Goal: Contribute content: Contribute content

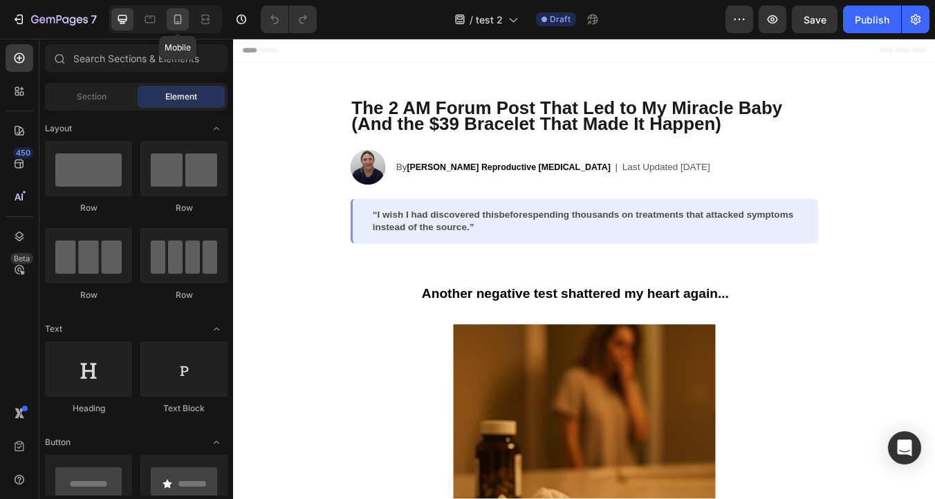
click at [183, 22] on icon at bounding box center [178, 19] width 14 height 14
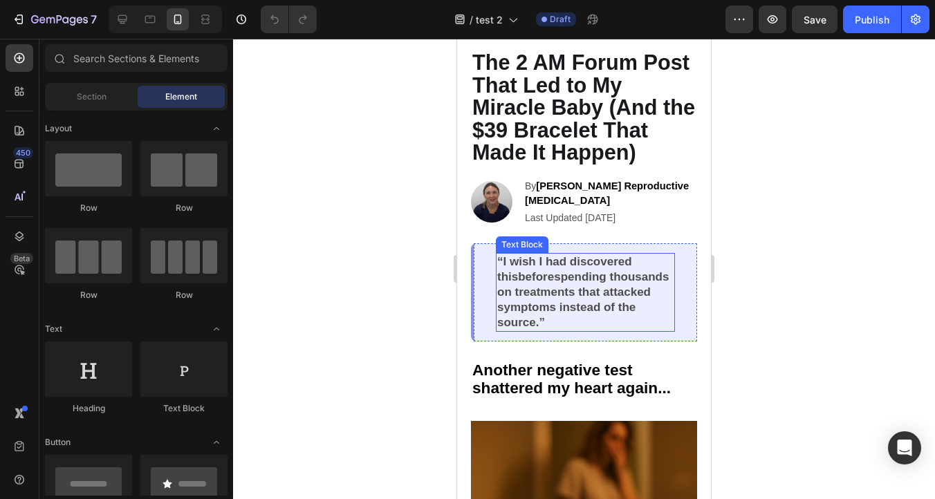
scroll to position [44, 0]
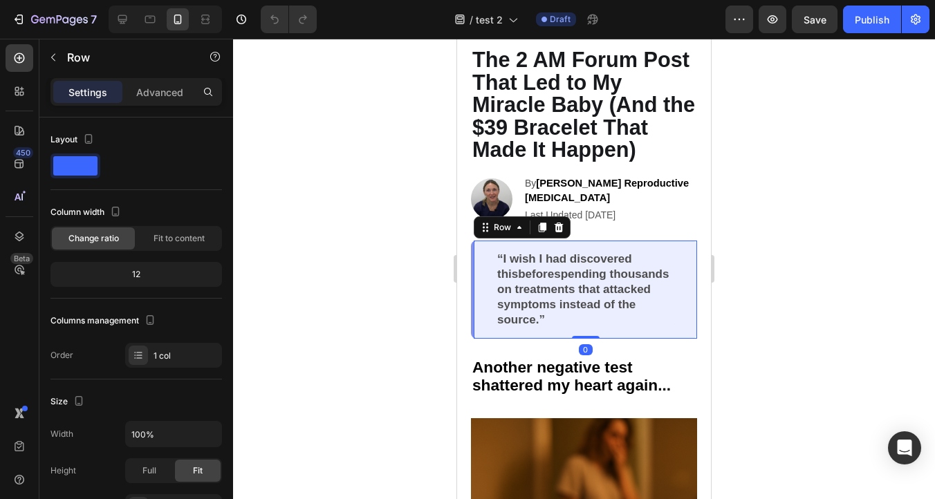
click at [695, 325] on div "“I wish I had discovered this before spending thousands on treatments that atta…" at bounding box center [584, 290] width 226 height 98
click at [17, 240] on icon at bounding box center [19, 237] width 14 height 14
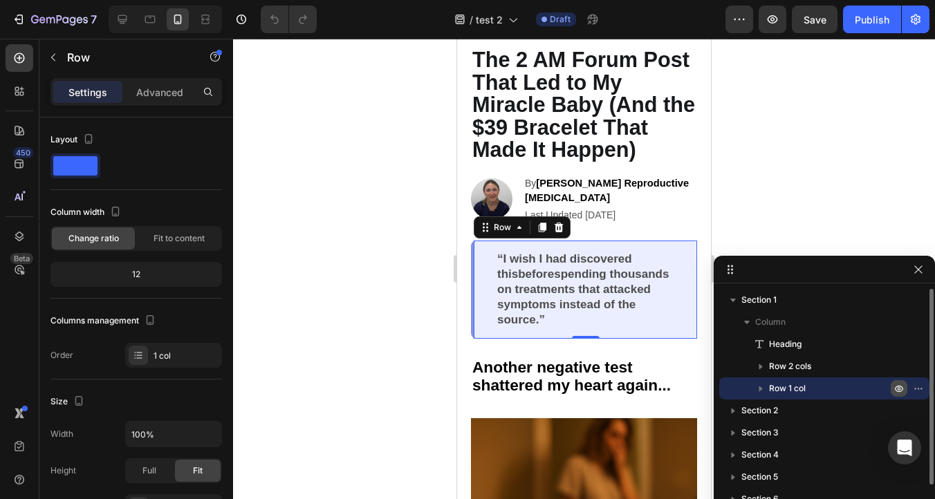
click at [920, 389] on icon "button" at bounding box center [920, 388] width 1 height 1
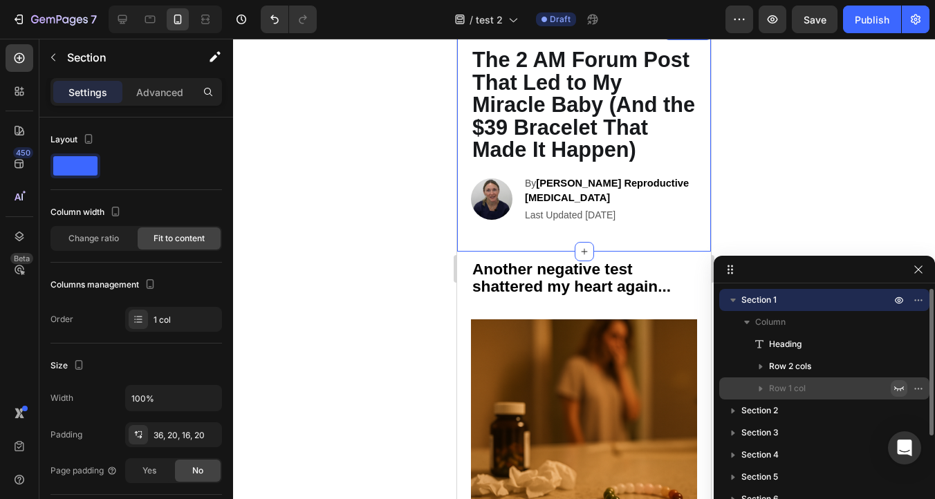
click at [646, 237] on div "The 2 AM Forum Post That Led to My Miracle Baby (And the $39 Bracelet That Made…" at bounding box center [584, 138] width 254 height 228
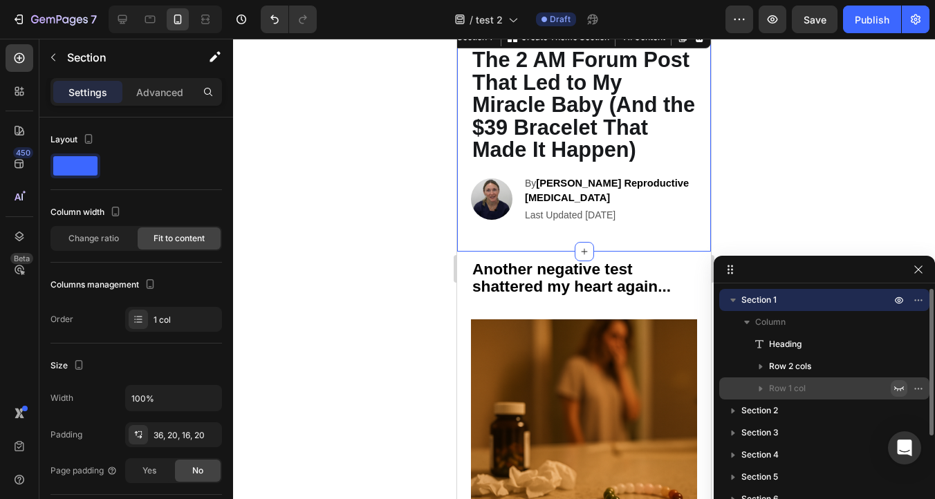
click at [608, 228] on div "The 2 AM Forum Post That Led to My Miracle Baby (And the $39 Bracelet That Made…" at bounding box center [584, 144] width 226 height 192
click at [745, 192] on div at bounding box center [584, 269] width 702 height 461
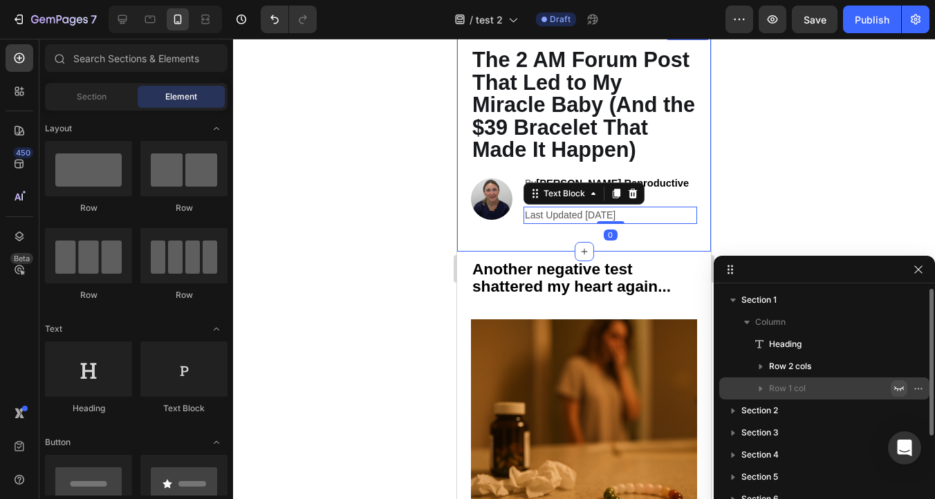
click at [656, 219] on div "The 2 AM Forum Post That Led to My Miracle Baby (And the $39 Bracelet That Made…" at bounding box center [584, 144] width 226 height 192
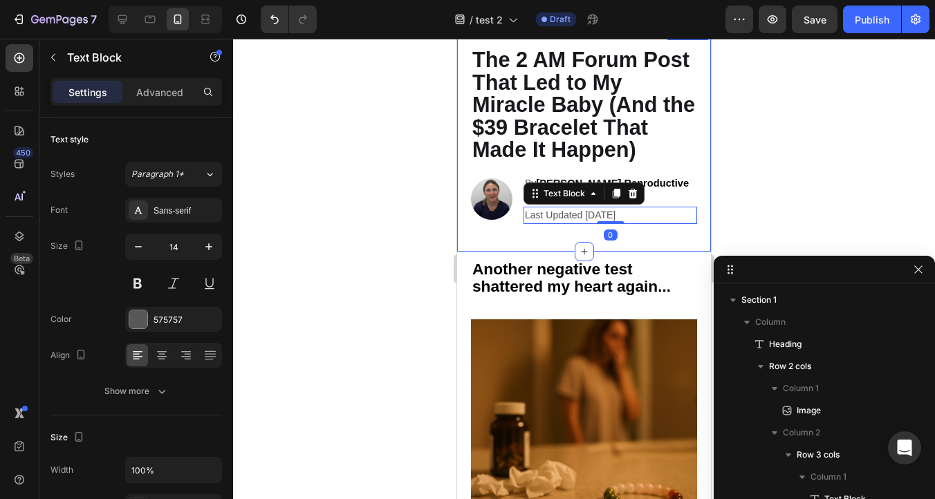
scroll to position [195, 0]
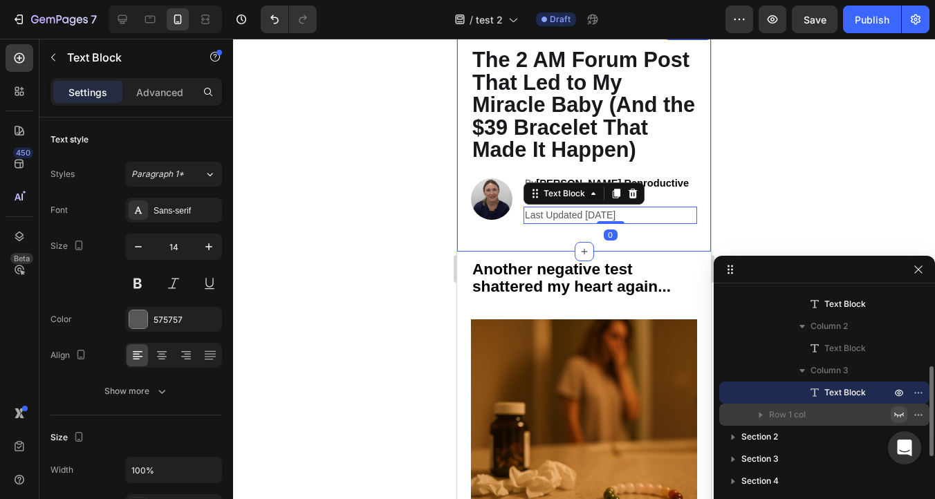
click at [639, 235] on div "The 2 AM Forum Post That Led to My Miracle Baby (And the $39 Bracelet That Made…" at bounding box center [584, 138] width 254 height 228
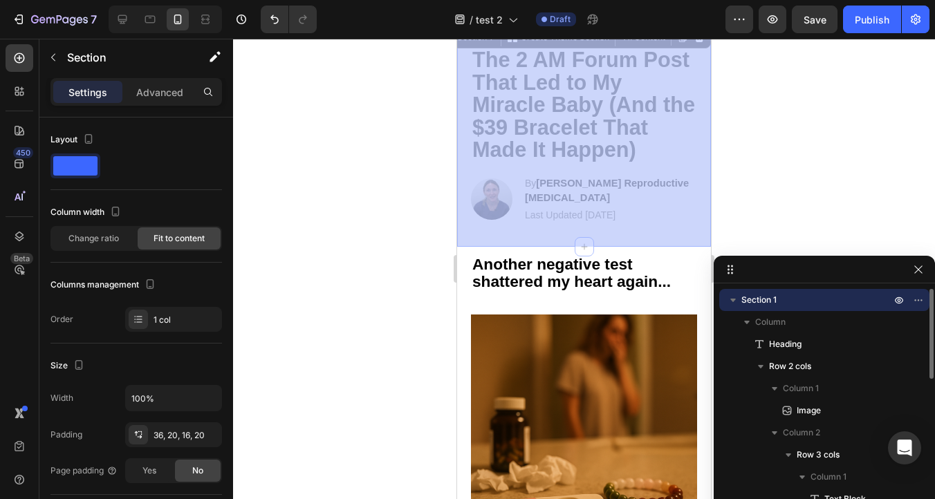
scroll to position [0, 0]
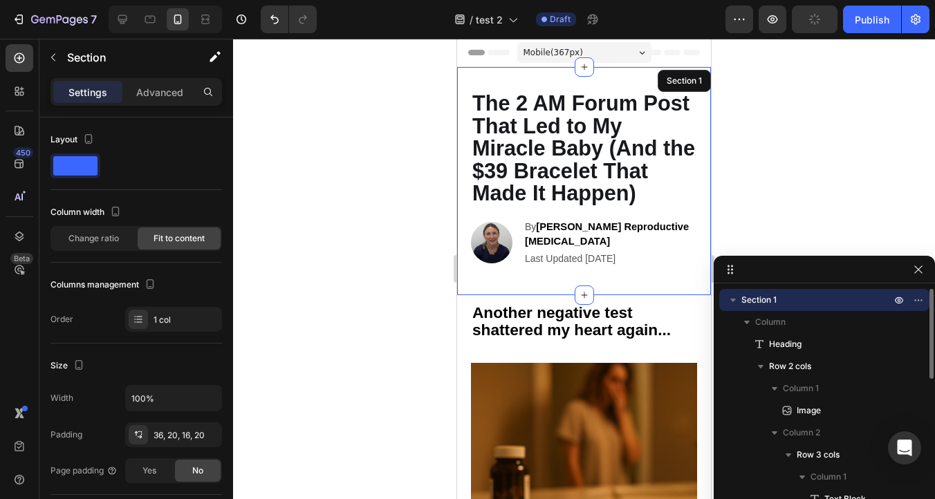
click at [597, 288] on div "The 2 AM Forum Post That Led to My Miracle Baby (And the $39 Bracelet That Made…" at bounding box center [584, 181] width 254 height 228
click at [584, 270] on div "The 2 AM Forum Post That Led to My Miracle Baby (And the $39 Bracelet That Made…" at bounding box center [584, 188] width 226 height 192
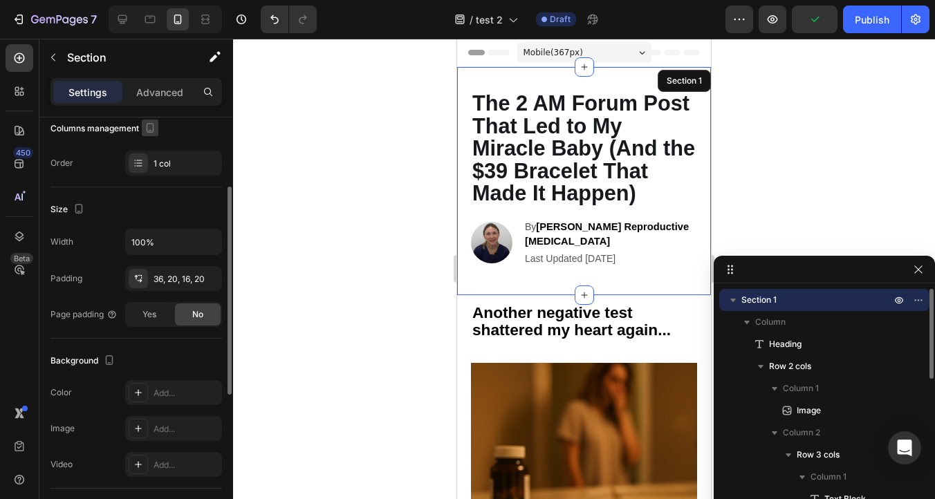
scroll to position [162, 0]
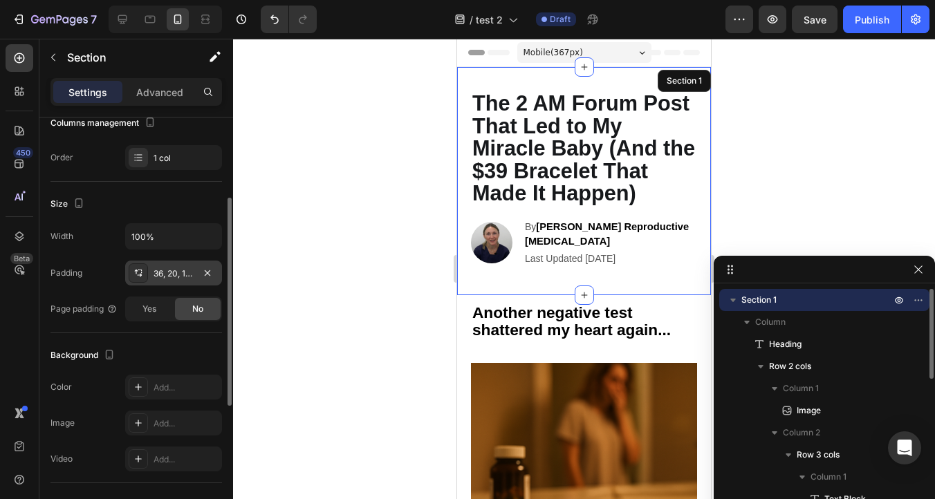
click at [154, 274] on div "36, 20, 16, 20" at bounding box center [174, 274] width 40 height 12
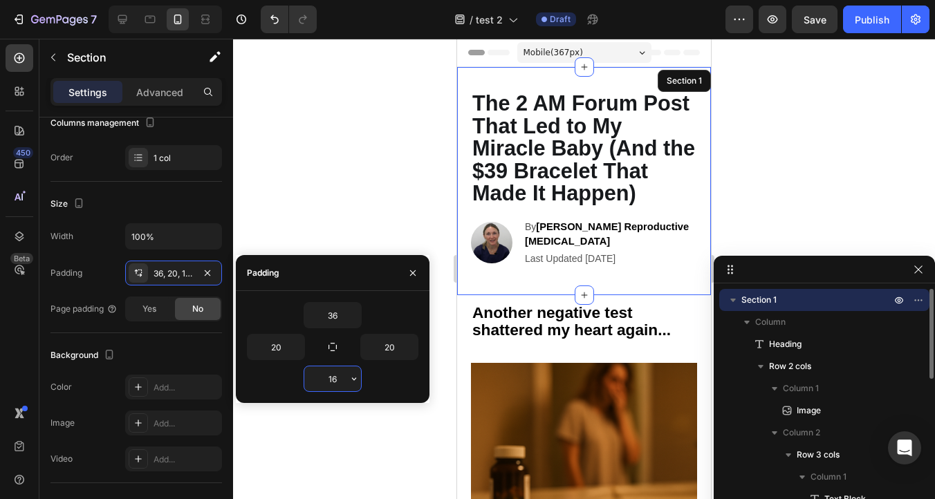
click at [337, 389] on input "16" at bounding box center [332, 379] width 57 height 25
type input "0"
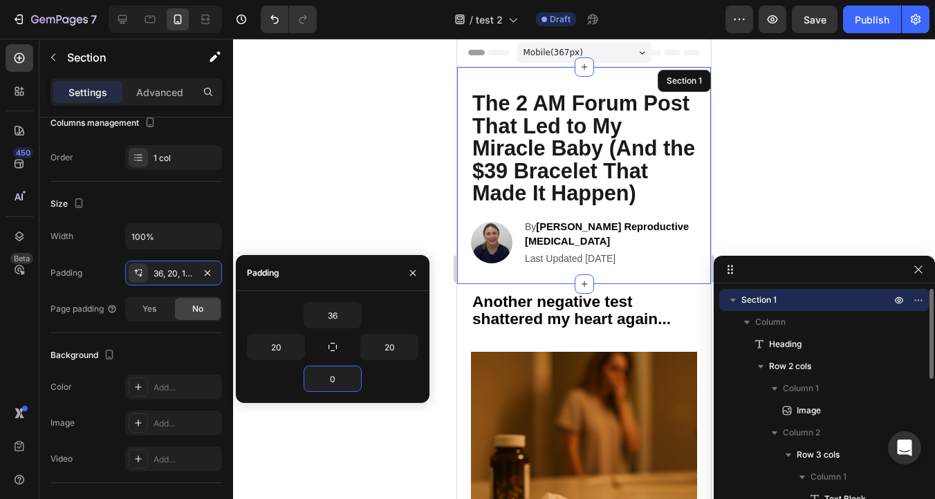
click at [817, 193] on div at bounding box center [584, 269] width 702 height 461
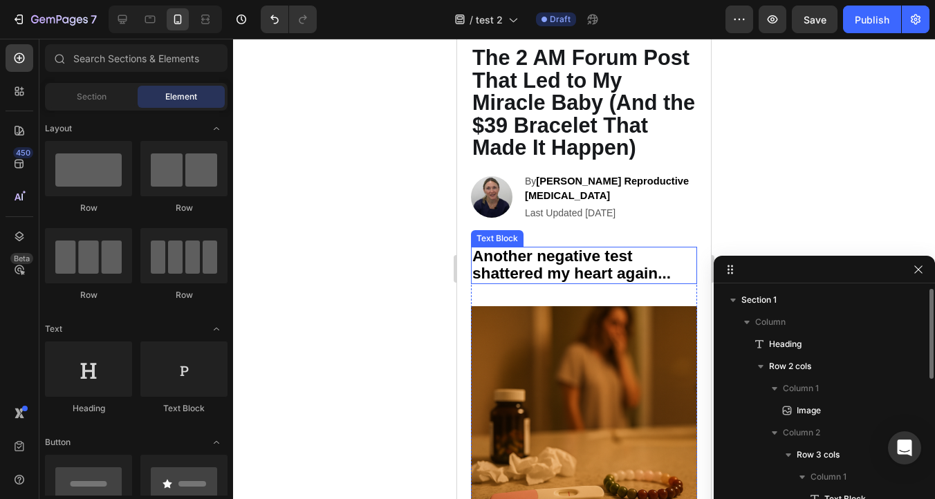
scroll to position [47, 0]
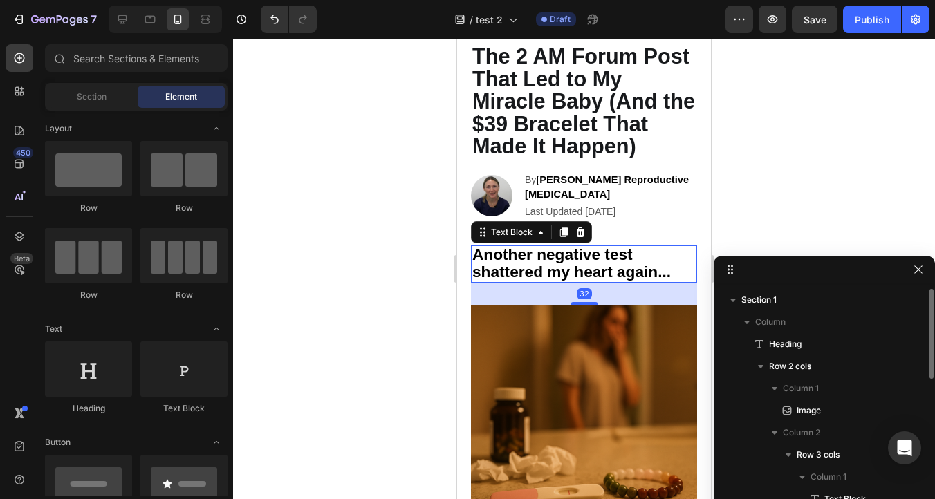
click at [598, 259] on strong "Another negative test shattered my heart again..." at bounding box center [571, 263] width 198 height 35
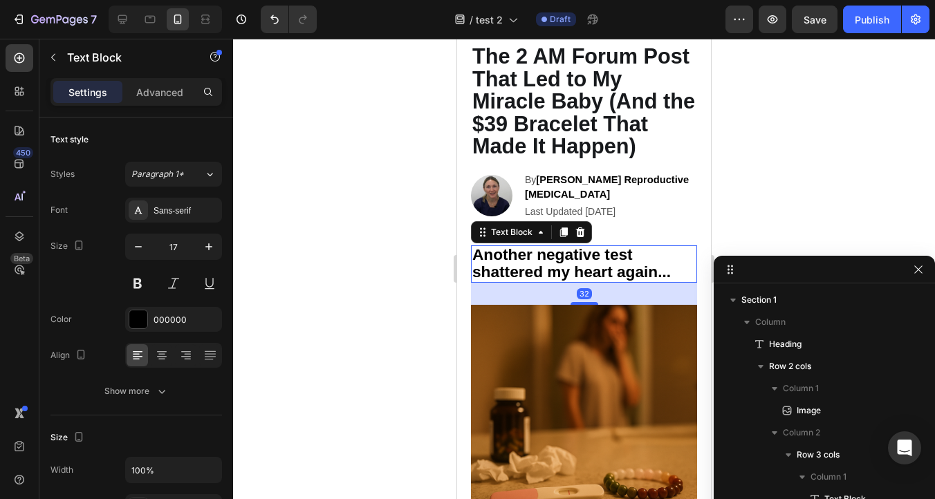
scroll to position [328, 0]
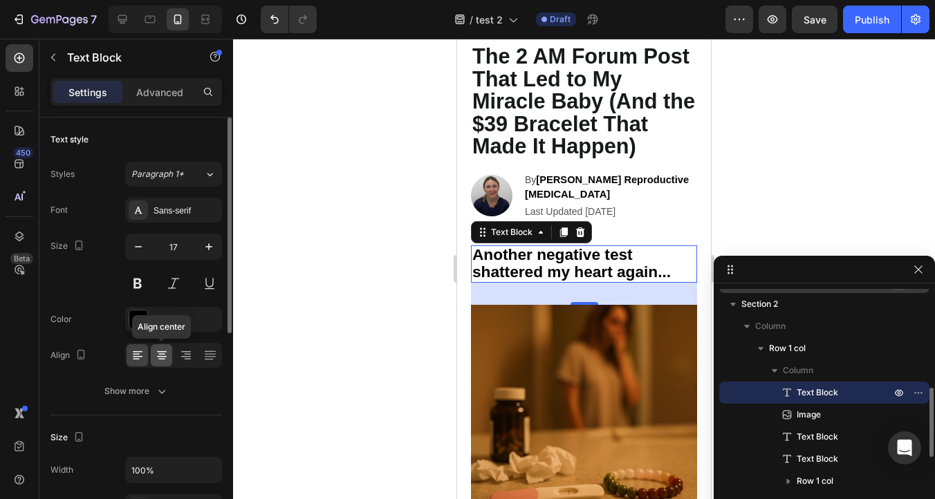
click at [167, 352] on icon at bounding box center [162, 356] width 14 height 14
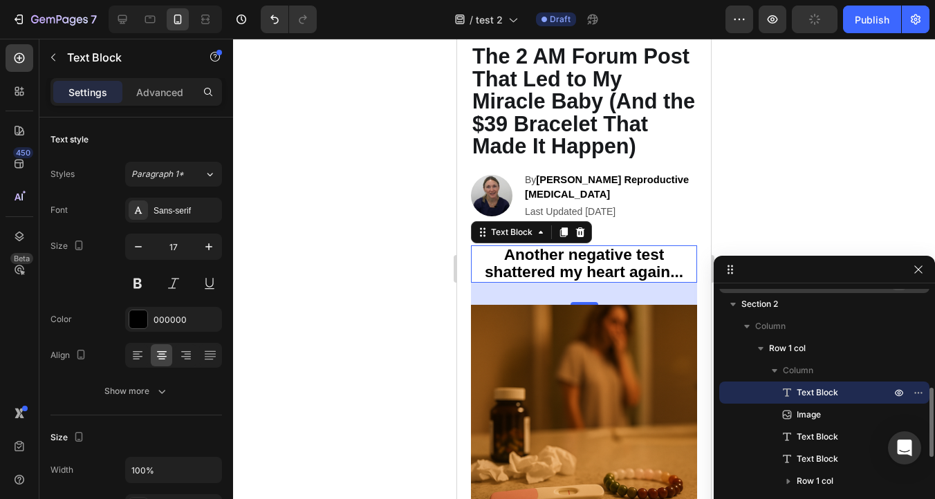
click at [786, 147] on div at bounding box center [584, 269] width 702 height 461
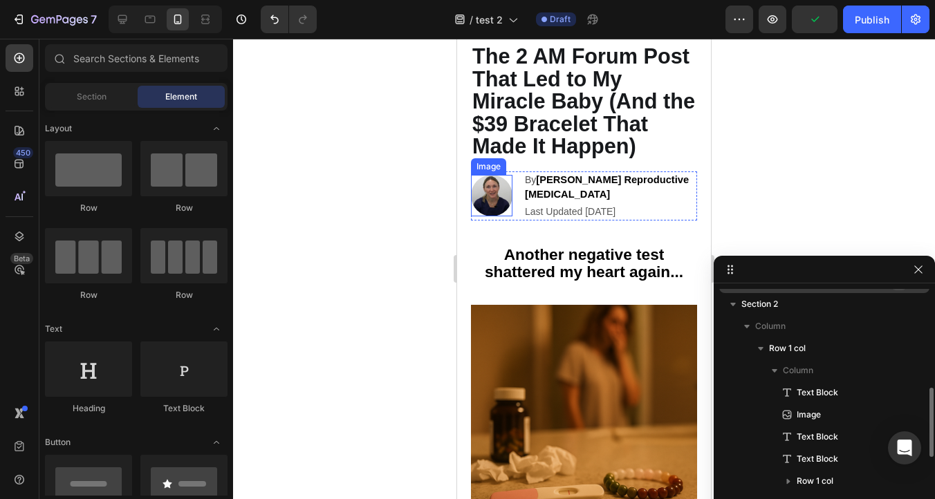
click at [355, 178] on div at bounding box center [584, 269] width 702 height 461
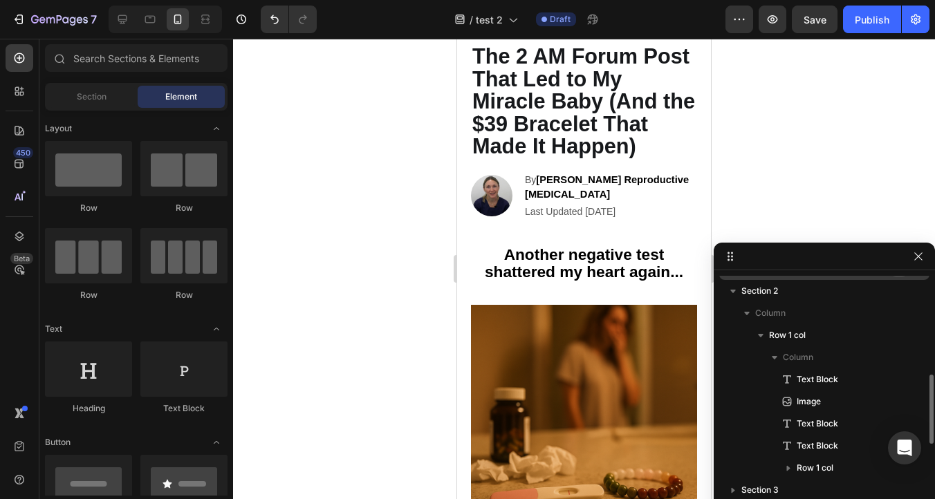
drag, startPoint x: 871, startPoint y: 273, endPoint x: 871, endPoint y: 259, distance: 14.5
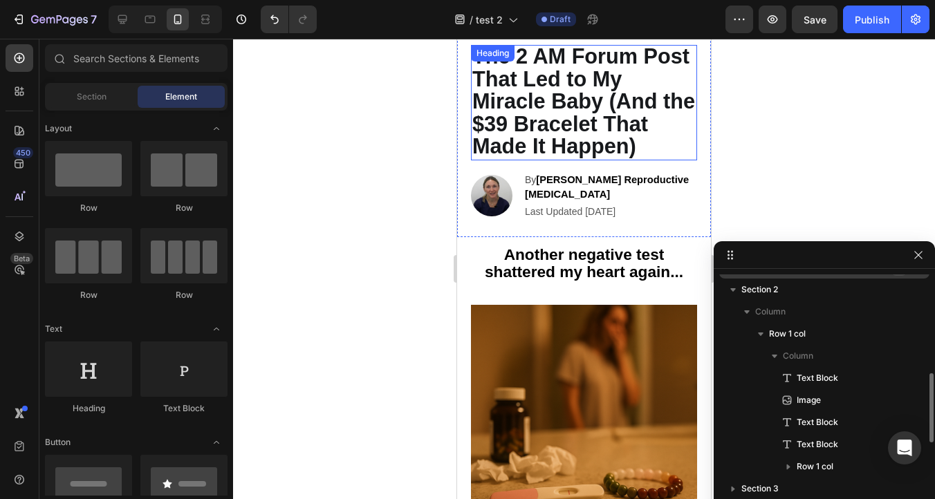
click at [546, 136] on strong "The 2 AM Forum Post That Led to My Miracle Baby (And the $39 Bracelet That Made…" at bounding box center [583, 100] width 223 height 113
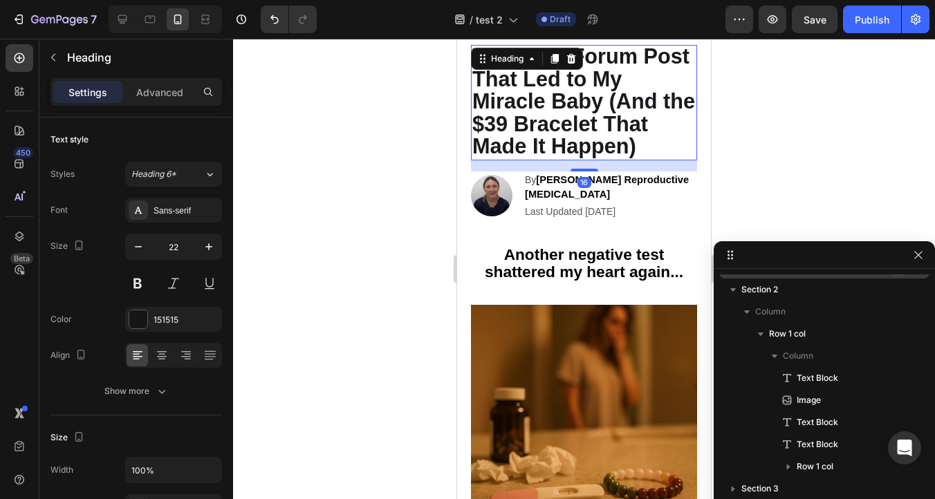
scroll to position [0, 0]
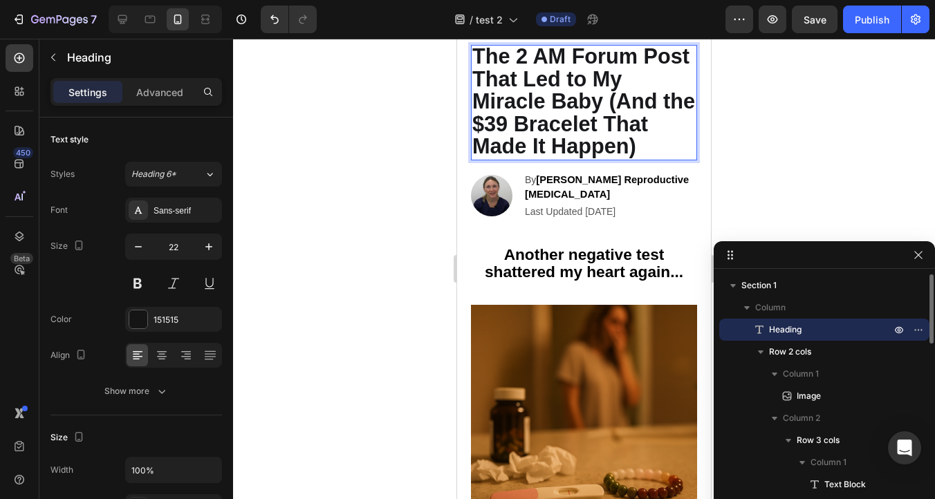
click at [564, 133] on strong "The 2 AM Forum Post That Led to My Miracle Baby (And the $39 Bracelet That Made…" at bounding box center [583, 100] width 223 height 113
click at [601, 100] on strong "The 2 AM Forum Post That Led to My Miracle Baby (And the $39 Bracelet That Made…" at bounding box center [583, 100] width 223 height 113
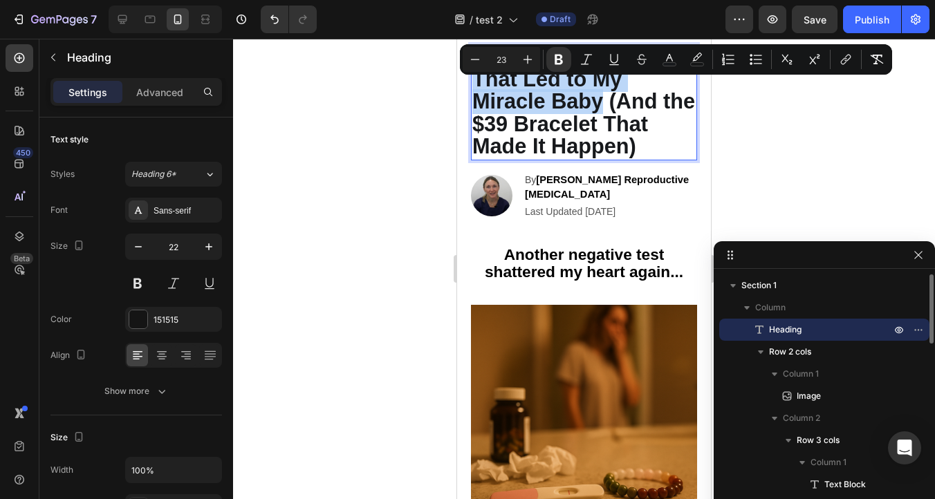
drag, startPoint x: 605, startPoint y: 98, endPoint x: 476, endPoint y: 59, distance: 134.3
click at [476, 59] on strong "The 2 AM Forum Post That Led to My Miracle Baby (And the $39 Bracelet That Made…" at bounding box center [583, 100] width 223 height 113
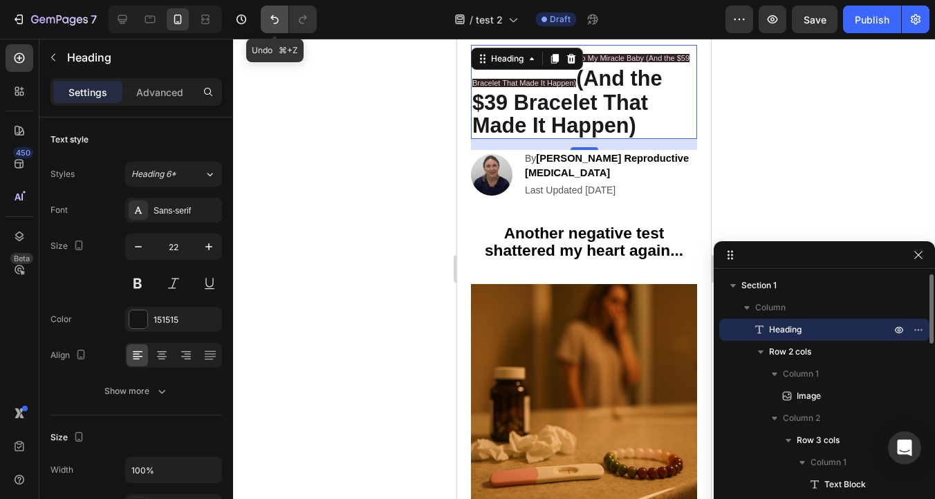
click at [276, 23] on icon "Undo/Redo" at bounding box center [274, 19] width 8 height 9
click at [270, 16] on icon "Undo/Redo" at bounding box center [275, 19] width 14 height 14
click at [272, 17] on icon "Undo/Redo" at bounding box center [274, 19] width 8 height 9
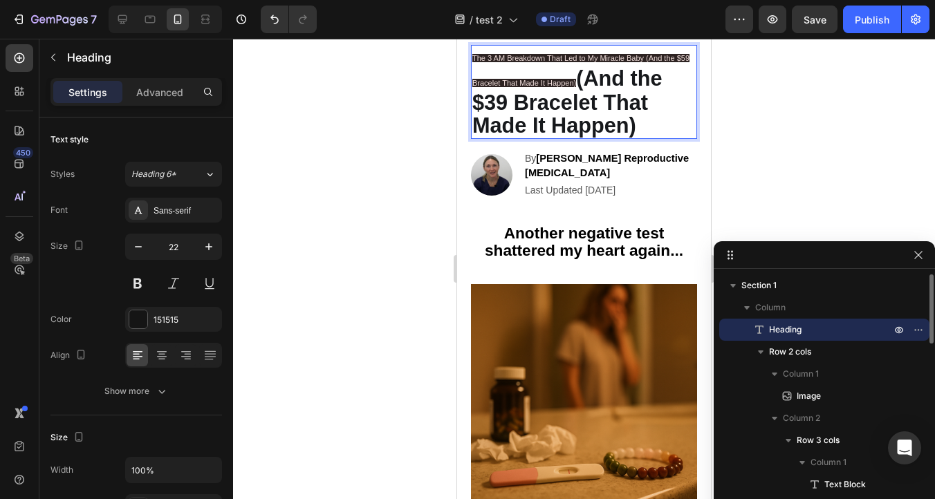
click at [586, 86] on strong "(And the $39 Bracelet That Made It Happen)" at bounding box center [567, 101] width 190 height 71
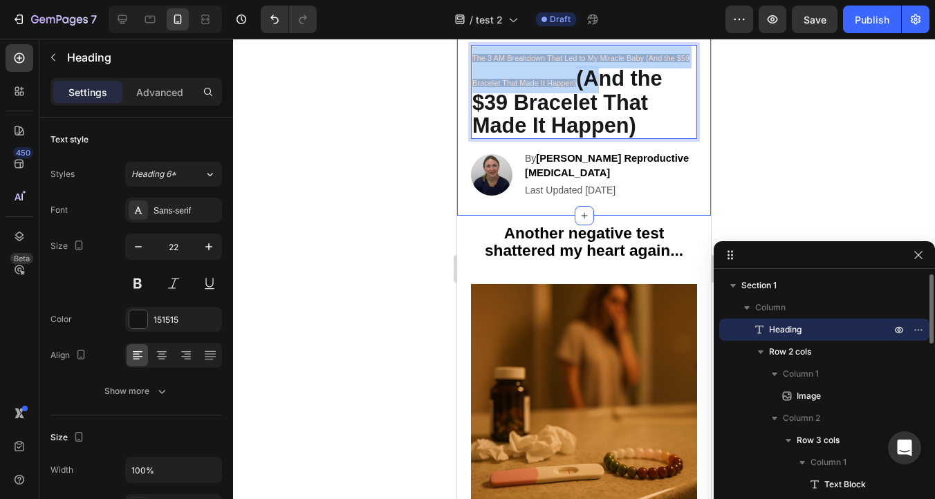
drag, startPoint x: 586, startPoint y: 80, endPoint x: 469, endPoint y: 59, distance: 118.8
click at [469, 59] on div "The 3 AM Breakdown That Led to My Miracle Baby (And the $59 Bracelet That Made …" at bounding box center [584, 118] width 254 height 196
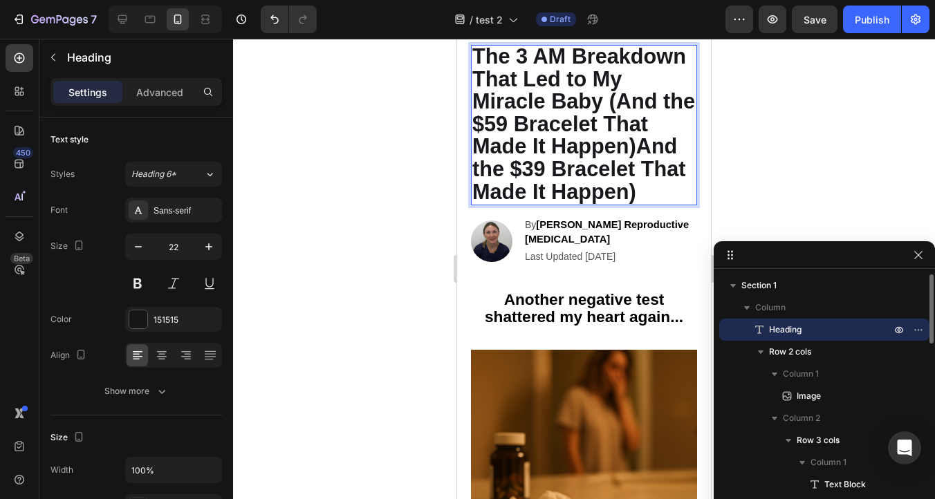
click at [636, 142] on strong "The 3 AM Breakdown That Led to My Miracle Baby (And the $59 Bracelet That Made …" at bounding box center [583, 123] width 223 height 159
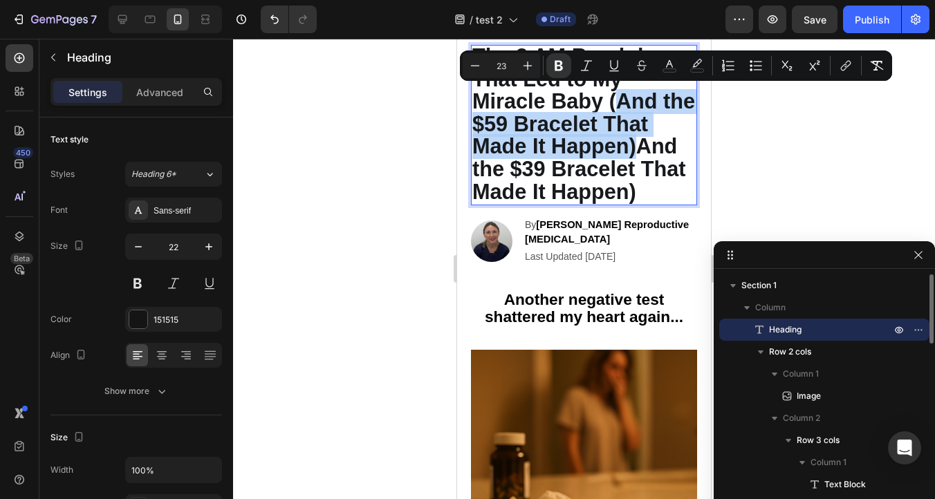
drag, startPoint x: 637, startPoint y: 143, endPoint x: 622, endPoint y: 100, distance: 45.5
click at [622, 100] on strong "The 3 AM Breakdown That Led to My Miracle Baby (And the $59 Bracelet That Made …" at bounding box center [583, 123] width 223 height 159
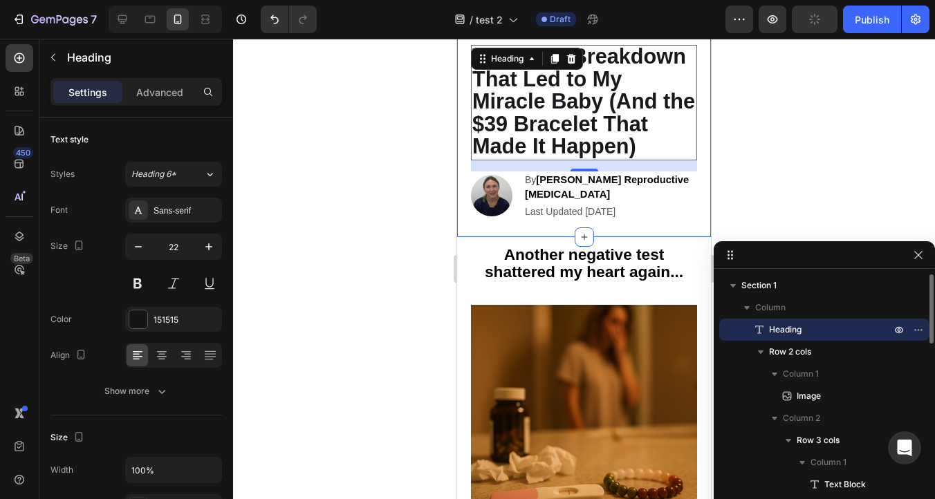
click at [751, 118] on div at bounding box center [584, 269] width 702 height 461
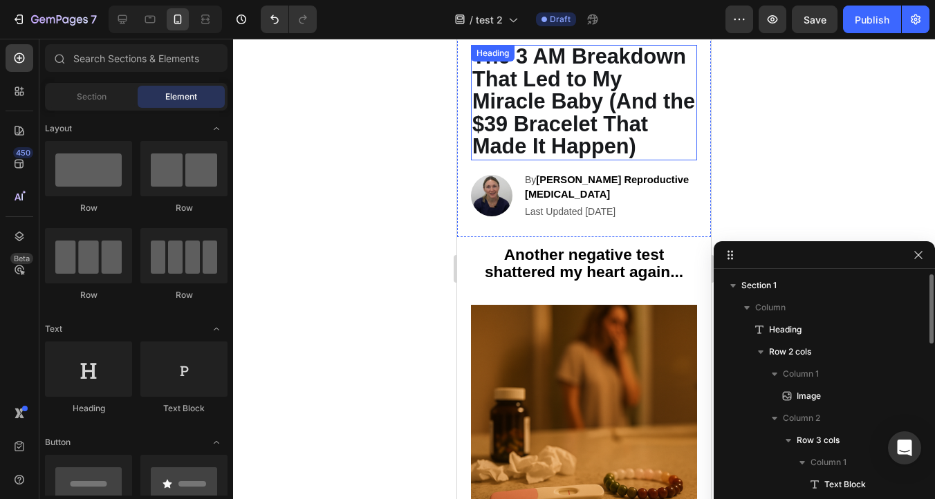
click at [499, 98] on strong "The 3 AM Breakdown That Led to My Miracle Baby (And the $39 Bracelet That Made …" at bounding box center [583, 100] width 223 height 113
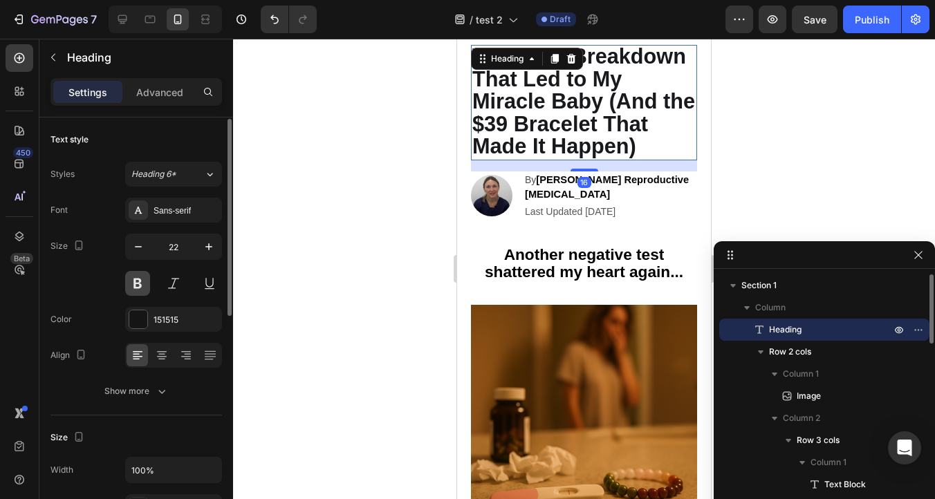
scroll to position [11, 0]
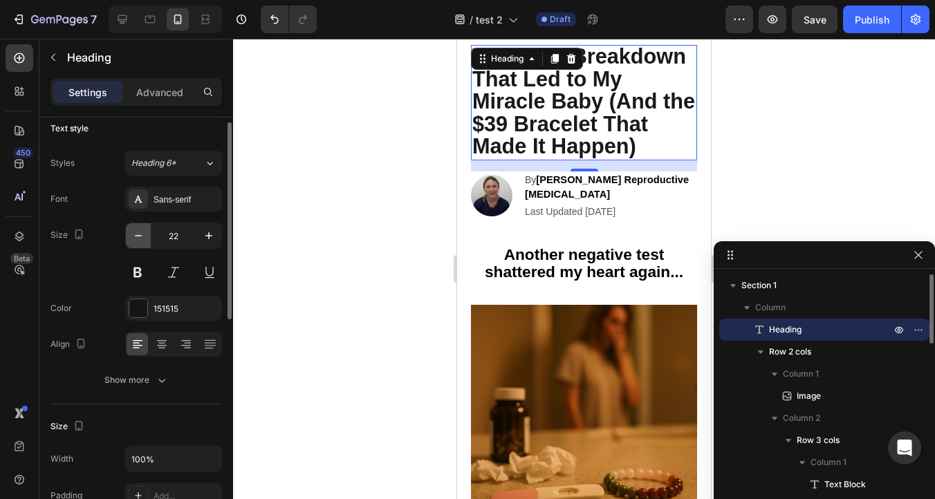
click at [134, 241] on icon "button" at bounding box center [138, 236] width 14 height 14
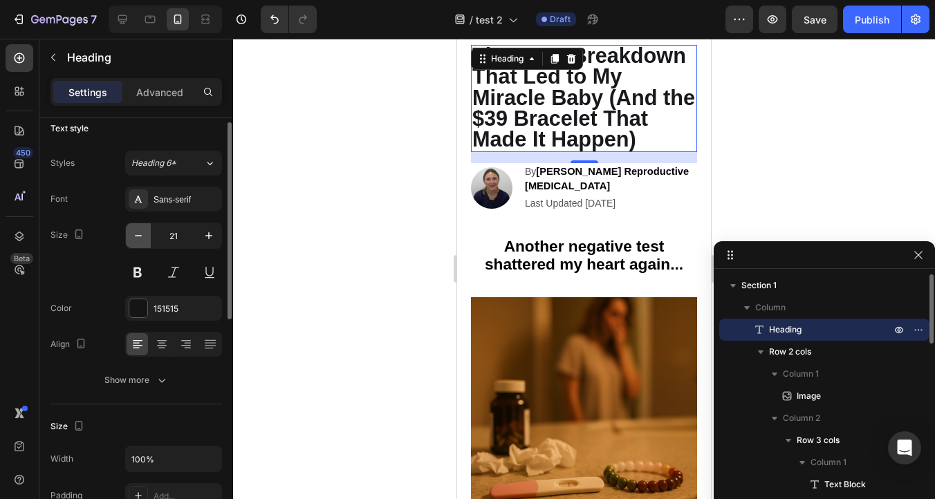
click at [134, 241] on icon "button" at bounding box center [138, 236] width 14 height 14
type input "20"
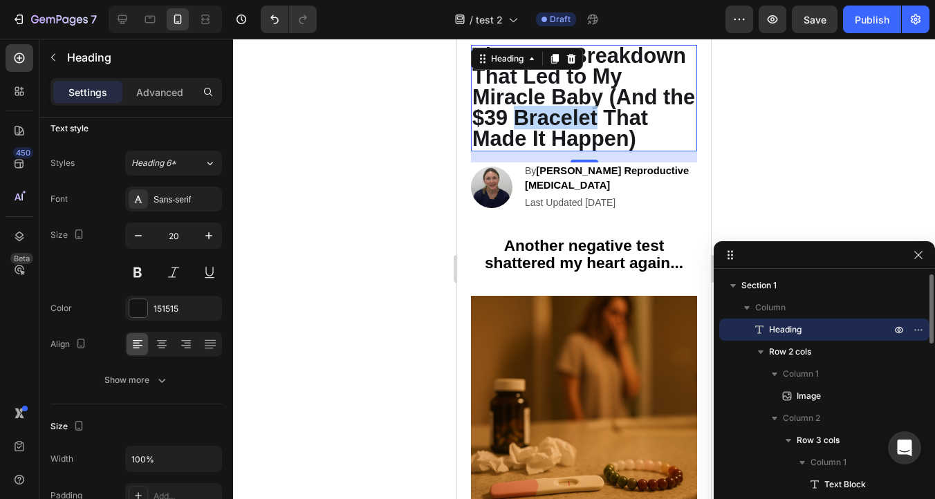
click at [589, 118] on strong "The 3 AM Breakdown That Led to My Miracle Baby (And the $39 Bracelet That Made …" at bounding box center [583, 97] width 223 height 107
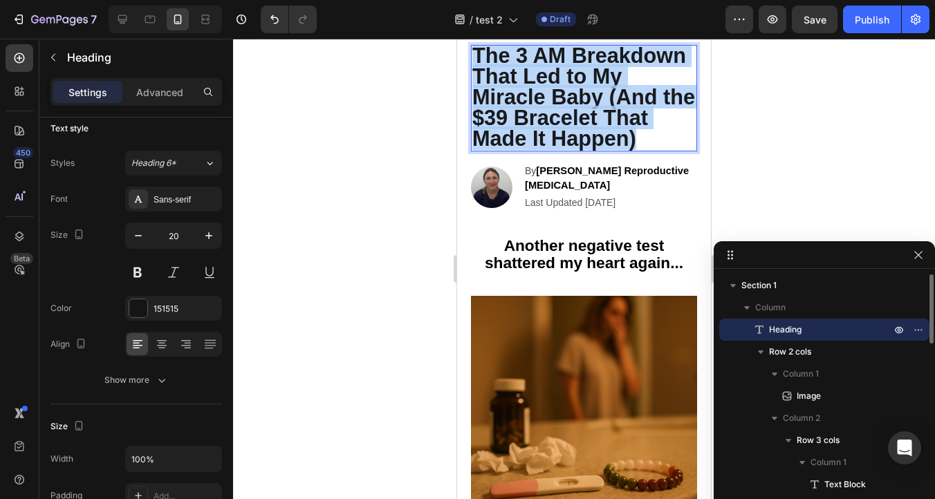
click at [589, 118] on strong "The 3 AM Breakdown That Led to My Miracle Baby (And the $39 Bracelet That Made …" at bounding box center [583, 97] width 223 height 107
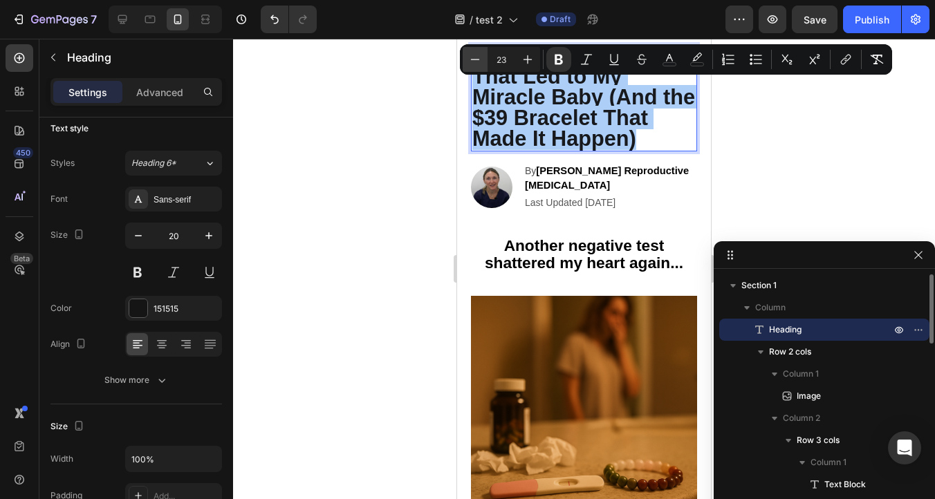
click at [473, 63] on icon "Editor contextual toolbar" at bounding box center [475, 60] width 14 height 14
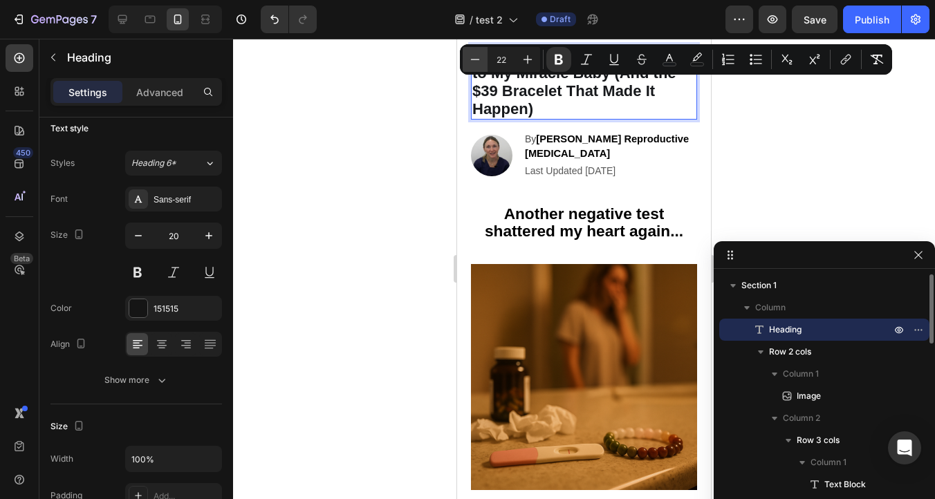
click at [473, 63] on icon "Editor contextual toolbar" at bounding box center [475, 60] width 14 height 14
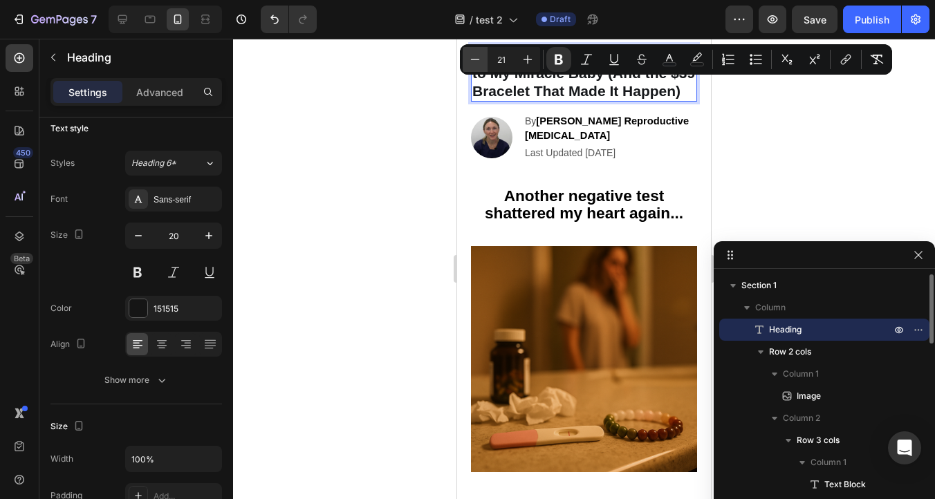
click at [473, 63] on icon "Editor contextual toolbar" at bounding box center [475, 60] width 14 height 14
type input "20"
click at [396, 134] on div at bounding box center [584, 269] width 702 height 461
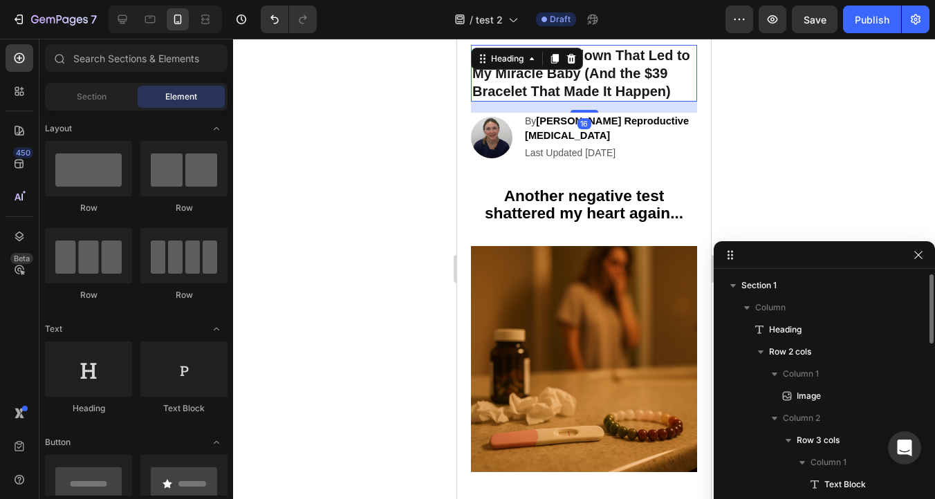
click at [518, 67] on div "⁠⁠⁠⁠⁠⁠⁠ The 3 AM Breakdown That Led to My Miracle Baby (And the $39 Bracelet Th…" at bounding box center [584, 73] width 226 height 57
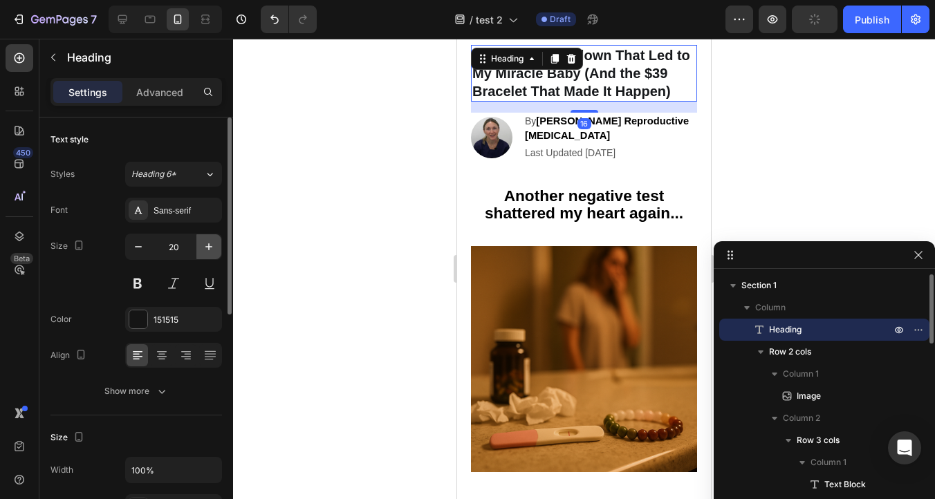
click at [201, 242] on button "button" at bounding box center [208, 246] width 25 height 25
type input "21"
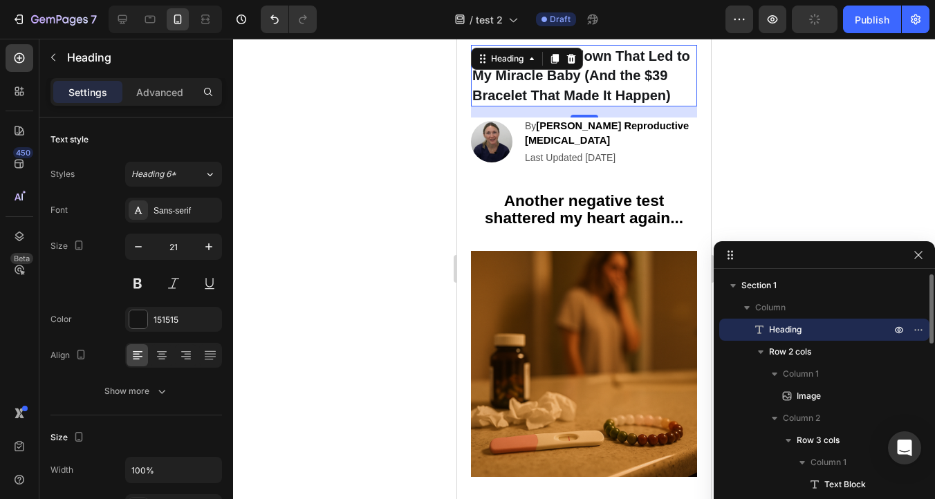
click at [387, 164] on div at bounding box center [584, 269] width 702 height 461
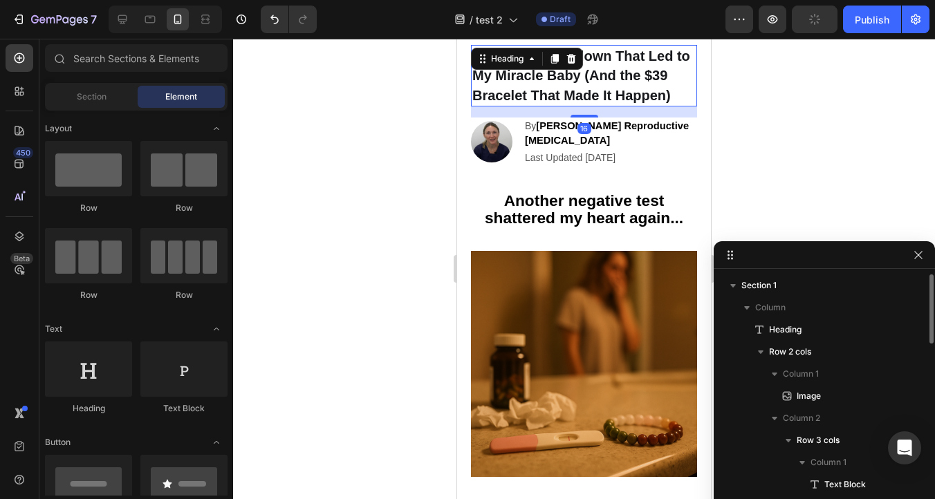
click at [497, 96] on strong "The 3 AM Breakdown That Led to My Miracle Baby (And the $39 Bracelet That Made …" at bounding box center [581, 75] width 218 height 55
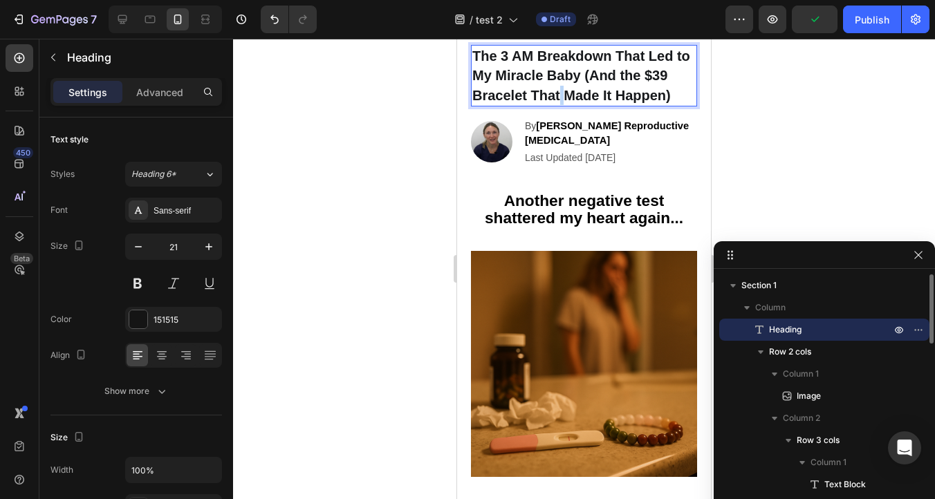
click at [559, 86] on strong "The 3 AM Breakdown That Led to My Miracle Baby (And the $39 Bracelet That Made …" at bounding box center [581, 75] width 218 height 55
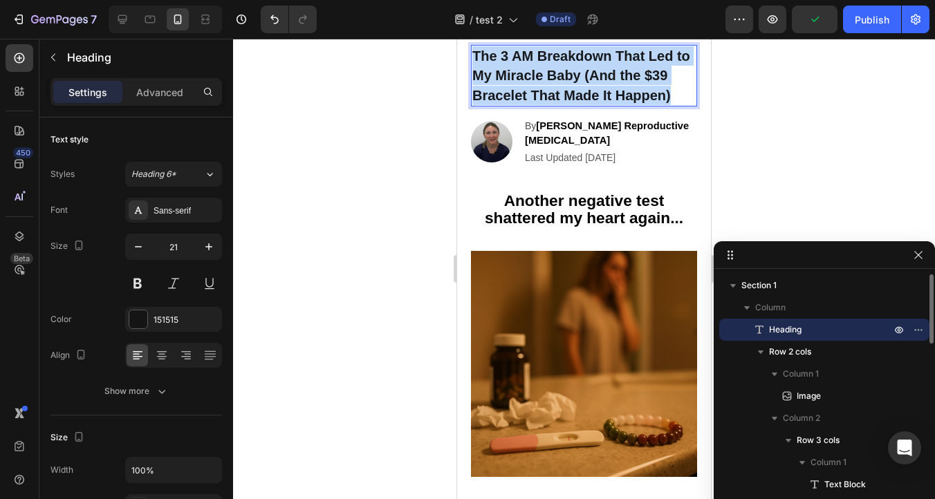
click at [559, 86] on strong "The 3 AM Breakdown That Led to My Miracle Baby (And the $39 Bracelet That Made …" at bounding box center [581, 75] width 218 height 55
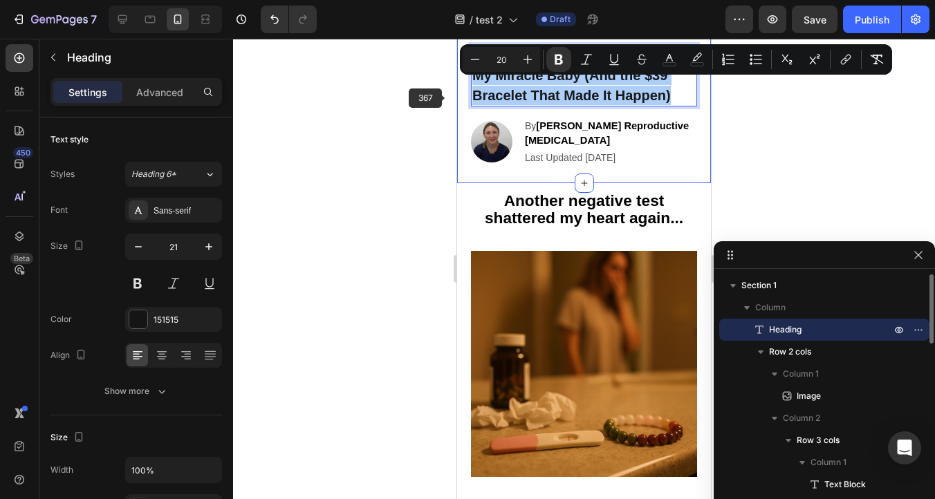
click at [374, 121] on div at bounding box center [584, 269] width 702 height 461
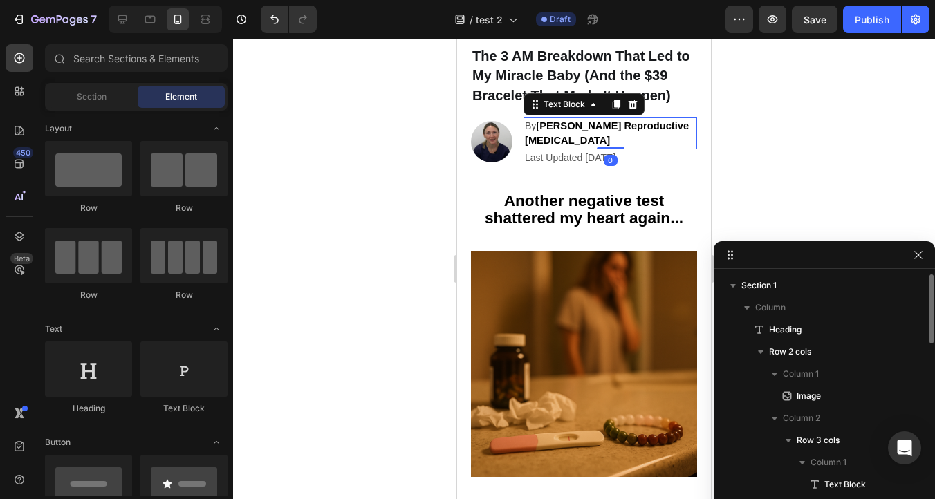
click at [614, 120] on strong "Sarah C. Reproductive Endocrinologist" at bounding box center [607, 133] width 164 height 26
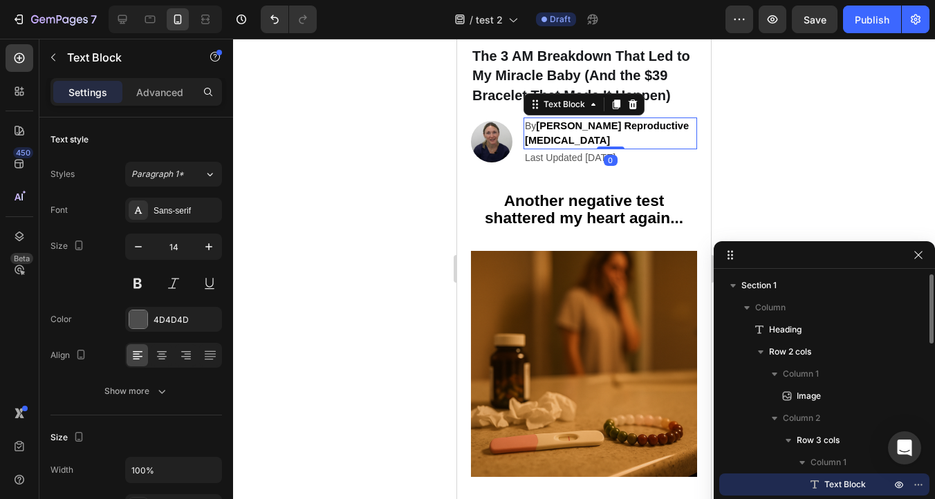
click at [614, 120] on strong "Sarah C. Reproductive Endocrinologist" at bounding box center [607, 133] width 164 height 26
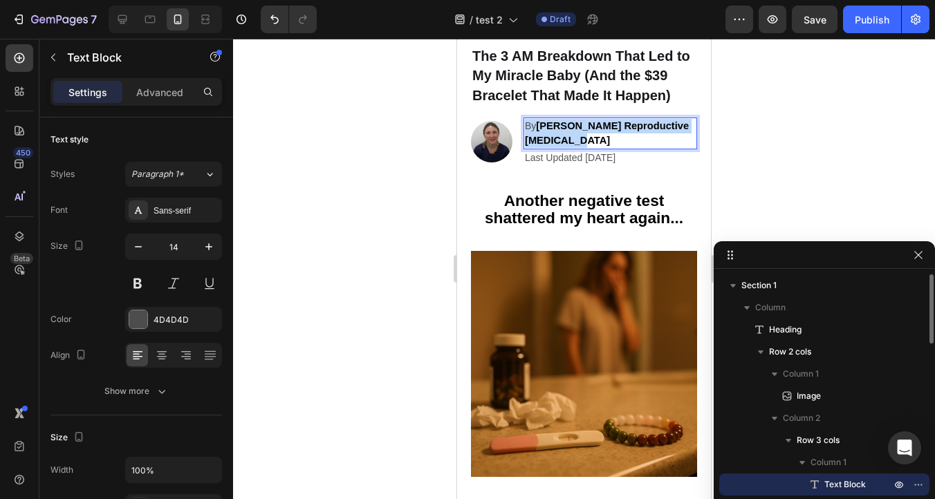
click at [614, 120] on strong "Sarah C. Reproductive Endocrinologist" at bounding box center [607, 133] width 164 height 26
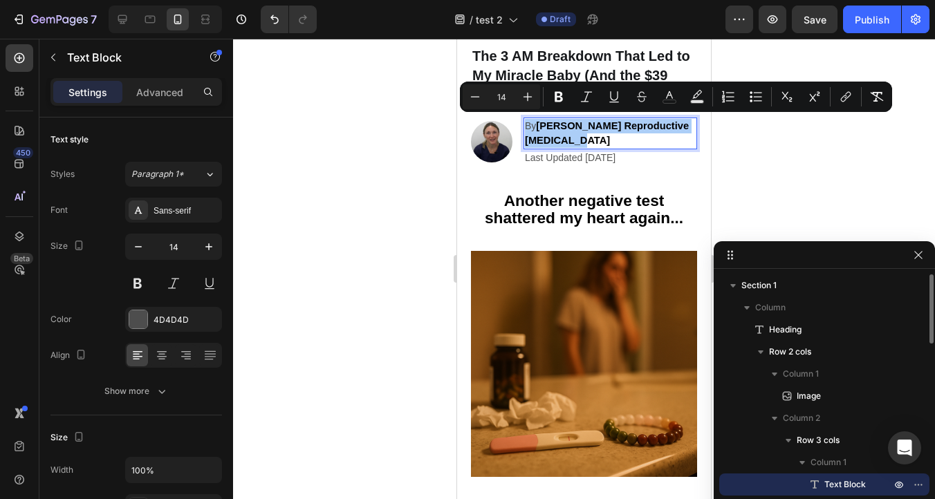
click at [407, 158] on div at bounding box center [584, 269] width 702 height 461
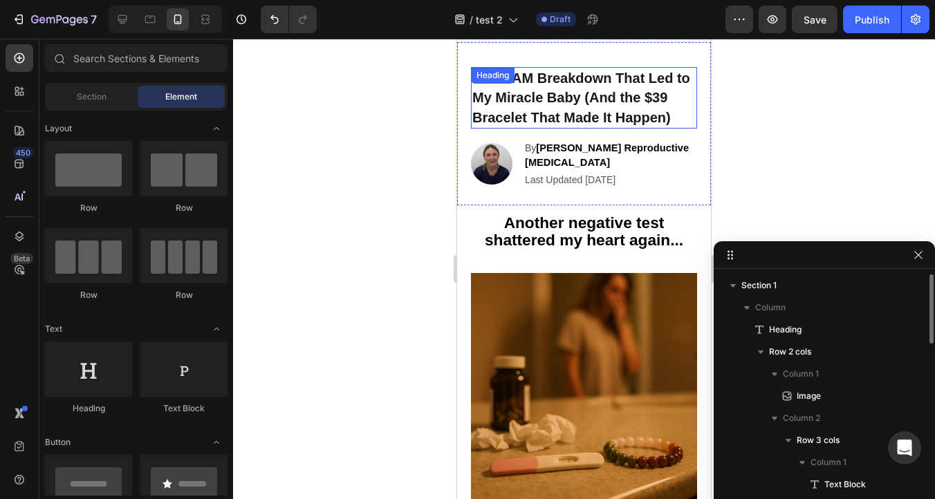
scroll to position [24, 0]
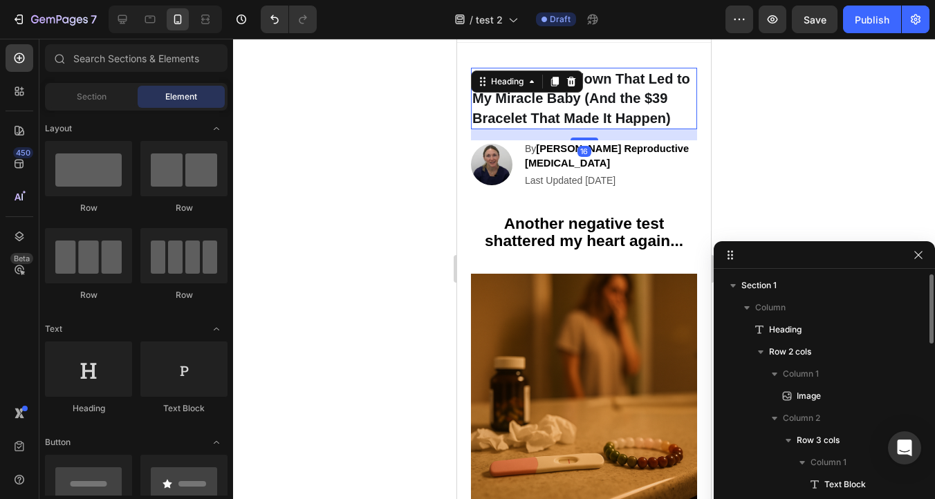
click at [544, 89] on div "⁠⁠⁠⁠⁠⁠⁠ The 3 AM Breakdown That Led to My Miracle Baby (And the $39 Bracelet Th…" at bounding box center [584, 99] width 226 height 62
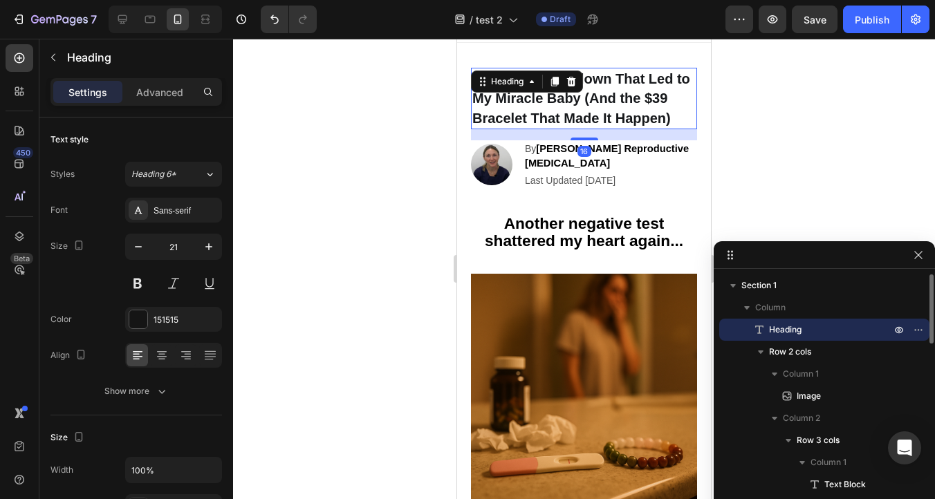
click at [344, 125] on div at bounding box center [584, 269] width 702 height 461
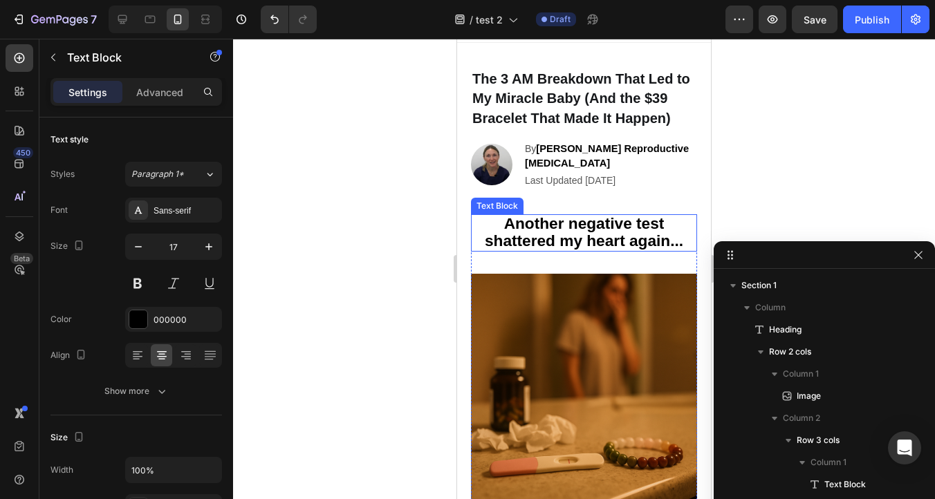
click at [571, 221] on strong "Another negative test shattered my heart again..." at bounding box center [584, 231] width 198 height 35
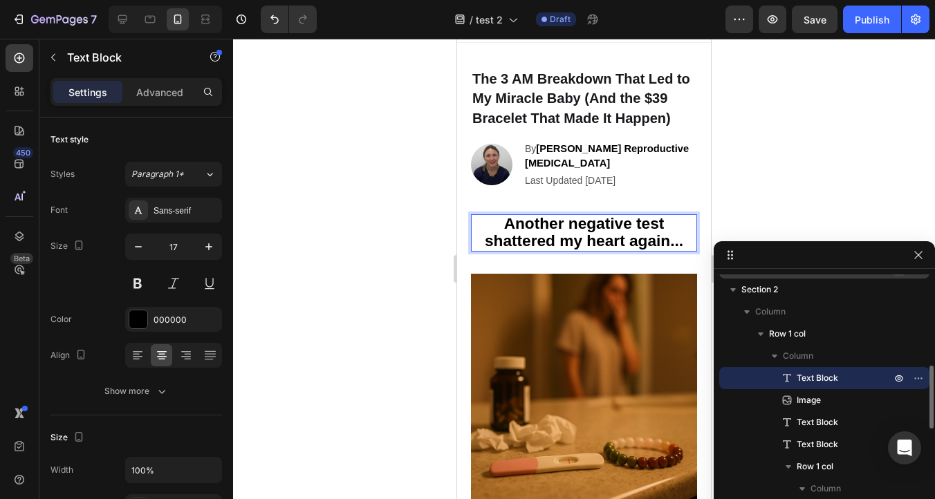
click at [571, 222] on strong "Another negative test shattered my heart again..." at bounding box center [584, 231] width 198 height 35
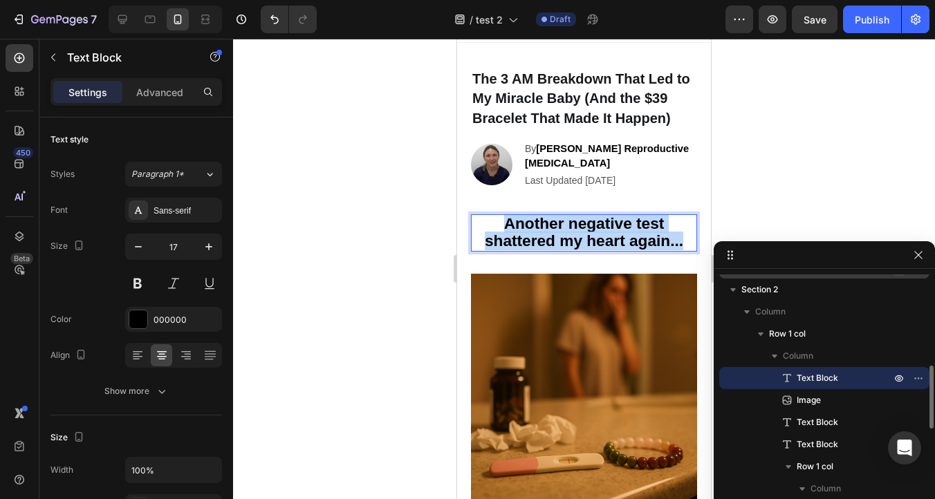
click at [571, 222] on strong "Another negative test shattered my heart again..." at bounding box center [584, 231] width 198 height 35
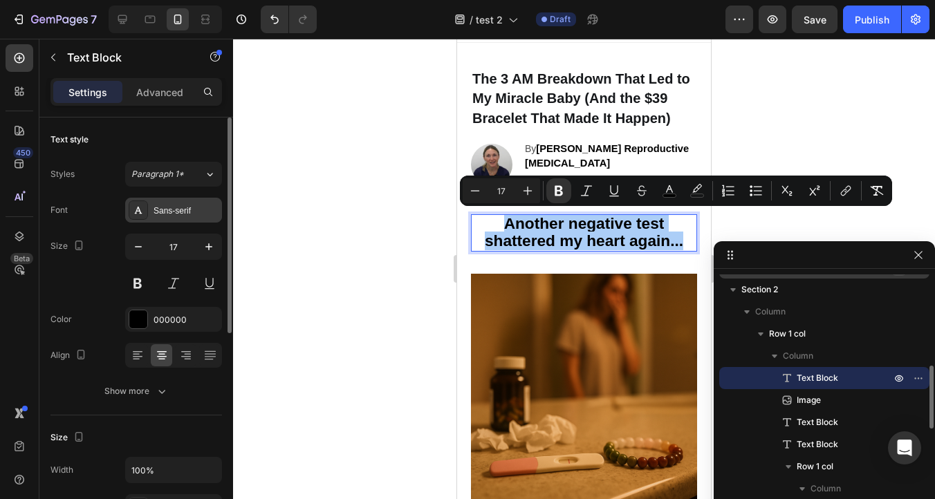
click at [171, 201] on div "Sans-serif" at bounding box center [173, 210] width 97 height 25
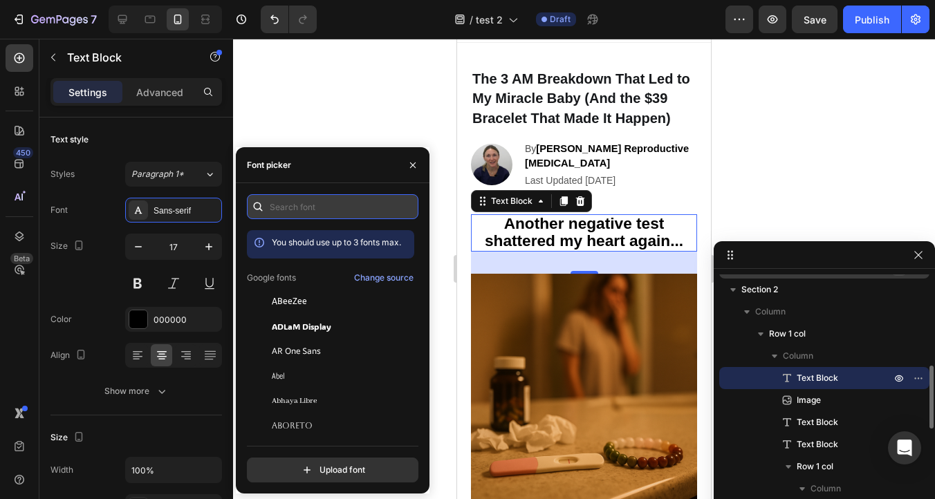
click at [277, 203] on input "text" at bounding box center [333, 206] width 172 height 25
type input "t"
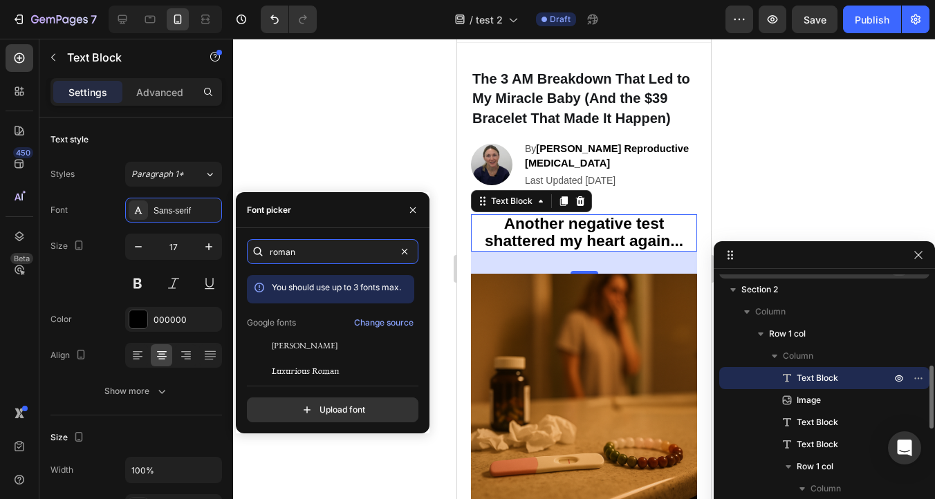
type input "roman"
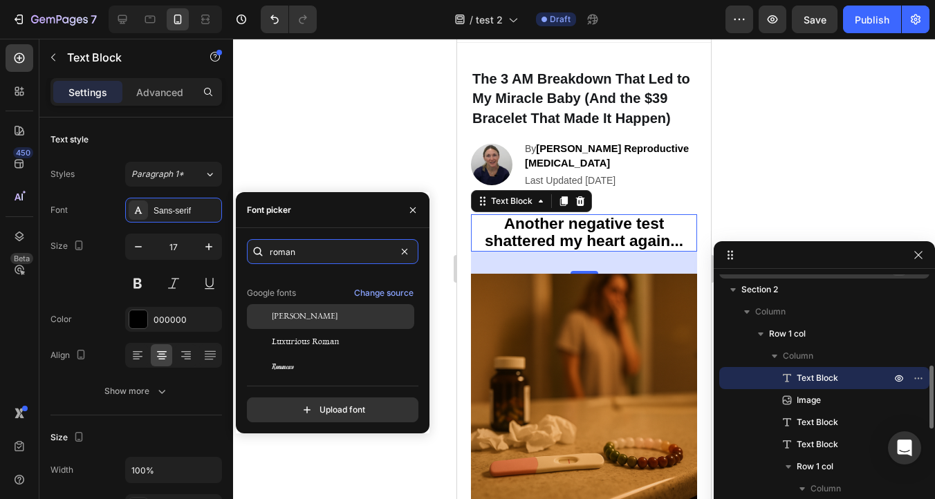
scroll to position [34, 0]
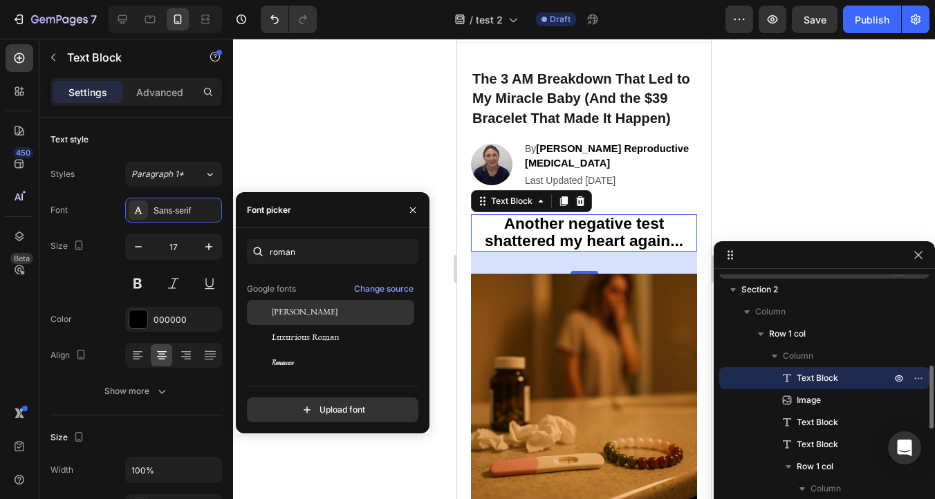
click at [317, 307] on span "Gideon Roman" at bounding box center [305, 312] width 66 height 12
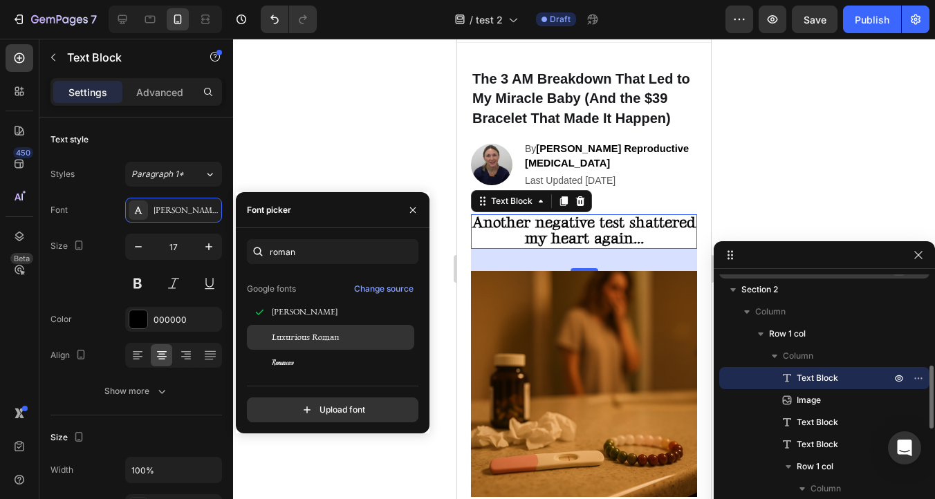
click at [314, 335] on span "Luxurious Roman" at bounding box center [306, 337] width 68 height 12
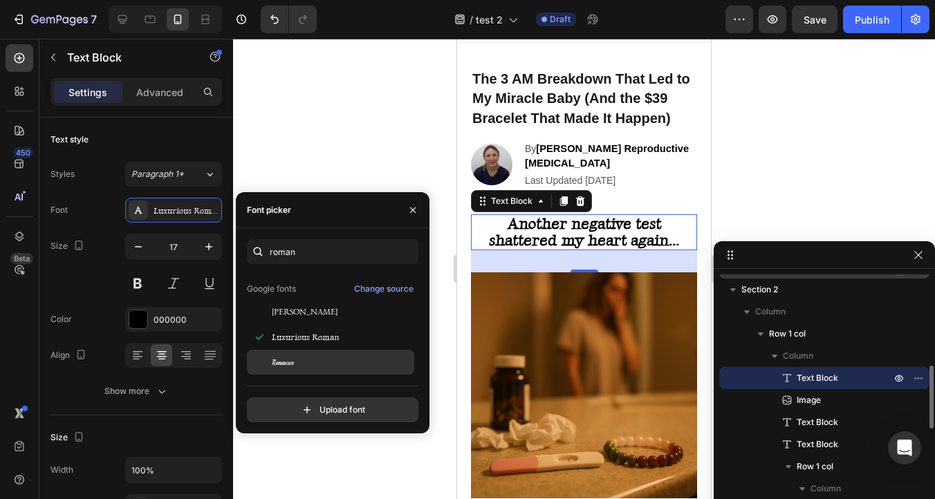
click at [313, 360] on div "Romanesco" at bounding box center [342, 362] width 140 height 12
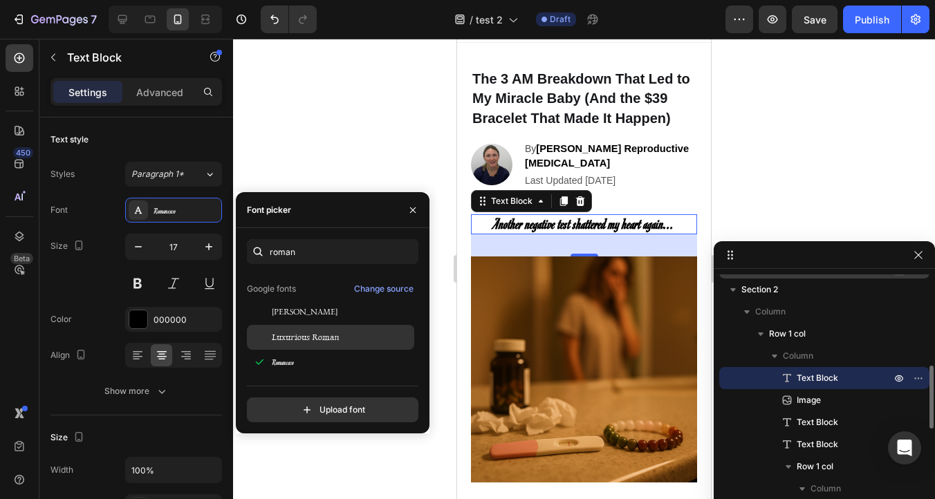
click at [313, 338] on span "Luxurious Roman" at bounding box center [306, 337] width 68 height 12
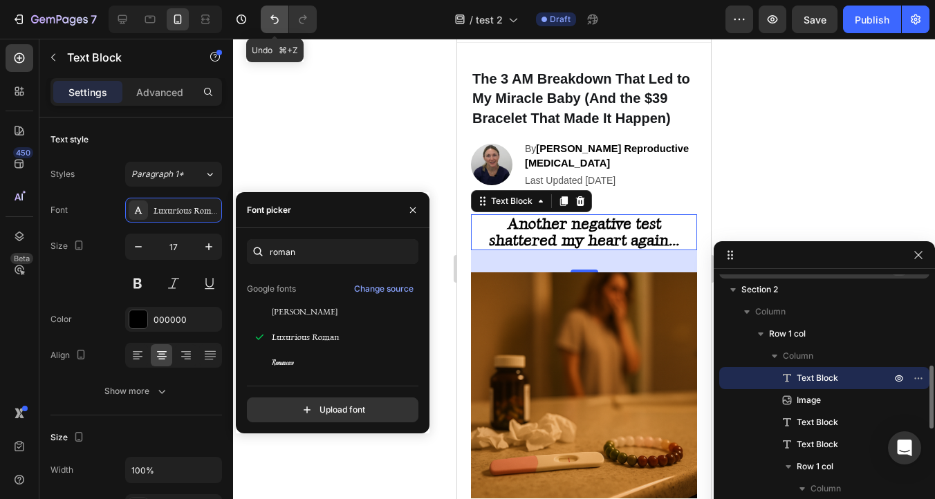
click at [275, 20] on icon "Undo/Redo" at bounding box center [275, 19] width 14 height 14
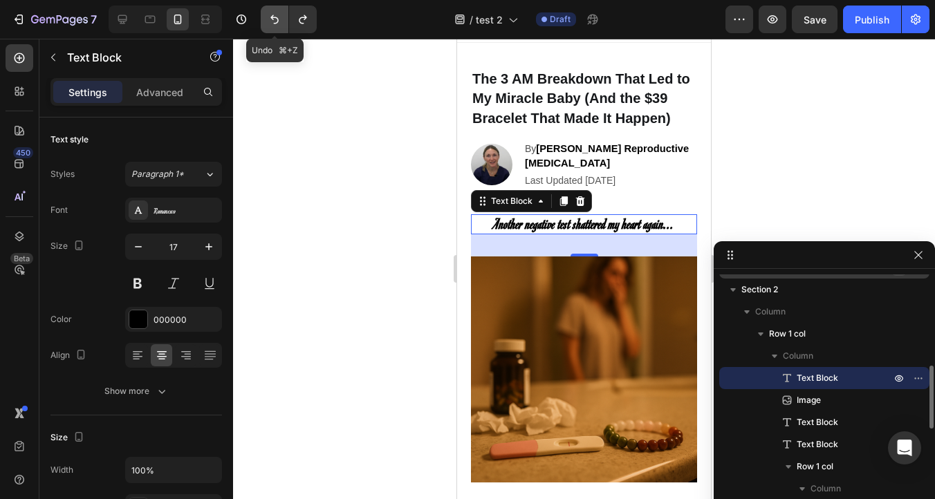
click at [275, 20] on icon "Undo/Redo" at bounding box center [275, 19] width 14 height 14
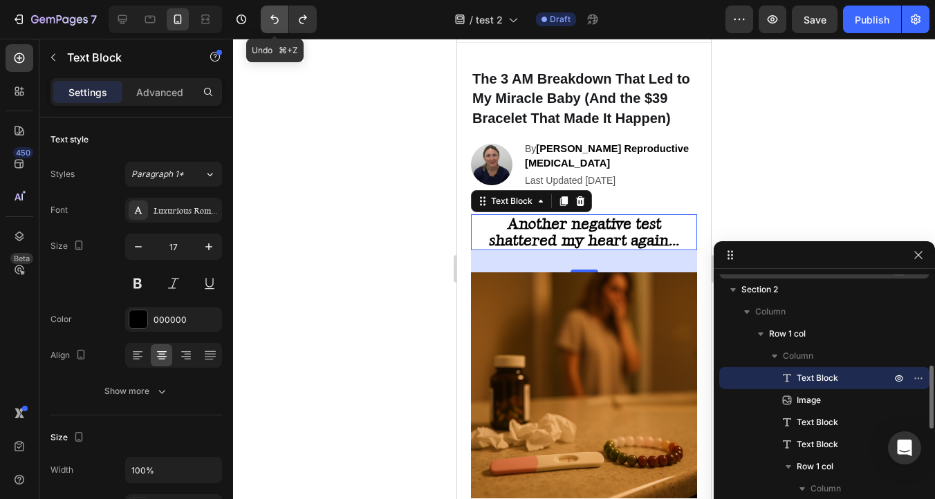
click at [274, 20] on icon "Undo/Redo" at bounding box center [275, 19] width 14 height 14
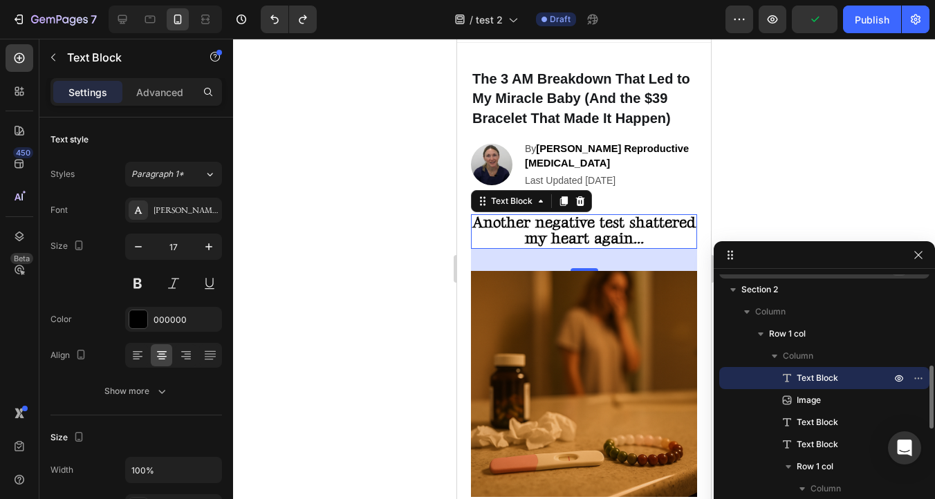
click at [320, 195] on div at bounding box center [584, 269] width 702 height 461
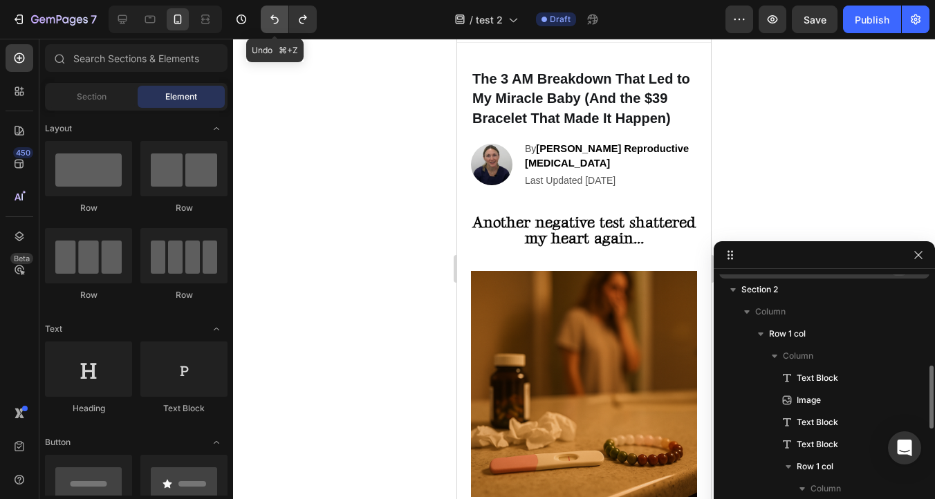
click at [265, 25] on button "Undo/Redo" at bounding box center [275, 20] width 28 height 28
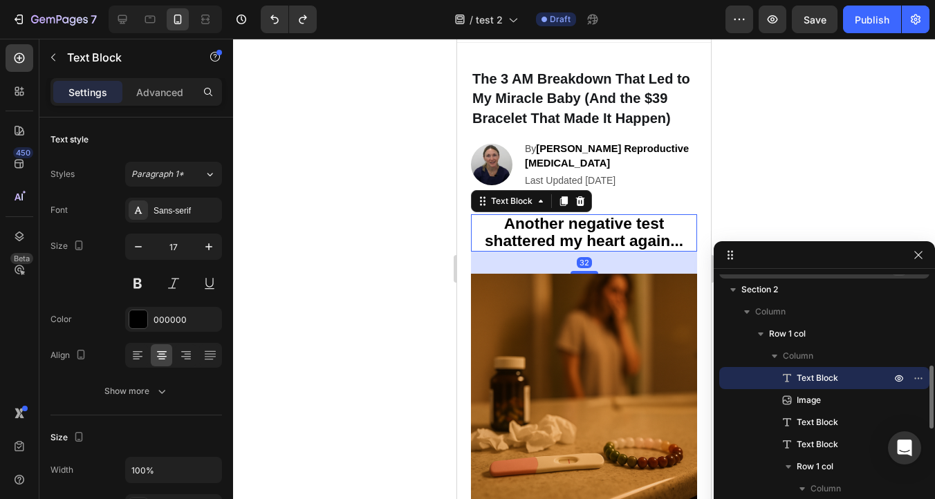
click at [546, 228] on strong "Another negative test shattered my heart again..." at bounding box center [584, 231] width 198 height 35
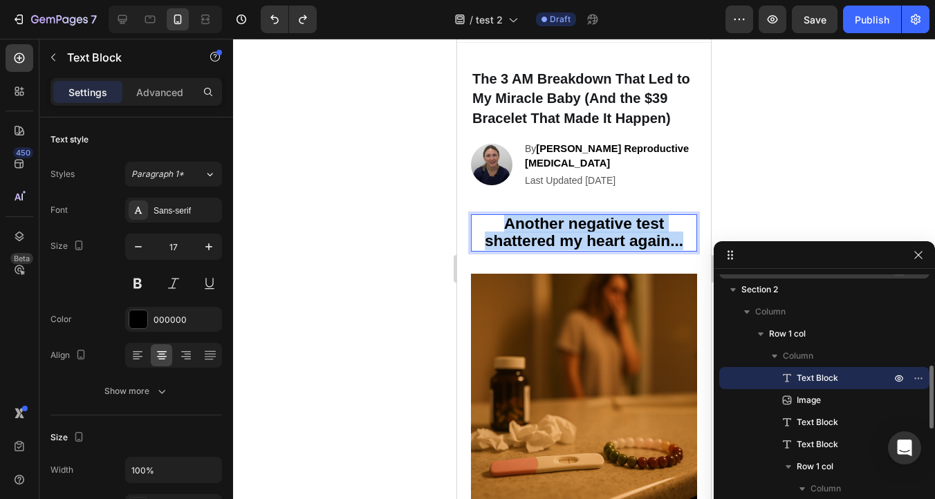
click at [546, 228] on strong "Another negative test shattered my heart again..." at bounding box center [584, 231] width 198 height 35
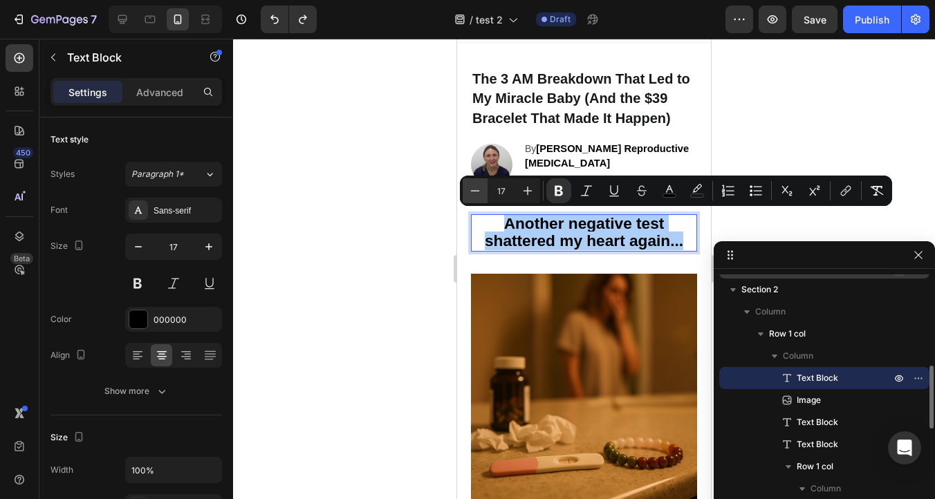
click at [479, 192] on icon "Editor contextual toolbar" at bounding box center [475, 191] width 14 height 14
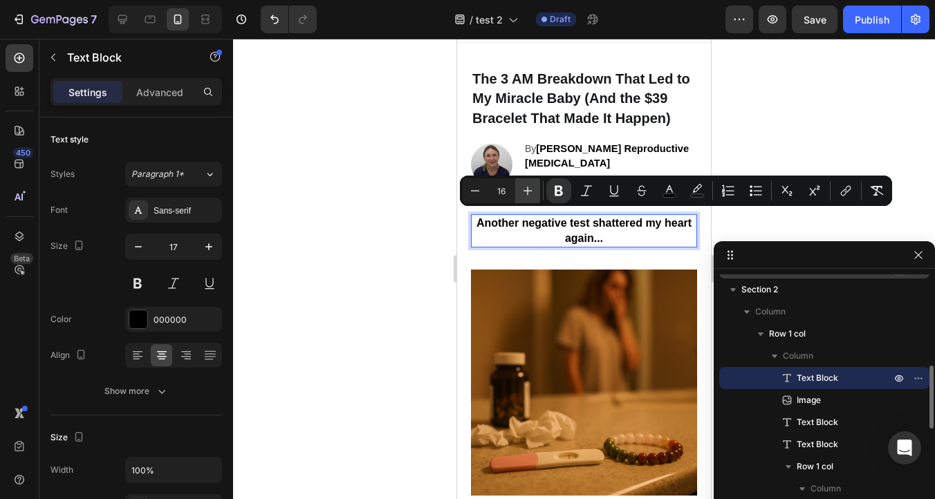
click at [527, 187] on icon "Editor contextual toolbar" at bounding box center [528, 191] width 14 height 14
type input "17"
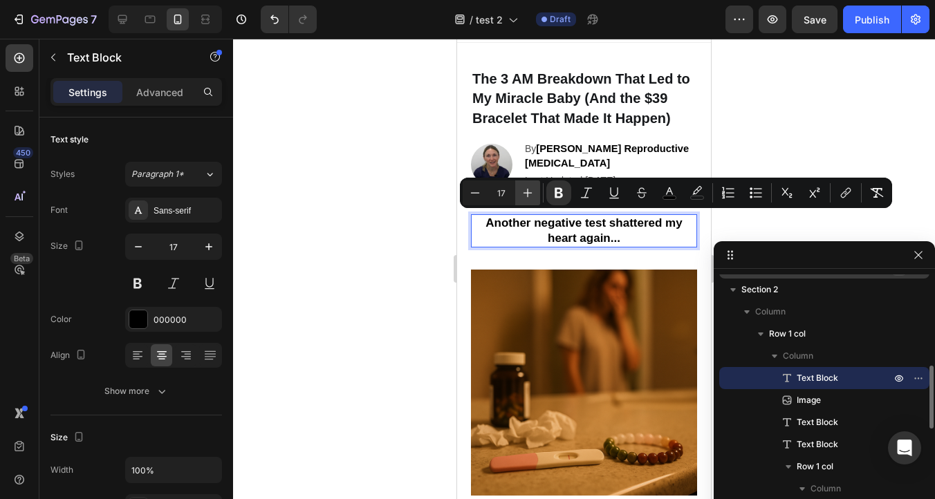
click at [528, 193] on icon "Editor contextual toolbar" at bounding box center [528, 193] width 9 height 9
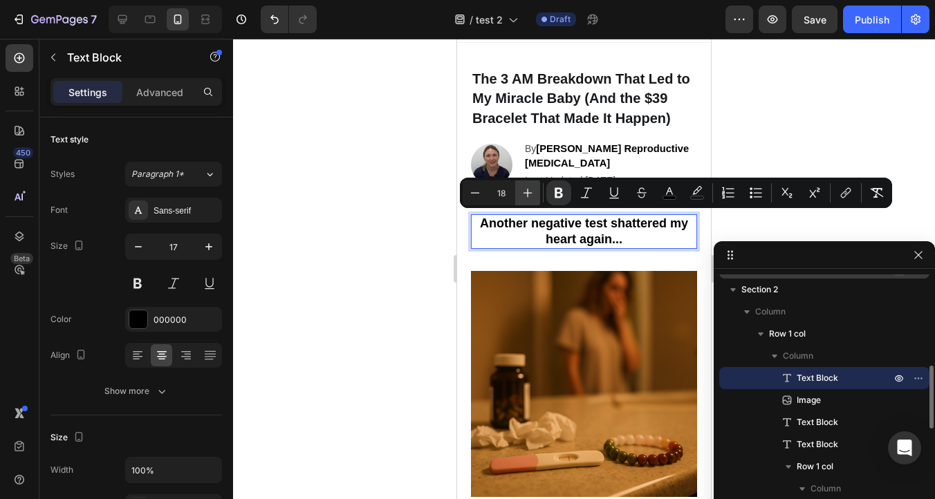
click at [528, 193] on icon "Editor contextual toolbar" at bounding box center [528, 193] width 9 height 9
type input "19"
click at [384, 216] on div at bounding box center [584, 269] width 702 height 461
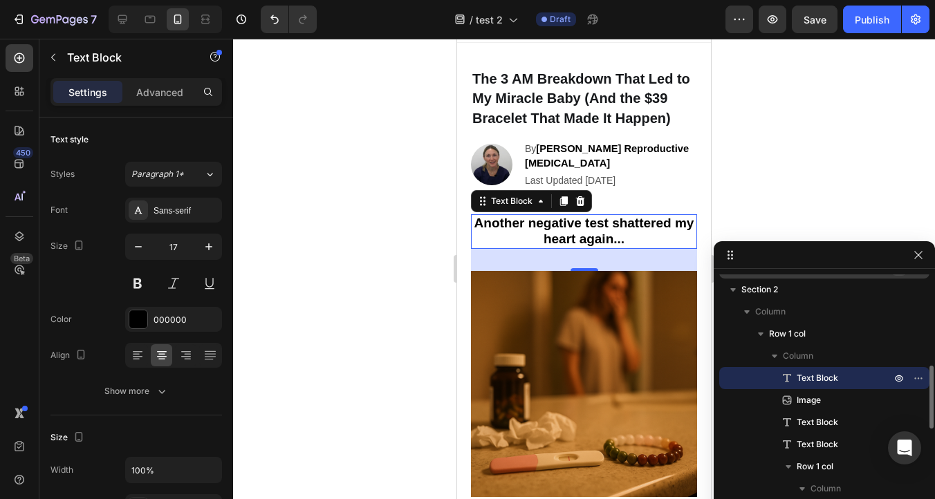
click at [524, 225] on strong "Another negative test shattered my heart again..." at bounding box center [584, 231] width 220 height 30
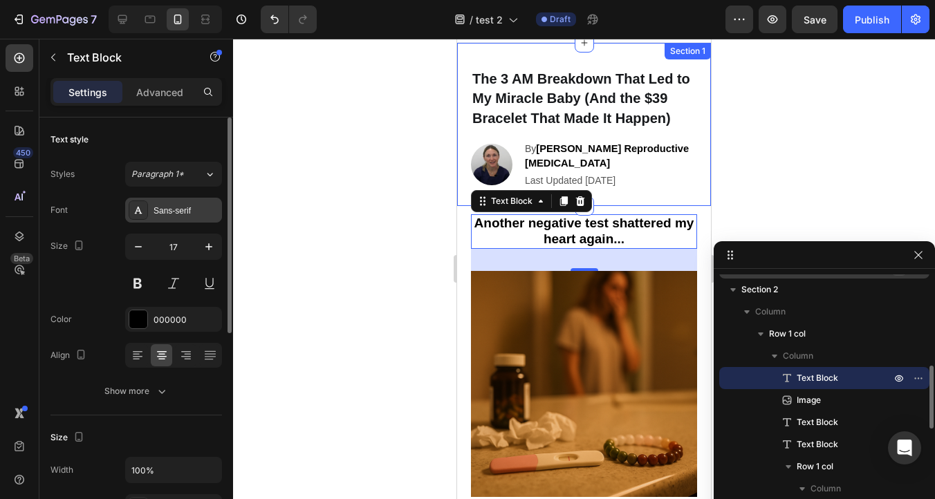
click at [160, 210] on div "Sans-serif" at bounding box center [186, 211] width 65 height 12
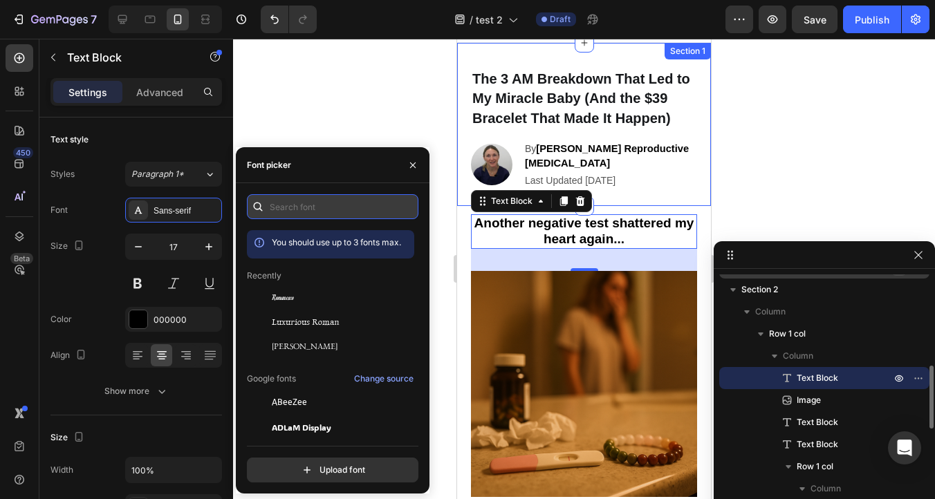
click at [283, 203] on input "text" at bounding box center [333, 206] width 172 height 25
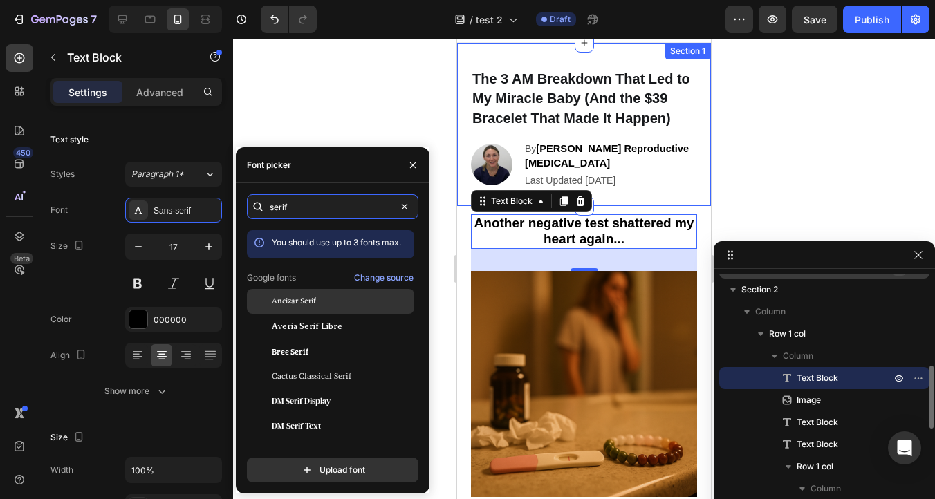
type input "serif"
click at [324, 299] on div "Ancizar Serif" at bounding box center [342, 301] width 140 height 12
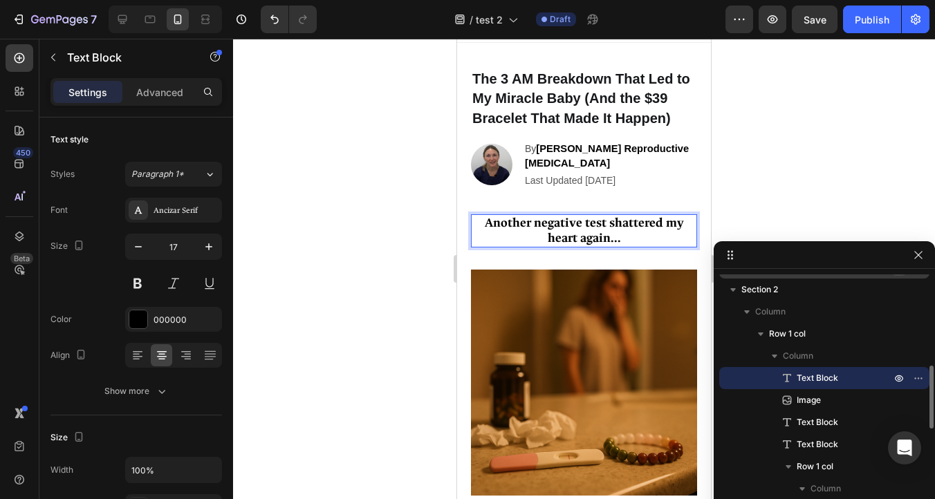
click at [528, 225] on strong "Another negative test shattered my heart again..." at bounding box center [584, 230] width 199 height 31
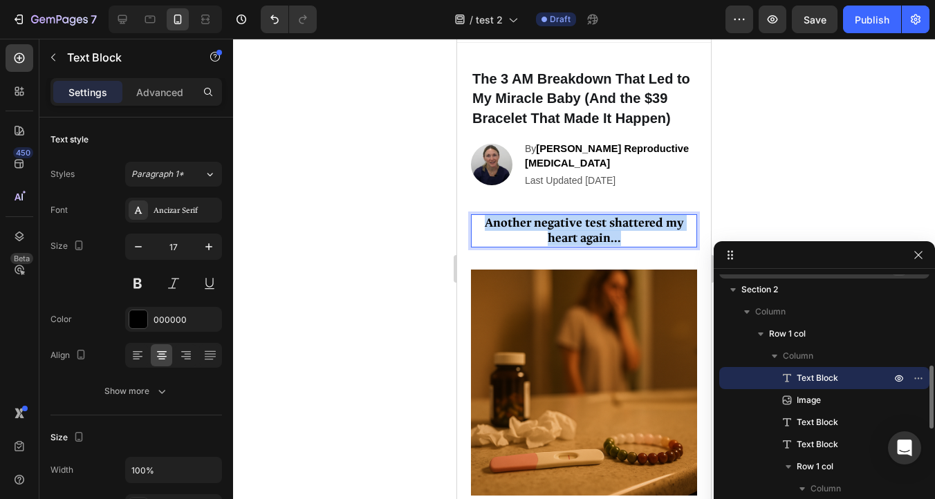
click at [528, 225] on strong "Another negative test shattered my heart again..." at bounding box center [584, 230] width 199 height 31
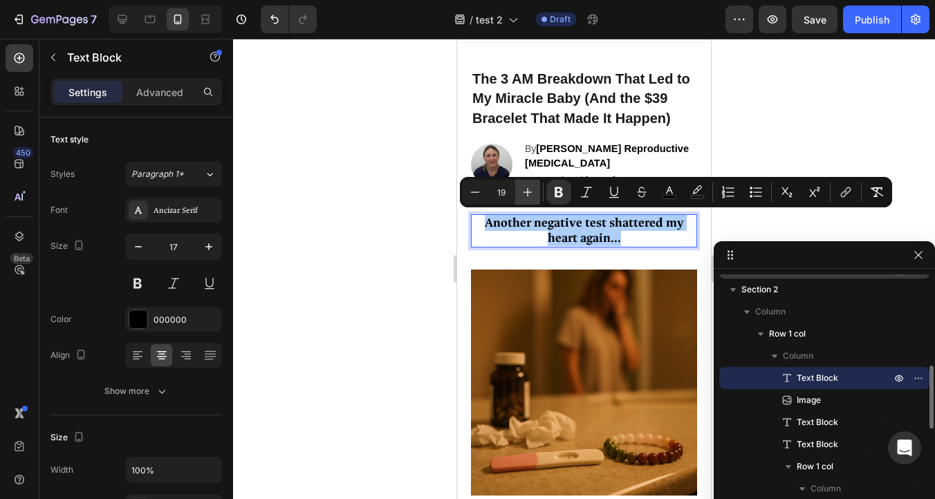
click at [532, 195] on icon "Editor contextual toolbar" at bounding box center [528, 192] width 14 height 14
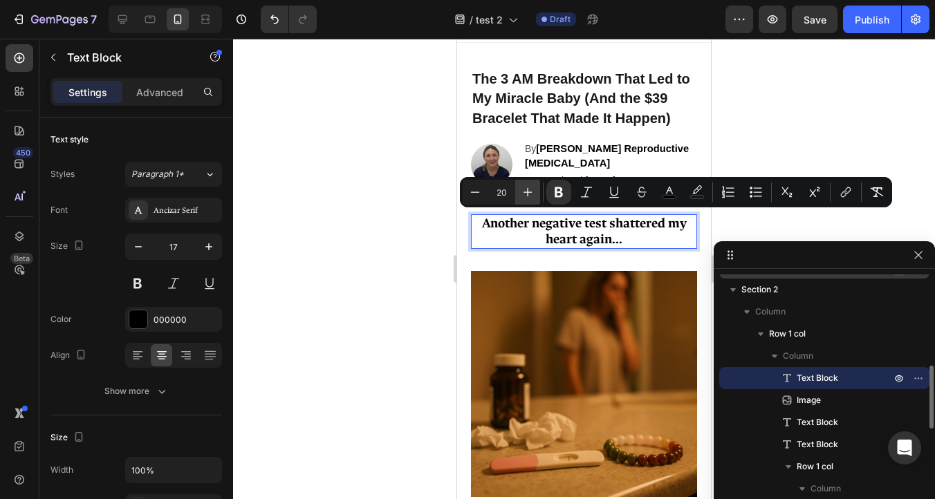
click at [532, 195] on icon "Editor contextual toolbar" at bounding box center [528, 192] width 14 height 14
type input "21"
click at [371, 224] on div at bounding box center [584, 269] width 702 height 461
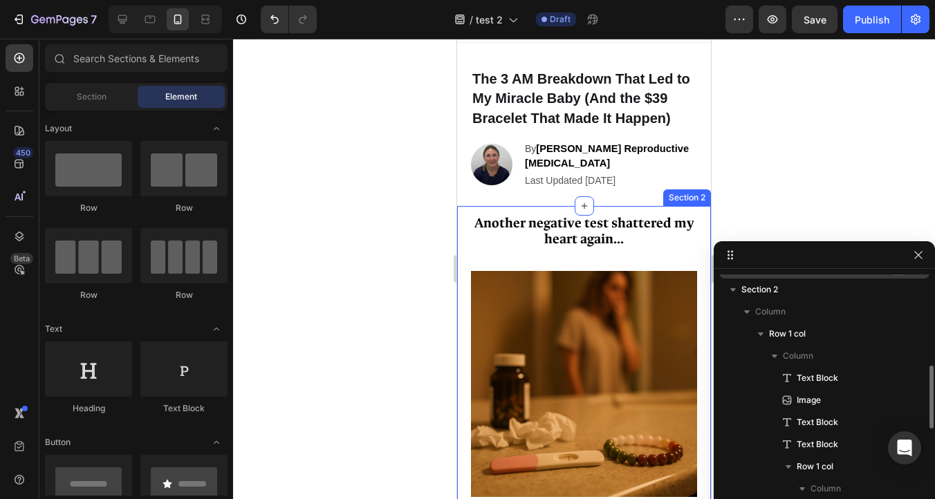
click at [371, 224] on div at bounding box center [584, 269] width 702 height 461
click at [934, 160] on div at bounding box center [584, 269] width 702 height 461
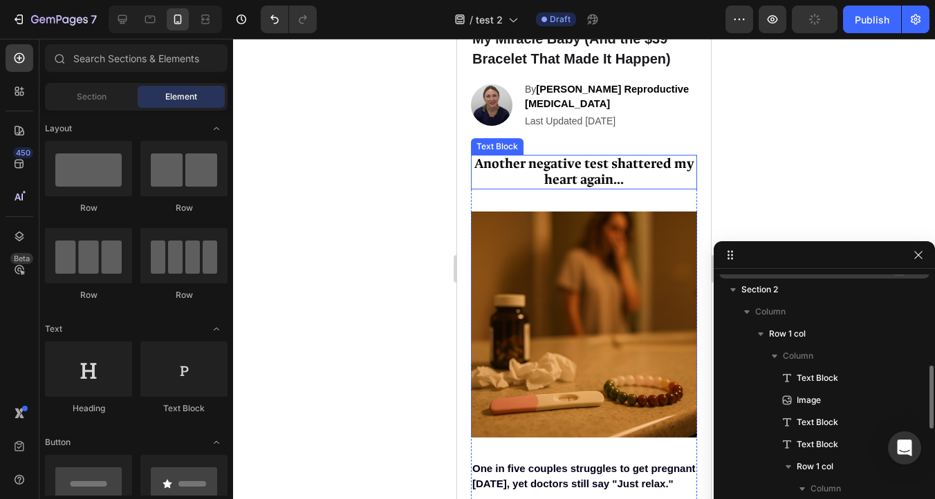
scroll to position [84, 0]
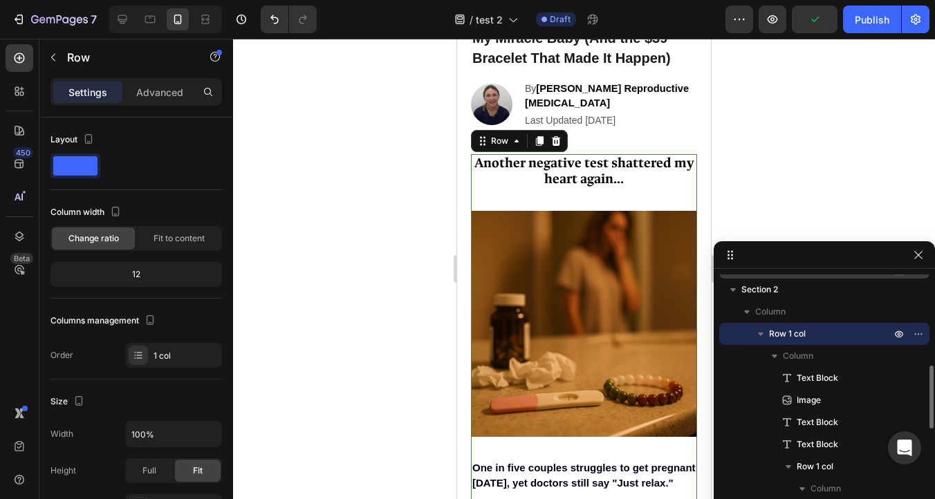
click at [575, 195] on div "Another negative test shattered my heart again... Text Block Image One in five …" at bounding box center [584, 489] width 226 height 671
click at [575, 192] on div "Another negative test shattered my heart again... Text Block Image One in five …" at bounding box center [584, 489] width 226 height 671
click at [575, 203] on div "Another negative test shattered my heart again... Text Block Image One in five …" at bounding box center [584, 489] width 226 height 671
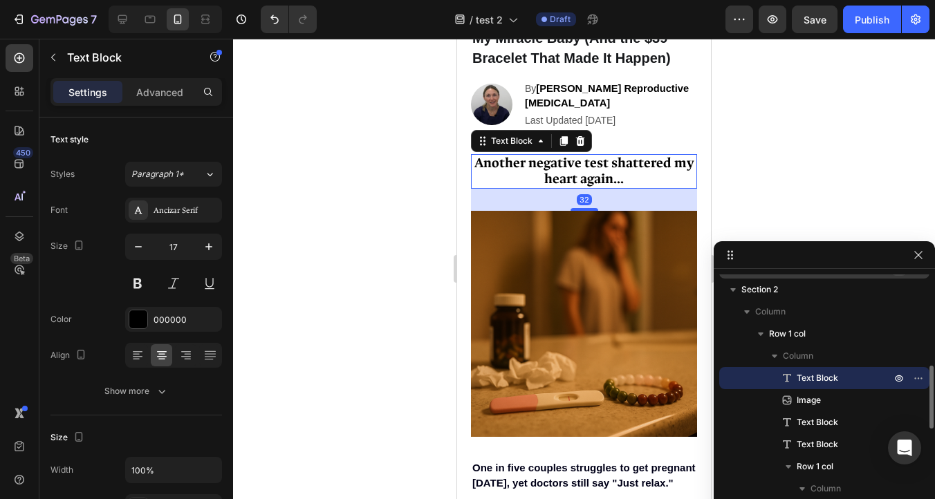
click at [575, 185] on strong "Another negative test shattered my heart again..." at bounding box center [584, 170] width 220 height 33
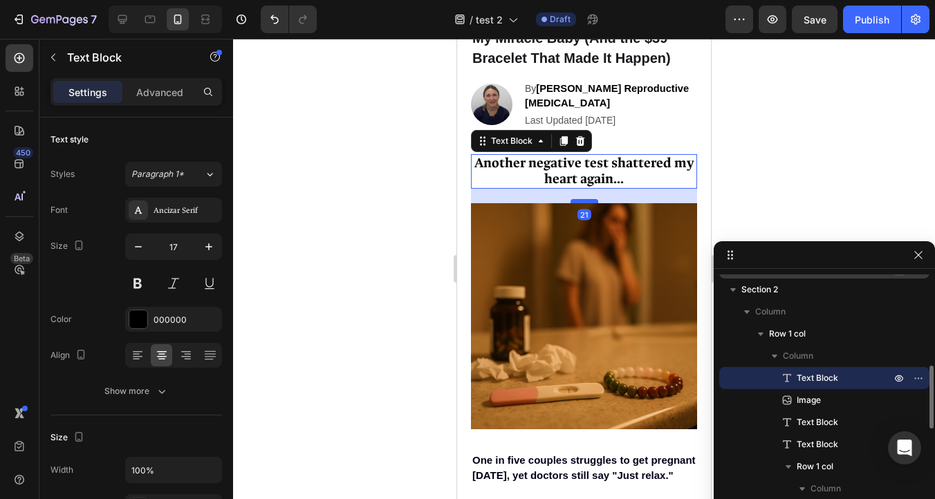
drag, startPoint x: 582, startPoint y: 206, endPoint x: 582, endPoint y: 198, distance: 7.6
click at [582, 199] on div at bounding box center [585, 201] width 28 height 4
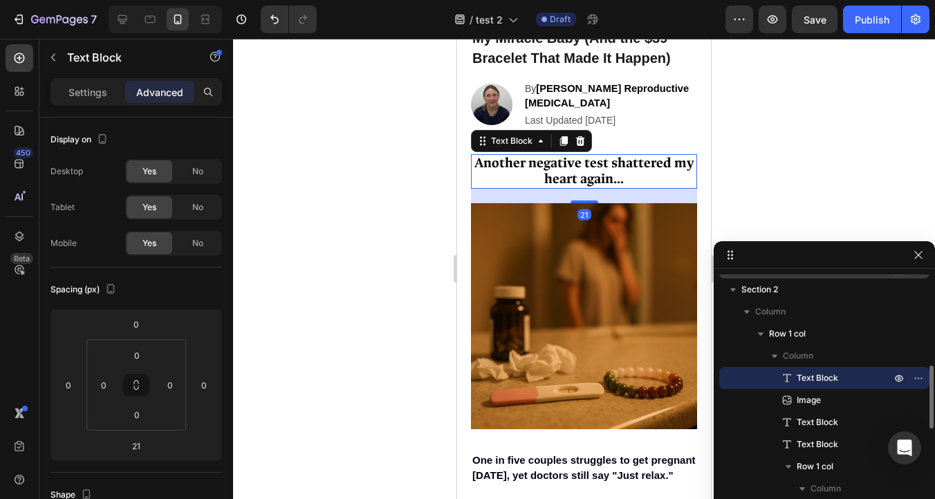
click at [367, 145] on div at bounding box center [584, 269] width 702 height 461
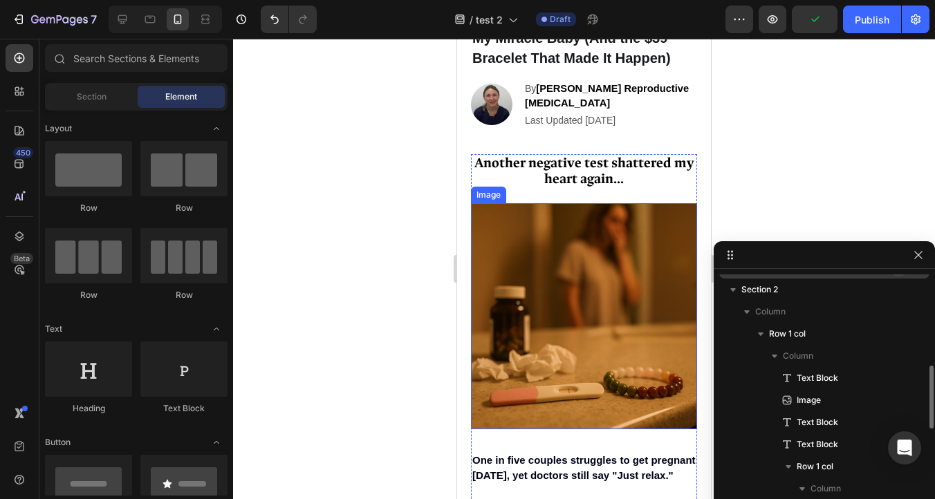
click at [515, 279] on img at bounding box center [584, 316] width 226 height 226
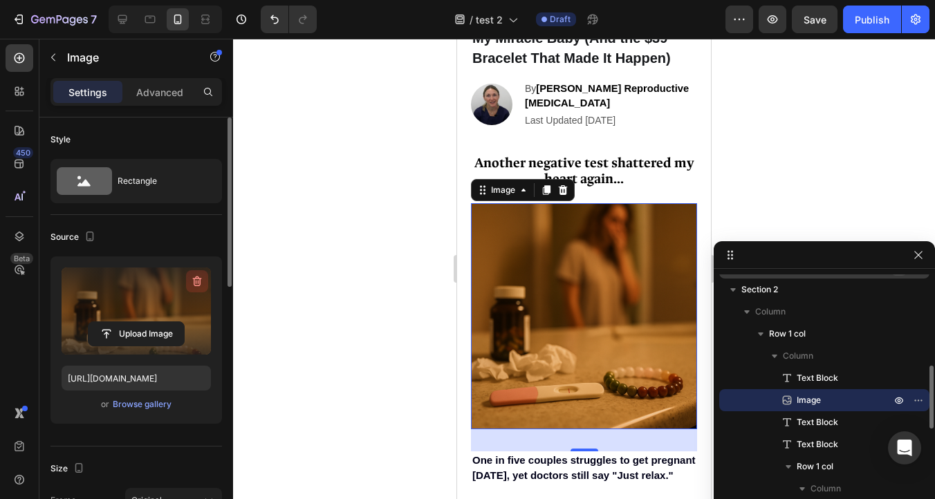
click at [201, 275] on icon "button" at bounding box center [197, 282] width 14 height 14
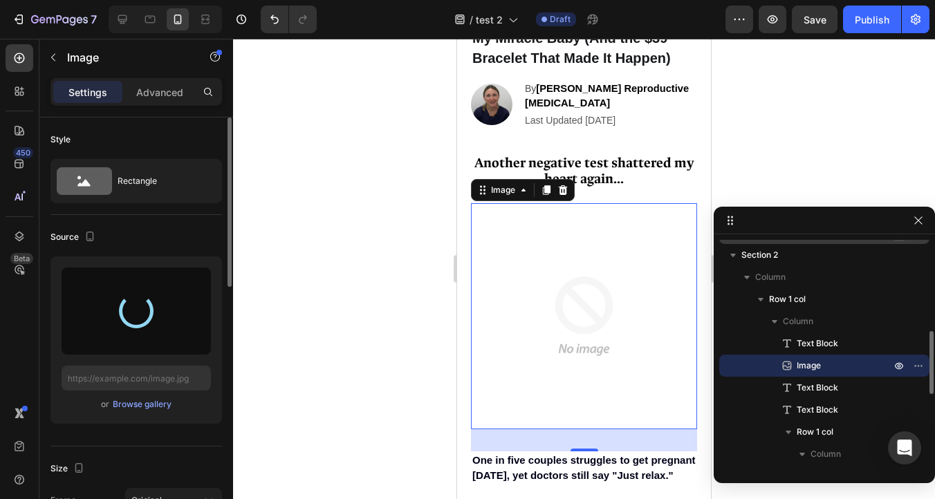
drag, startPoint x: 732, startPoint y: 253, endPoint x: 746, endPoint y: 219, distance: 37.5
type input "https://cdn.shopify.com/s/files/1/0934/5682/6732/files/gempages_578460465957438…"
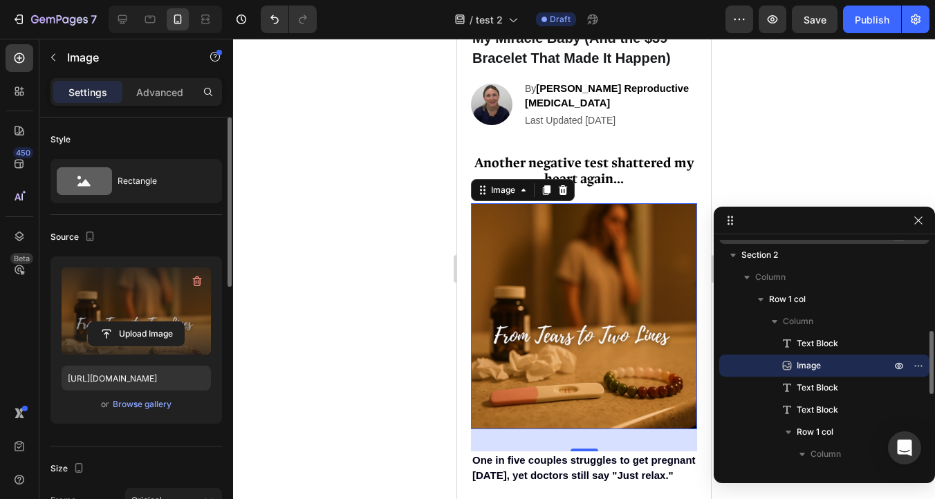
click at [793, 122] on div at bounding box center [584, 269] width 702 height 461
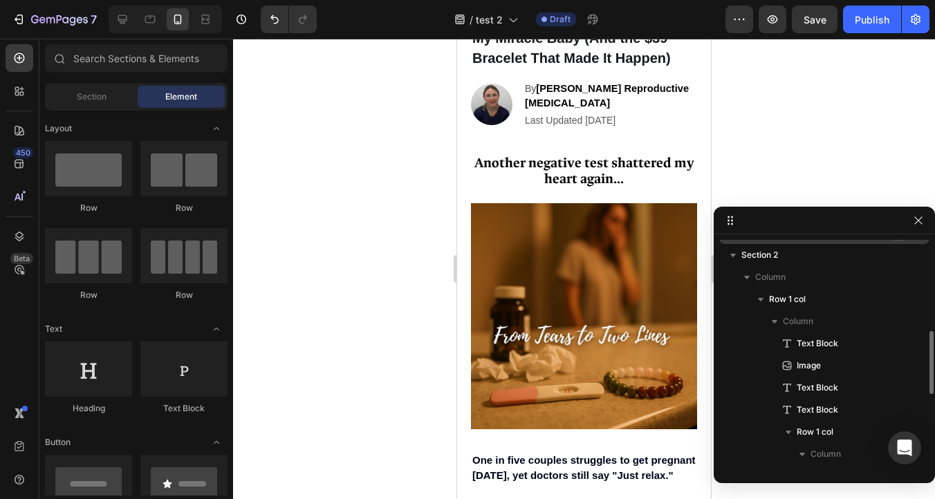
click at [794, 137] on div at bounding box center [584, 269] width 702 height 461
click at [916, 216] on icon "button" at bounding box center [918, 220] width 11 height 11
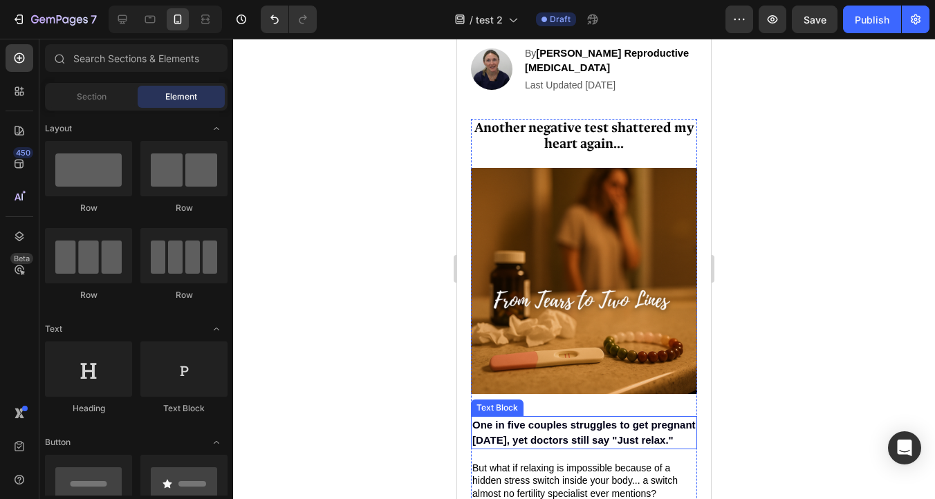
scroll to position [124, 0]
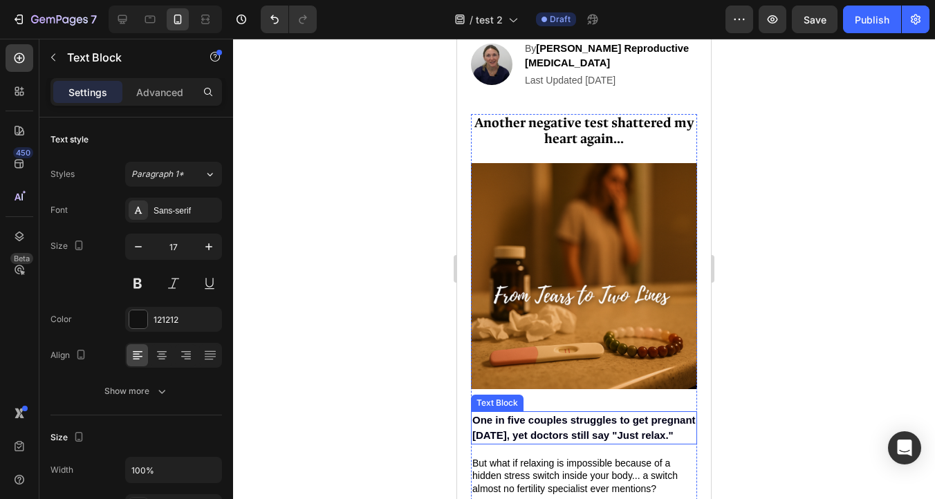
click at [571, 431] on span "One in five couples struggles to get pregnant [DATE], yet doctors still say "Ju…" at bounding box center [583, 427] width 223 height 27
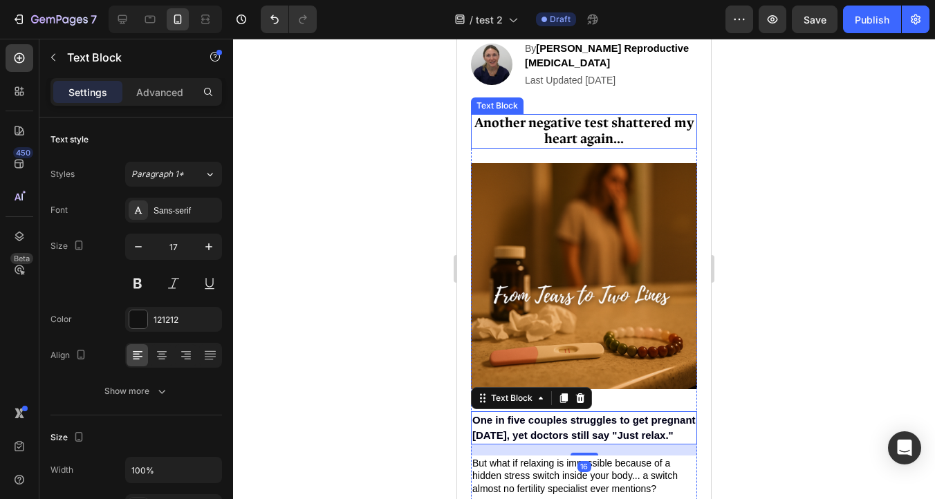
scroll to position [11, 0]
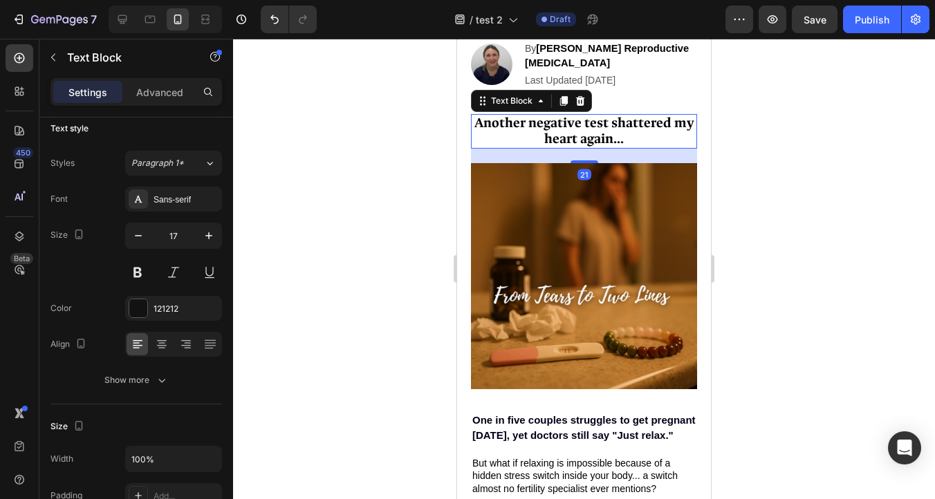
click at [569, 138] on strong "Another negative test shattered my heart again..." at bounding box center [584, 130] width 220 height 33
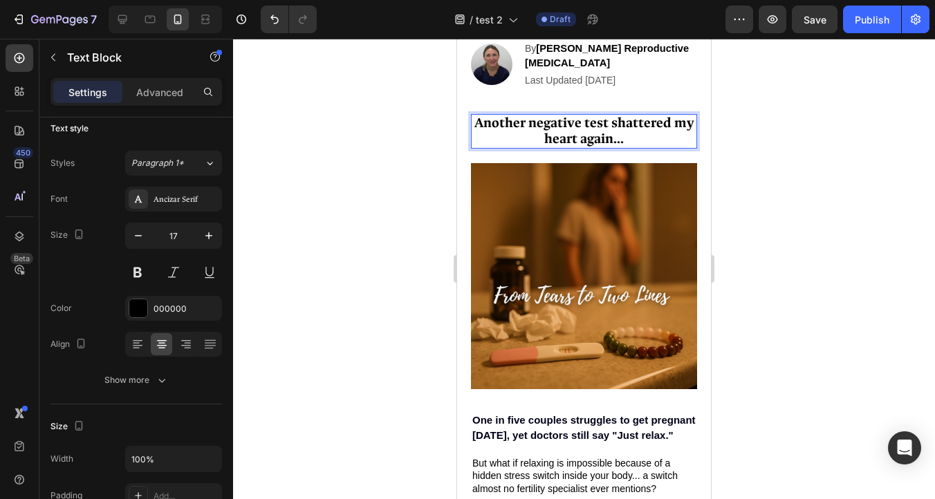
click at [565, 117] on strong "Another negative test shattered my heart again..." at bounding box center [584, 130] width 220 height 33
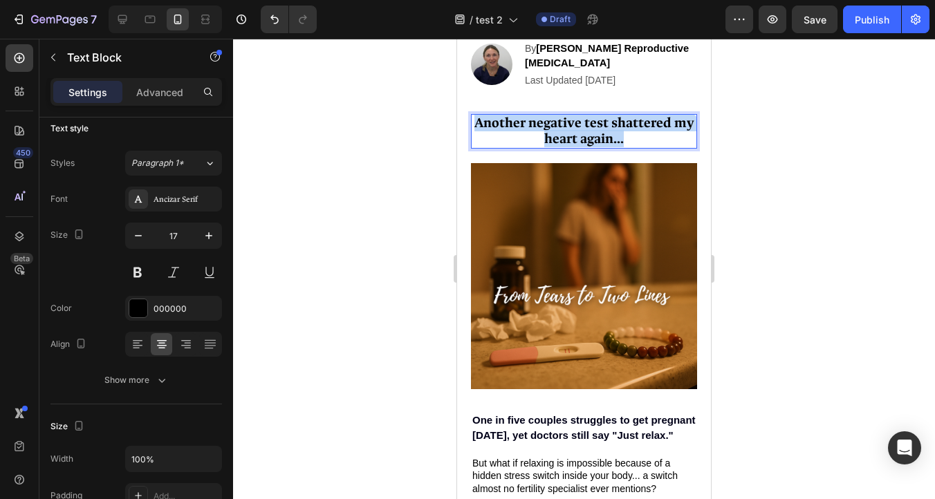
click at [565, 117] on strong "Another negative test shattered my heart again..." at bounding box center [584, 130] width 220 height 33
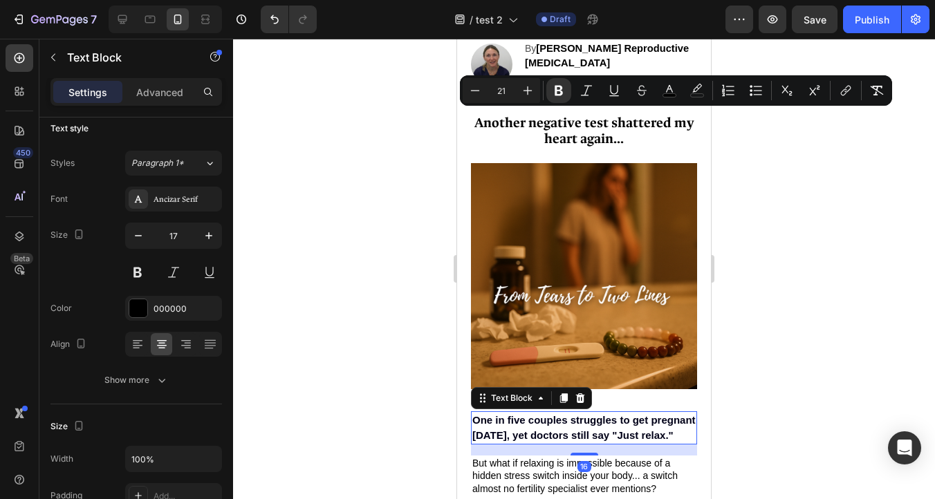
click at [557, 433] on span "One in five couples struggles to get pregnant [DATE], yet doctors still say "Ju…" at bounding box center [583, 427] width 223 height 27
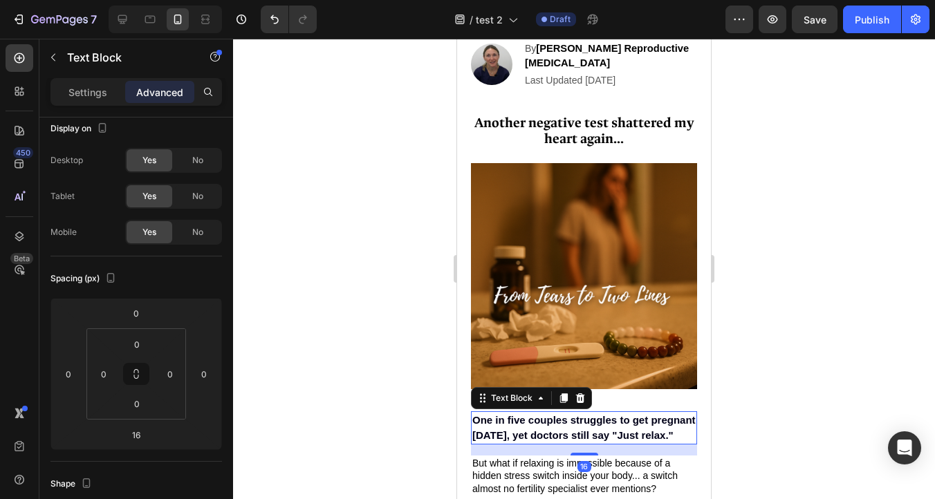
click at [554, 432] on span "One in five couples struggles to get pregnant [DATE], yet doctors still say "Ju…" at bounding box center [583, 427] width 223 height 27
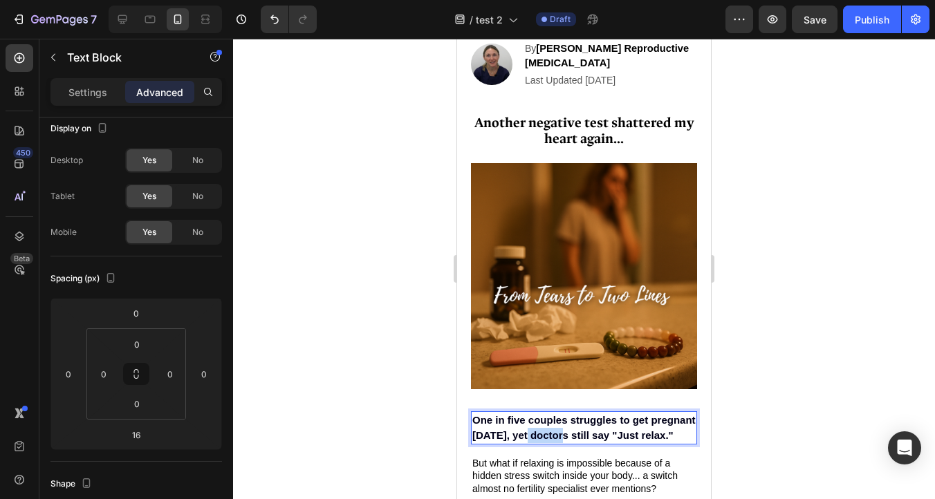
click at [554, 432] on span "One in five couples struggles to get pregnant [DATE], yet doctors still say "Ju…" at bounding box center [583, 427] width 223 height 27
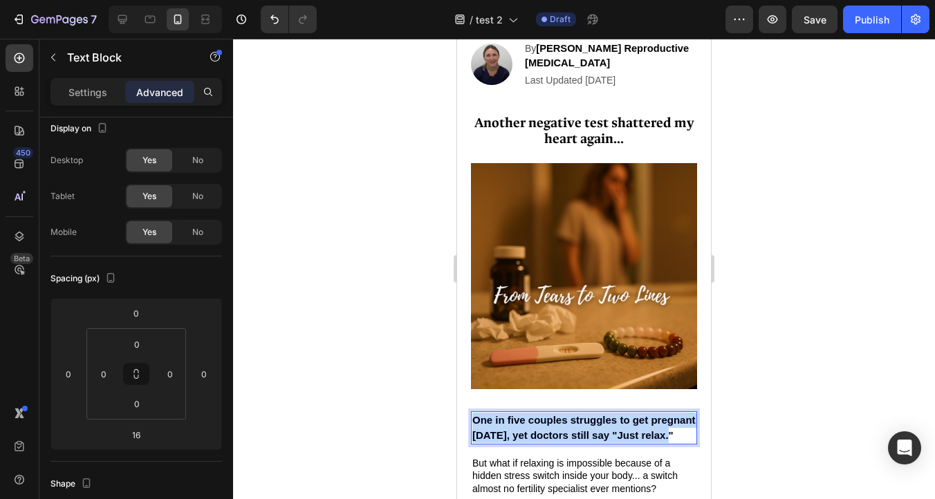
click at [554, 432] on span "One in five couples struggles to get pregnant [DATE], yet doctors still say "Ju…" at bounding box center [583, 427] width 223 height 27
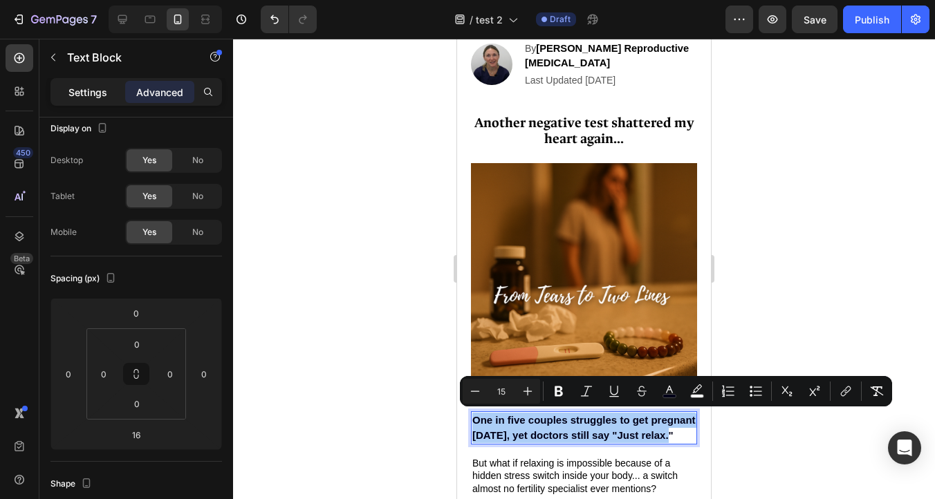
click at [73, 102] on div "Settings" at bounding box center [87, 92] width 69 height 22
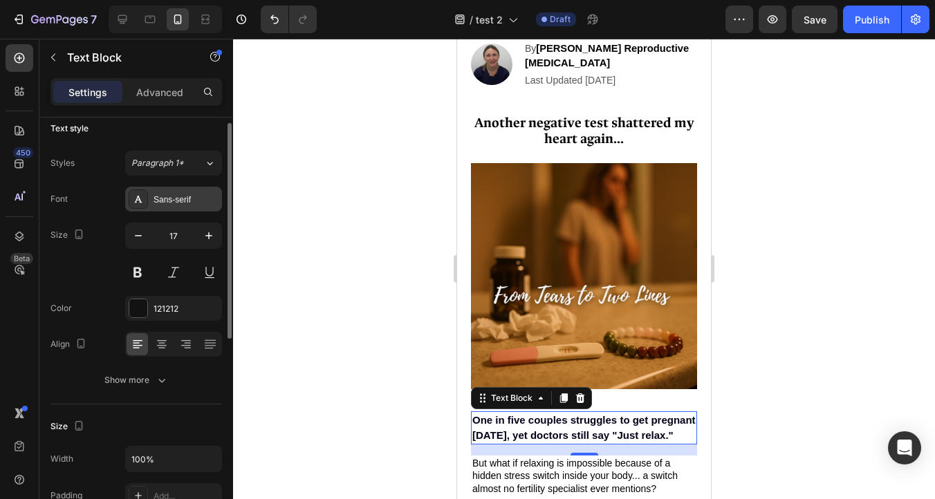
click at [160, 194] on div "Sans-serif" at bounding box center [186, 200] width 65 height 12
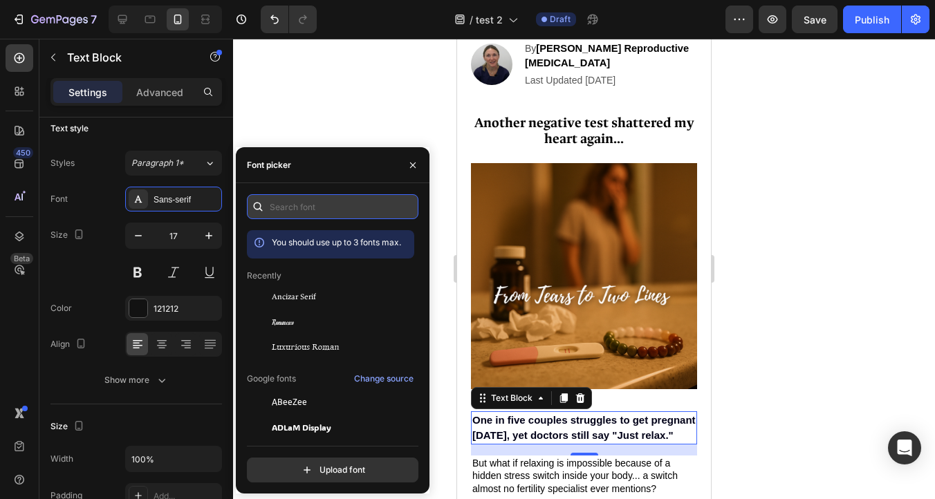
click at [286, 214] on input "text" at bounding box center [333, 206] width 172 height 25
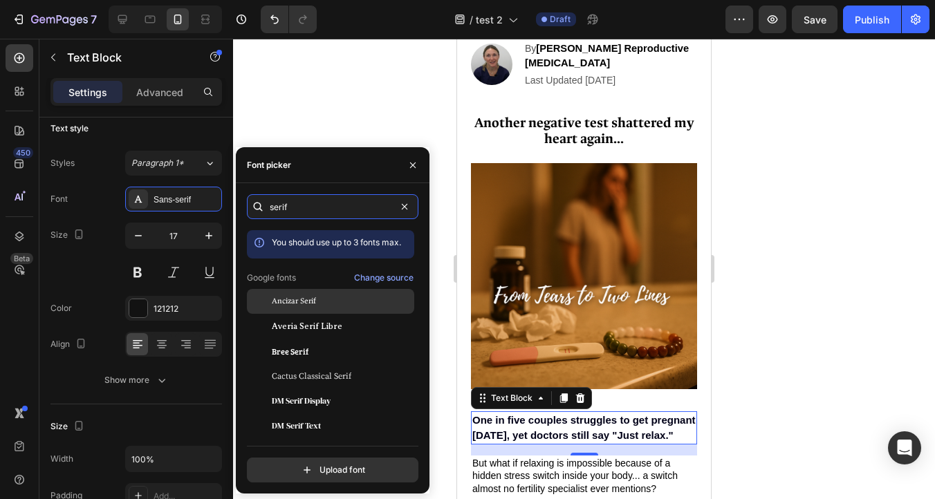
type input "serif"
click at [312, 389] on div "Ancizar Serif" at bounding box center [330, 401] width 167 height 25
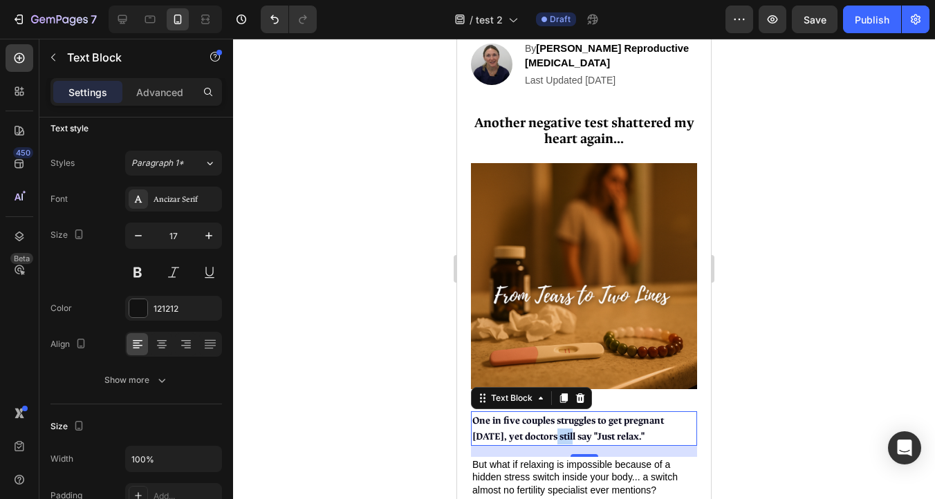
click at [526, 429] on span "One in five couples struggles to get pregnant [DATE], yet doctors still say "Ju…" at bounding box center [568, 428] width 192 height 29
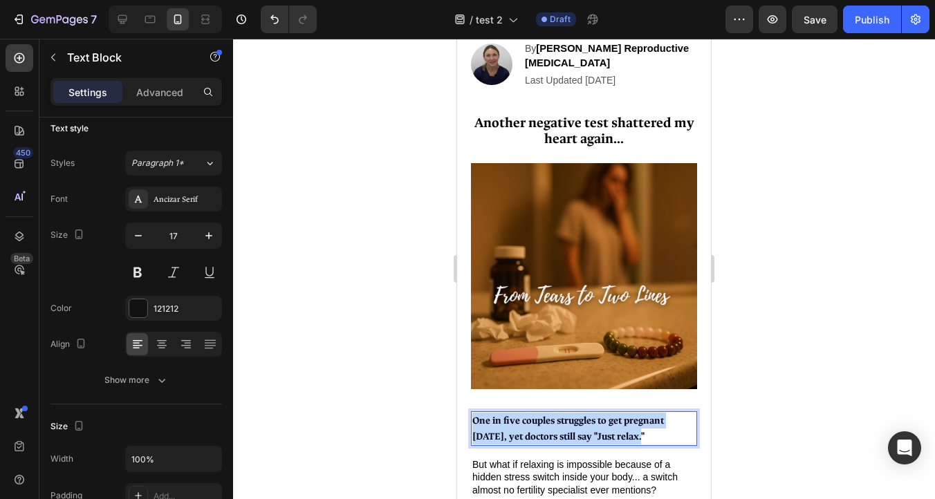
click at [526, 429] on span "One in five couples struggles to get pregnant [DATE], yet doctors still say "Ju…" at bounding box center [568, 428] width 192 height 29
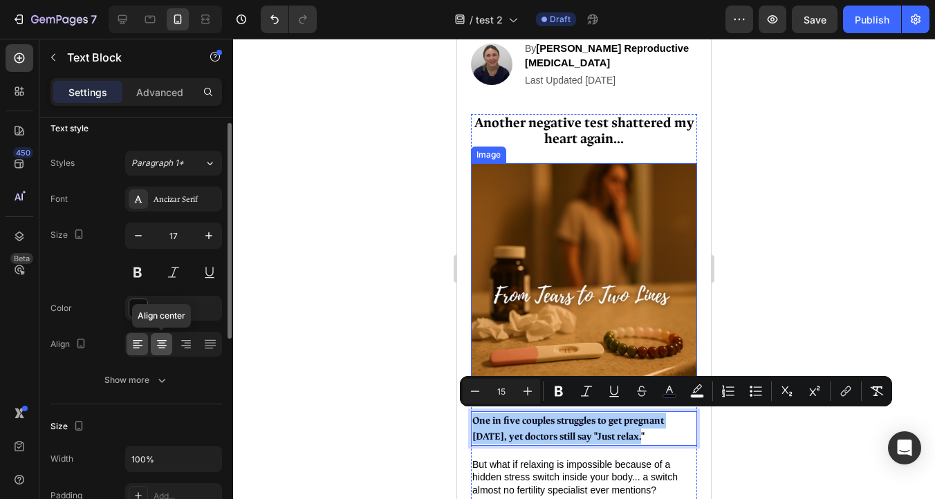
click at [162, 343] on icon at bounding box center [161, 343] width 7 height 1
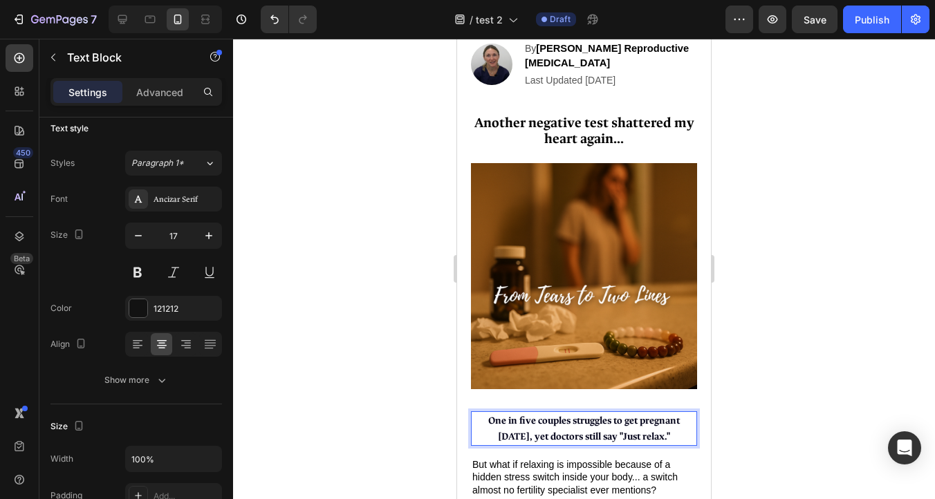
click at [595, 432] on span "One in five couples struggles to get pregnant [DATE], yet doctors still say "Ju…" at bounding box center [584, 428] width 192 height 29
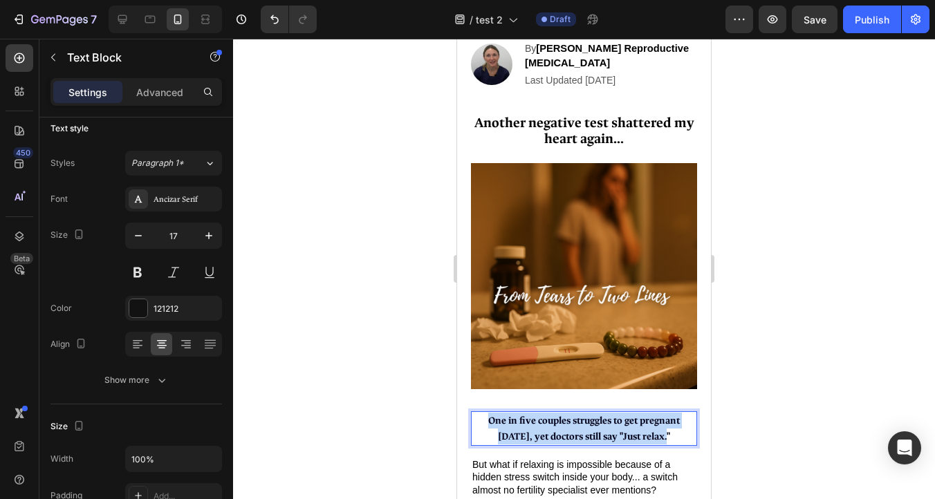
click at [595, 432] on span "One in five couples struggles to get pregnant [DATE], yet doctors still say "Ju…" at bounding box center [584, 428] width 192 height 29
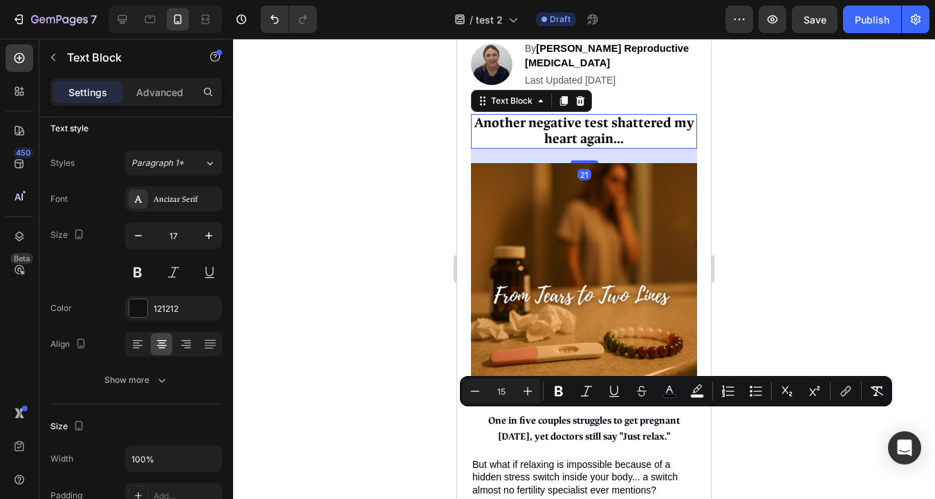
click at [519, 124] on strong "Another negative test shattered my heart again..." at bounding box center [584, 130] width 220 height 33
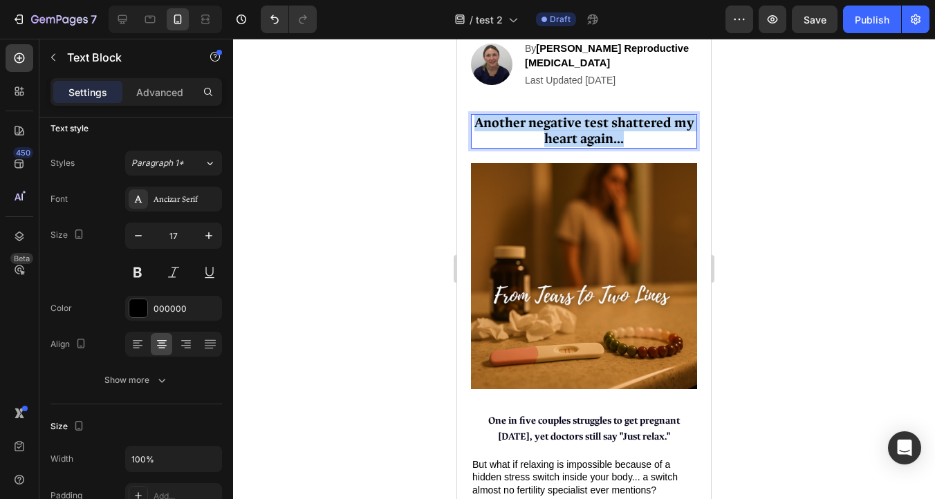
click at [519, 124] on strong "Another negative test shattered my heart again..." at bounding box center [584, 130] width 220 height 33
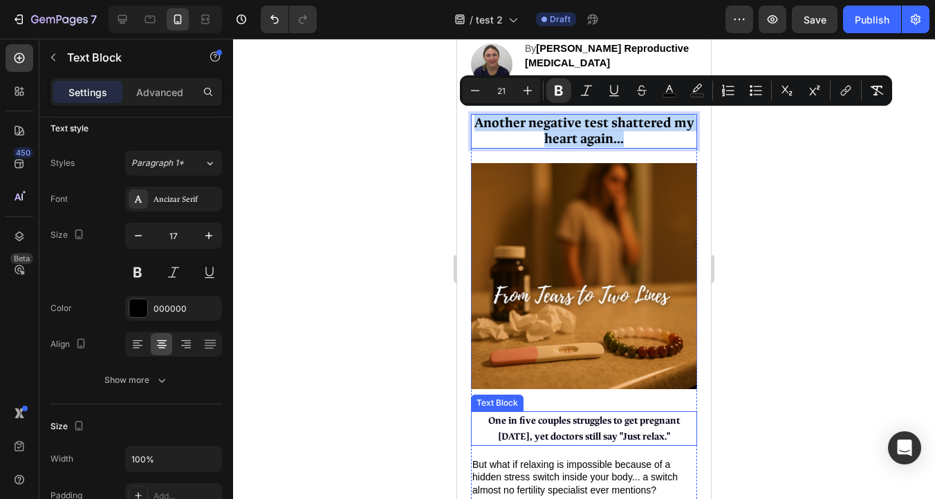
click at [553, 428] on span "One in five couples struggles to get pregnant [DATE], yet doctors still say "Ju…" at bounding box center [584, 428] width 192 height 29
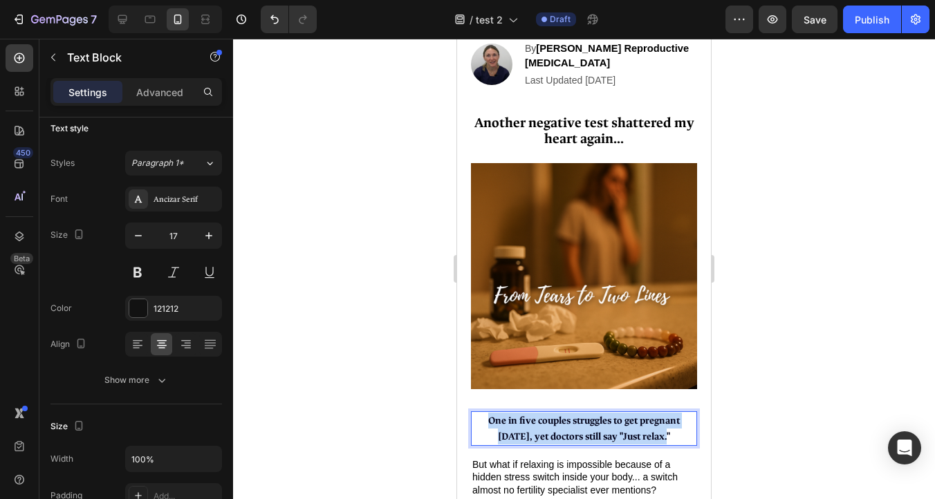
click at [553, 428] on span "One in five couples struggles to get pregnant [DATE], yet doctors still say "Ju…" at bounding box center [584, 428] width 192 height 29
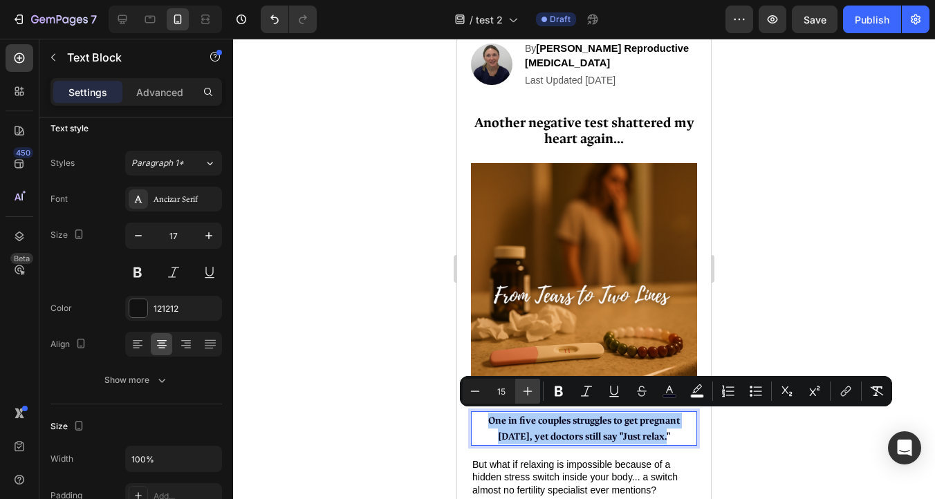
click at [535, 391] on button "Plus" at bounding box center [527, 391] width 25 height 25
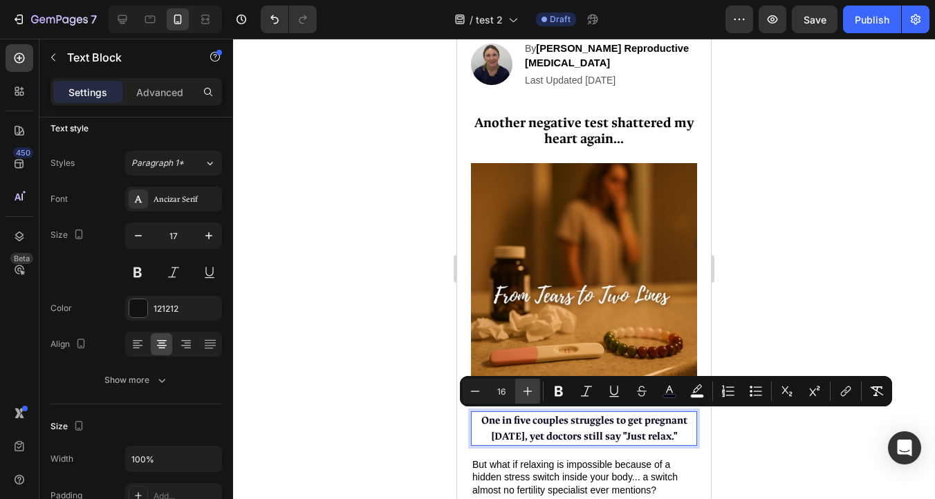
click at [535, 391] on button "Plus" at bounding box center [527, 391] width 25 height 25
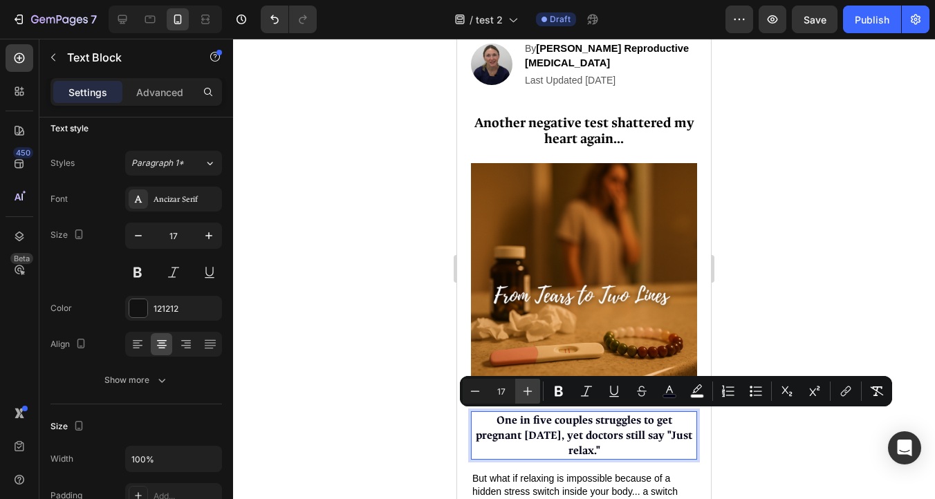
click at [535, 391] on button "Plus" at bounding box center [527, 391] width 25 height 25
type input "21"
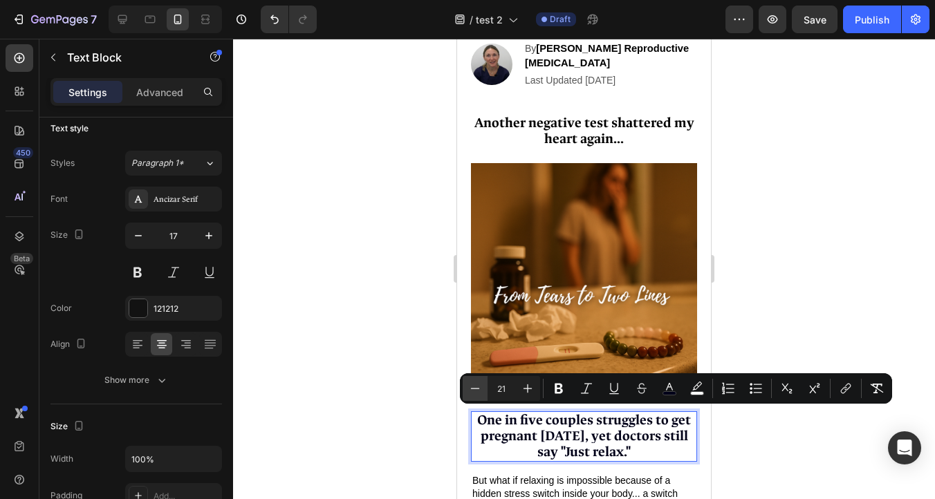
click at [469, 386] on icon "Editor contextual toolbar" at bounding box center [475, 389] width 14 height 14
type input "20"
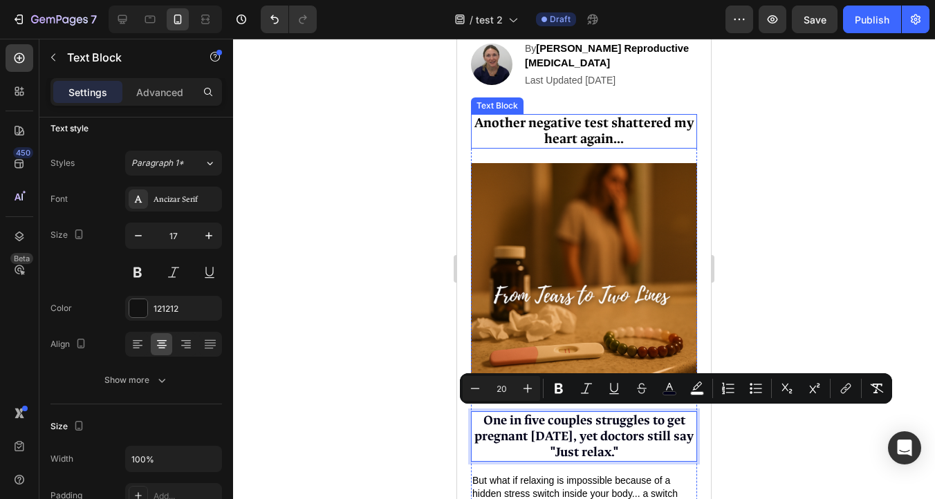
click at [530, 124] on strong "Another negative test shattered my heart again..." at bounding box center [584, 130] width 220 height 33
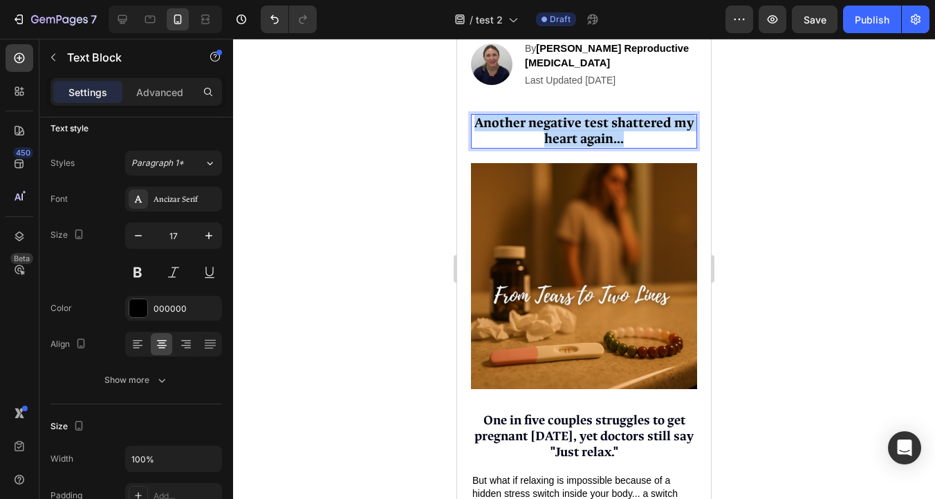
click at [530, 124] on strong "Another negative test shattered my heart again..." at bounding box center [584, 130] width 220 height 33
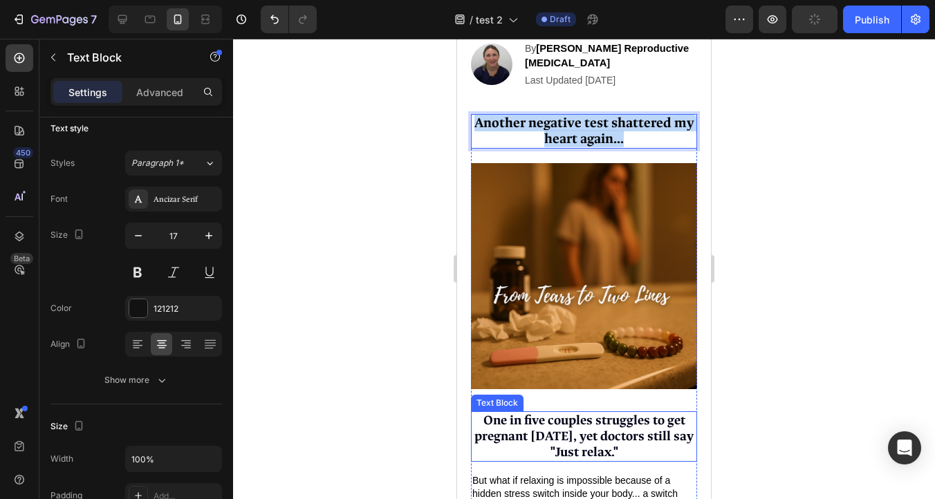
click at [521, 429] on span "One in five couples struggles to get pregnant [DATE], yet doctors still say "Ju…" at bounding box center [583, 436] width 219 height 48
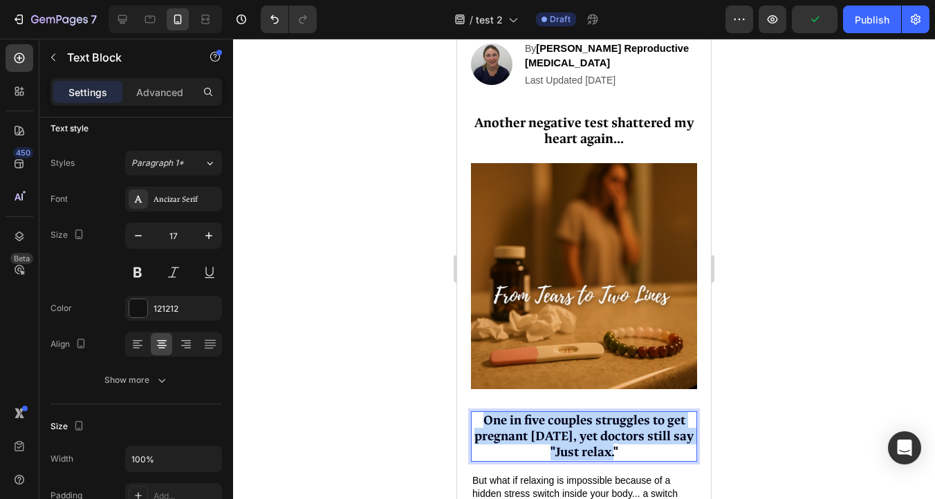
click at [521, 429] on span "One in five couples struggles to get pregnant [DATE], yet doctors still say "Ju…" at bounding box center [583, 436] width 219 height 48
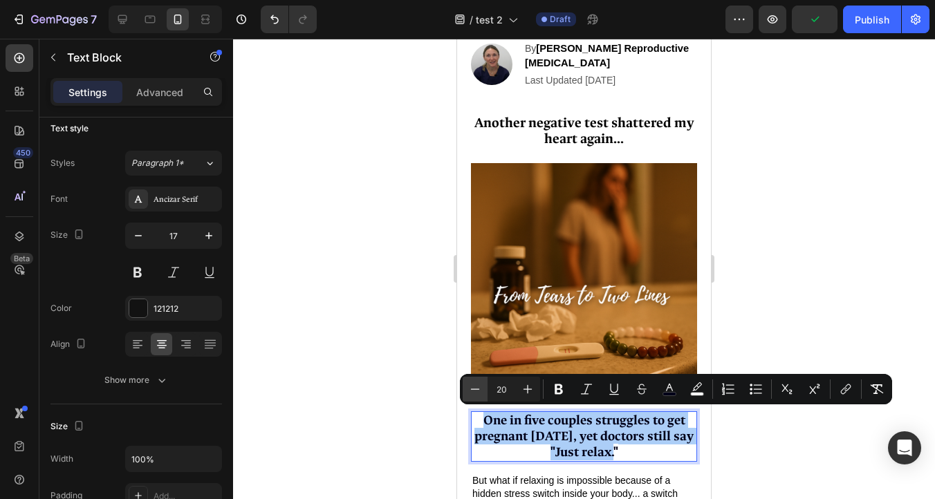
click at [465, 385] on button "Minus" at bounding box center [475, 389] width 25 height 25
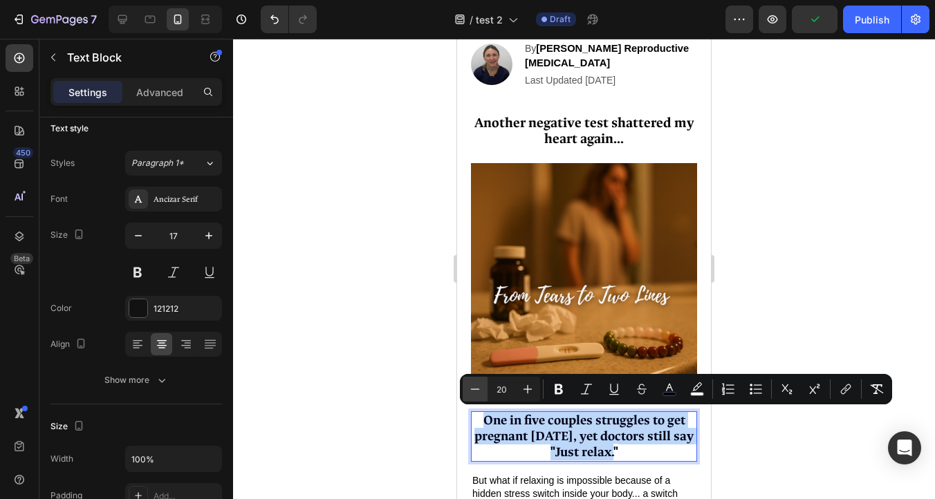
type input "19"
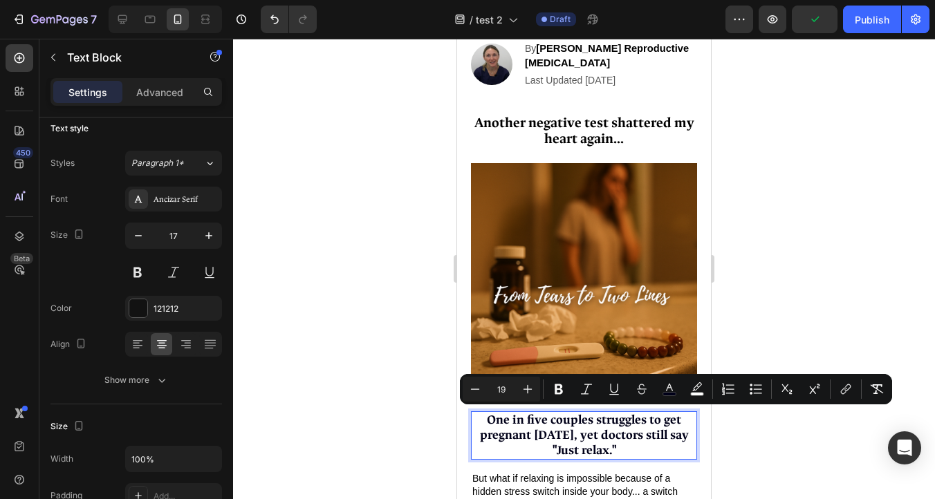
click at [358, 385] on div at bounding box center [584, 269] width 702 height 461
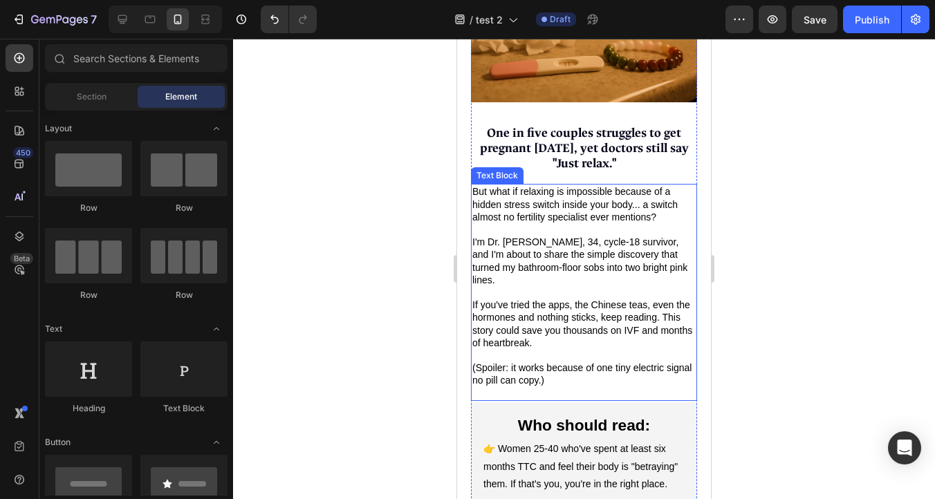
scroll to position [418, 0]
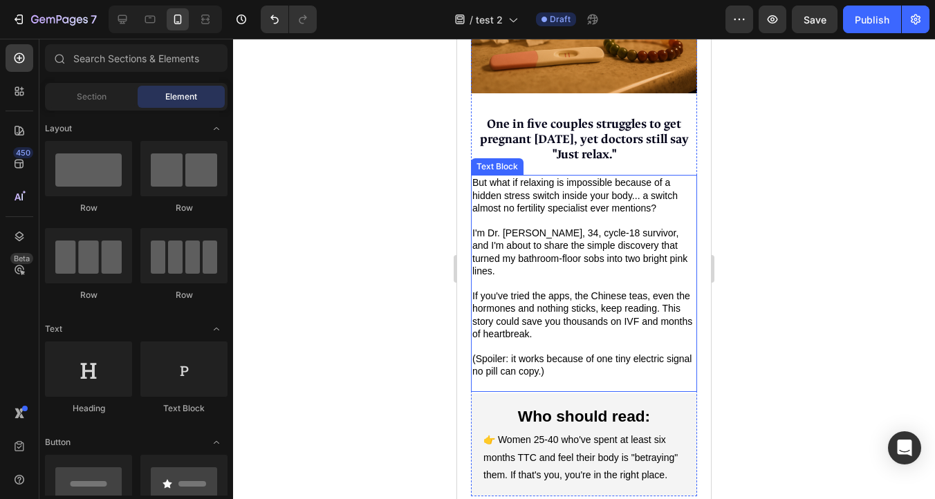
click at [521, 196] on span "But what if relaxing is impossible because of a hidden stress switch inside you…" at bounding box center [574, 195] width 205 height 36
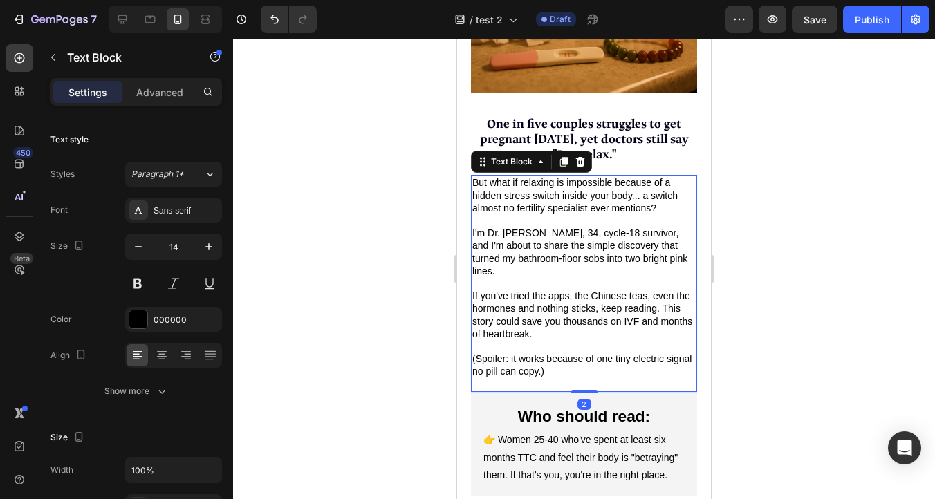
click at [521, 196] on span "But what if relaxing is impossible because of a hidden stress switch inside you…" at bounding box center [574, 195] width 205 height 36
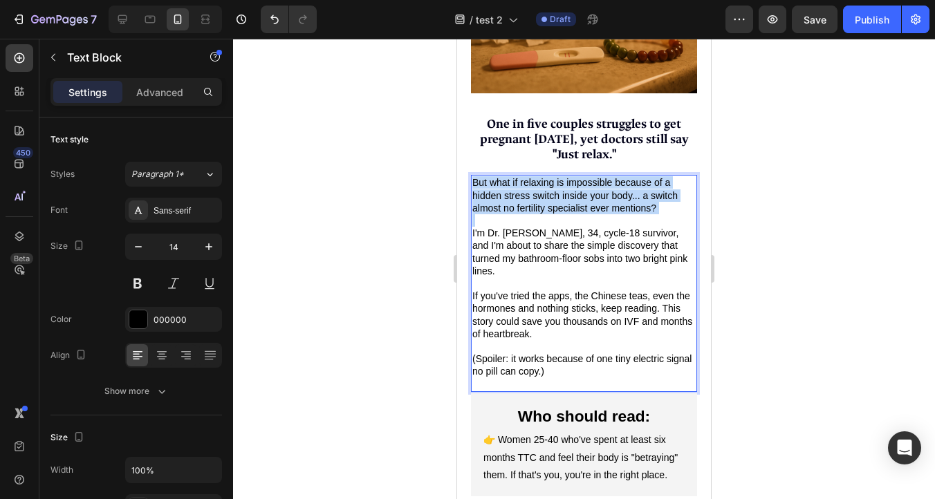
click at [521, 196] on span "But what if relaxing is impossible because of a hidden stress switch inside you…" at bounding box center [574, 195] width 205 height 36
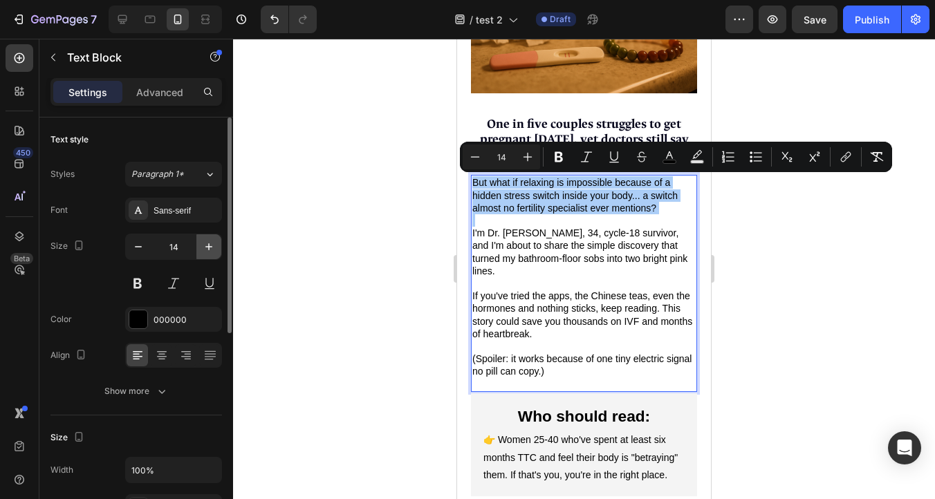
click at [207, 246] on icon "button" at bounding box center [209, 247] width 14 height 14
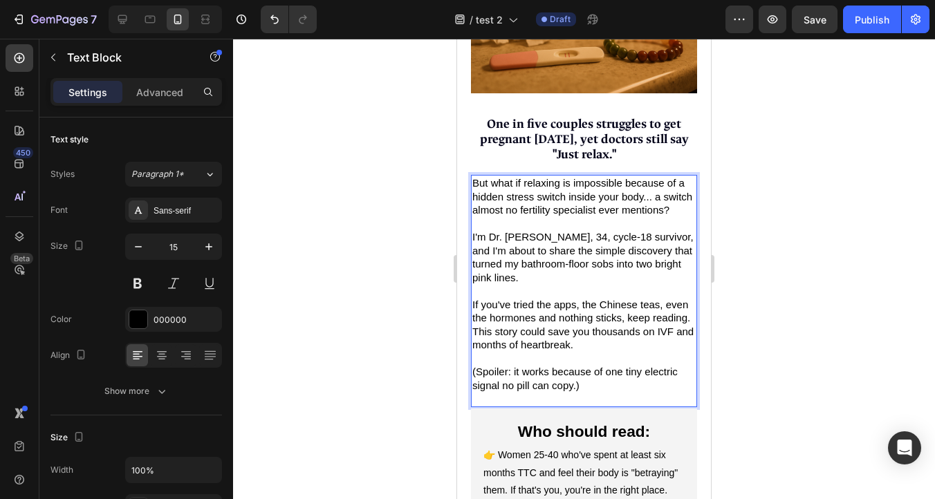
click at [553, 196] on span "But what if relaxing is impossible because of a hidden stress switch inside you…" at bounding box center [582, 196] width 220 height 39
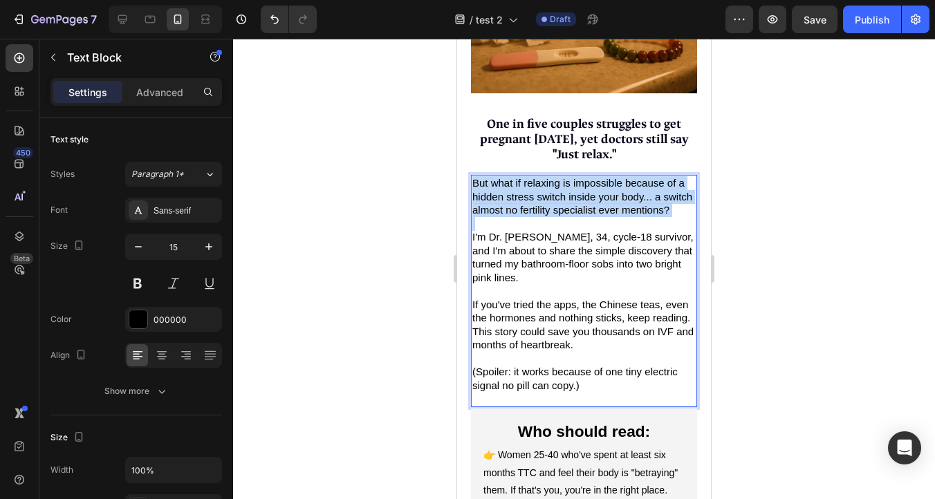
click at [553, 196] on span "But what if relaxing is impossible because of a hidden stress switch inside you…" at bounding box center [582, 196] width 220 height 39
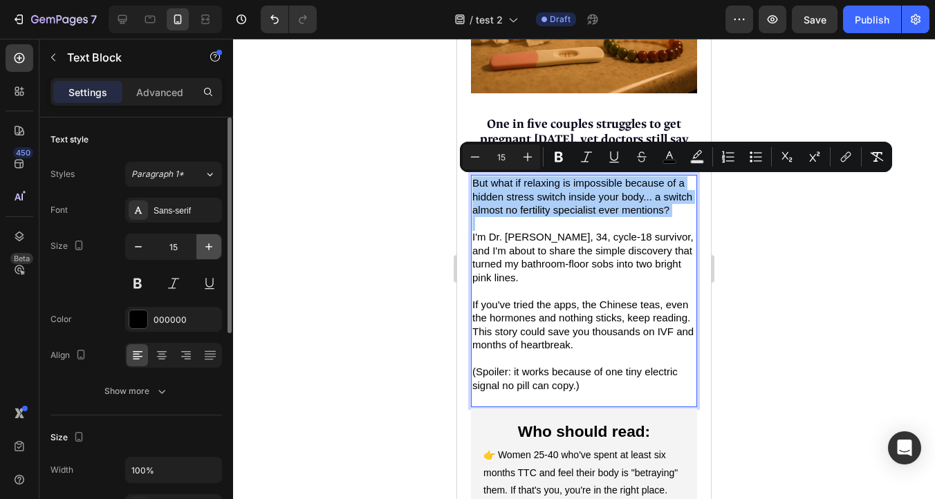
click at [203, 250] on icon "button" at bounding box center [209, 247] width 14 height 14
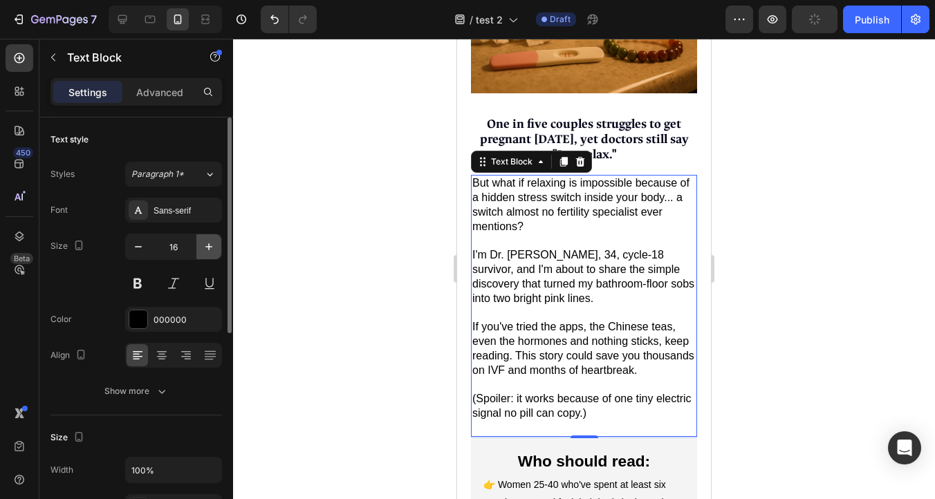
click at [206, 245] on icon "button" at bounding box center [209, 247] width 14 height 14
type input "17"
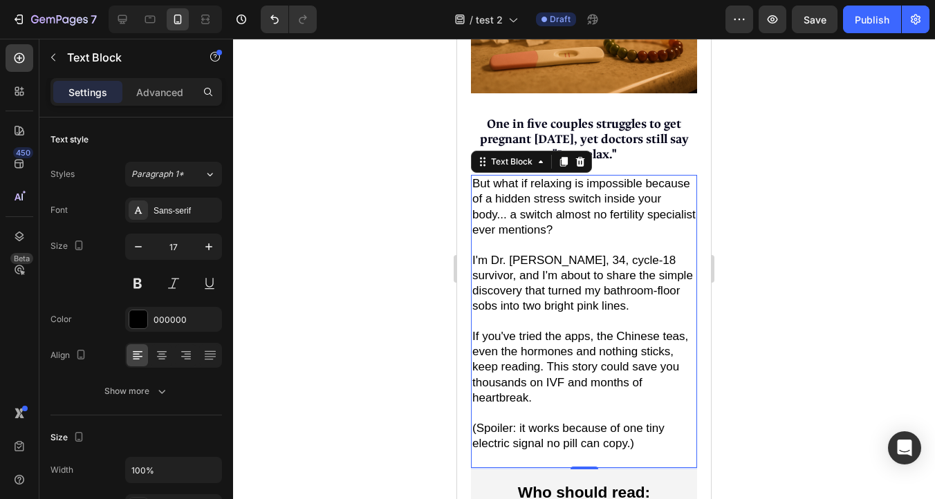
click at [530, 218] on span "But what if relaxing is impossible because of a hidden stress switch inside you…" at bounding box center [583, 206] width 223 height 59
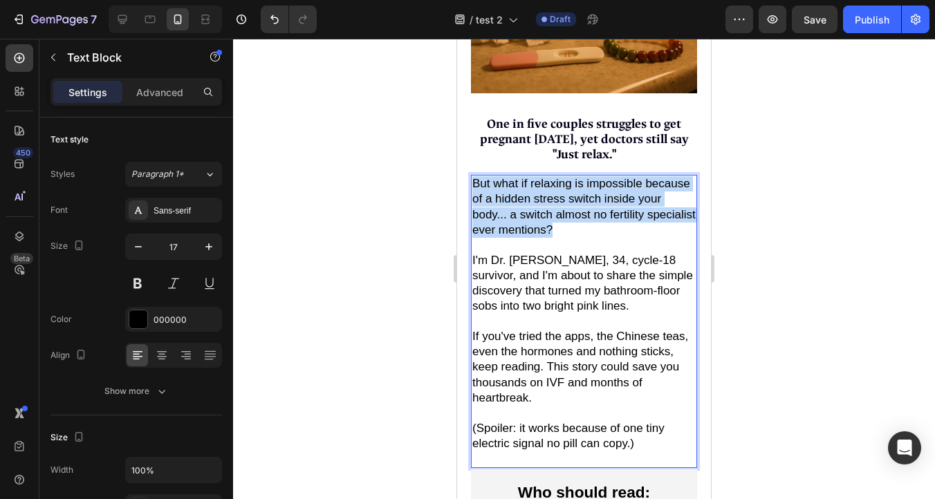
drag, startPoint x: 559, startPoint y: 232, endPoint x: 472, endPoint y: 184, distance: 98.7
click at [472, 184] on p "But what if relaxing is impossible because of a hidden stress switch inside you…" at bounding box center [583, 206] width 223 height 61
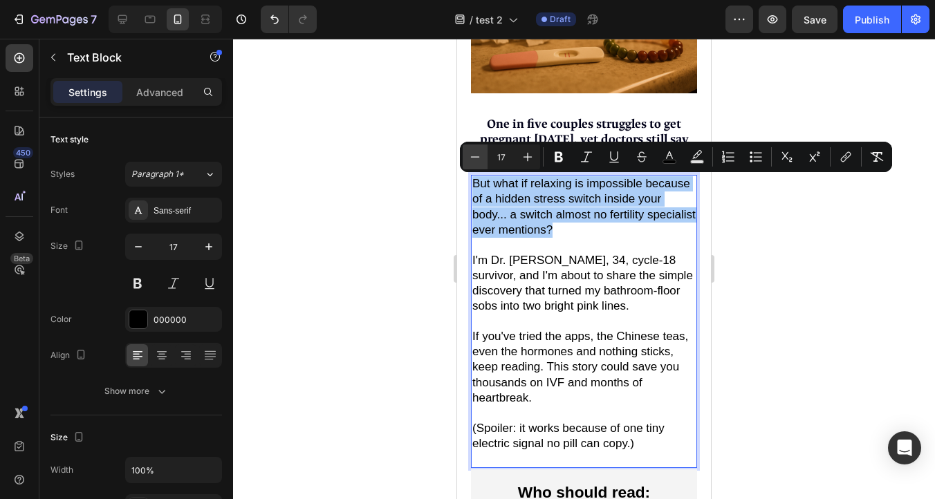
click at [479, 155] on icon "Editor contextual toolbar" at bounding box center [475, 157] width 14 height 14
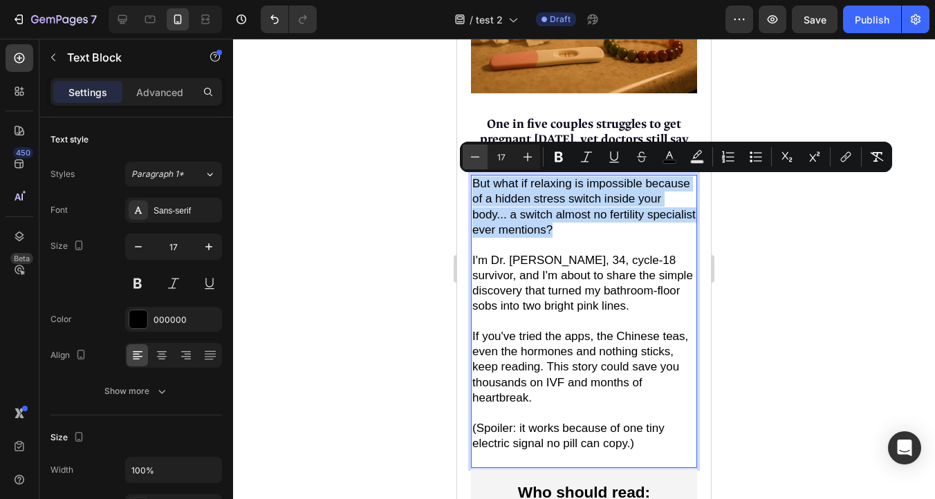
type input "16"
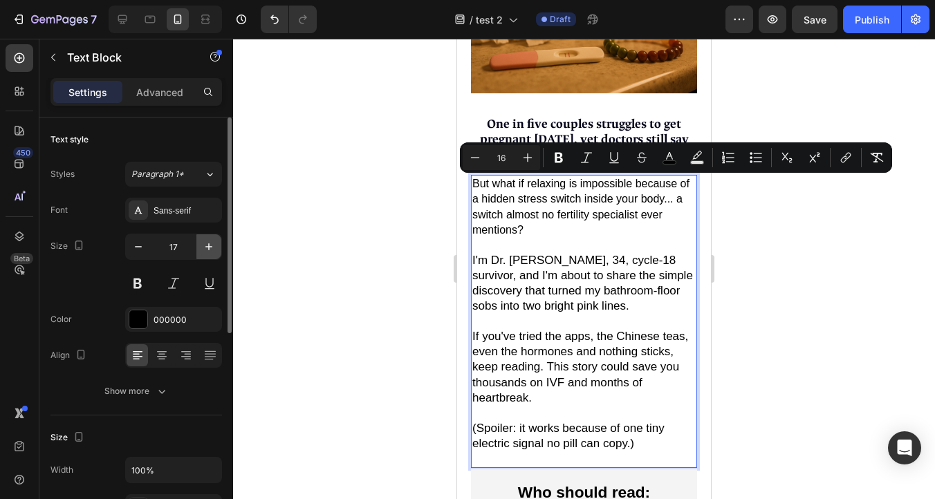
click at [206, 240] on icon "button" at bounding box center [209, 247] width 14 height 14
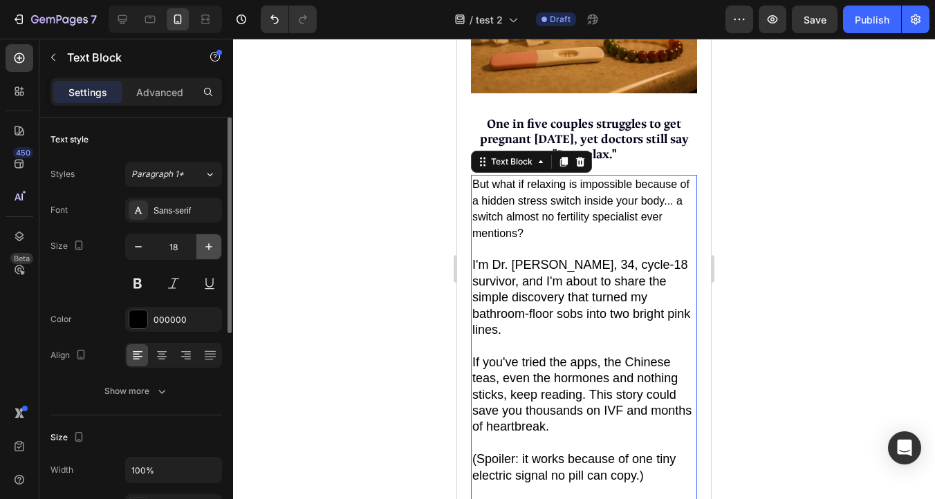
click at [206, 240] on icon "button" at bounding box center [209, 247] width 14 height 14
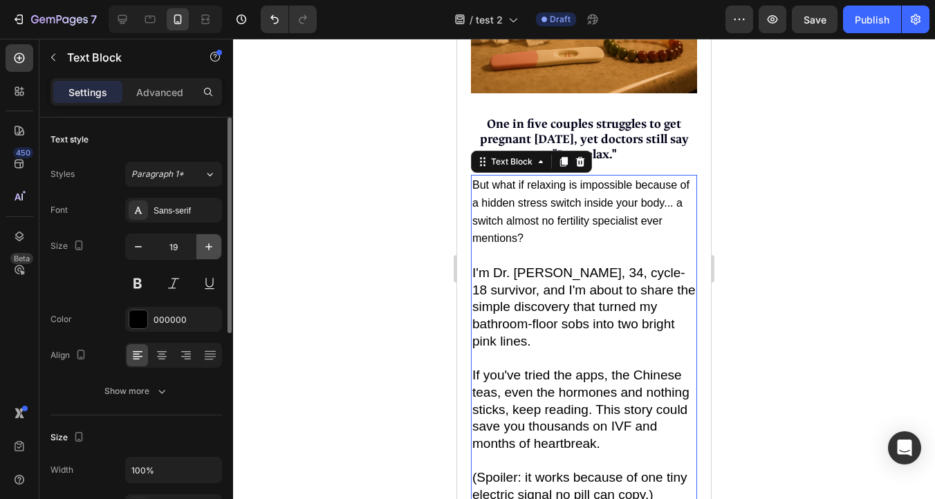
click at [206, 240] on icon "button" at bounding box center [209, 247] width 14 height 14
type input "20"
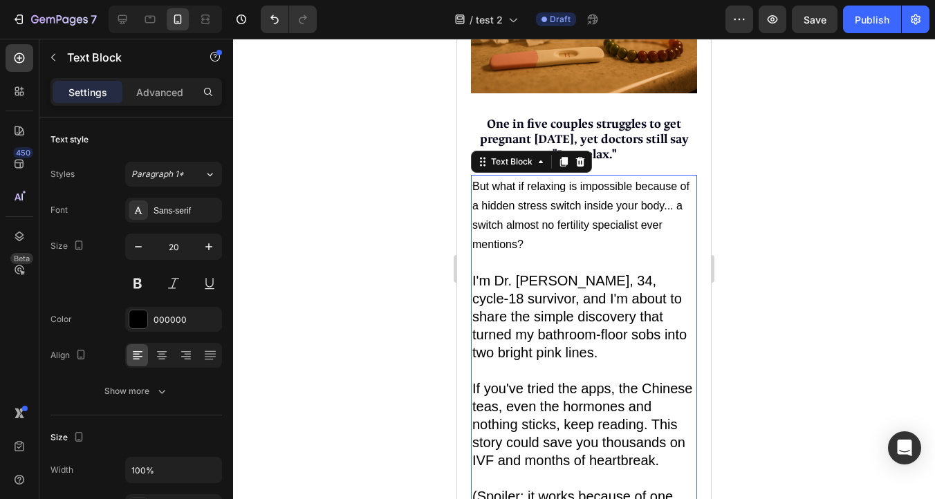
click at [513, 235] on p "But what if relaxing is impossible because of a hidden stress switch inside you…" at bounding box center [583, 214] width 223 height 77
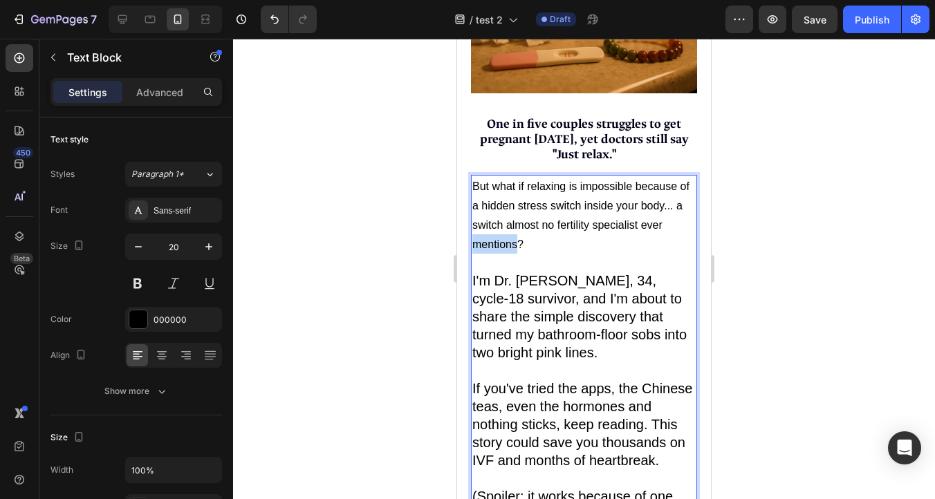
click at [513, 235] on p "But what if relaxing is impossible because of a hidden stress switch inside you…" at bounding box center [583, 214] width 223 height 77
click at [526, 239] on p "But what if relaxing is impossible because of a hidden stress switch inside you…" at bounding box center [583, 214] width 223 height 77
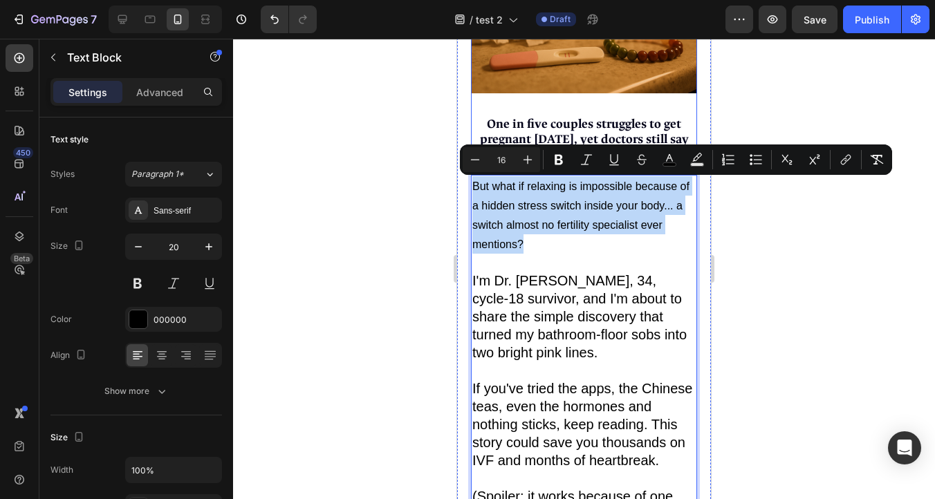
drag, startPoint x: 533, startPoint y: 241, endPoint x: 470, endPoint y: 176, distance: 90.0
click at [471, 176] on div "Another negative test shattered my heart again... Text Block Image One in five …" at bounding box center [584, 233] width 226 height 830
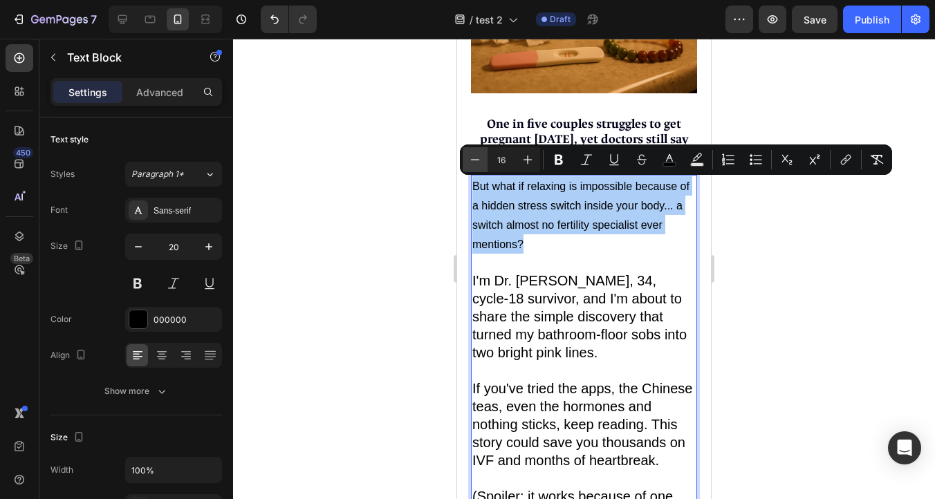
click at [471, 165] on icon "Editor contextual toolbar" at bounding box center [475, 160] width 14 height 14
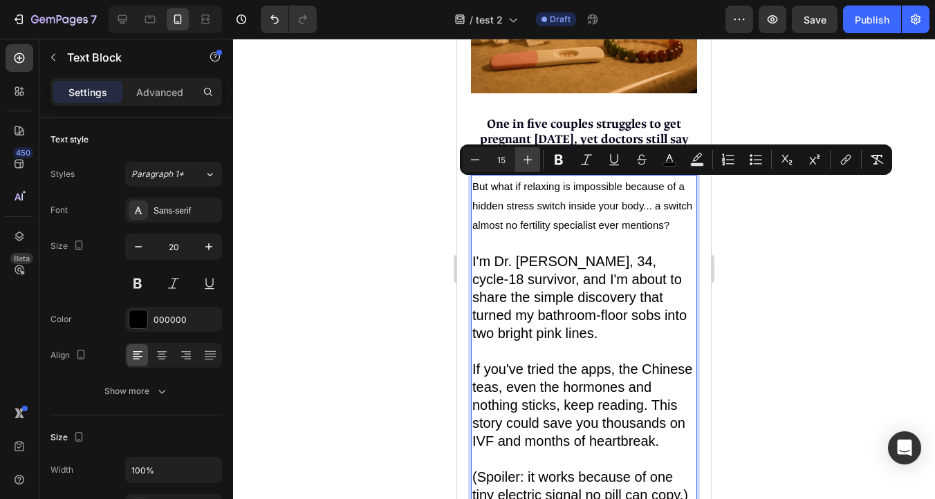
click at [527, 159] on icon "Editor contextual toolbar" at bounding box center [528, 160] width 14 height 14
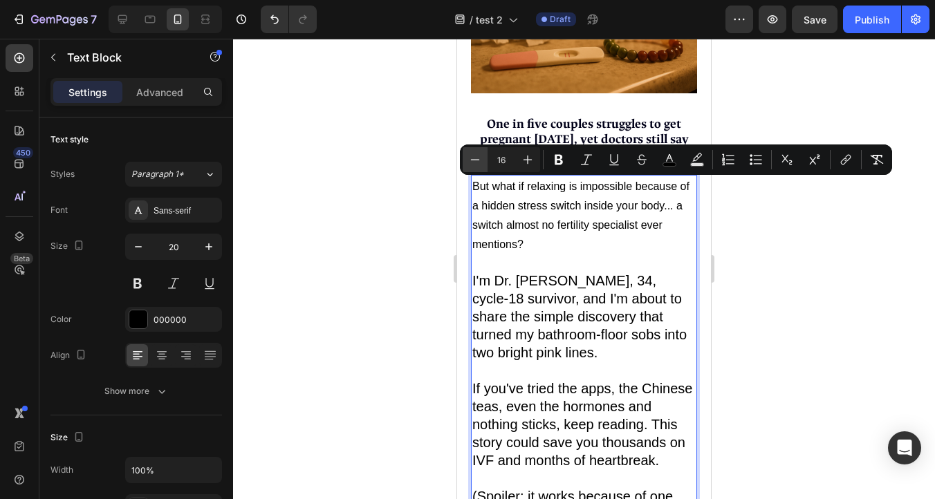
click at [474, 159] on icon "Editor contextual toolbar" at bounding box center [475, 159] width 9 height 1
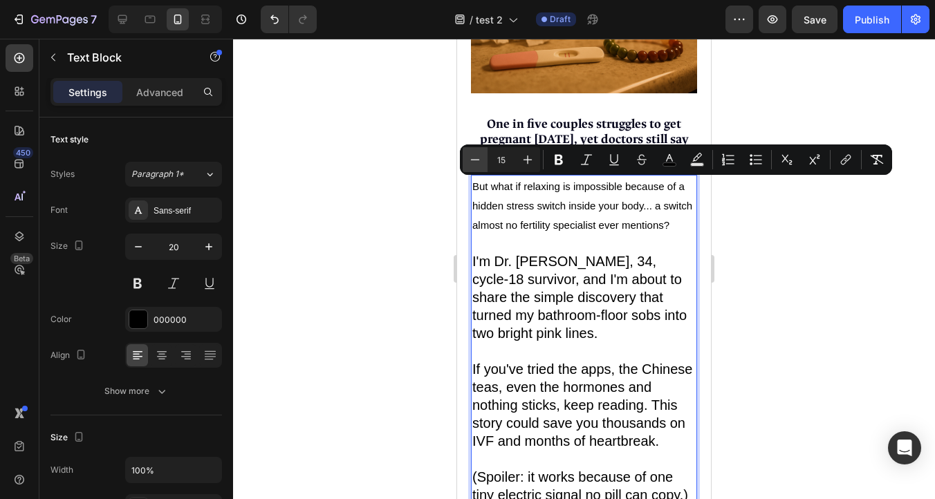
click at [474, 159] on icon "Editor contextual toolbar" at bounding box center [475, 159] width 9 height 1
click at [521, 156] on icon "Editor contextual toolbar" at bounding box center [528, 160] width 14 height 14
type input "16"
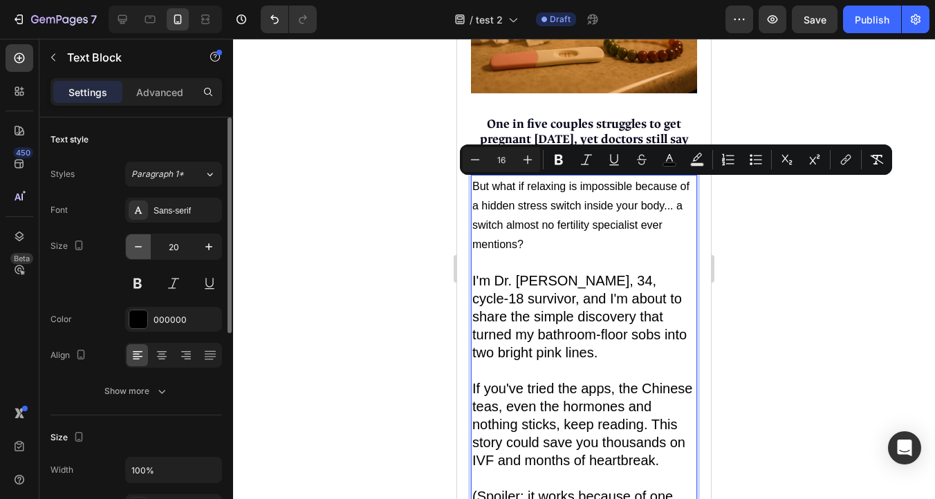
click at [140, 252] on icon "button" at bounding box center [138, 247] width 14 height 14
type input "19"
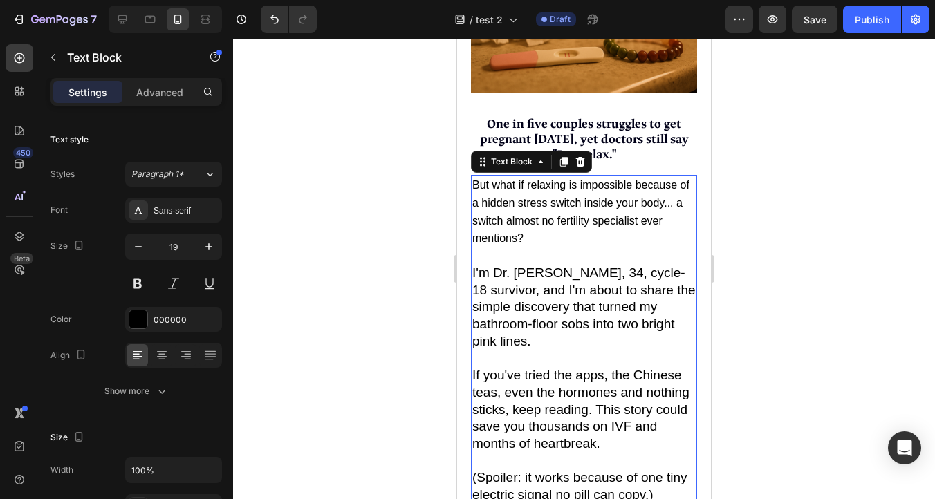
click at [503, 189] on span "But what if relaxing is impossible because of a hidden stress switch inside you…" at bounding box center [580, 211] width 217 height 65
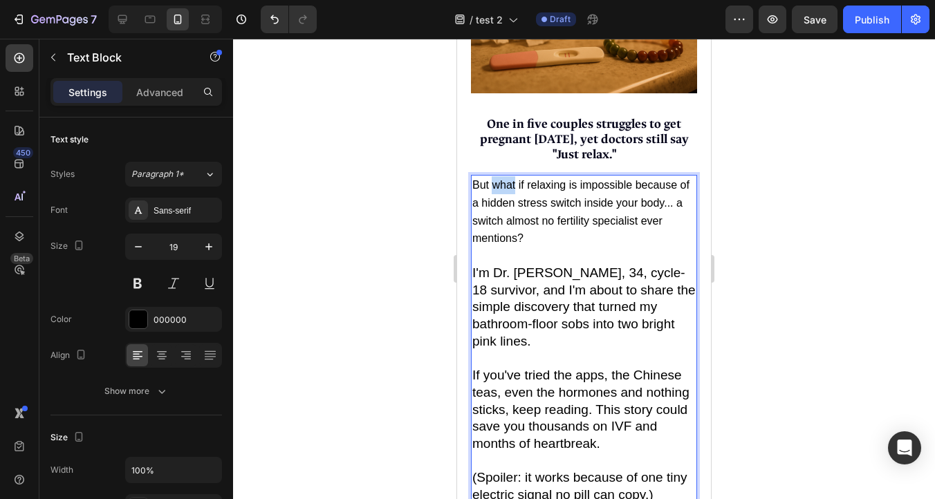
click at [503, 190] on span "But what if relaxing is impossible because of a hidden stress switch inside you…" at bounding box center [580, 211] width 217 height 65
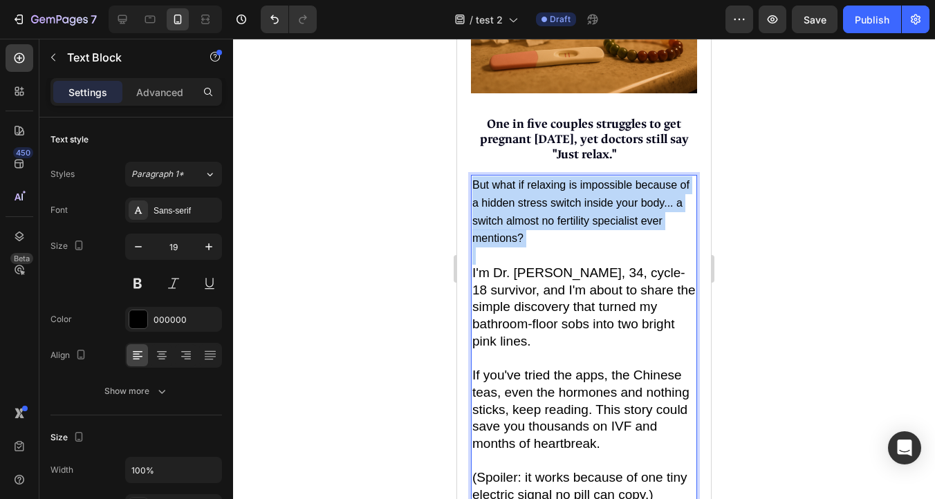
click at [503, 190] on span "But what if relaxing is impossible because of a hidden stress switch inside you…" at bounding box center [580, 211] width 217 height 65
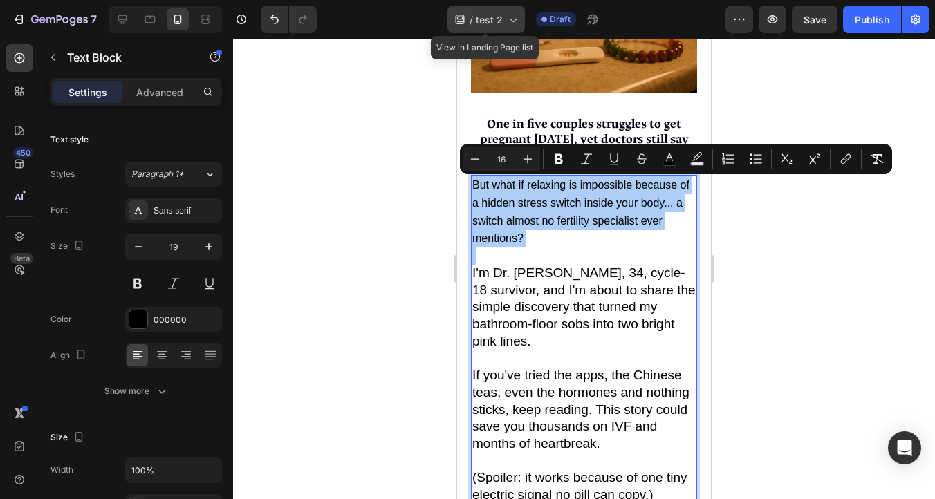
click at [492, 21] on span "test 2" at bounding box center [489, 19] width 27 height 15
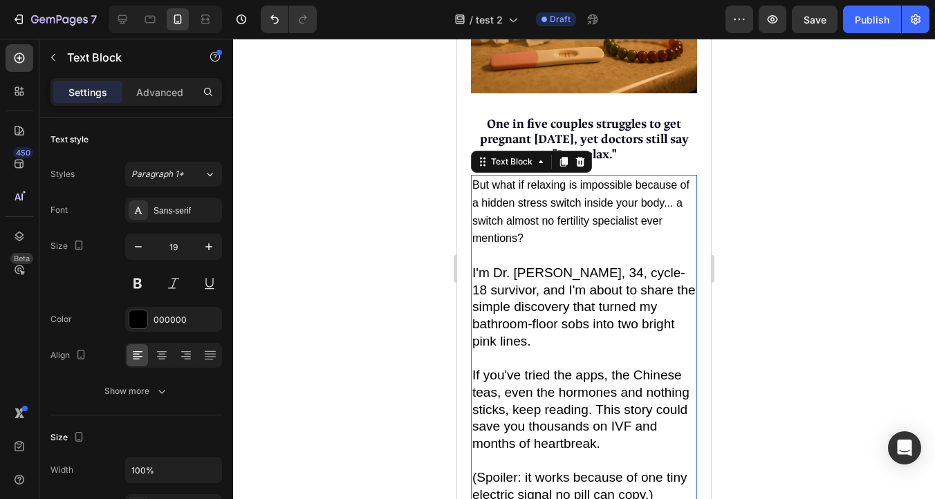
click at [849, 172] on div at bounding box center [584, 269] width 702 height 461
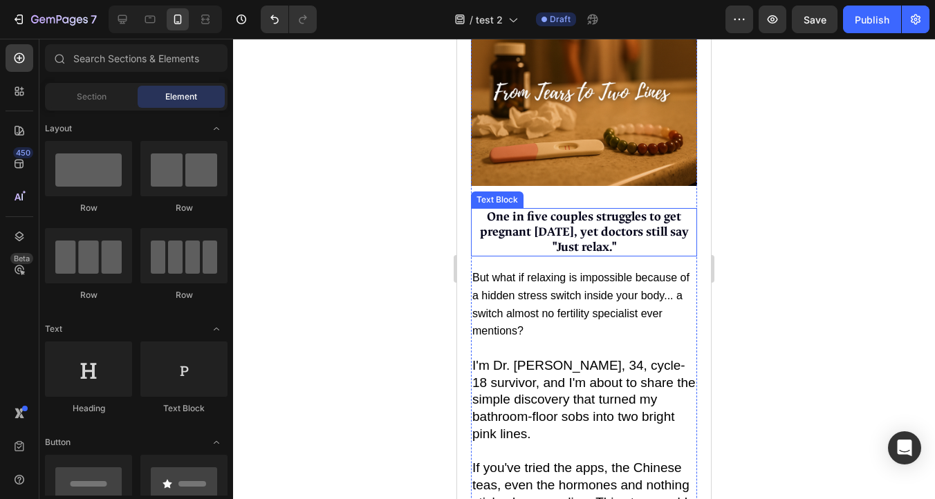
scroll to position [0, 0]
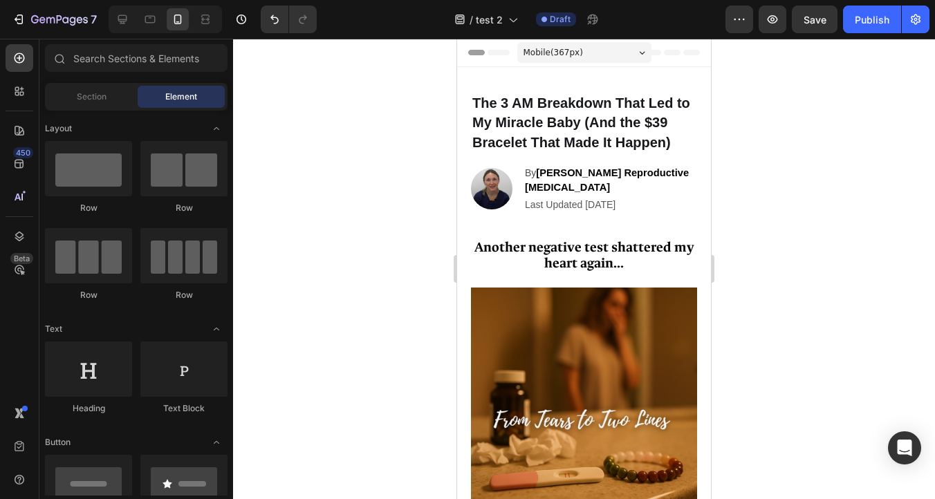
click at [580, 49] on span "Mobile ( 367 px)" at bounding box center [553, 53] width 59 height 14
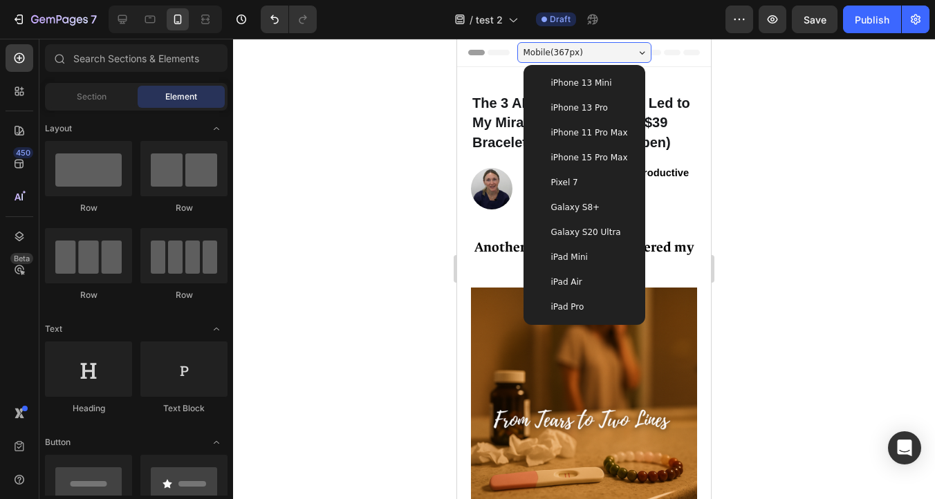
click at [591, 106] on span "iPhone 13 Pro" at bounding box center [579, 108] width 57 height 14
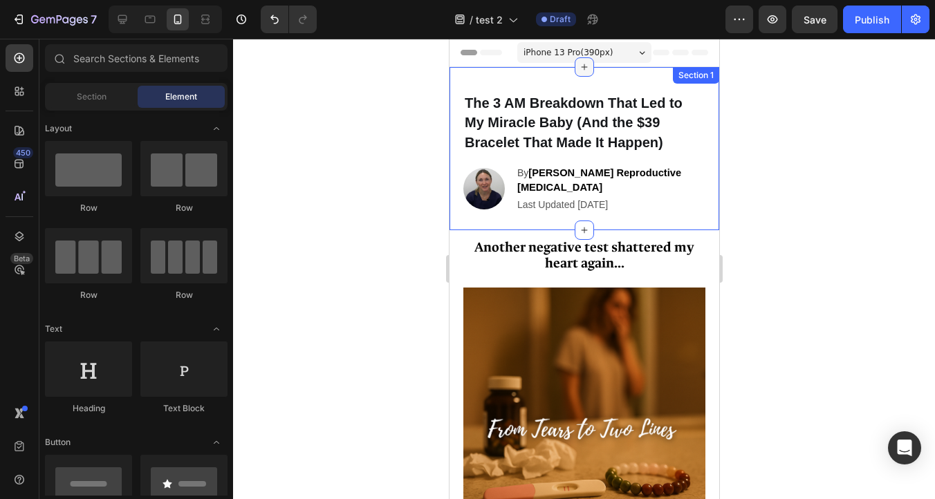
click at [580, 57] on div at bounding box center [583, 66] width 19 height 19
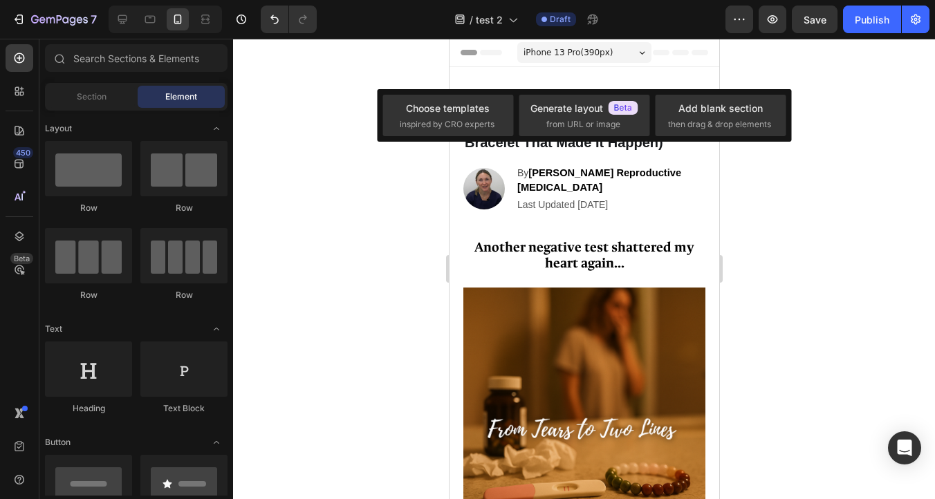
click at [565, 53] on span "iPhone 13 Pro ( 390 px)" at bounding box center [567, 53] width 89 height 14
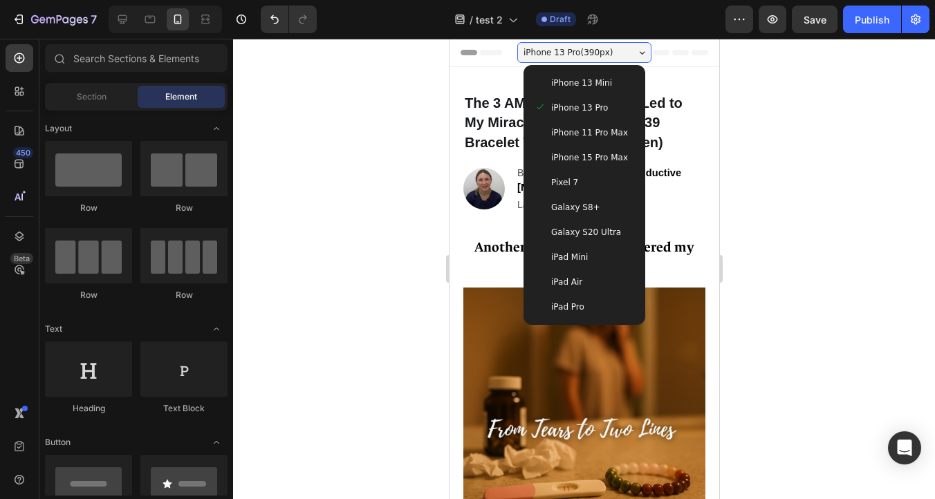
click at [576, 83] on span "iPhone 13 Mini" at bounding box center [580, 83] width 61 height 14
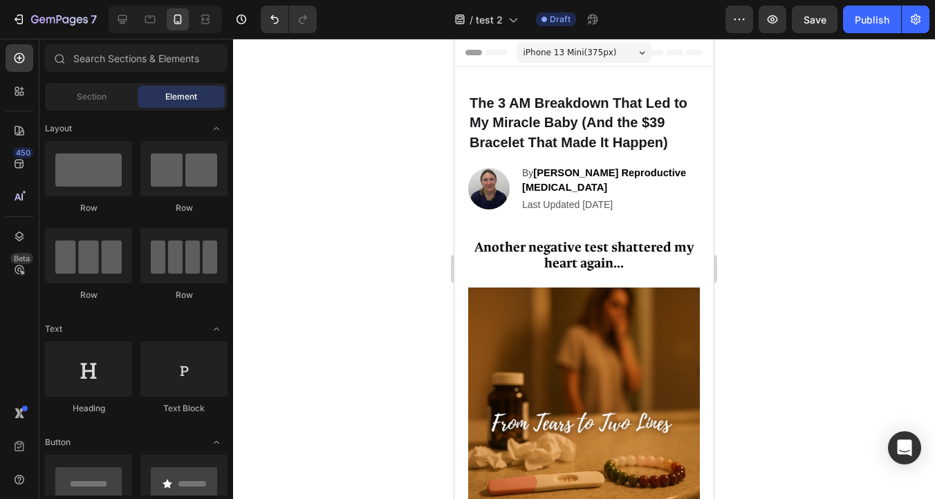
click at [550, 54] on span "iPhone 13 Mini ( 375 px)" at bounding box center [570, 53] width 93 height 14
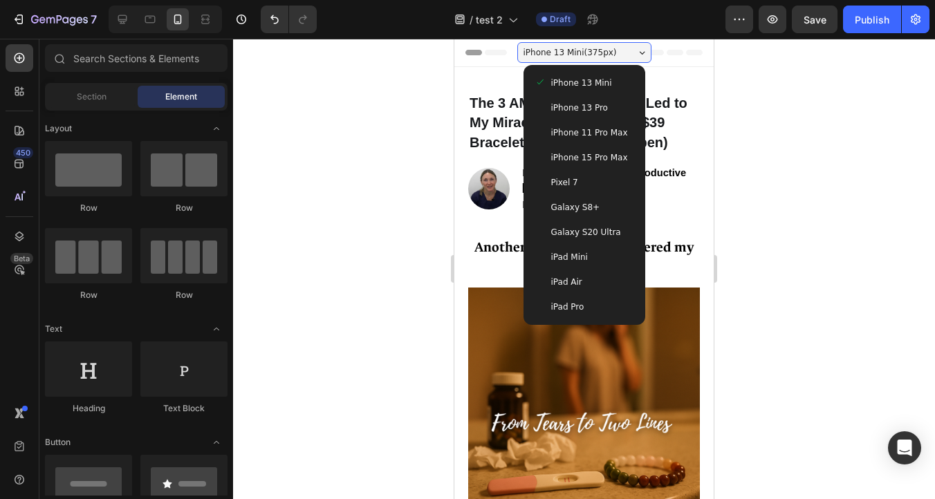
click at [568, 104] on span "iPhone 13 Pro" at bounding box center [579, 108] width 57 height 14
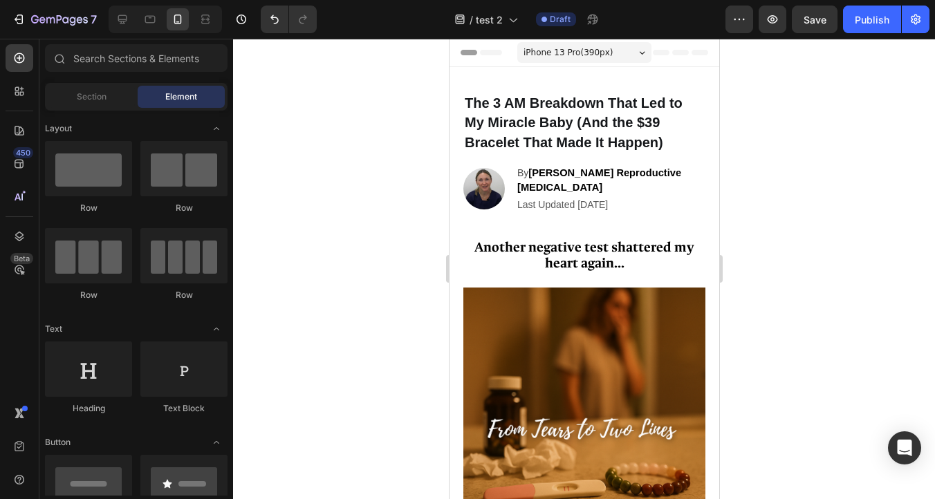
click at [559, 49] on span "iPhone 13 Pro ( 390 px)" at bounding box center [567, 53] width 89 height 14
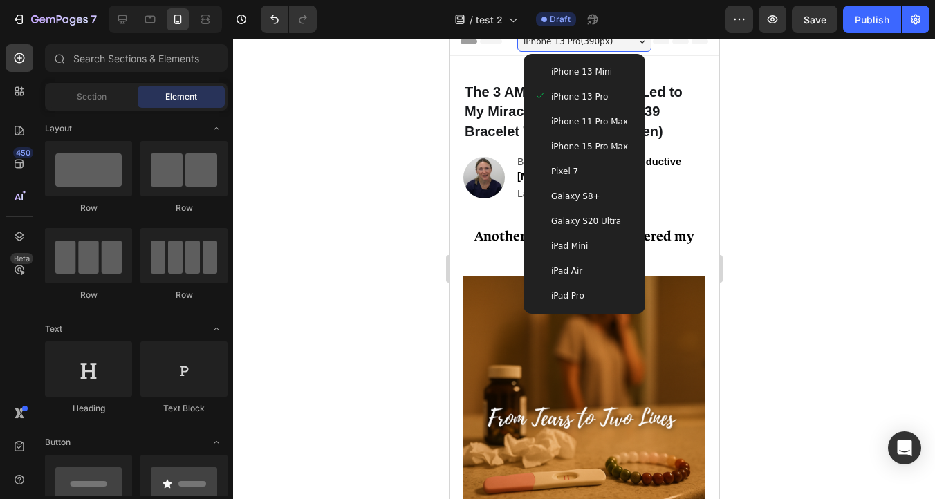
scroll to position [13, 0]
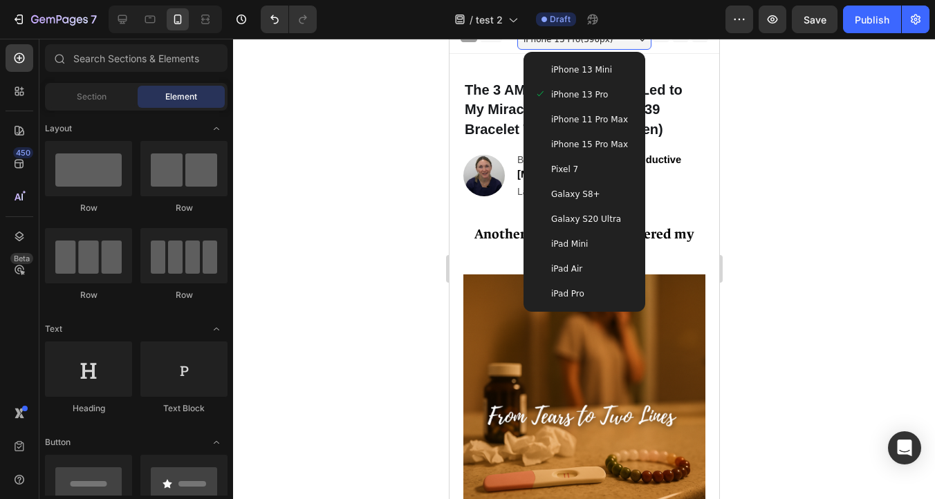
click at [602, 146] on span "iPhone 15 Pro Max" at bounding box center [588, 145] width 77 height 14
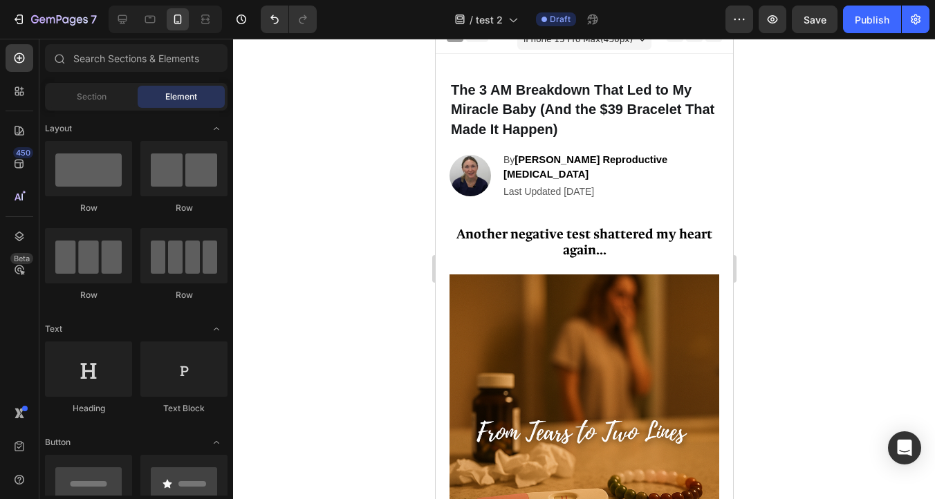
scroll to position [0, 0]
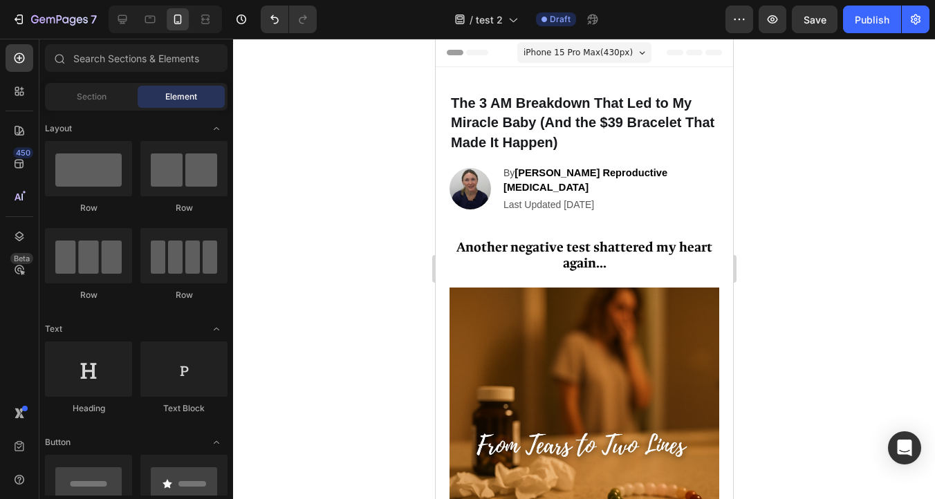
click at [587, 42] on div "iPhone 15 Pro Max ( 430 px)" at bounding box center [584, 52] width 134 height 21
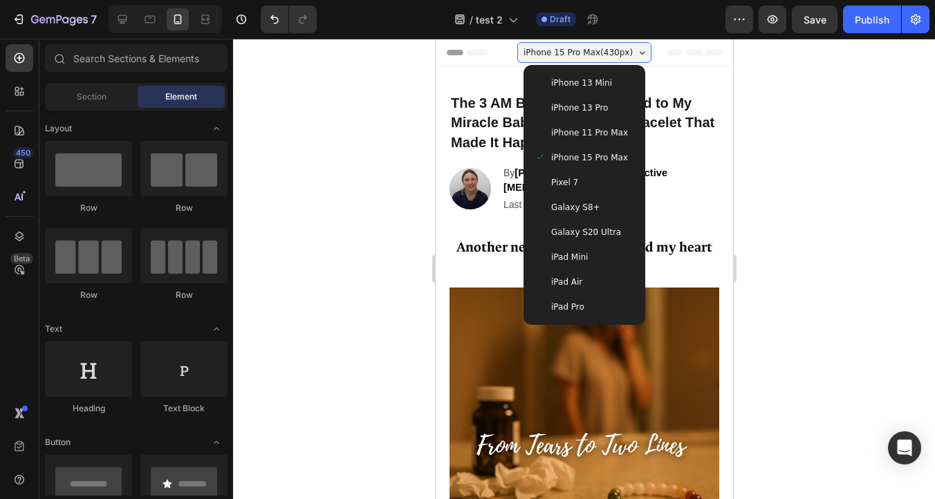
click at [580, 113] on span "iPhone 13 Pro" at bounding box center [578, 108] width 57 height 14
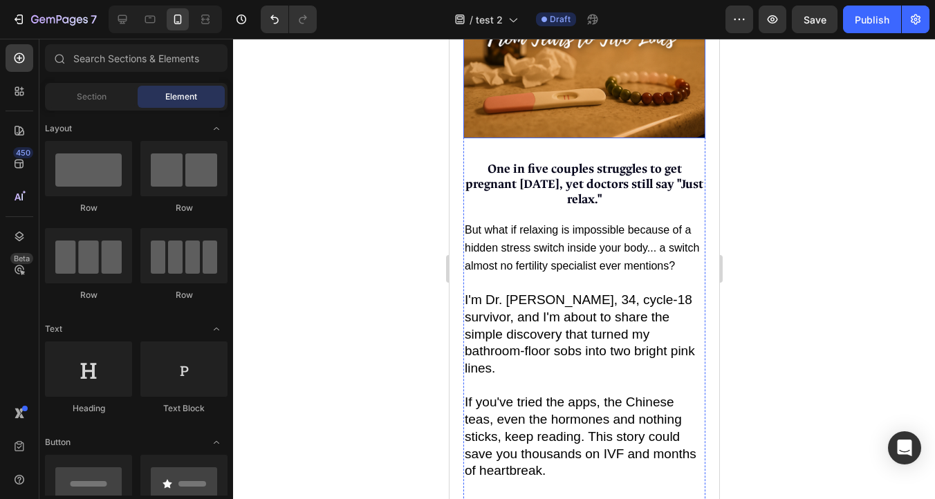
scroll to position [393, 0]
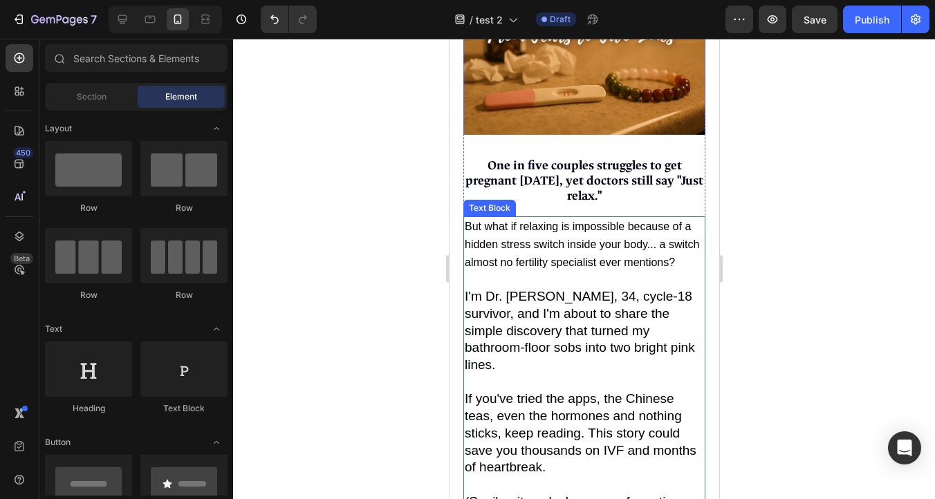
click at [557, 243] on span "But what if relaxing is impossible because of a hidden stress switch inside you…" at bounding box center [581, 244] width 234 height 47
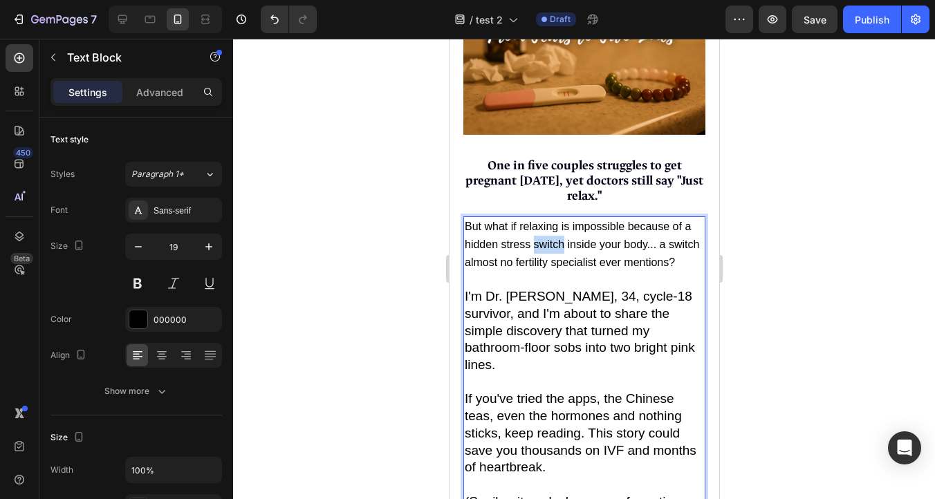
click at [557, 250] on span "But what if relaxing is impossible because of a hidden stress switch inside you…" at bounding box center [581, 244] width 234 height 47
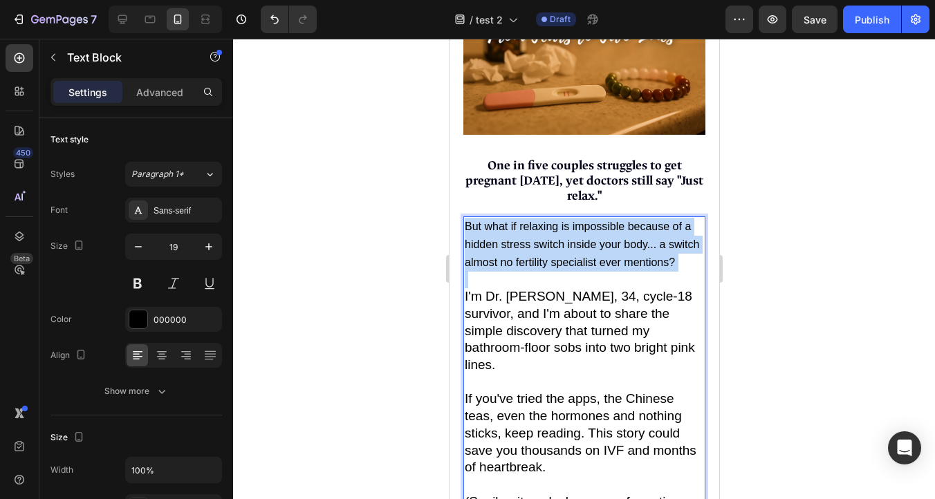
click at [557, 250] on span "But what if relaxing is impossible because of a hidden stress switch inside you…" at bounding box center [581, 244] width 234 height 47
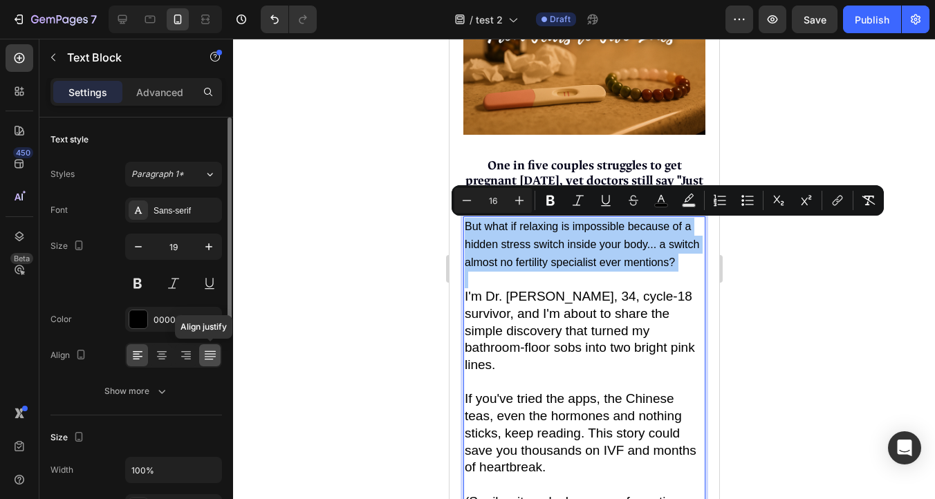
click at [205, 357] on icon at bounding box center [209, 356] width 11 height 1
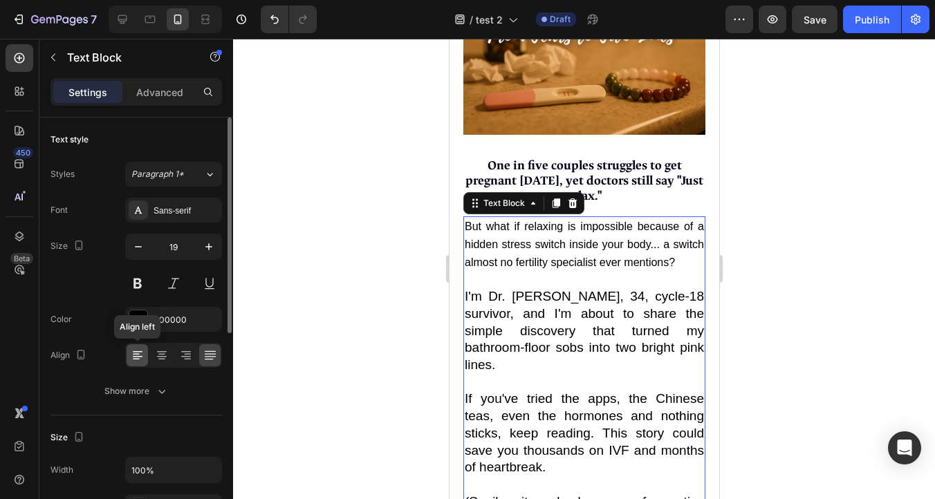
click at [140, 360] on icon at bounding box center [138, 356] width 14 height 14
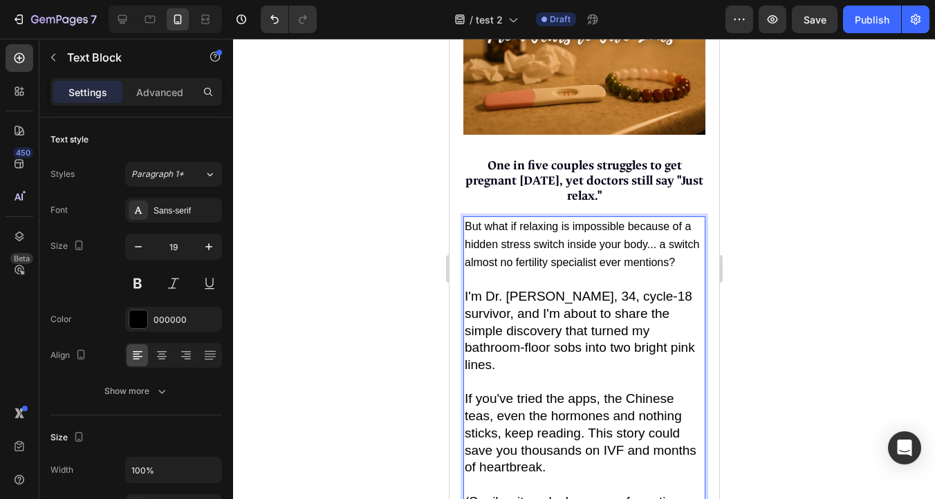
click at [541, 241] on span "But what if relaxing is impossible because of a hidden stress switch inside you…" at bounding box center [581, 244] width 234 height 47
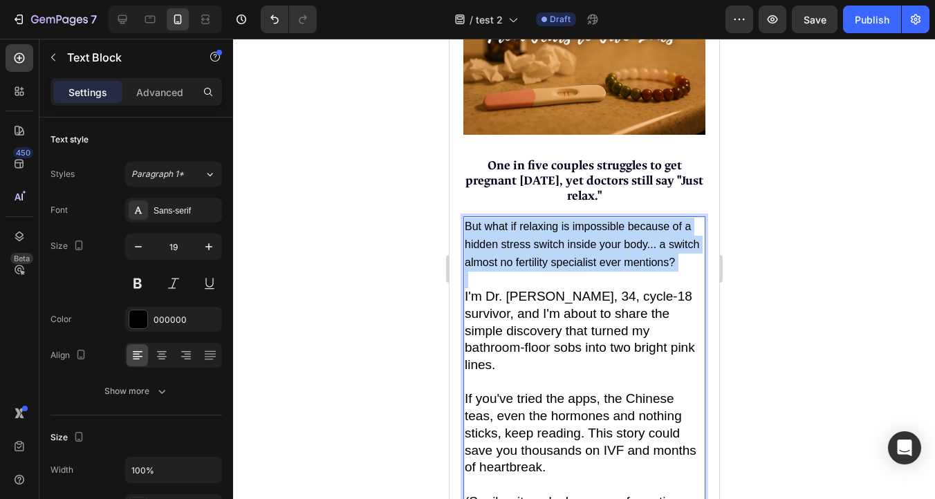
click at [541, 241] on span "But what if relaxing is impossible because of a hidden stress switch inside you…" at bounding box center [581, 244] width 234 height 47
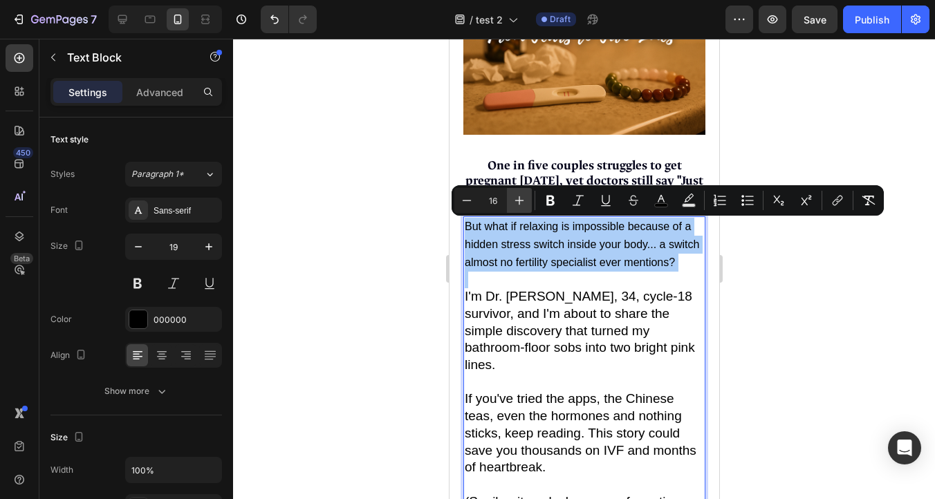
click at [521, 205] on icon "Editor contextual toolbar" at bounding box center [519, 201] width 14 height 14
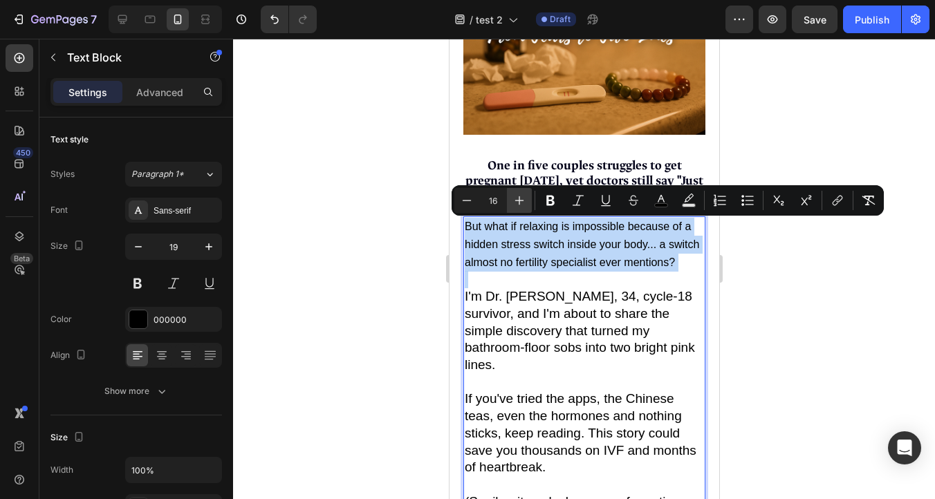
type input "17"
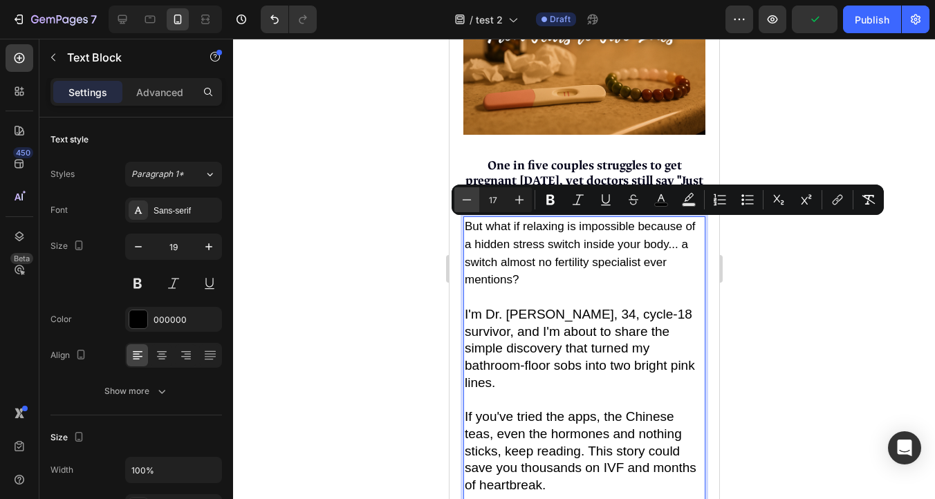
click at [467, 203] on icon "Editor contextual toolbar" at bounding box center [467, 200] width 14 height 14
type input "16"
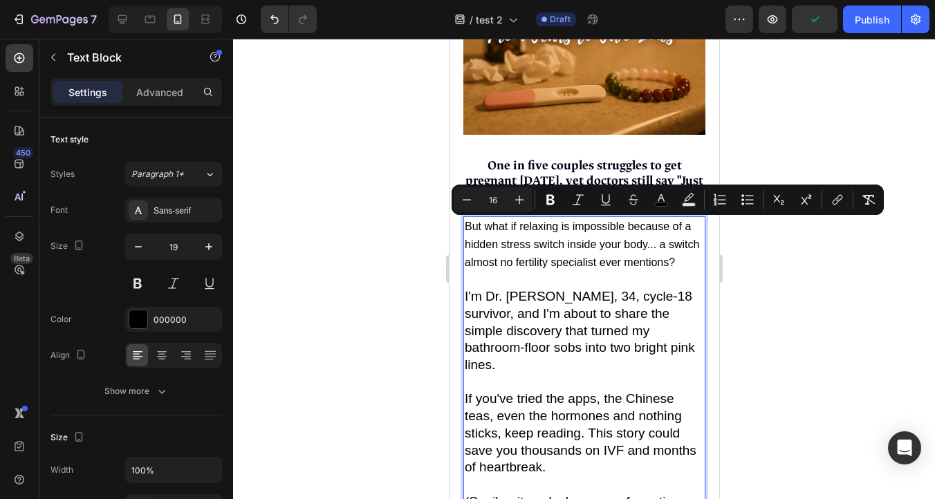
click at [354, 229] on div at bounding box center [584, 269] width 702 height 461
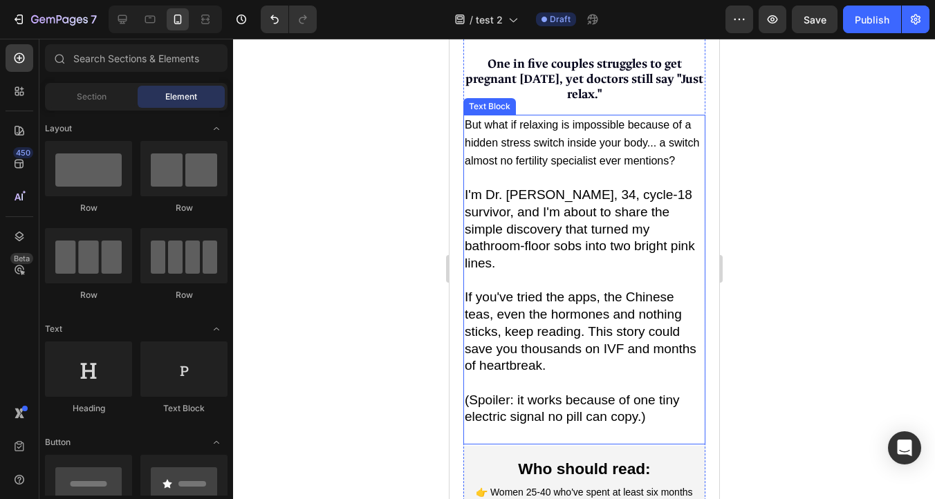
scroll to position [508, 0]
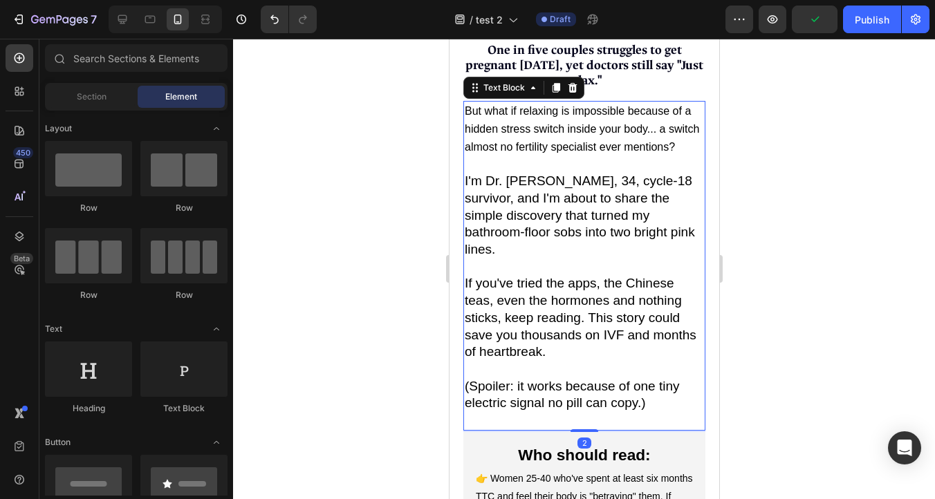
click at [571, 328] on span "If you've tried the apps, the Chinese teas, even the hormones and nothing stick…" at bounding box center [580, 317] width 232 height 83
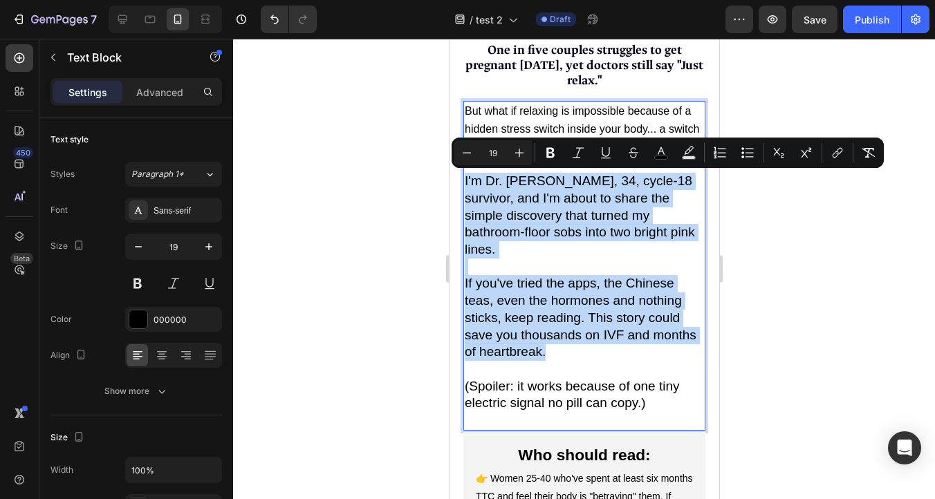
drag, startPoint x: 555, startPoint y: 352, endPoint x: 463, endPoint y: 185, distance: 190.4
click at [463, 185] on div "But what if relaxing is impossible because of a hidden stress switch inside you…" at bounding box center [584, 265] width 242 height 329
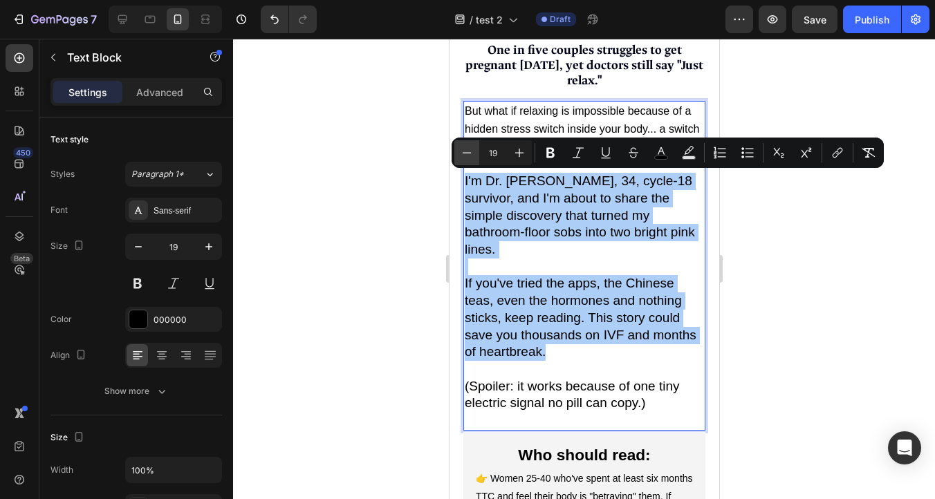
click at [464, 152] on icon "Editor contextual toolbar" at bounding box center [467, 153] width 14 height 14
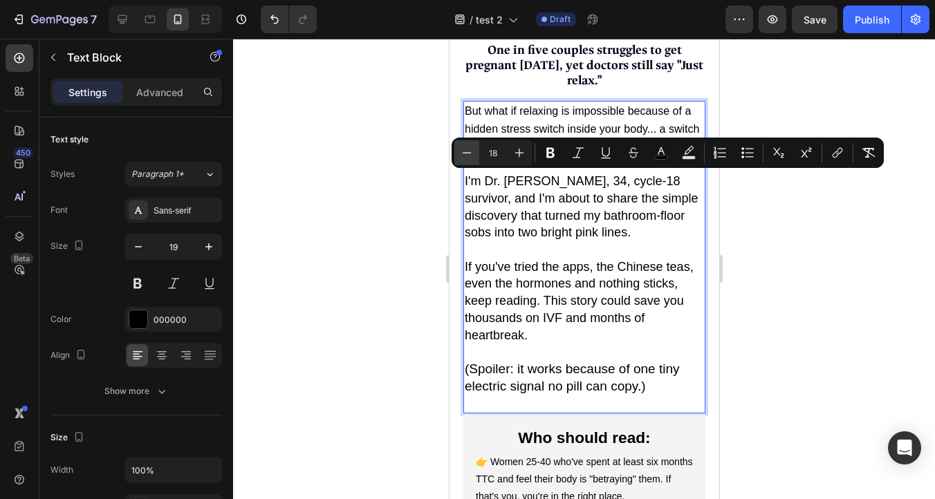
click at [464, 152] on icon "Editor contextual toolbar" at bounding box center [467, 153] width 14 height 14
type input "17"
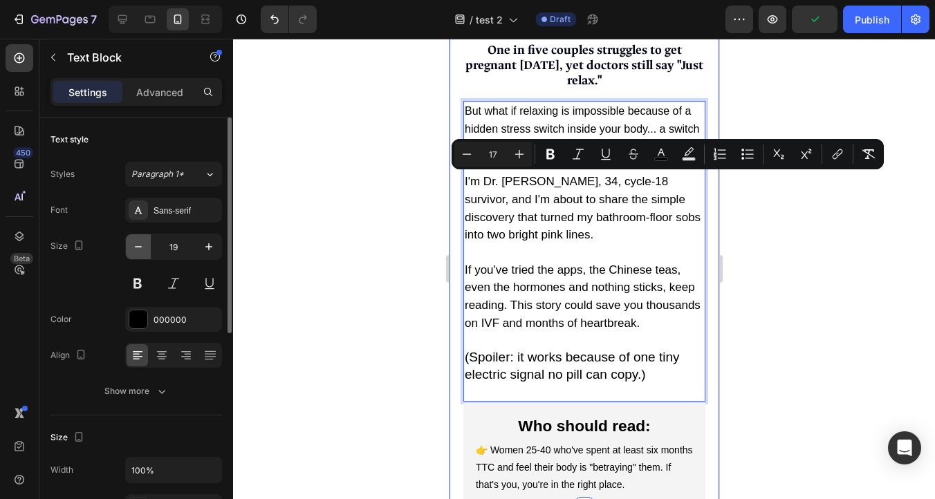
click at [133, 248] on icon "button" at bounding box center [138, 247] width 14 height 14
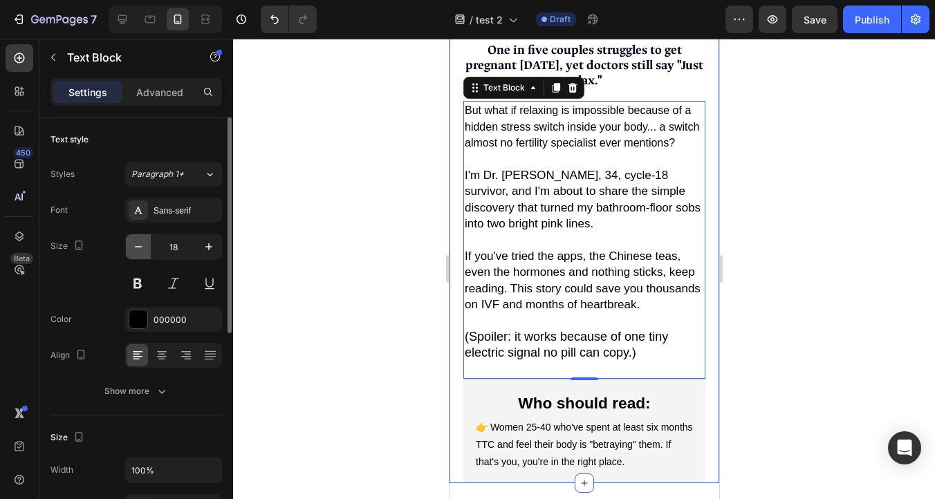
click at [133, 248] on icon "button" at bounding box center [138, 247] width 14 height 14
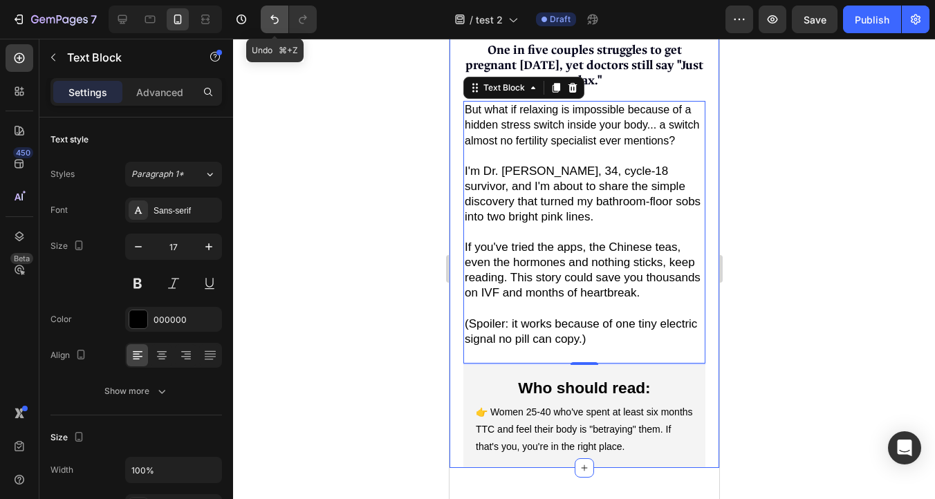
click at [271, 19] on icon "Undo/Redo" at bounding box center [275, 19] width 14 height 14
type input "18"
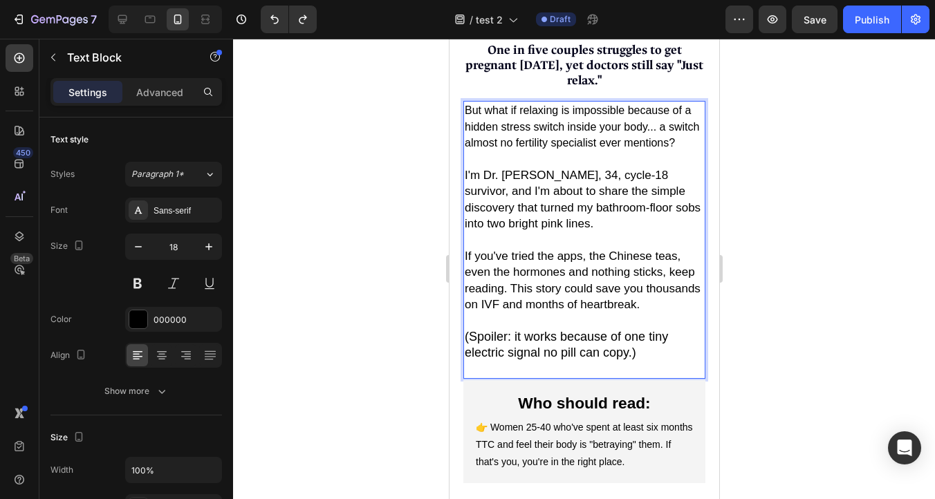
click at [630, 311] on span "If you've tried the apps, the Chinese teas, even the hormones and nothing stick…" at bounding box center [582, 281] width 236 height 62
click at [573, 149] on span "But what if relaxing is impossible because of a hidden stress switch inside you…" at bounding box center [581, 126] width 234 height 44
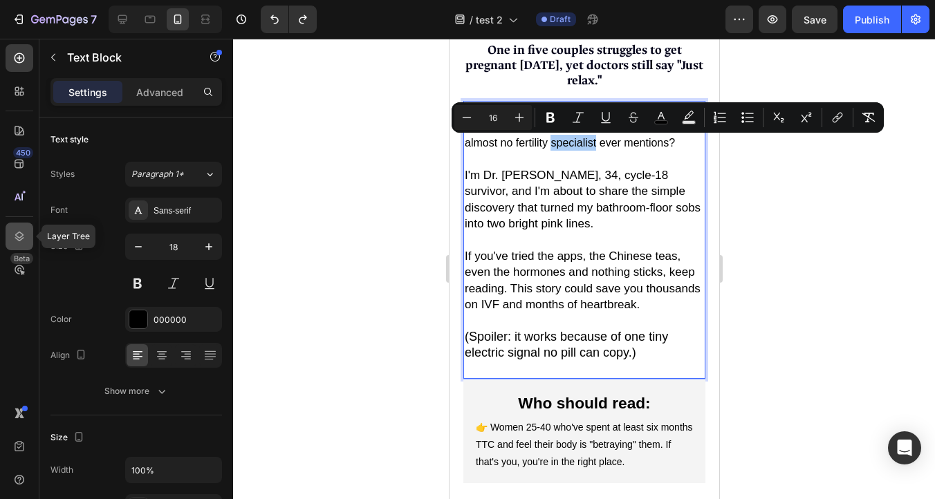
click at [16, 236] on icon at bounding box center [19, 237] width 9 height 10
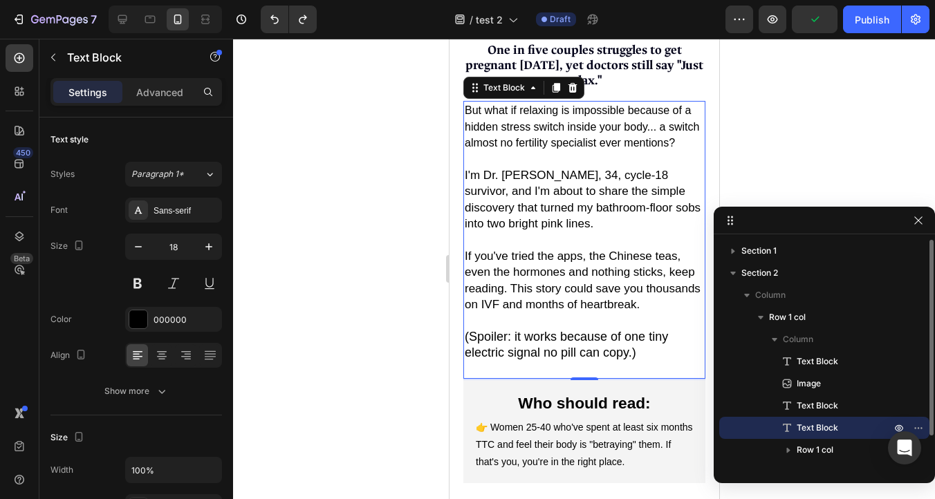
click at [805, 428] on span "Text Block" at bounding box center [817, 428] width 41 height 14
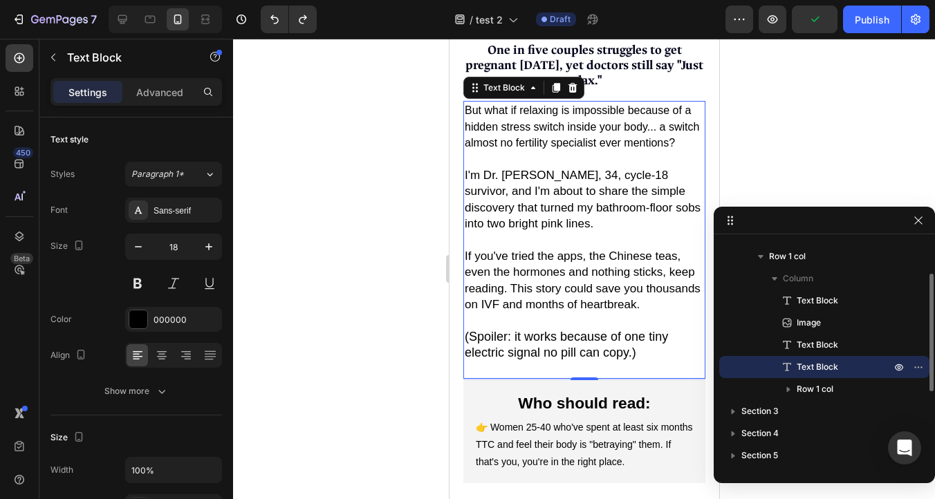
scroll to position [63, 0]
click at [920, 364] on icon "button" at bounding box center [918, 365] width 11 height 11
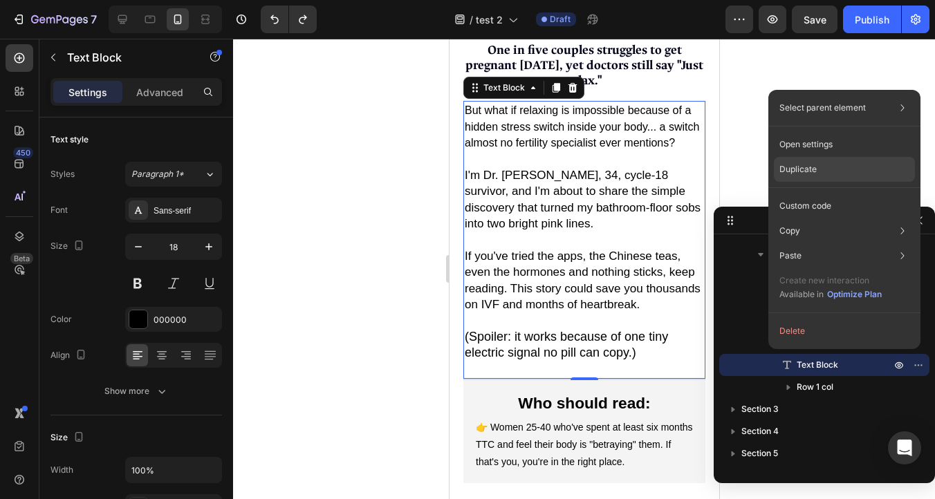
click at [805, 170] on p "Duplicate" at bounding box center [797, 169] width 37 height 12
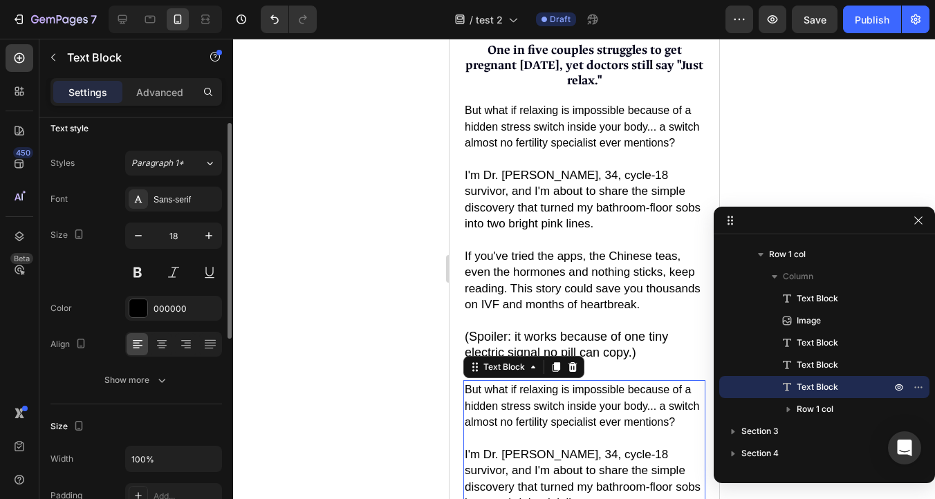
scroll to position [544, 0]
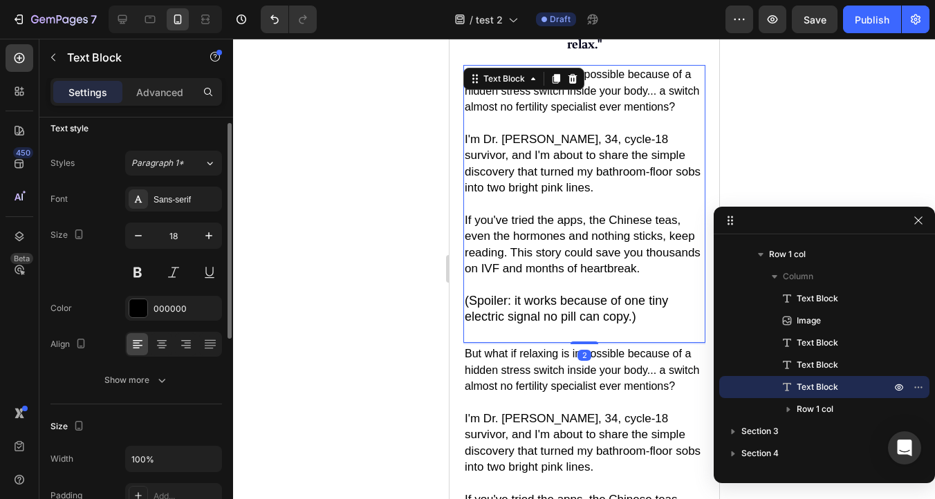
click at [611, 180] on span "I'm Dr. Sarah Chen, 34, cycle-18 survivor, and I'm about to share the simple di…" at bounding box center [582, 164] width 236 height 62
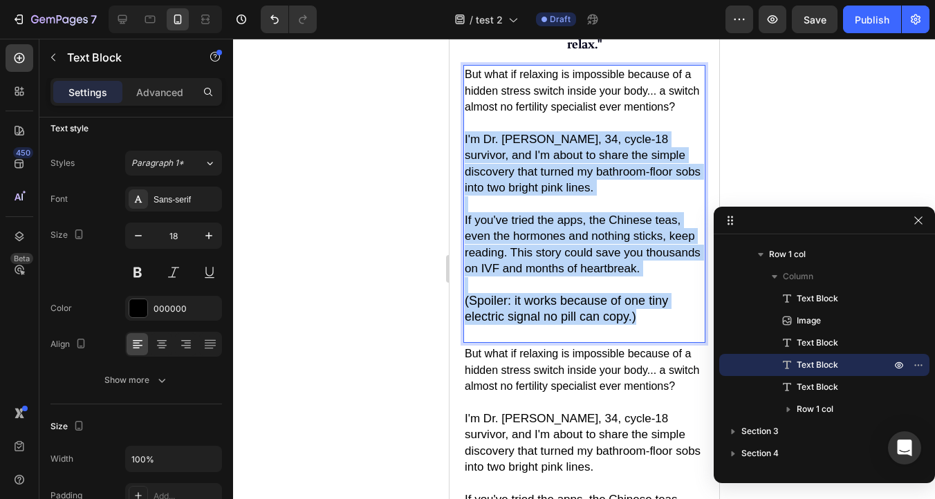
drag, startPoint x: 648, startPoint y: 328, endPoint x: 463, endPoint y: 141, distance: 262.6
click at [463, 141] on div "But what if relaxing is impossible because of a hidden stress switch inside you…" at bounding box center [584, 204] width 242 height 278
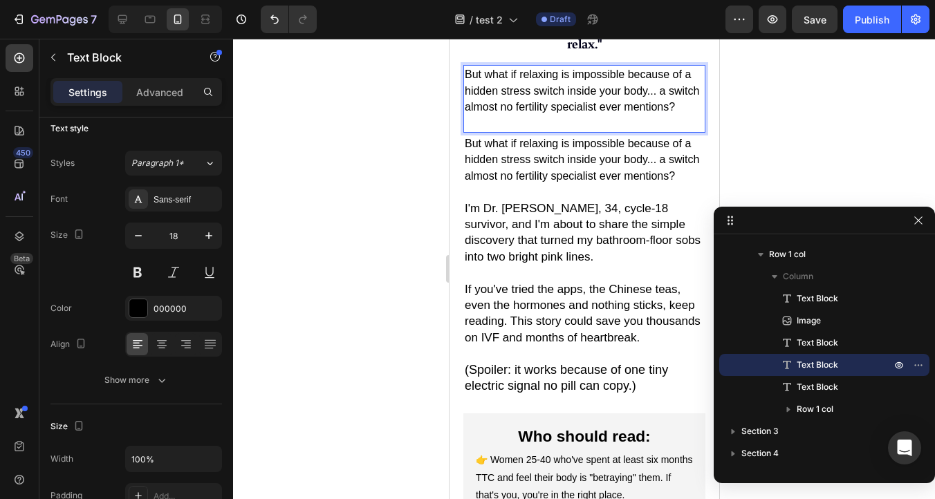
click at [539, 127] on p "Rich Text Editor. Editing area: main" at bounding box center [583, 123] width 239 height 16
click at [387, 148] on div at bounding box center [584, 269] width 702 height 461
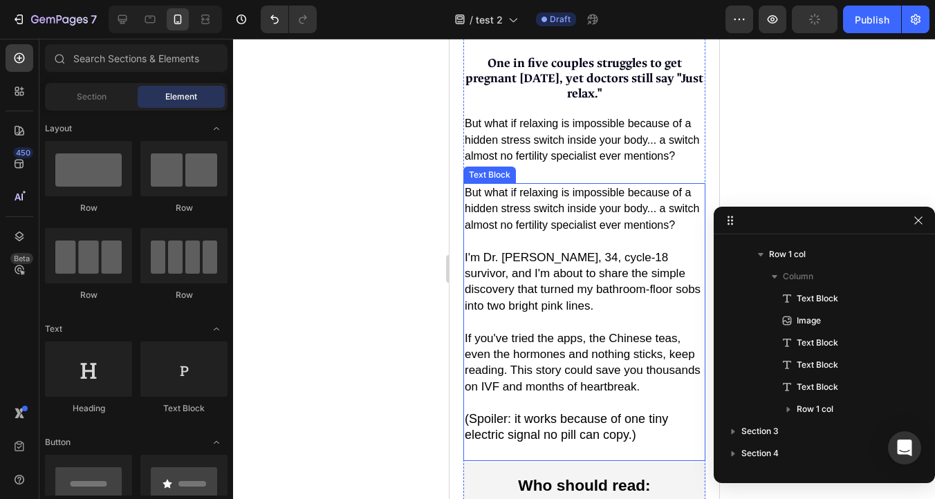
scroll to position [490, 0]
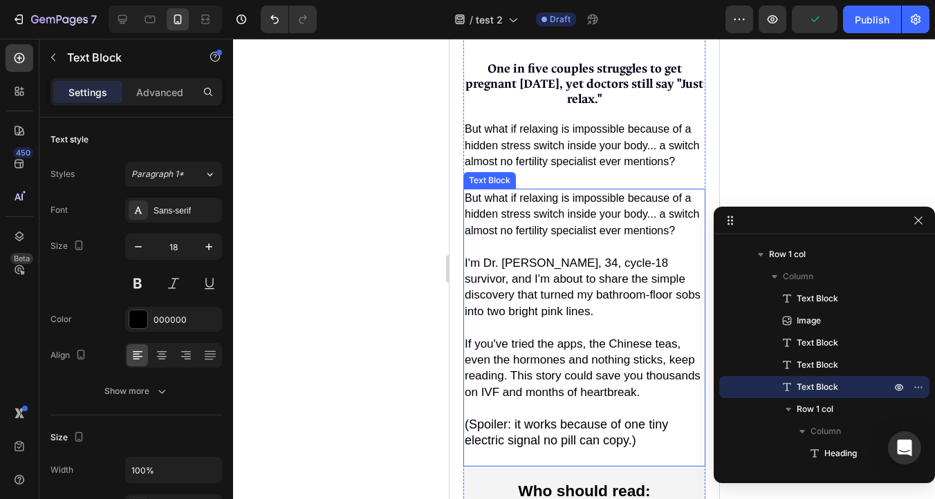
click at [567, 248] on p "Rich Text Editor. Editing area: main" at bounding box center [583, 247] width 239 height 16
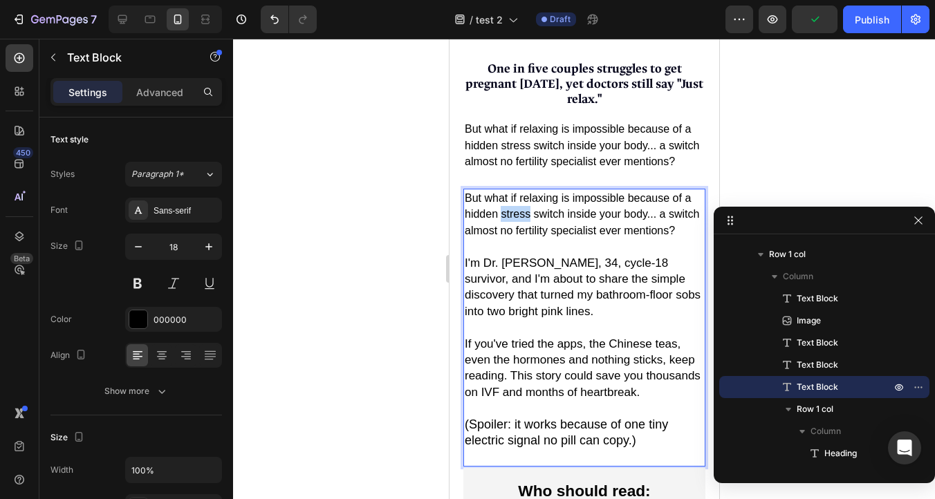
click at [501, 221] on span "But what if relaxing is impossible because of a hidden stress switch inside you…" at bounding box center [581, 214] width 234 height 44
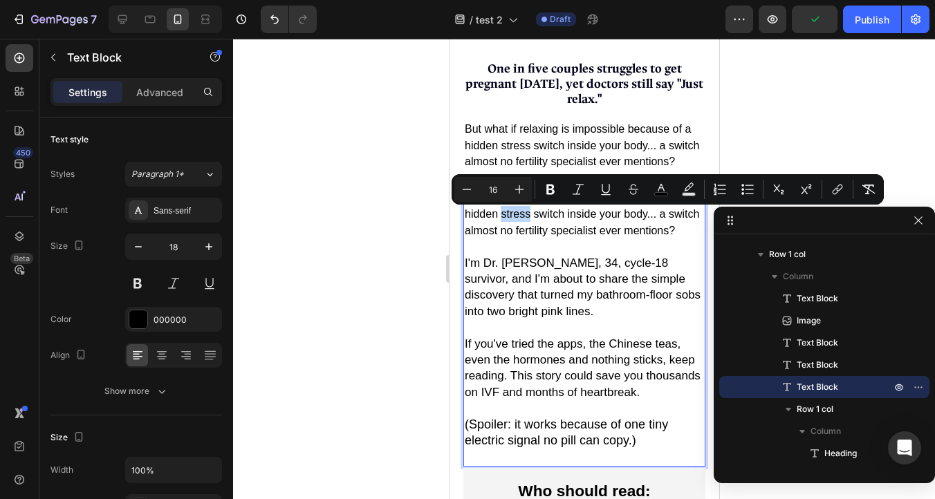
click at [501, 221] on span "But what if relaxing is impossible because of a hidden stress switch inside you…" at bounding box center [581, 214] width 234 height 44
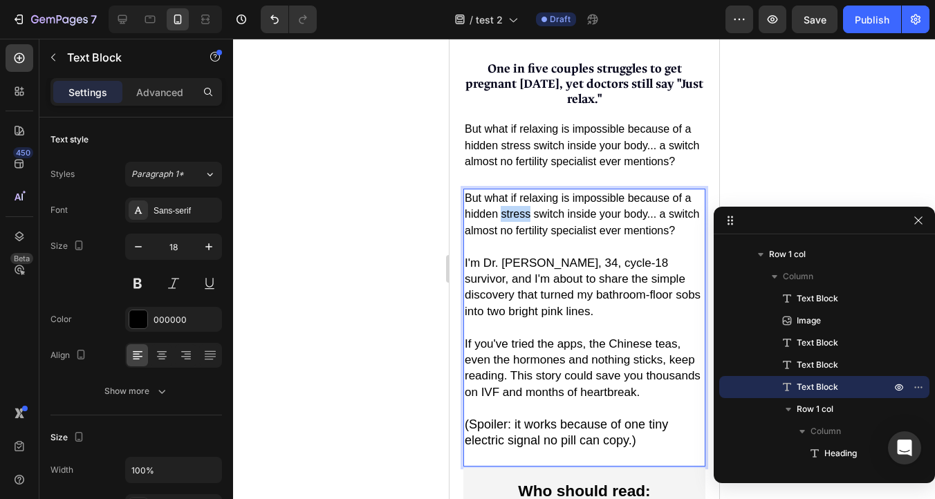
click at [501, 221] on span "But what if relaxing is impossible because of a hidden stress switch inside you…" at bounding box center [581, 214] width 234 height 44
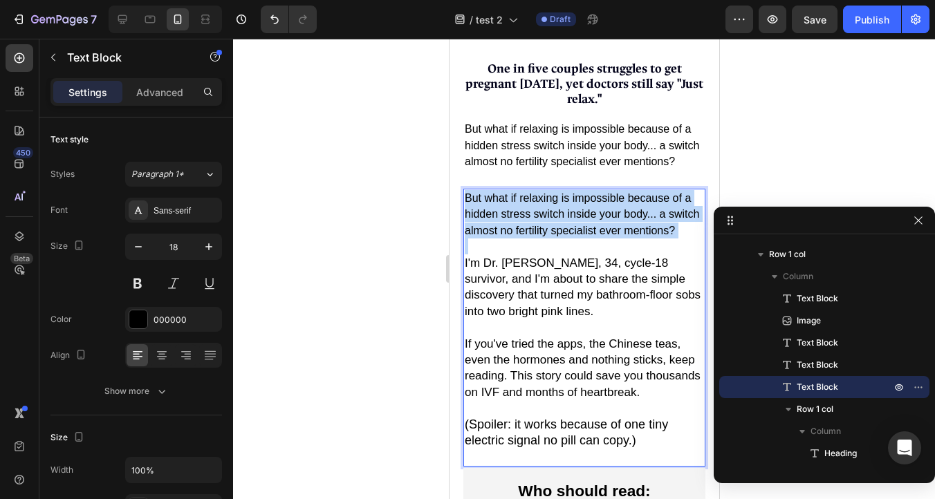
click at [501, 221] on span "But what if relaxing is impossible because of a hidden stress switch inside you…" at bounding box center [581, 214] width 234 height 44
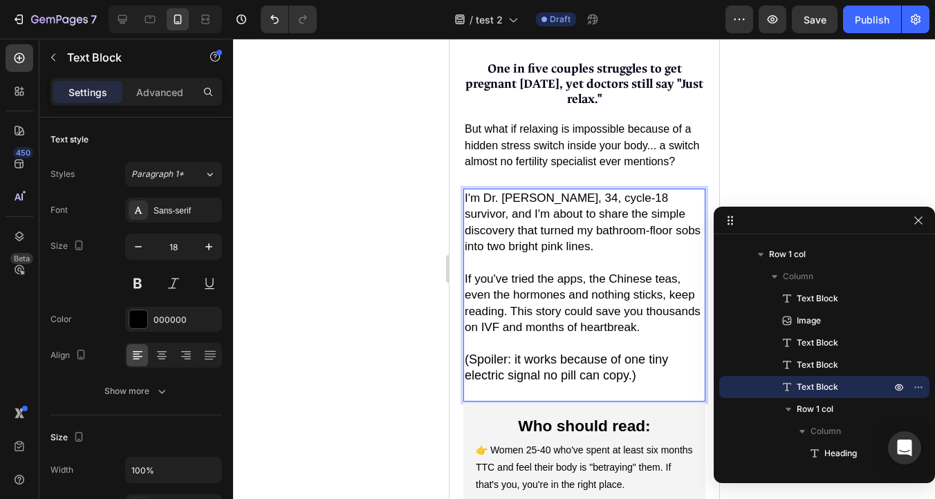
click at [593, 255] on p "I'm Dr. Sarah Chen, 34, cycle-18 survivor, and I'm about to share the simple di…" at bounding box center [583, 222] width 239 height 65
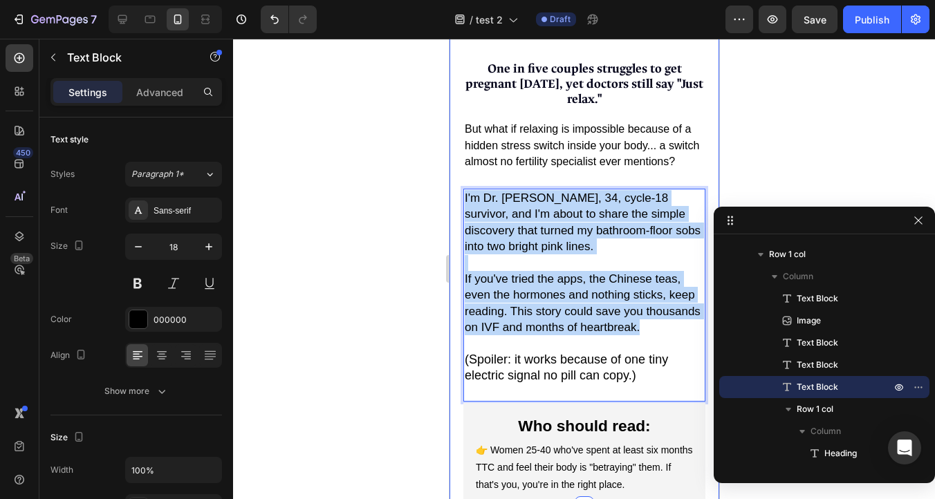
drag, startPoint x: 645, startPoint y: 330, endPoint x: 452, endPoint y: 188, distance: 240.0
click at [452, 188] on div "Another negative test shattered my heart again... Text Block Image One in five …" at bounding box center [584, 123] width 270 height 768
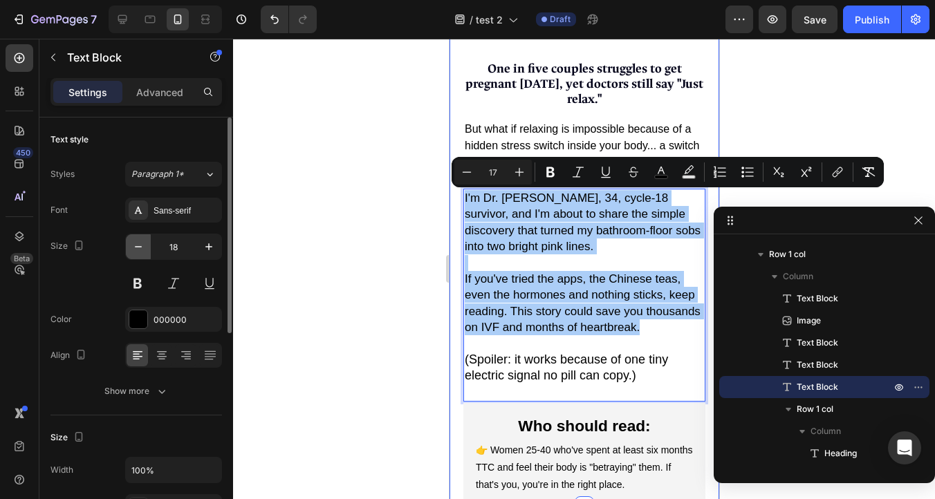
click at [142, 248] on icon "button" at bounding box center [138, 247] width 14 height 14
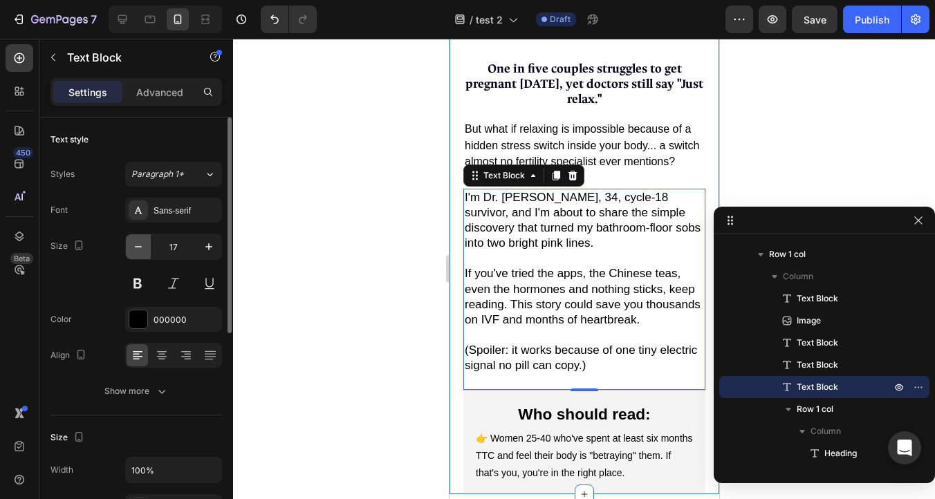
click at [142, 248] on icon "button" at bounding box center [138, 247] width 14 height 14
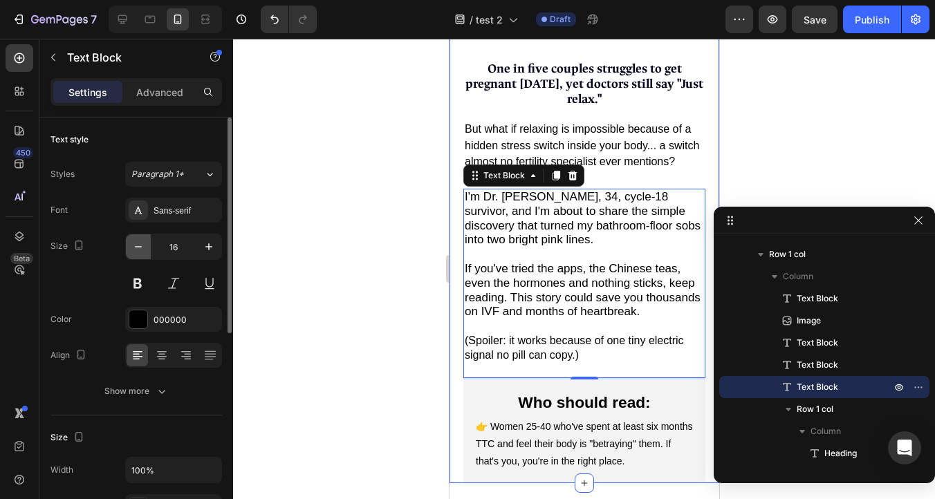
click at [142, 248] on icon "button" at bounding box center [138, 247] width 14 height 14
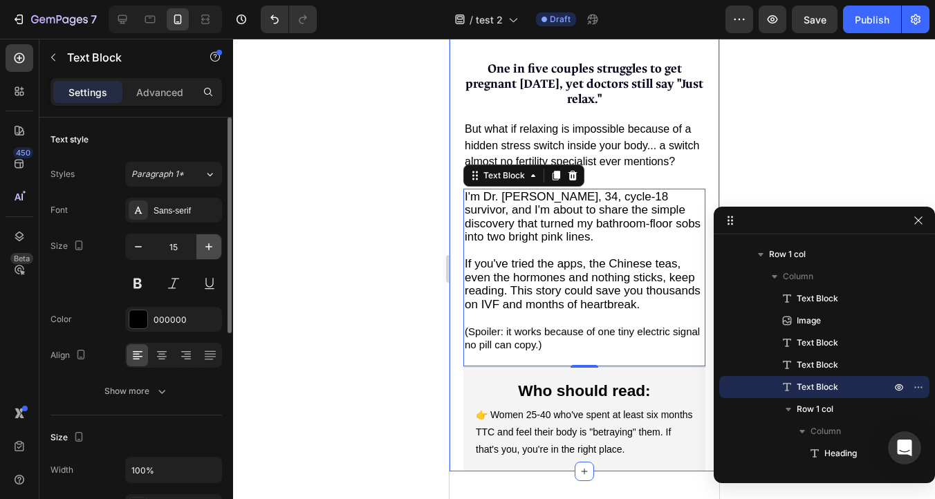
click at [198, 252] on button "button" at bounding box center [208, 246] width 25 height 25
type input "16"
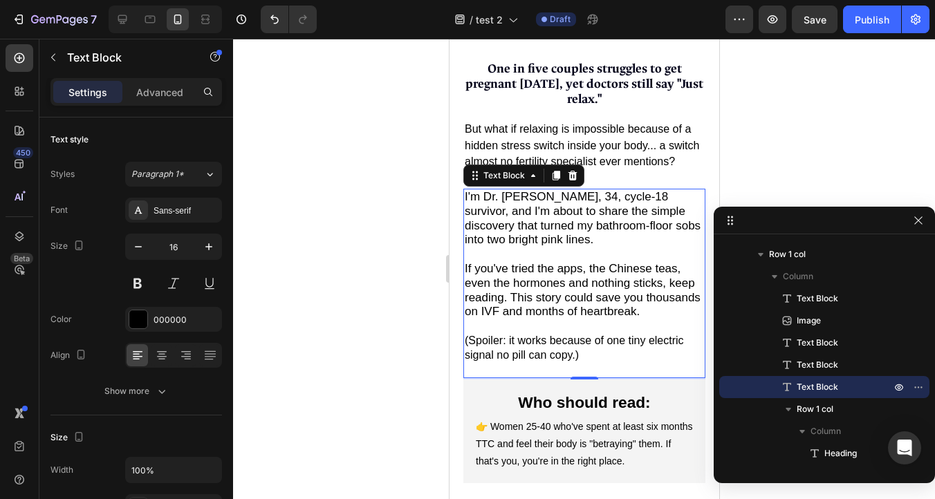
click at [479, 328] on p "Rich Text Editor. Editing area: main" at bounding box center [583, 327] width 239 height 15
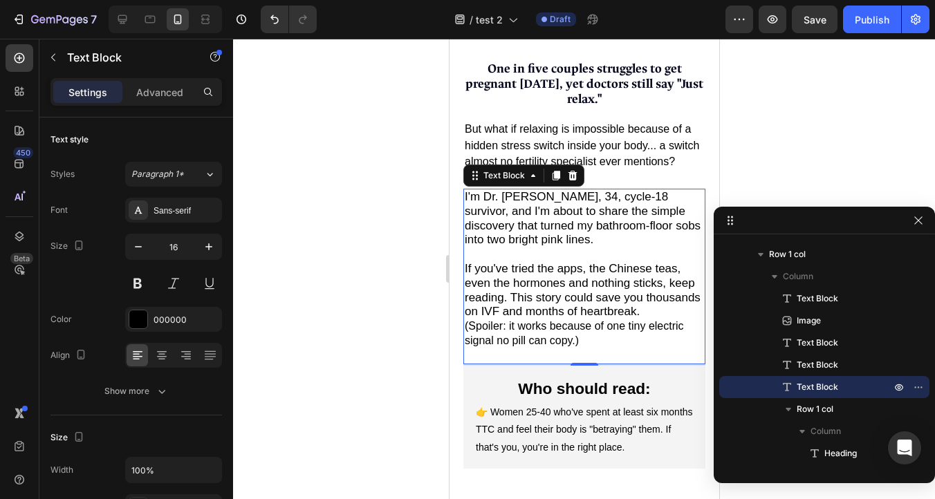
click at [772, 120] on div at bounding box center [584, 269] width 702 height 461
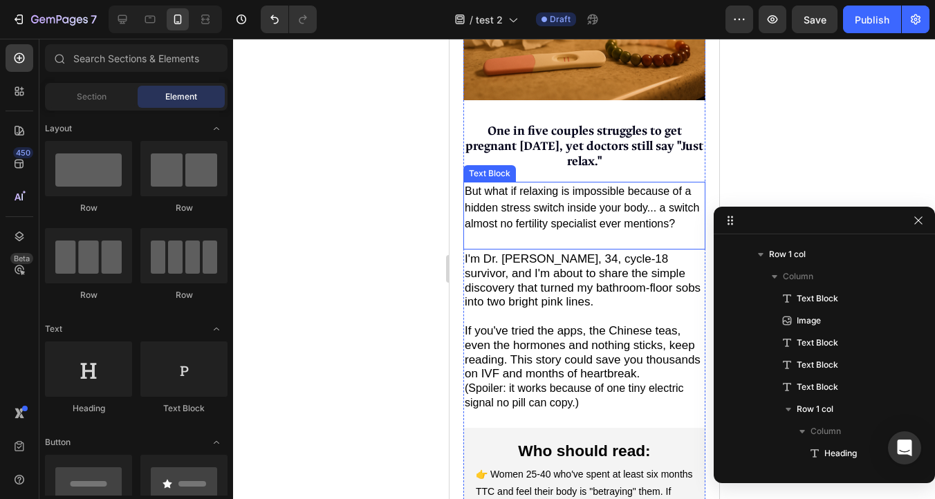
scroll to position [447, 0]
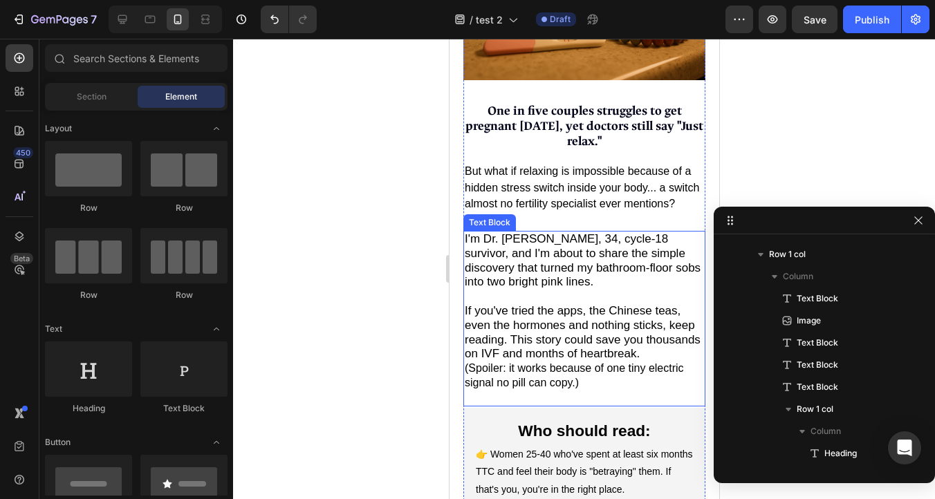
click at [571, 243] on span "I'm Dr. Sarah Chen, 34, cycle-18 survivor, and I'm about to share the simple di…" at bounding box center [582, 260] width 236 height 56
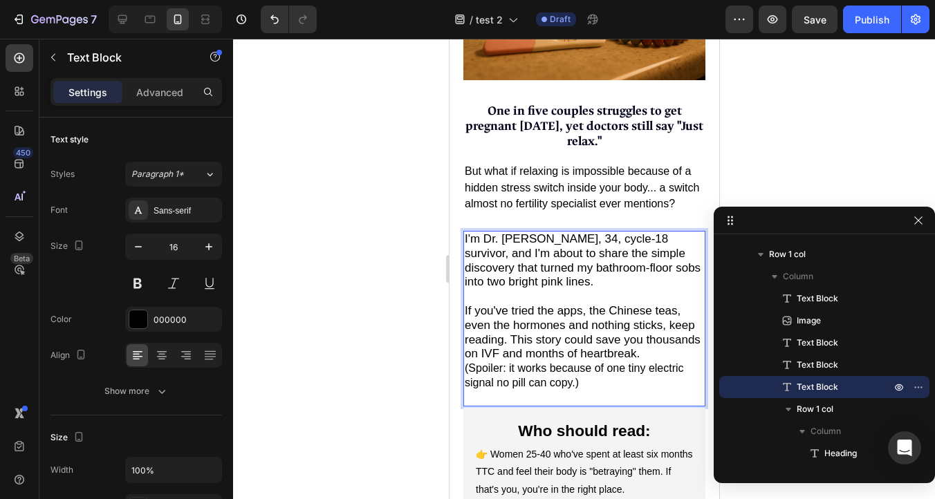
click at [544, 243] on span "I'm Dr. Sarah Chen, 34, cycle-18 survivor, and I'm about to share the simple di…" at bounding box center [582, 260] width 236 height 56
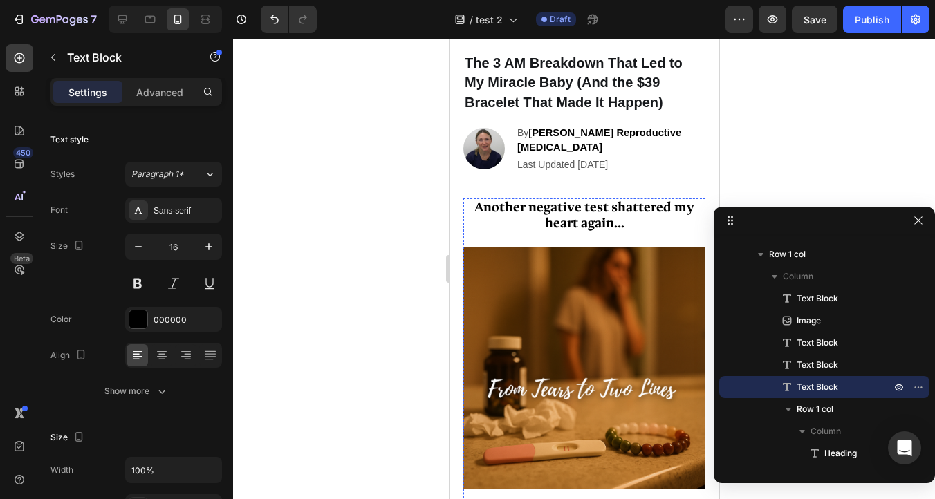
scroll to position [33, 0]
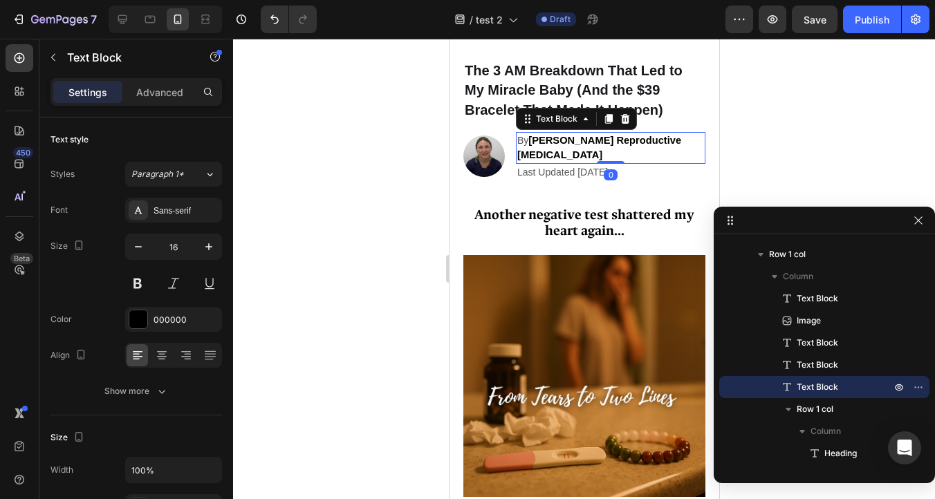
click at [564, 140] on strong "Sarah C. Reproductive Endocrinologist" at bounding box center [599, 148] width 164 height 26
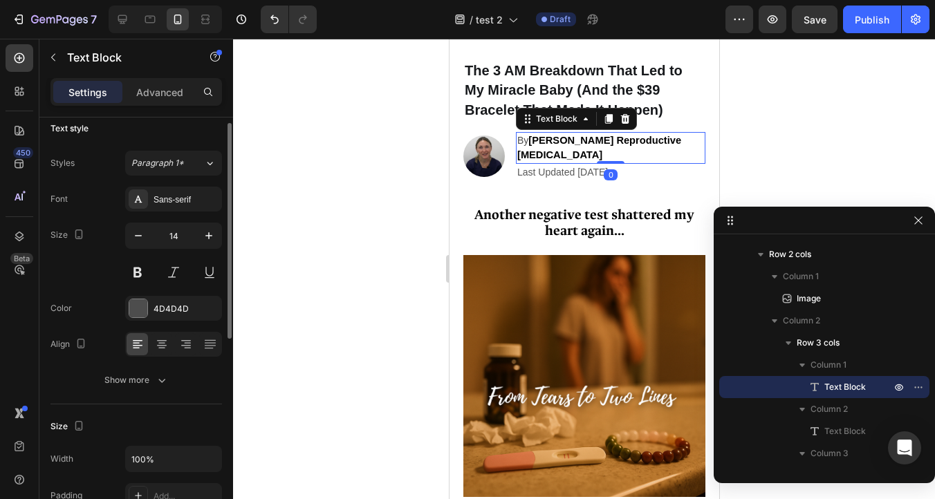
click at [564, 140] on strong "Sarah C. Reproductive Endocrinologist" at bounding box center [599, 148] width 164 height 26
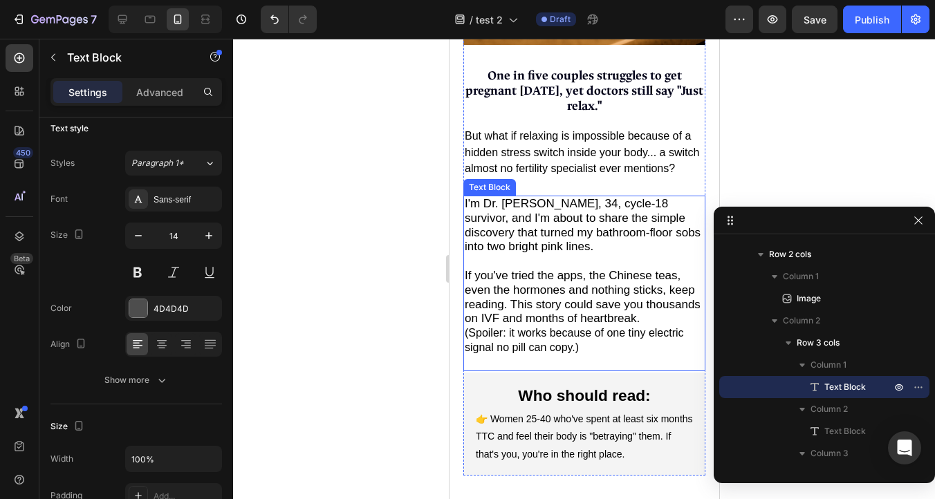
scroll to position [484, 0]
click at [526, 249] on span "I'm Dr. [PERSON_NAME], 34, cycle-18 survivor, and I'm about to share the simple…" at bounding box center [582, 224] width 236 height 56
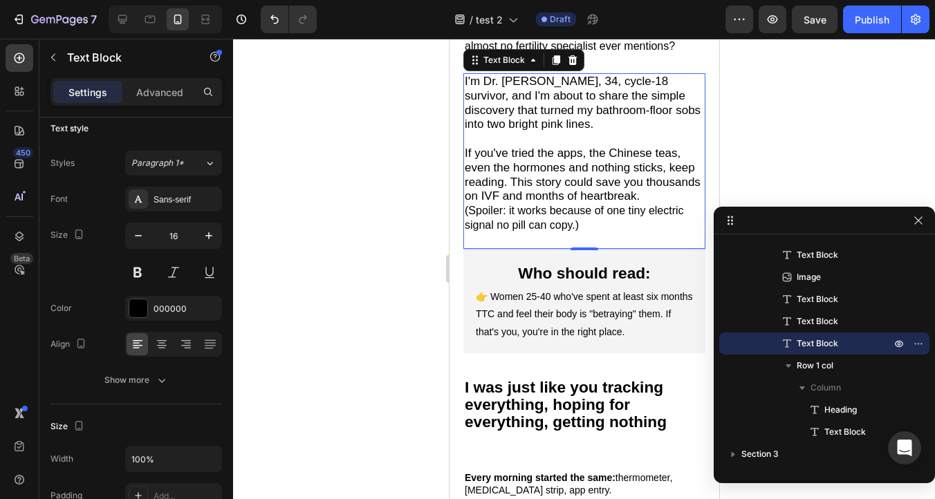
scroll to position [607, 0]
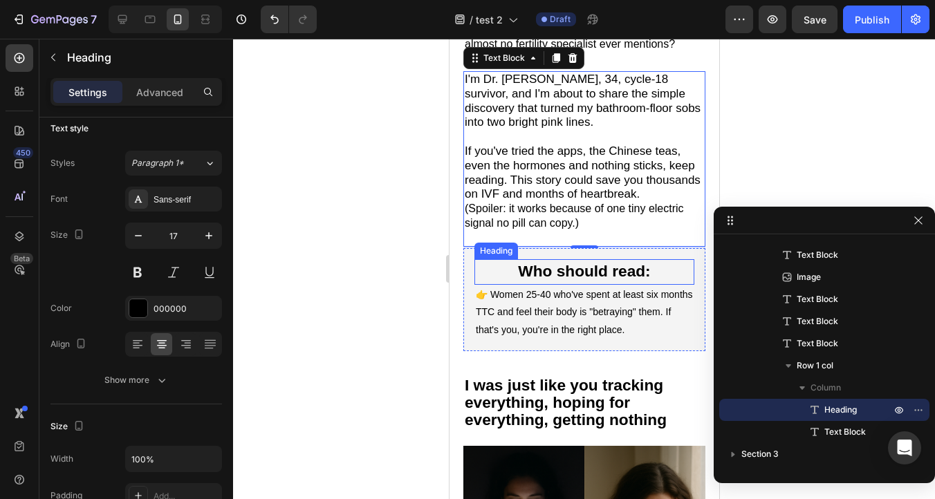
click at [489, 274] on h2 "Who should read:" at bounding box center [584, 272] width 220 height 26
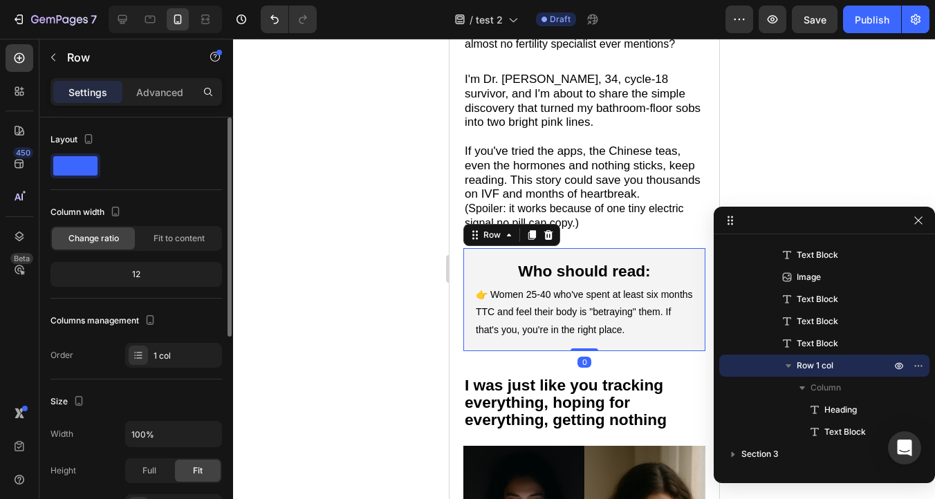
click at [469, 290] on div "Who should read: Heading 👉 Women 25-40 who've spent at least six months TTC and…" at bounding box center [584, 299] width 242 height 103
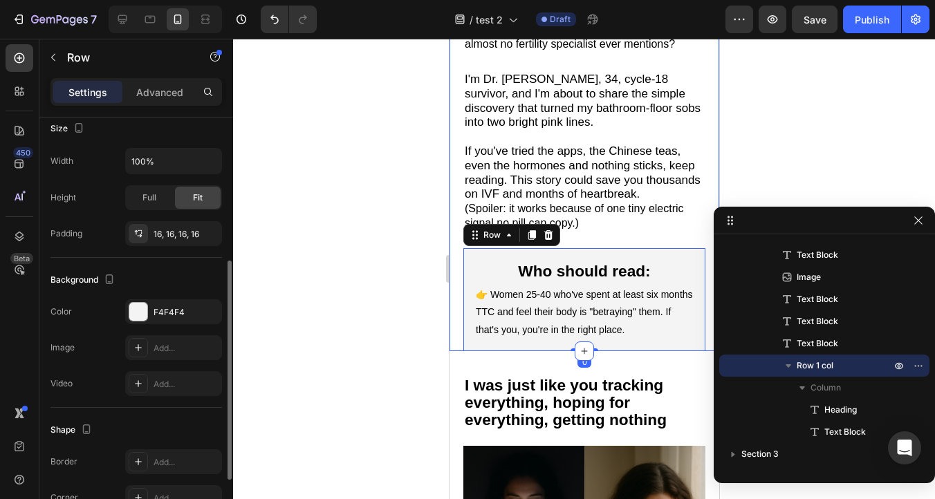
scroll to position [274, 0]
click at [206, 312] on icon "button" at bounding box center [208, 311] width 6 height 6
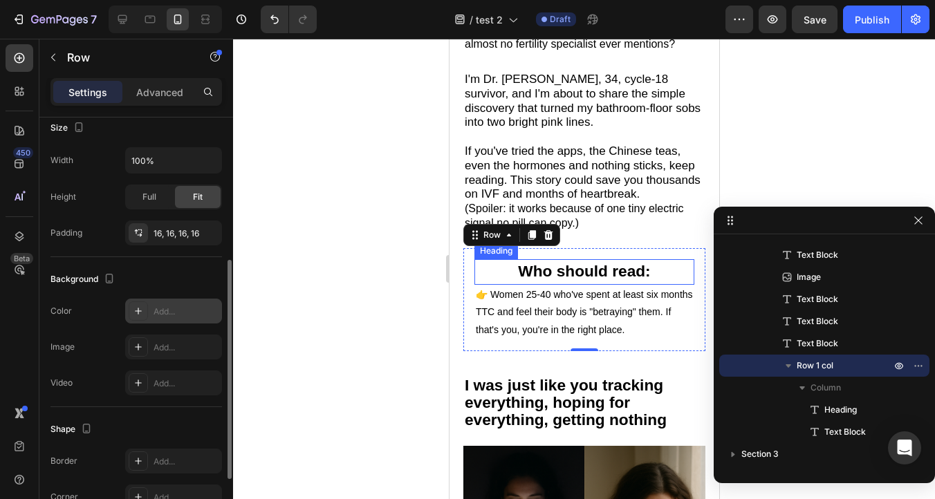
click at [582, 272] on strong "Who should read:" at bounding box center [583, 271] width 132 height 18
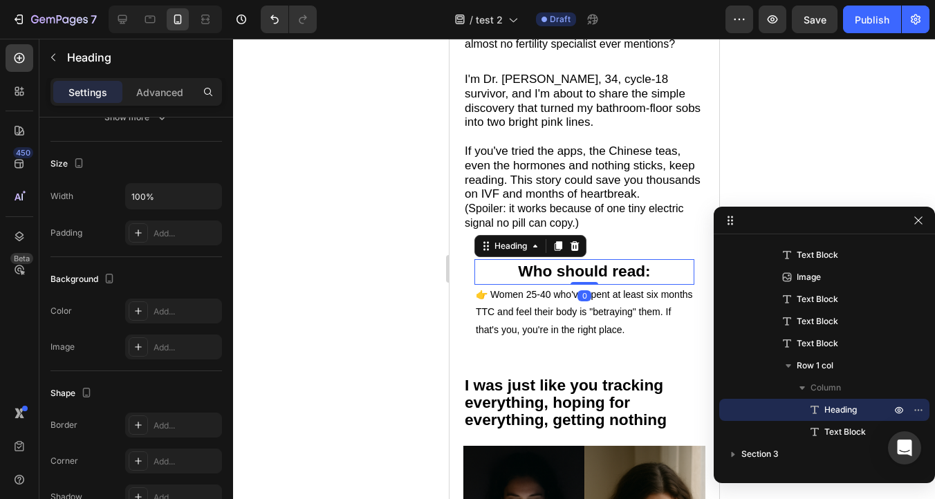
scroll to position [0, 0]
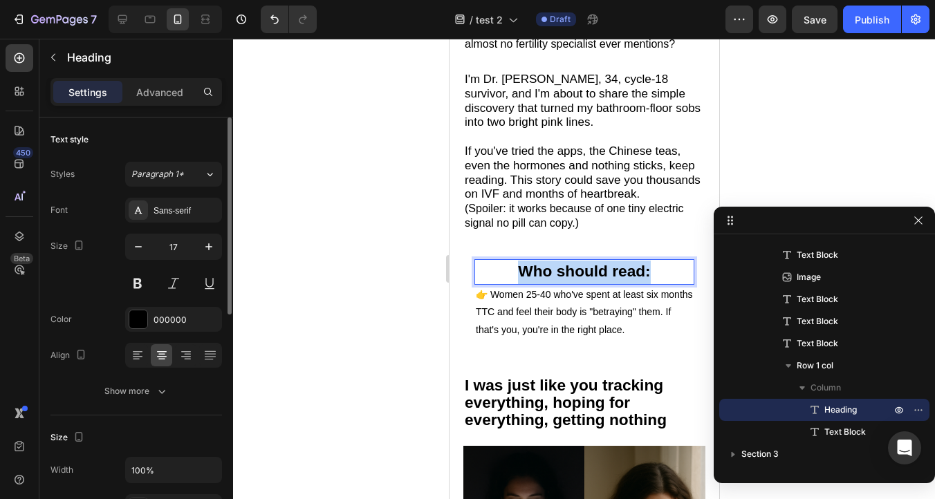
click at [582, 272] on strong "Who should read:" at bounding box center [583, 271] width 132 height 18
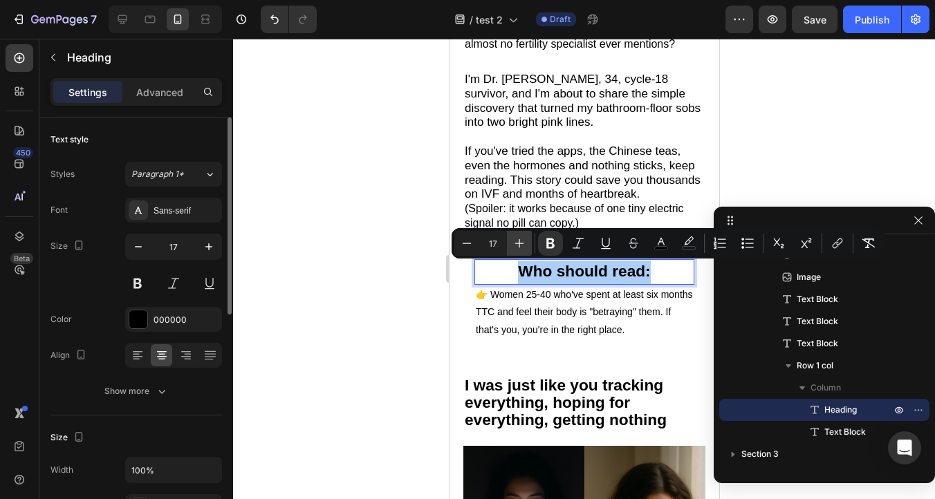
click at [515, 248] on icon "Editor contextual toolbar" at bounding box center [519, 244] width 14 height 14
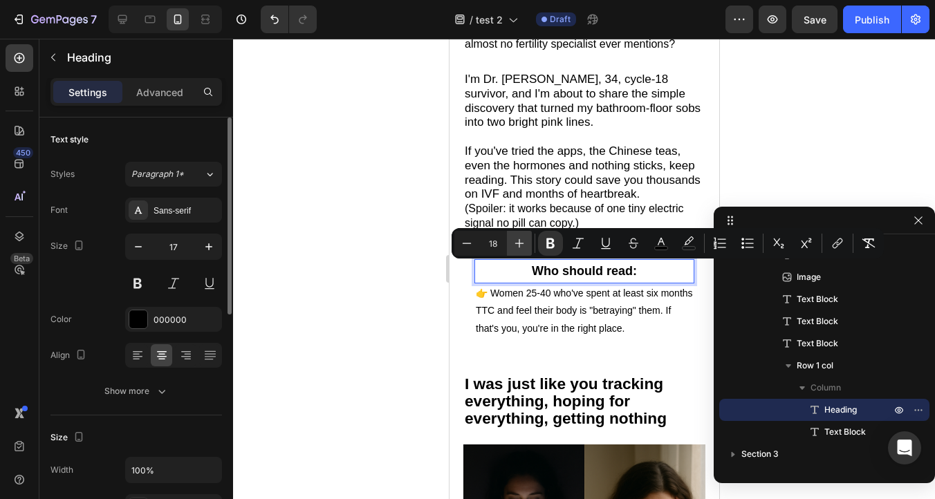
click at [516, 248] on icon "Editor contextual toolbar" at bounding box center [519, 244] width 14 height 14
type input "22"
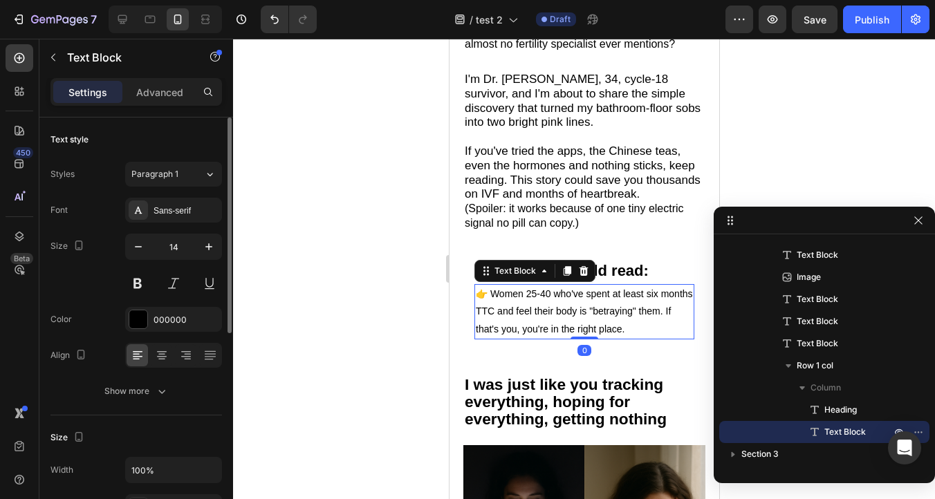
click at [512, 321] on p "👉 Women 25-40 who've spent at least six months TTC and feel their body is "betr…" at bounding box center [583, 312] width 217 height 53
click at [517, 320] on p "👉 Women 25-40 who've spent at least six months TTC and feel their body is "betr…" at bounding box center [583, 312] width 217 height 53
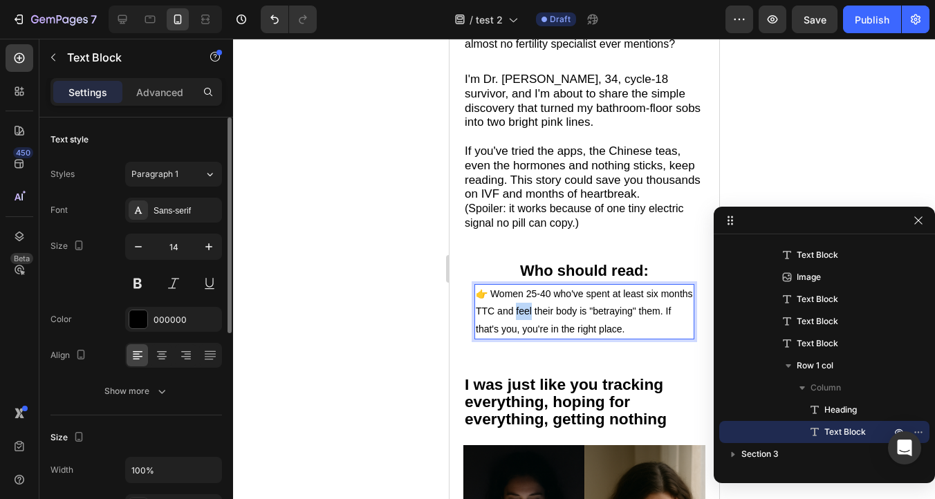
click at [517, 320] on p "👉 Women 25-40 who've spent at least six months TTC and feel their body is "betr…" at bounding box center [583, 312] width 217 height 53
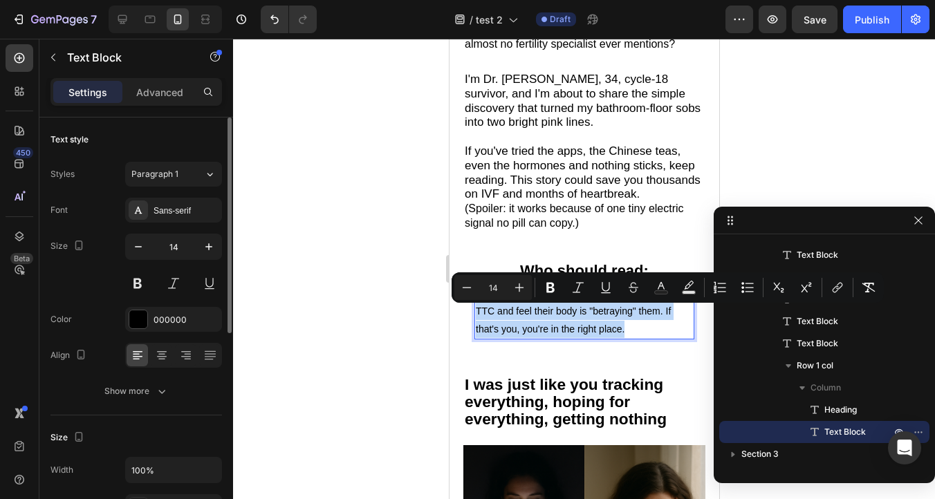
click at [517, 320] on p "👉 Women 25-40 who've spent at least six months TTC and feel their body is "betr…" at bounding box center [583, 312] width 217 height 53
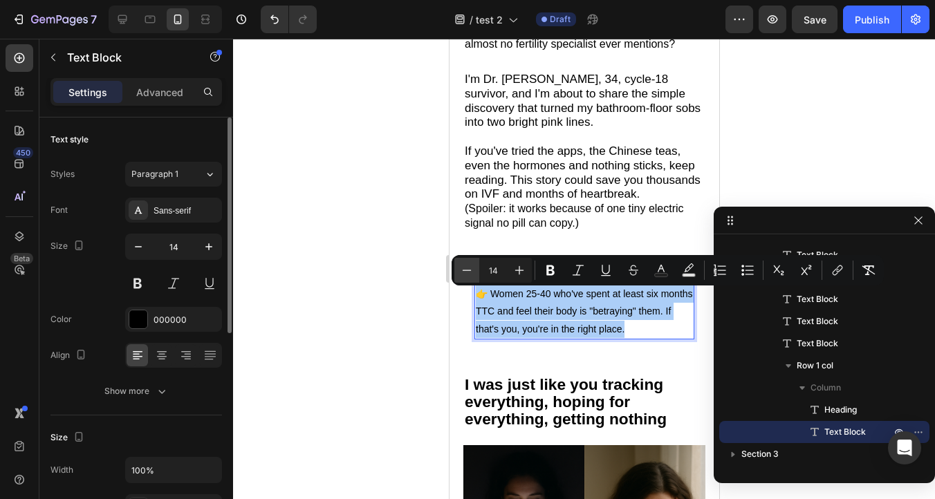
click at [472, 275] on icon "Editor contextual toolbar" at bounding box center [467, 270] width 14 height 14
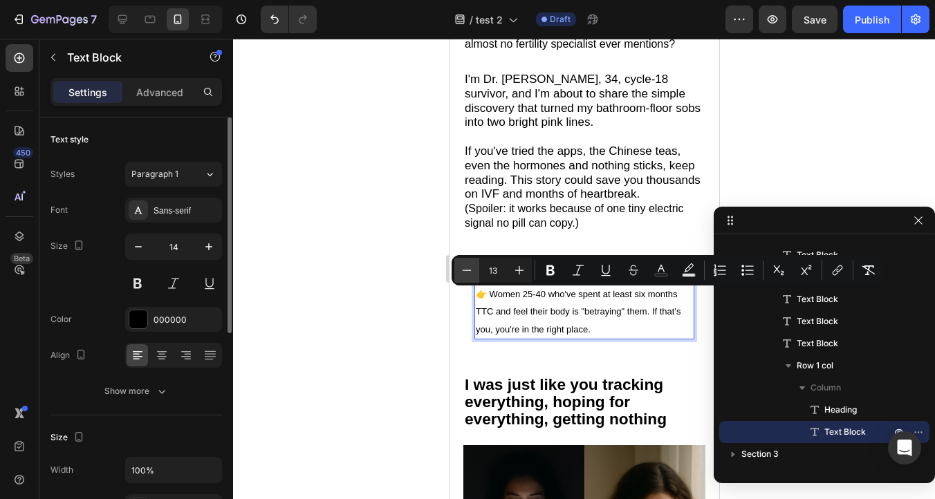
click at [472, 275] on icon "Editor contextual toolbar" at bounding box center [467, 270] width 14 height 14
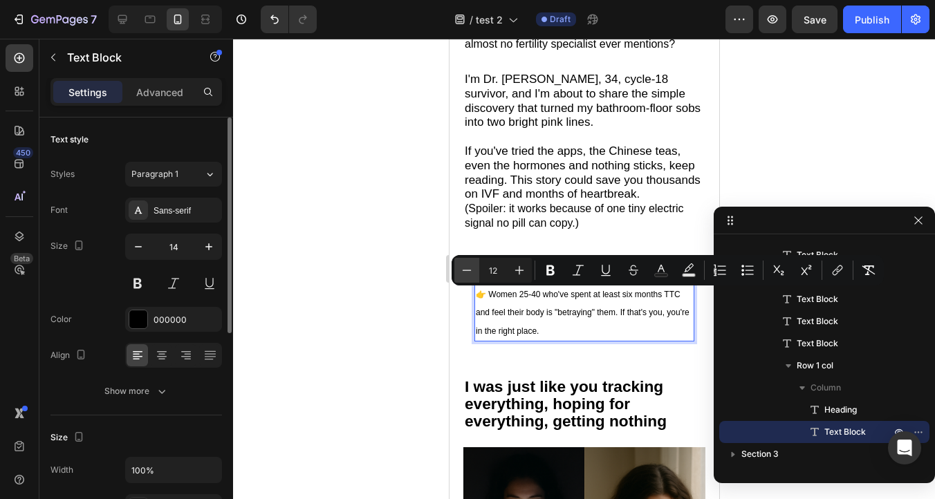
click at [472, 275] on icon "Editor contextual toolbar" at bounding box center [467, 270] width 14 height 14
type input "11"
click at [162, 362] on icon at bounding box center [162, 356] width 14 height 14
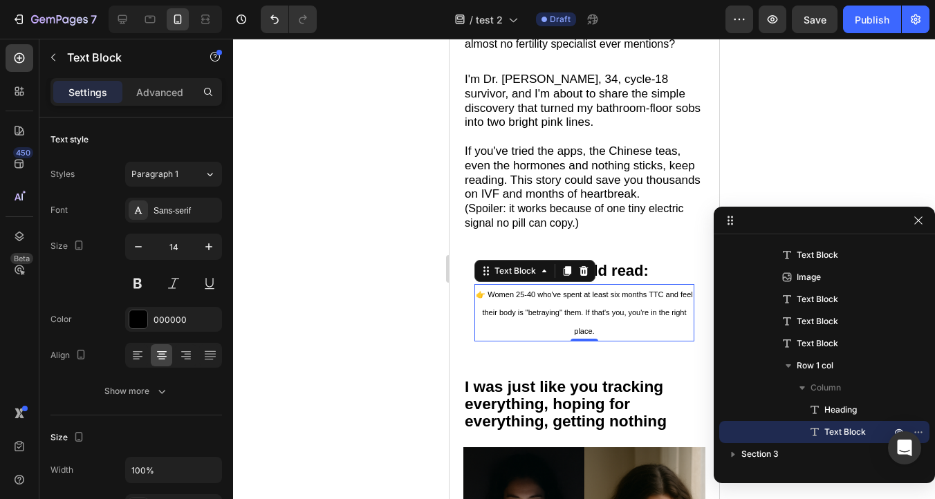
click at [356, 259] on div at bounding box center [584, 269] width 702 height 461
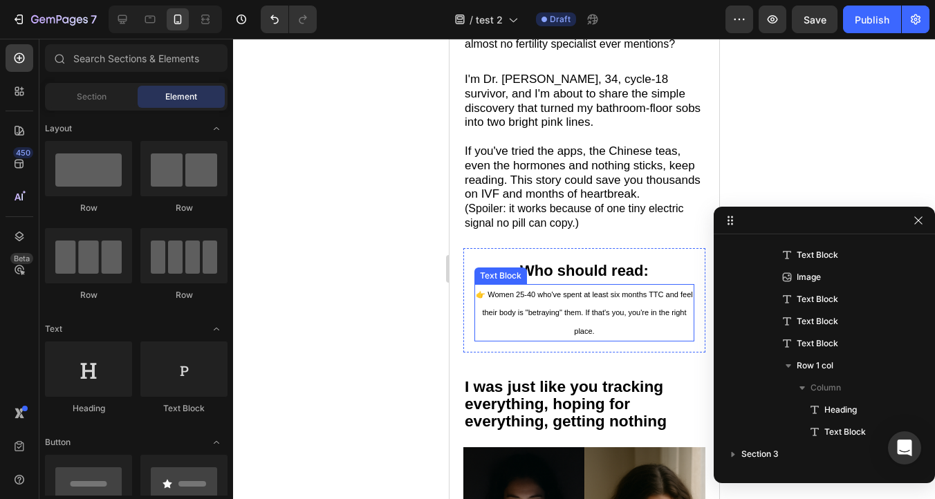
click at [535, 297] on span "👉 Women 25-40 who've spent at least six months TTC and feel their body is "betr…" at bounding box center [583, 312] width 216 height 44
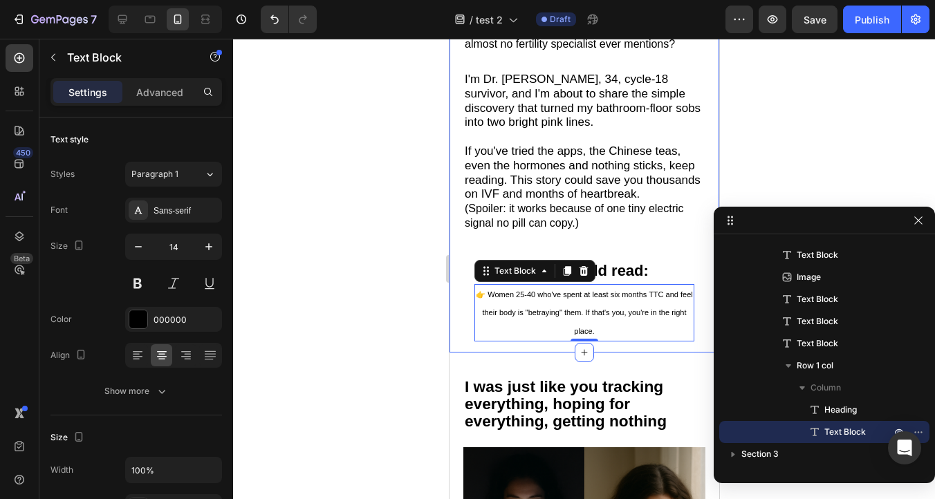
click at [341, 255] on div at bounding box center [584, 269] width 702 height 461
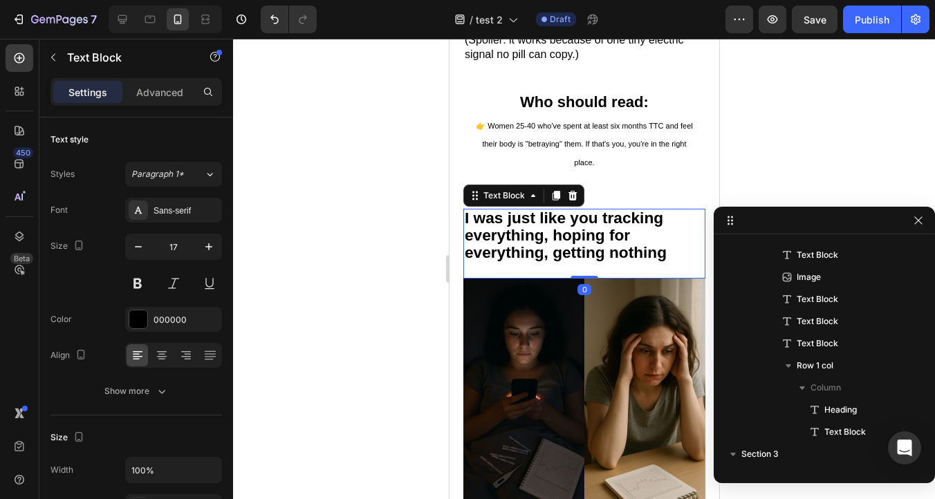
scroll to position [615, 0]
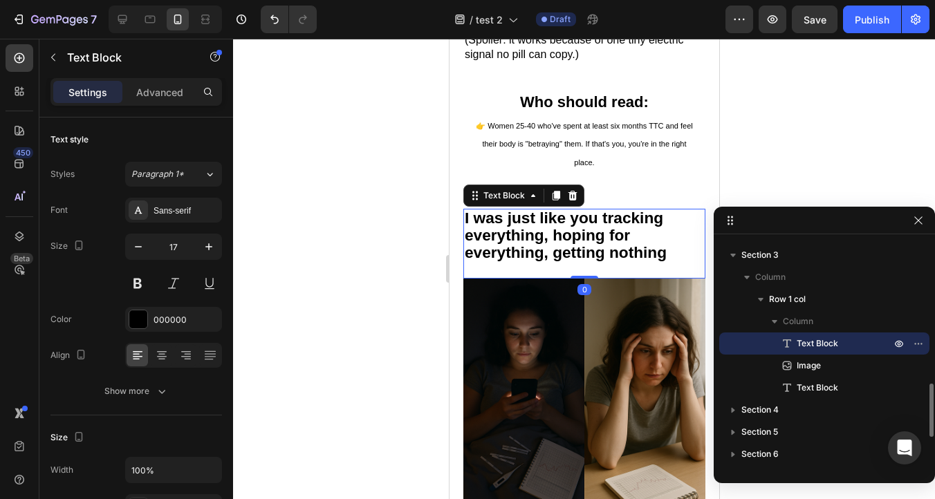
click at [577, 246] on strong "I was just like you tracking everything, hoping for everything, getting nothing" at bounding box center [565, 235] width 202 height 53
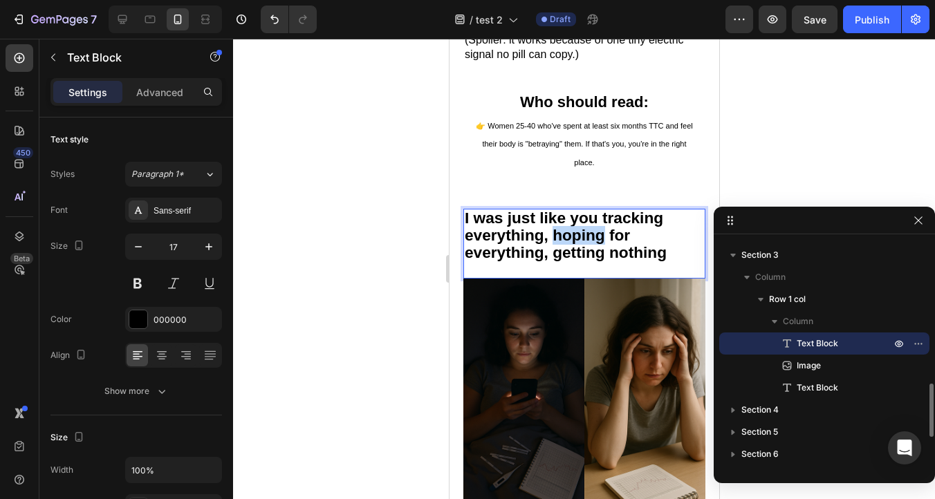
click at [577, 246] on strong "I was just like you tracking everything, hoping for everything, getting nothing" at bounding box center [565, 235] width 202 height 53
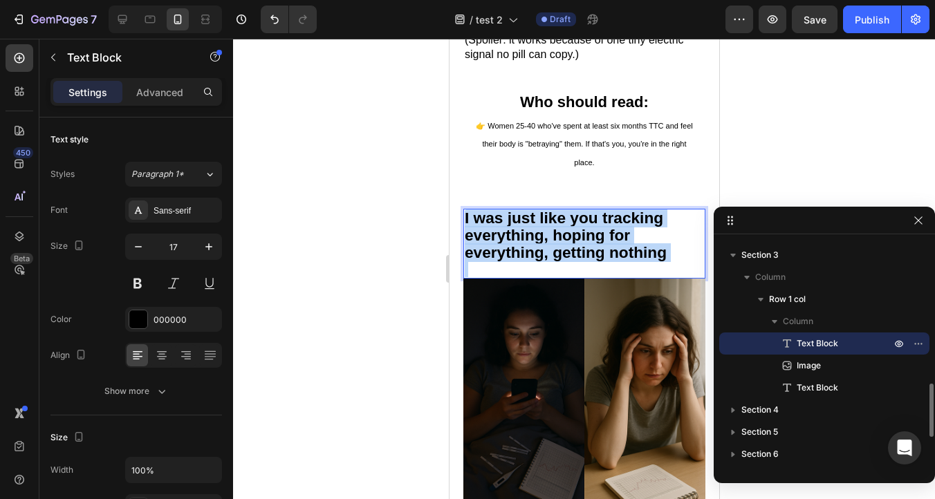
click at [577, 246] on strong "I was just like you tracking everything, hoping for everything, getting nothing" at bounding box center [565, 235] width 202 height 53
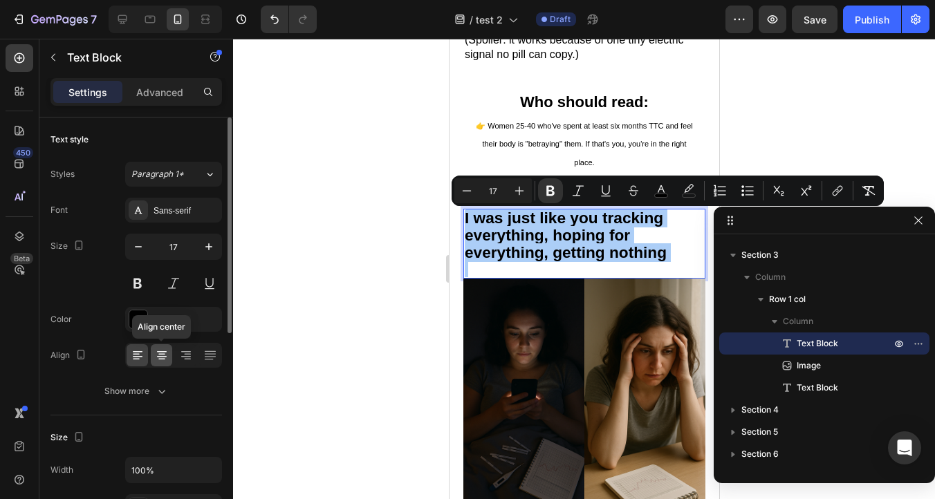
click at [164, 352] on icon at bounding box center [162, 351] width 10 height 1
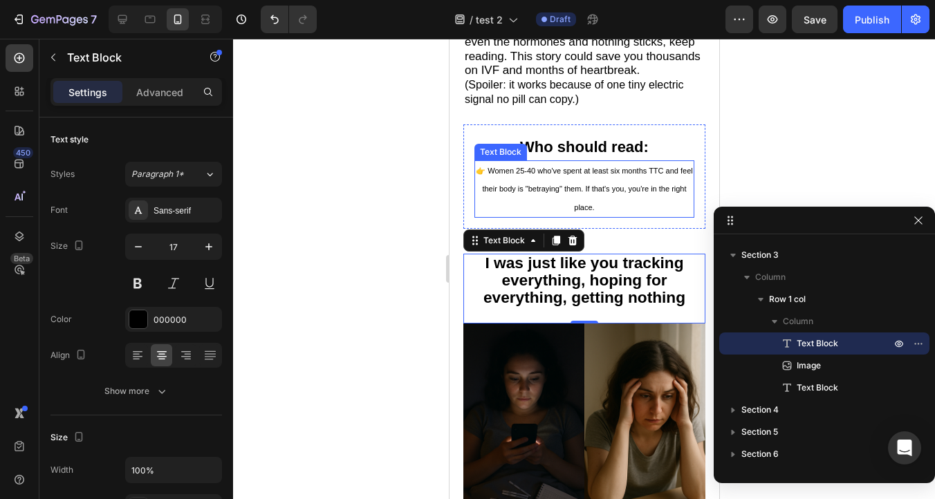
scroll to position [748, 0]
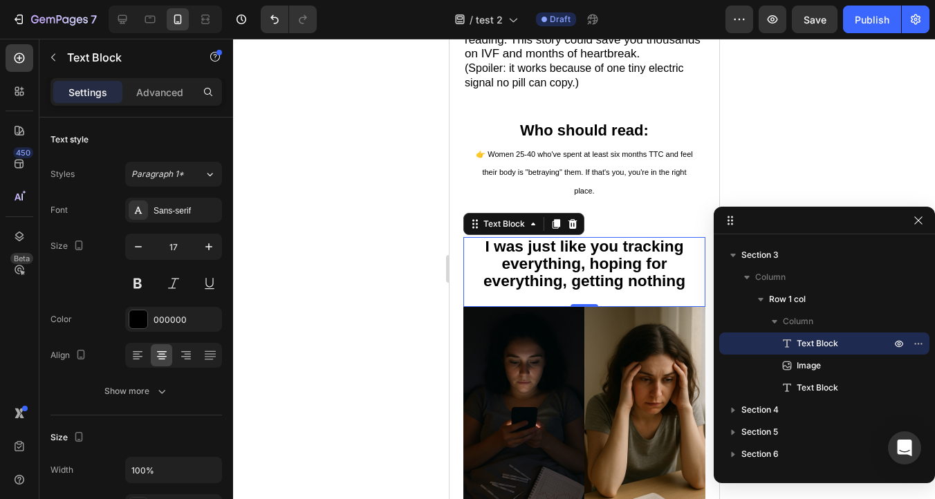
click at [575, 275] on strong "I was just like you tracking everything, hoping for everything, getting nothing" at bounding box center [584, 263] width 202 height 53
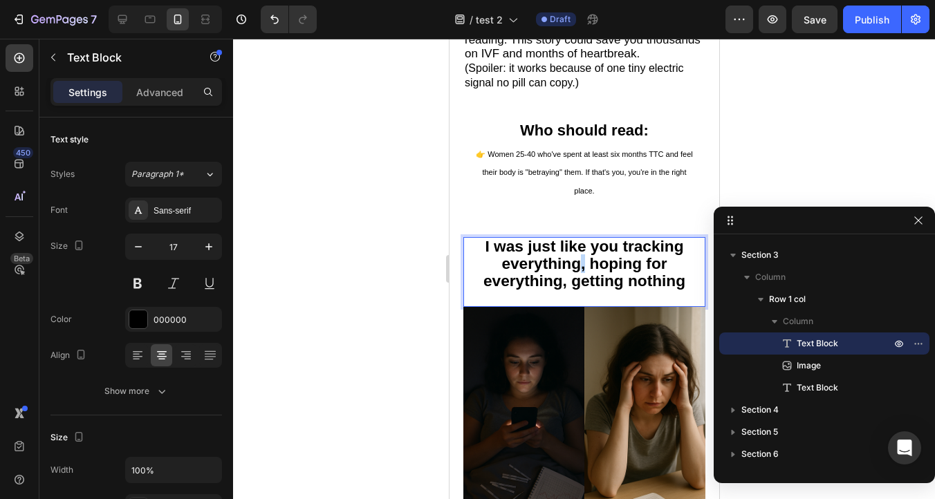
click at [575, 275] on strong "I was just like you tracking everything, hoping for everything, getting nothing" at bounding box center [584, 263] width 202 height 53
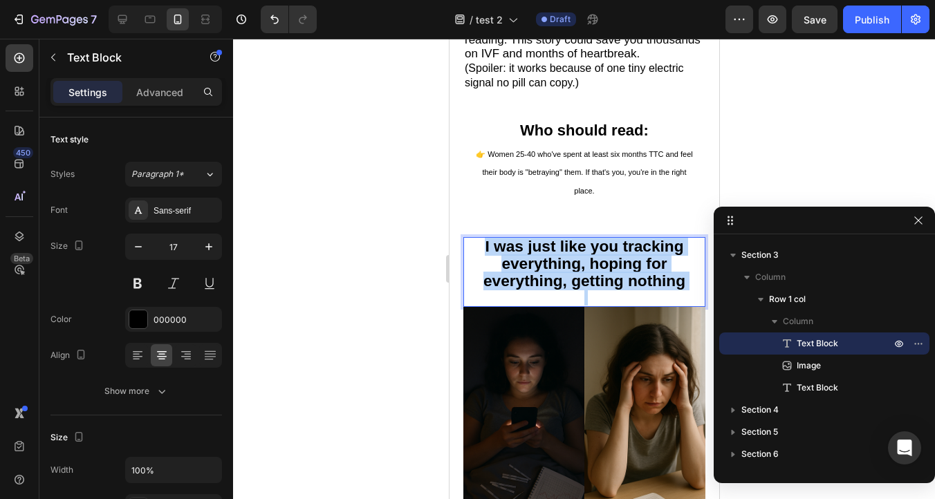
click at [575, 275] on strong "I was just like you tracking everything, hoping for everything, getting nothing" at bounding box center [584, 263] width 202 height 53
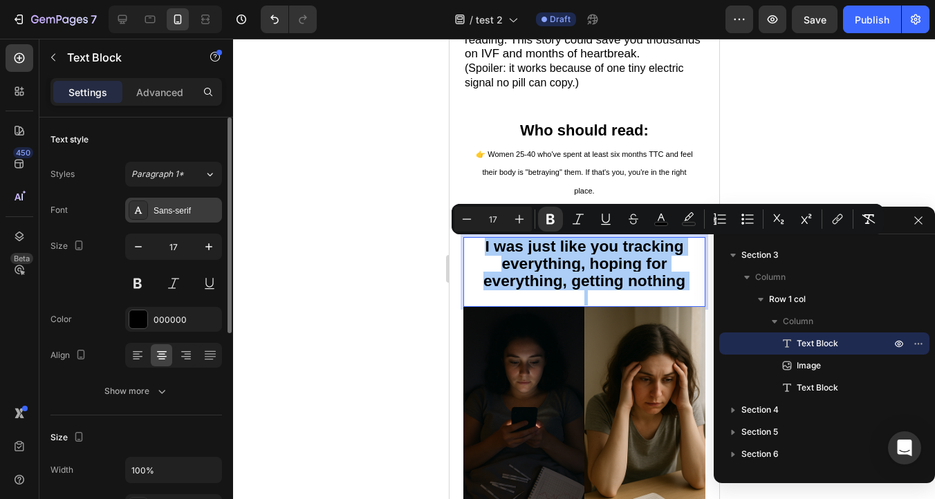
click at [176, 210] on div "Sans-serif" at bounding box center [186, 211] width 65 height 12
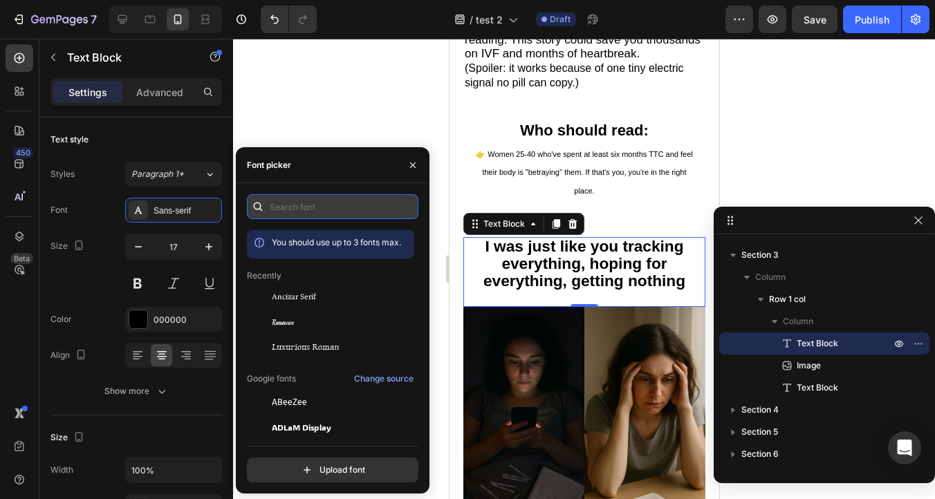
click at [288, 208] on input "text" at bounding box center [333, 206] width 172 height 25
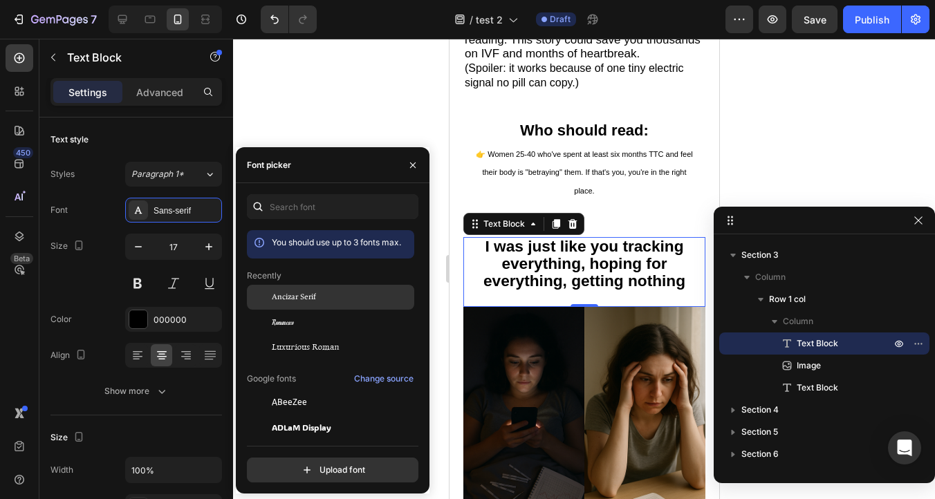
click at [335, 390] on div "Ancizar Serif" at bounding box center [330, 402] width 167 height 25
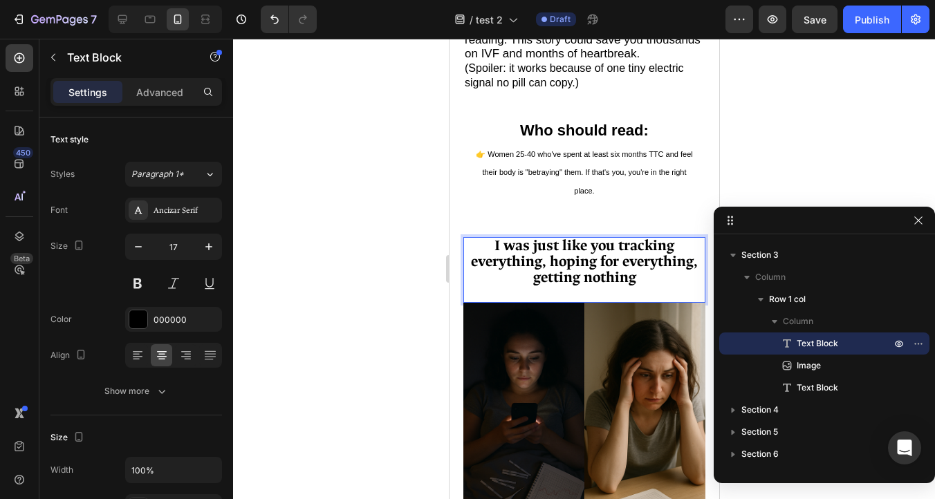
click at [546, 261] on strong "I was just like you tracking everything, hoping for everything, getting nothing" at bounding box center [583, 262] width 227 height 50
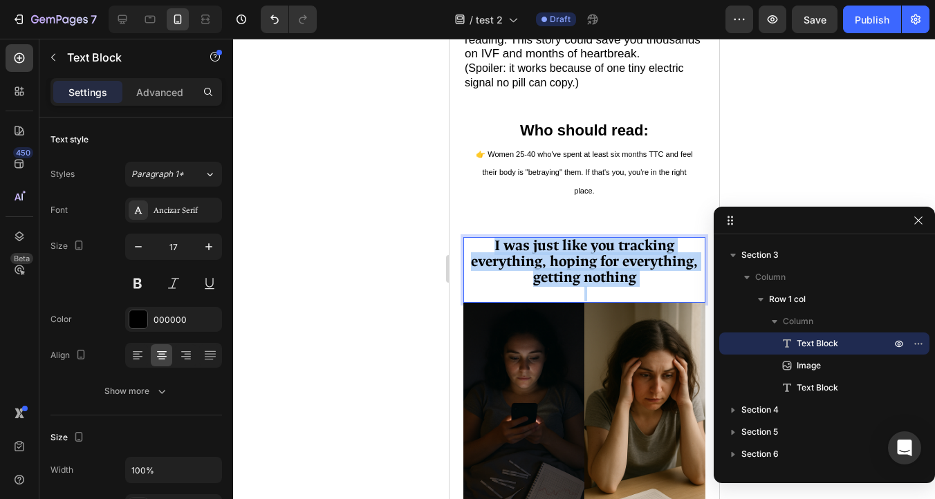
click at [546, 261] on strong "I was just like you tracking everything, hoping for everything, getting nothing" at bounding box center [583, 262] width 227 height 50
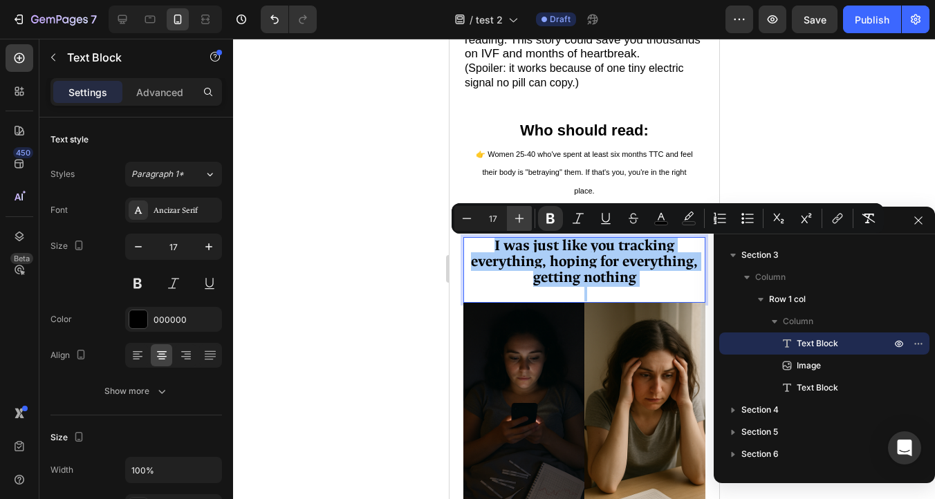
click at [519, 223] on icon "Editor contextual toolbar" at bounding box center [519, 219] width 14 height 14
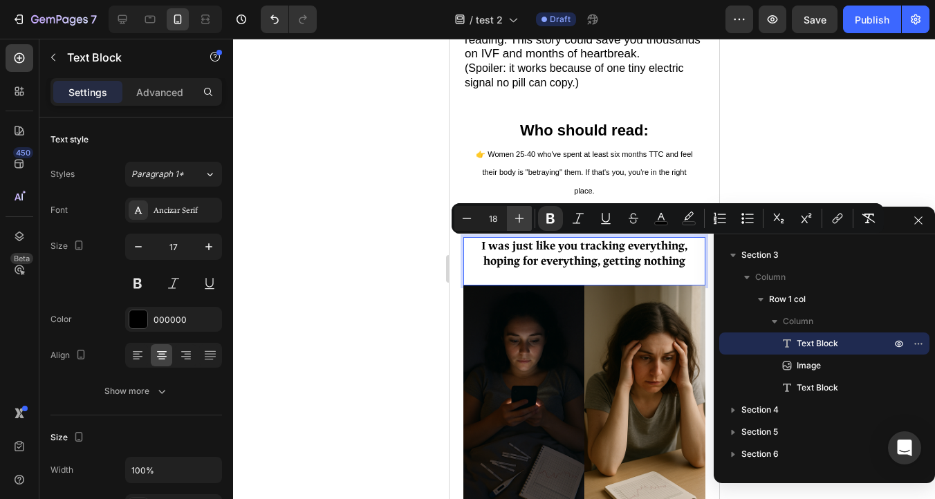
click at [519, 223] on icon "Editor contextual toolbar" at bounding box center [519, 219] width 14 height 14
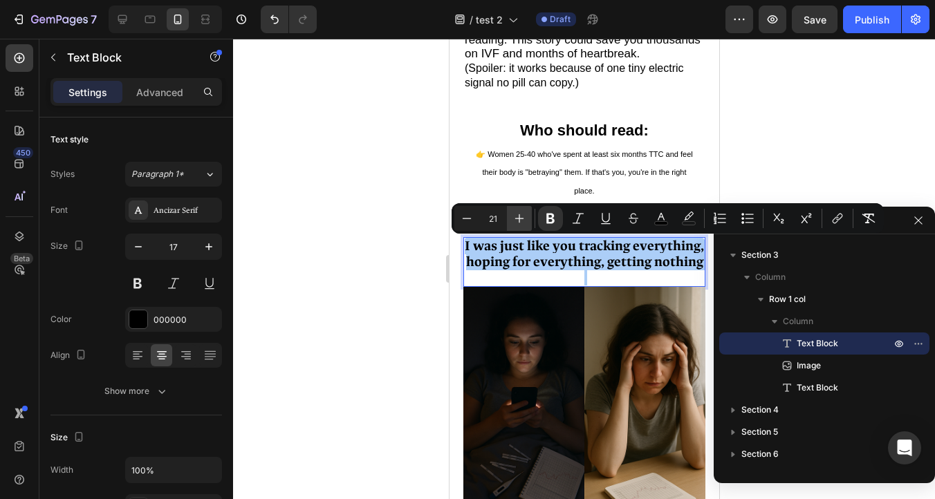
click at [519, 223] on icon "Editor contextual toolbar" at bounding box center [519, 219] width 14 height 14
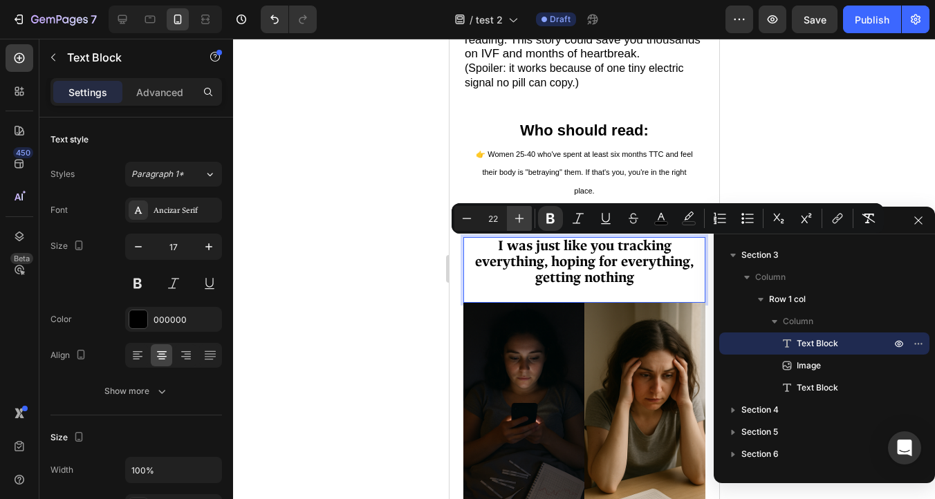
click at [519, 223] on icon "Editor contextual toolbar" at bounding box center [519, 219] width 14 height 14
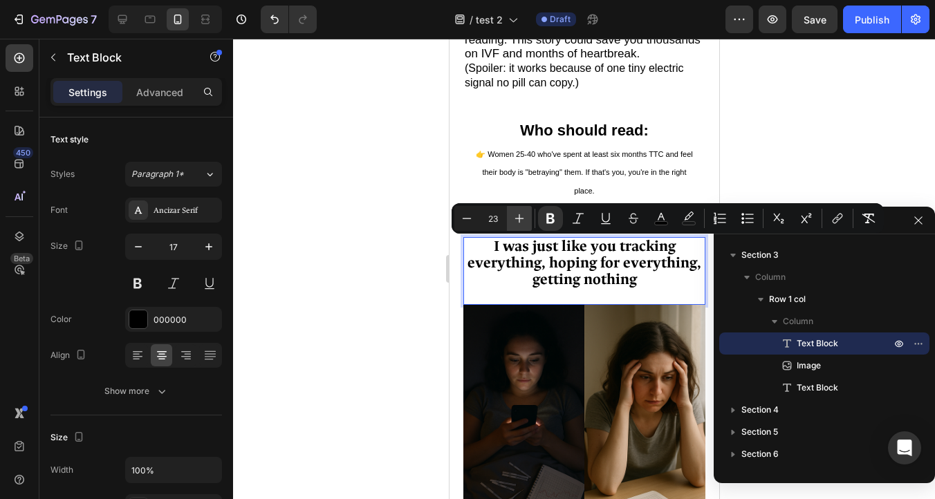
click at [519, 223] on icon "Editor contextual toolbar" at bounding box center [519, 219] width 14 height 14
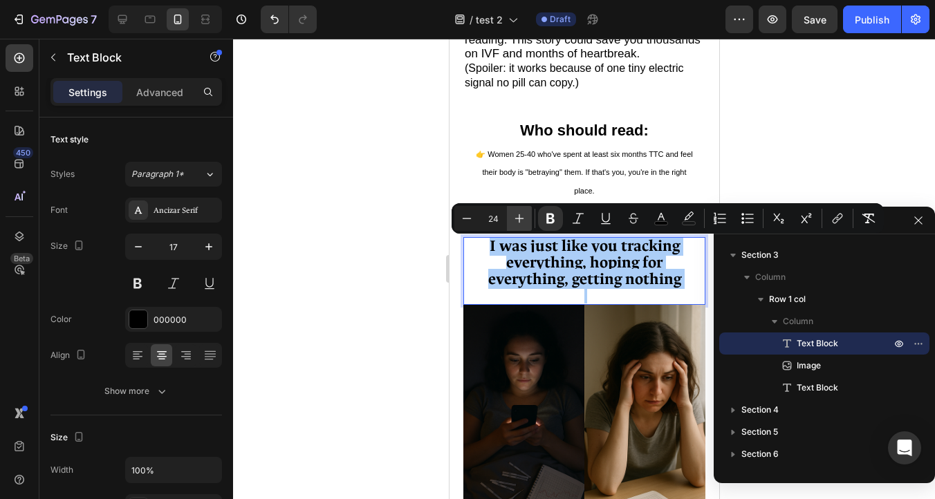
click at [519, 223] on icon "Editor contextual toolbar" at bounding box center [519, 219] width 14 height 14
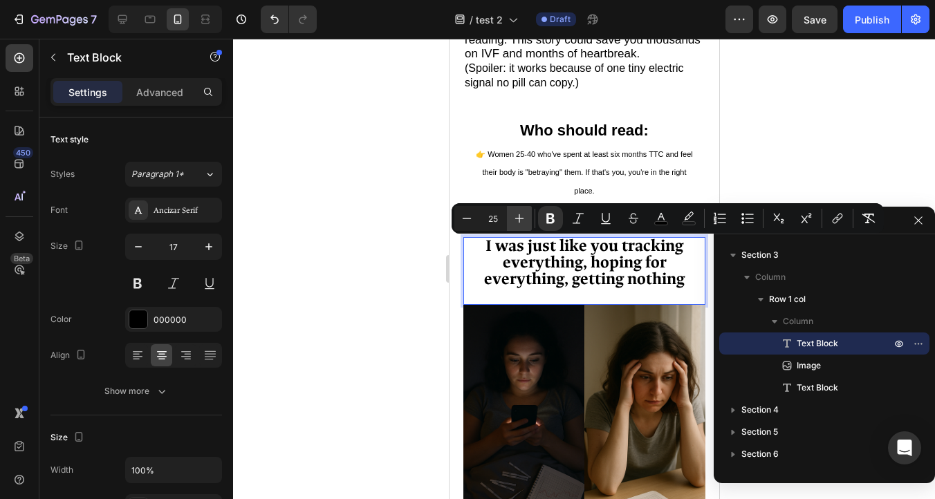
click at [519, 223] on icon "Editor contextual toolbar" at bounding box center [519, 219] width 14 height 14
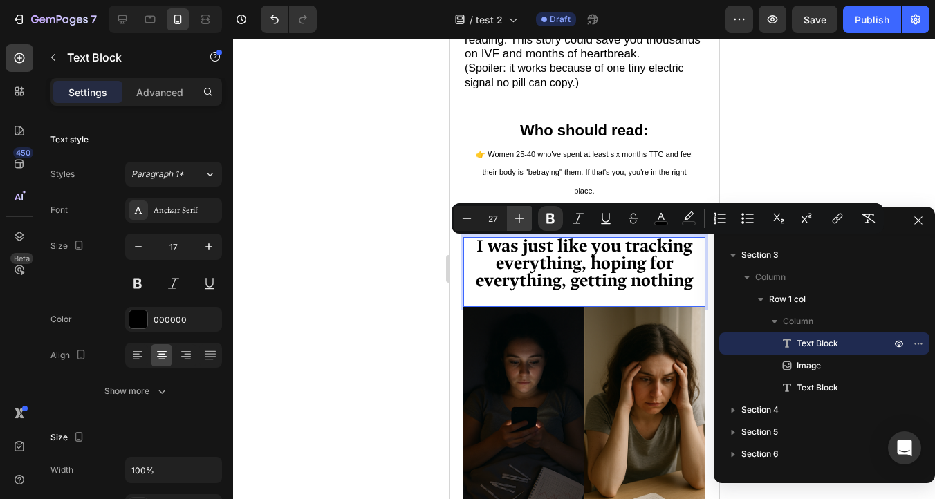
click at [519, 223] on icon "Editor contextual toolbar" at bounding box center [519, 219] width 14 height 14
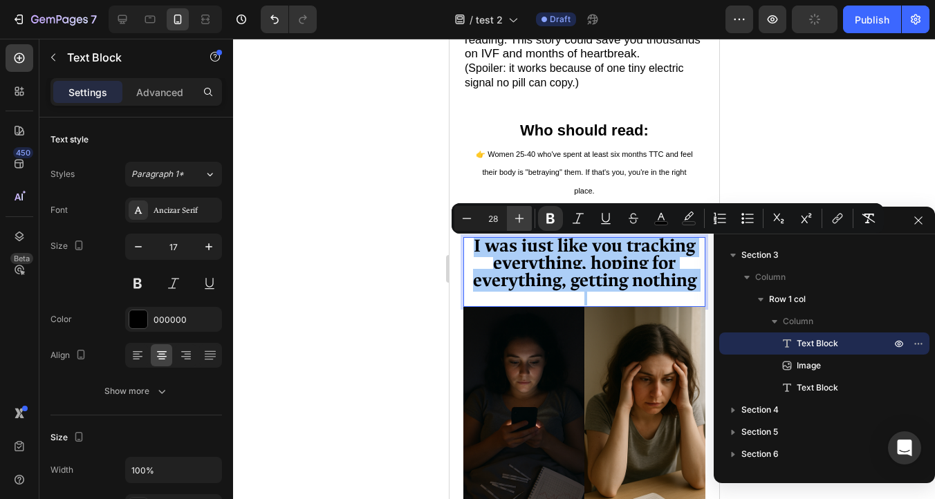
click at [519, 223] on icon "Editor contextual toolbar" at bounding box center [519, 219] width 14 height 14
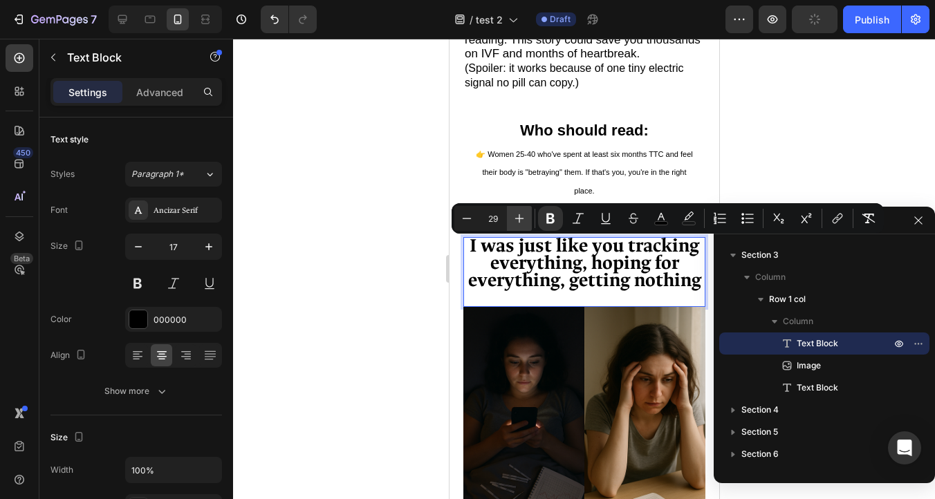
click at [519, 223] on icon "Editor contextual toolbar" at bounding box center [519, 219] width 14 height 14
type input "30"
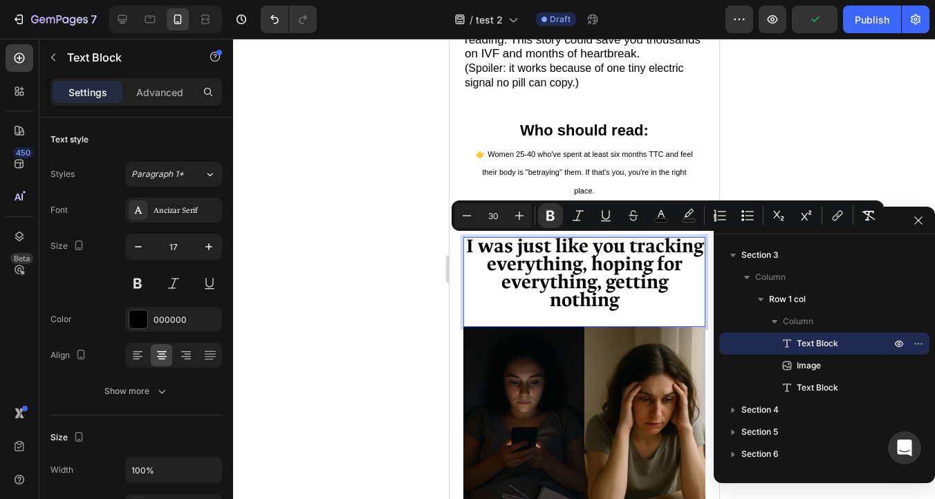
click at [801, 127] on div at bounding box center [584, 269] width 702 height 461
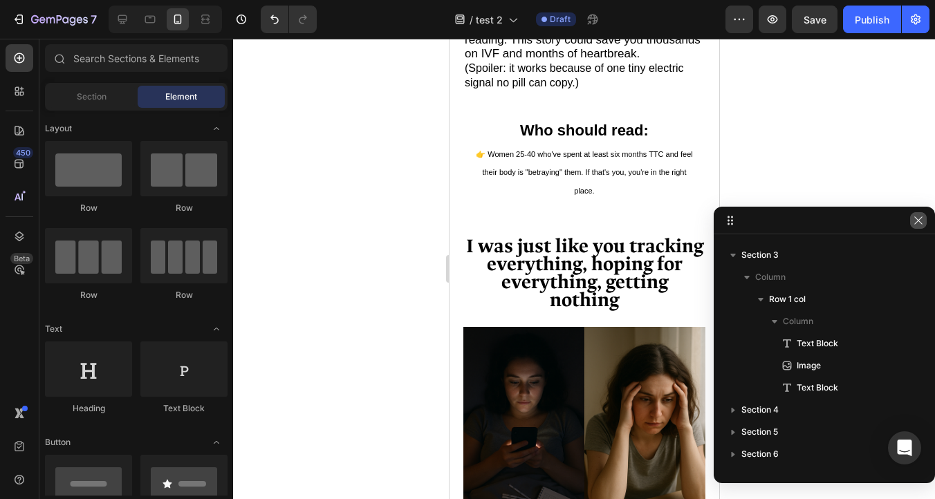
click at [914, 219] on icon "button" at bounding box center [918, 220] width 11 height 11
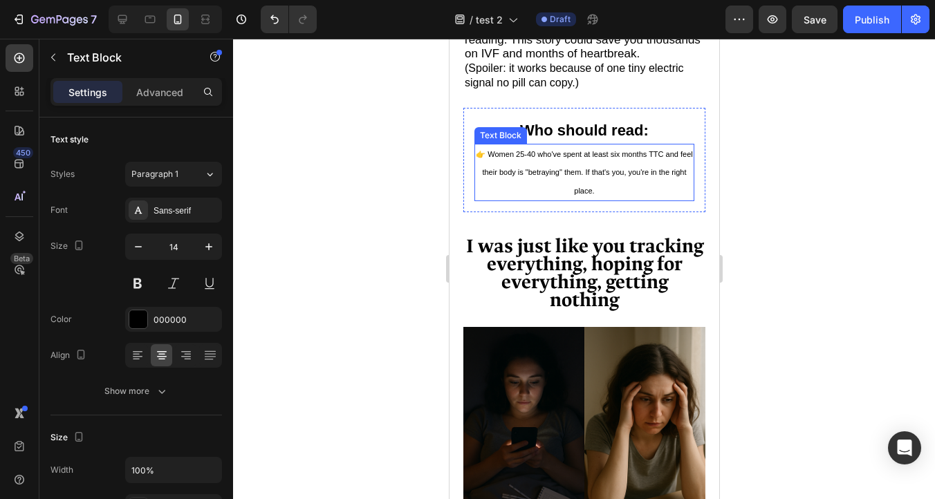
click at [585, 200] on p "👉 Women 25-40 who've spent at least six months TTC and feel their body is "betr…" at bounding box center [583, 172] width 217 height 55
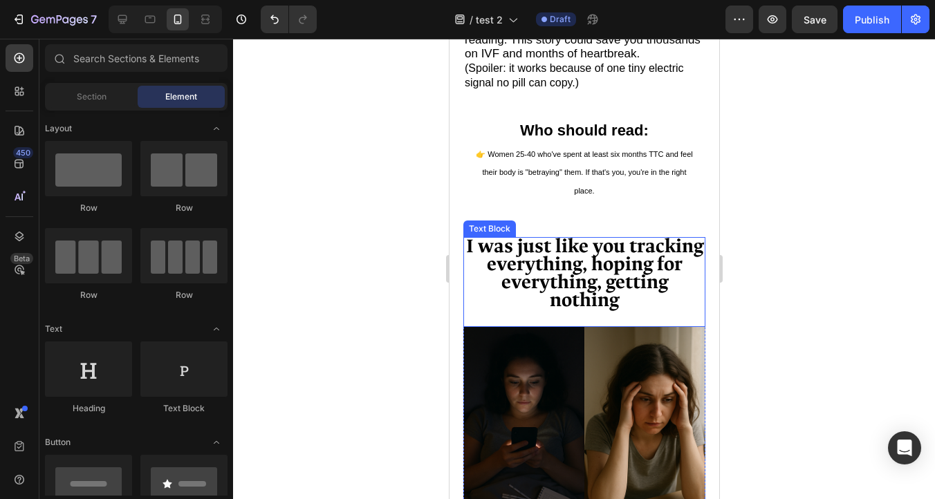
click at [607, 256] on strong "I was just like you tracking everything, hoping for everything, getting nothing" at bounding box center [583, 273] width 237 height 79
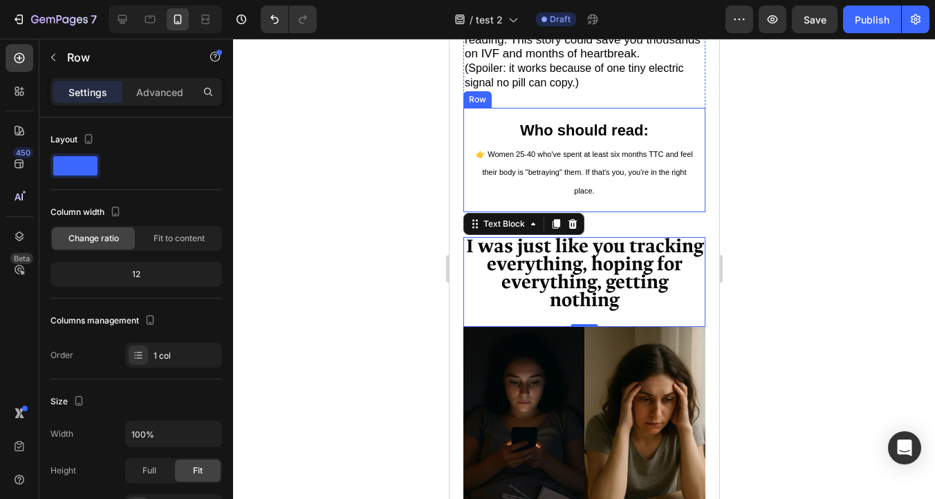
click at [591, 212] on div "⁠⁠⁠⁠⁠⁠⁠ Who should read: Heading 👉 Women 25-40 who've spent at least six months…" at bounding box center [584, 160] width 242 height 104
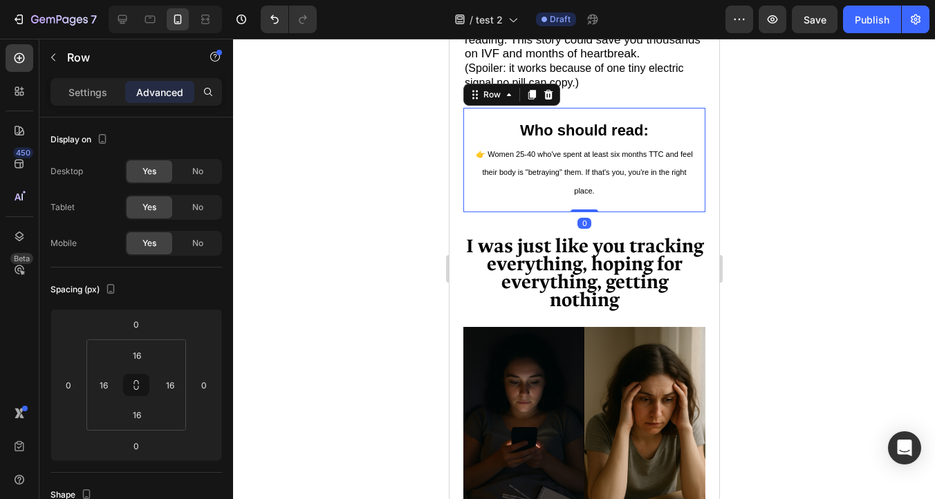
drag, startPoint x: 591, startPoint y: 212, endPoint x: 591, endPoint y: 194, distance: 18.7
click at [591, 194] on div "⁠⁠⁠⁠⁠⁠⁠ Who should read: Heading 👉 Women 25-40 who've spent at least six months…" at bounding box center [584, 160] width 242 height 104
click at [779, 225] on div at bounding box center [584, 269] width 702 height 461
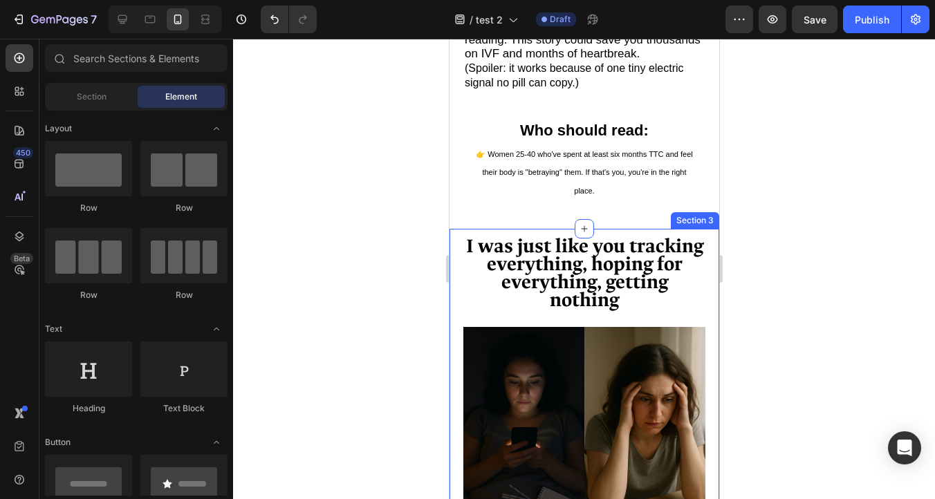
click at [802, 249] on div at bounding box center [584, 269] width 702 height 461
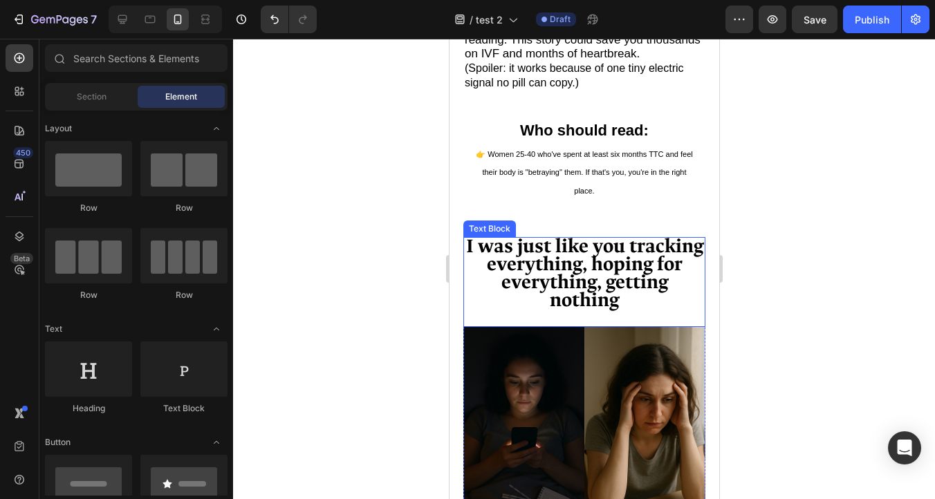
click at [561, 277] on strong "I was just like you tracking everything, hoping for everything, getting nothing" at bounding box center [583, 273] width 237 height 79
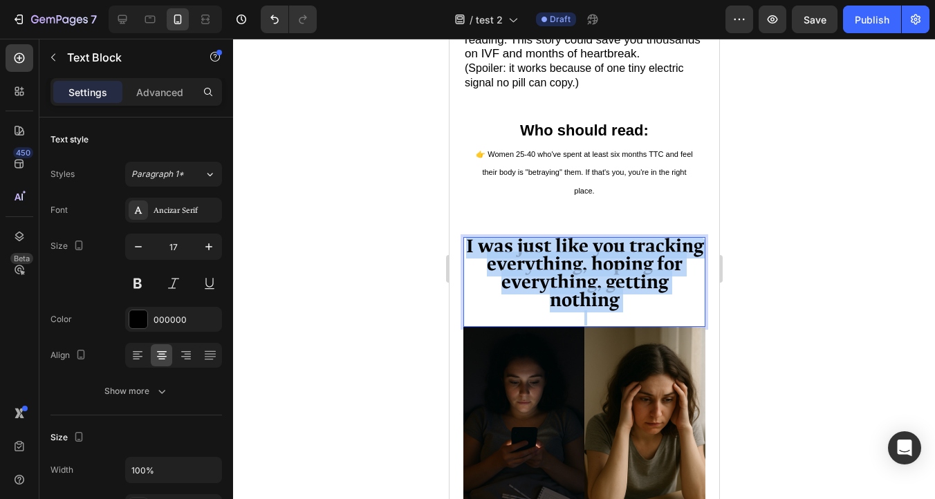
click at [561, 277] on strong "I was just like you tracking everything, hoping for everything, getting nothing" at bounding box center [583, 273] width 237 height 79
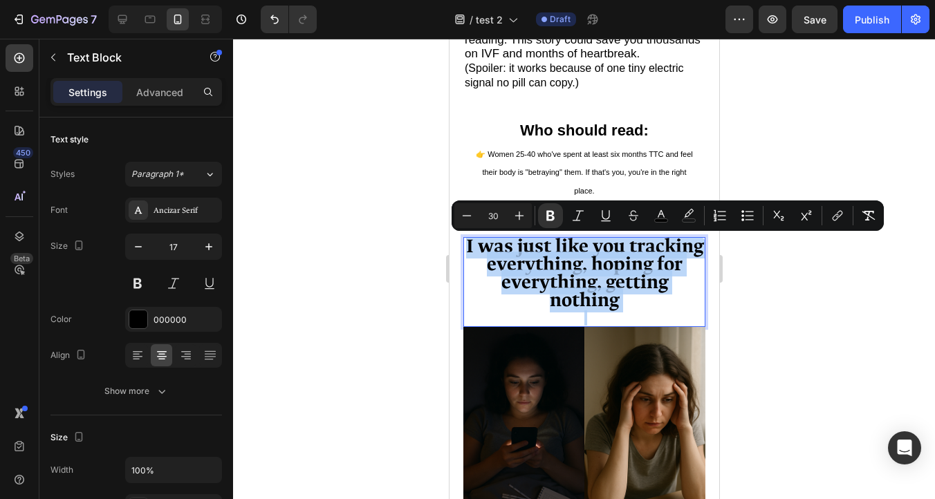
click at [638, 313] on p "Rich Text Editor. Editing area: main" at bounding box center [583, 318] width 239 height 15
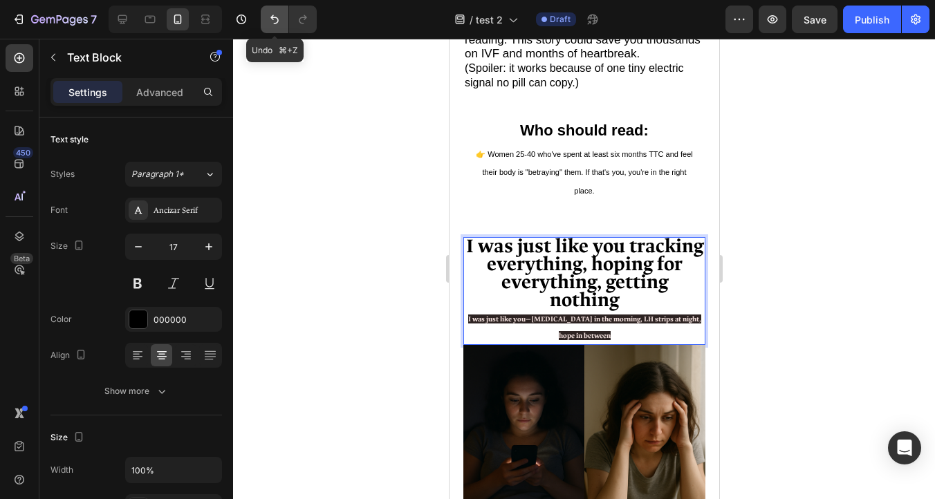
click at [270, 22] on icon "Undo/Redo" at bounding box center [275, 19] width 14 height 14
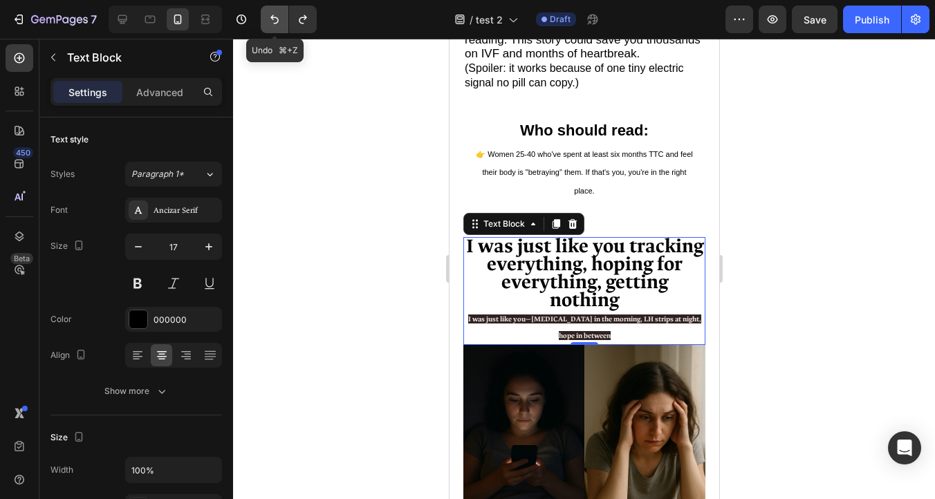
click at [280, 25] on icon "Undo/Redo" at bounding box center [275, 19] width 14 height 14
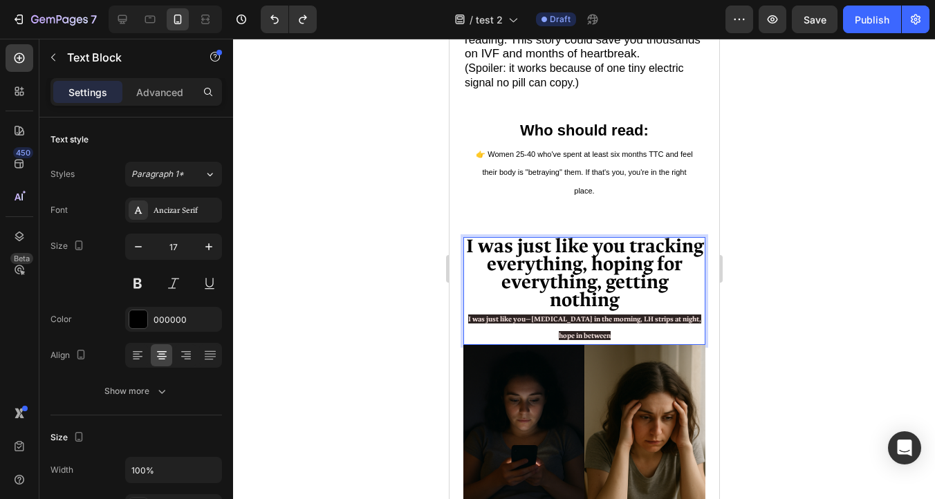
click at [624, 300] on p "I was just like you tracking everything, hoping for everything, getting nothing" at bounding box center [583, 275] width 239 height 72
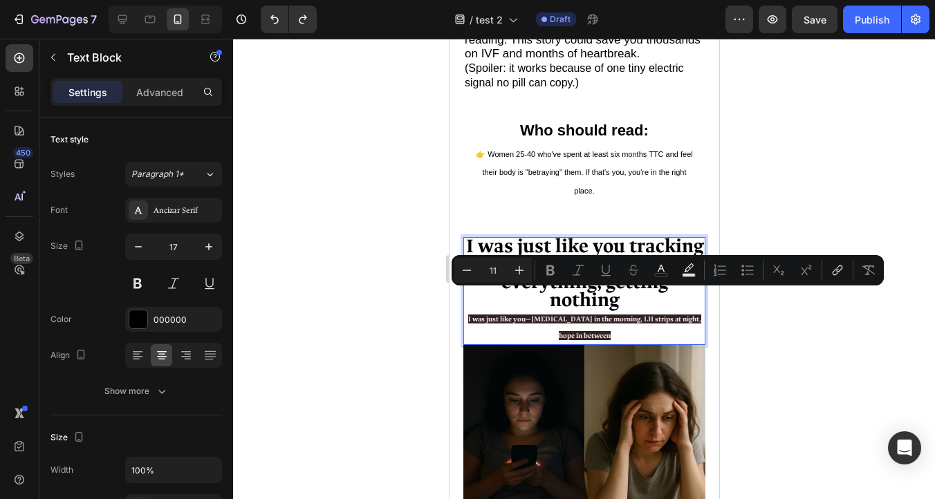
click at [593, 325] on span "I was just like you—[MEDICAL_DATA] in the morning, LH strips at night, hope in …" at bounding box center [583, 328] width 233 height 26
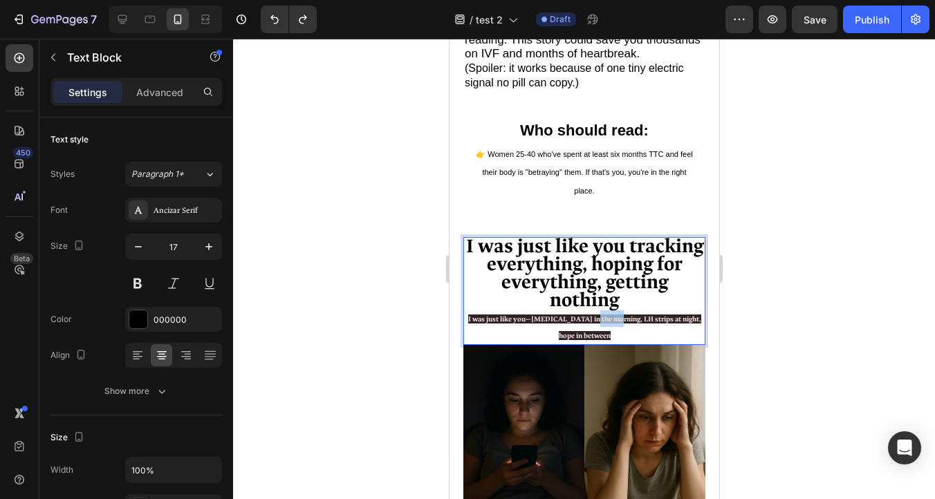
click at [593, 325] on span "I was just like you—[MEDICAL_DATA] in the morning, LH strips at night, hope in …" at bounding box center [583, 328] width 233 height 26
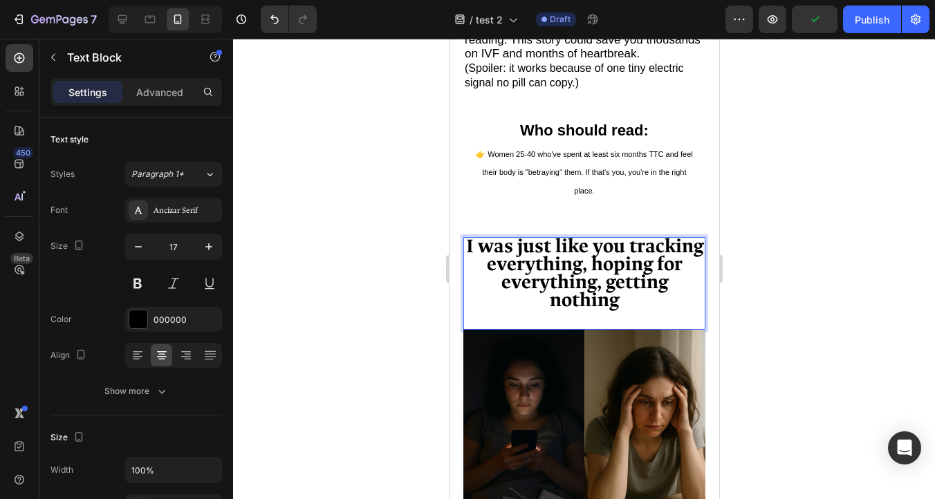
scroll to position [0, 0]
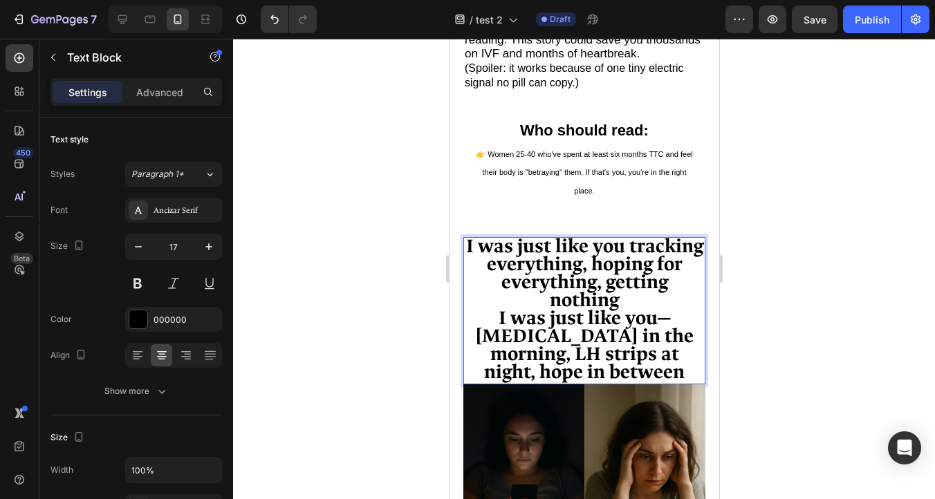
click at [619, 305] on strong "I was just like you tracking everything, hoping for everything, getting nothing" at bounding box center [583, 273] width 237 height 79
drag, startPoint x: 622, startPoint y: 302, endPoint x: 465, endPoint y: 247, distance: 165.8
click at [465, 247] on p "I was just like you tracking everything, hoping for everything, getting nothing" at bounding box center [583, 275] width 239 height 72
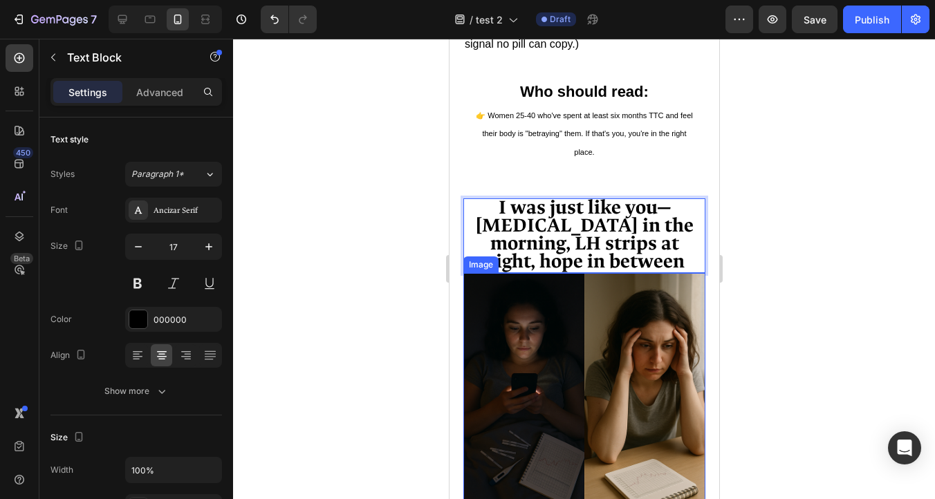
scroll to position [757, 0]
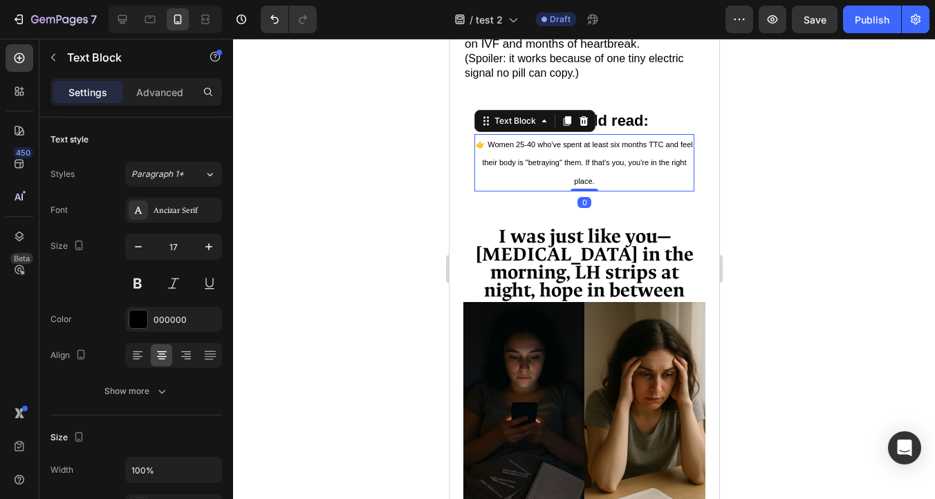
click at [544, 190] on p "👉 Women 25-40 who've spent at least six months TTC and feel their body is "betr…" at bounding box center [583, 163] width 217 height 55
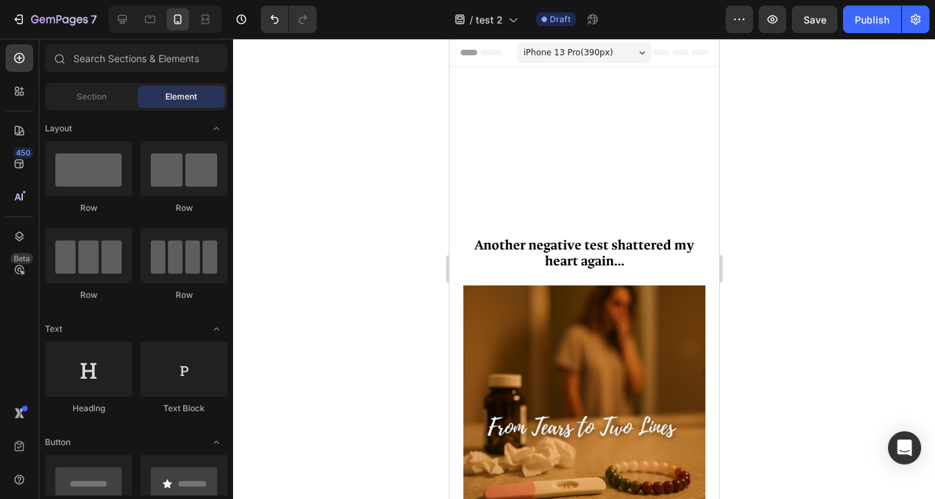
scroll to position [757, 0]
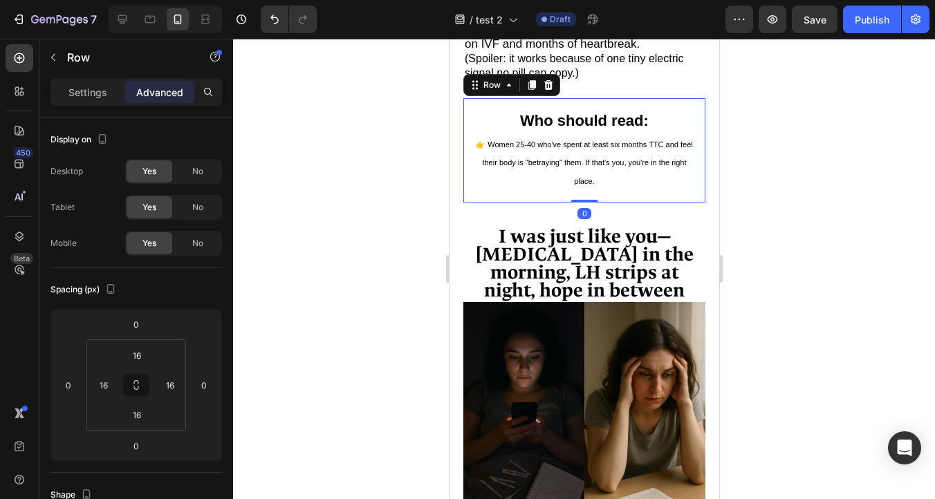
click at [618, 202] on div "⁠⁠⁠⁠⁠⁠⁠ Who should read: Heading 👉 Women 25-40 who've spent at least six months…" at bounding box center [584, 150] width 242 height 104
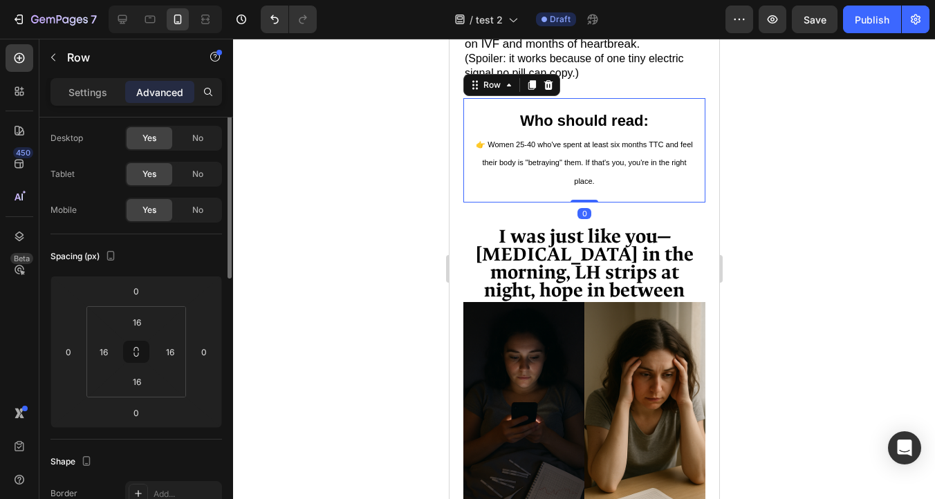
scroll to position [38, 0]
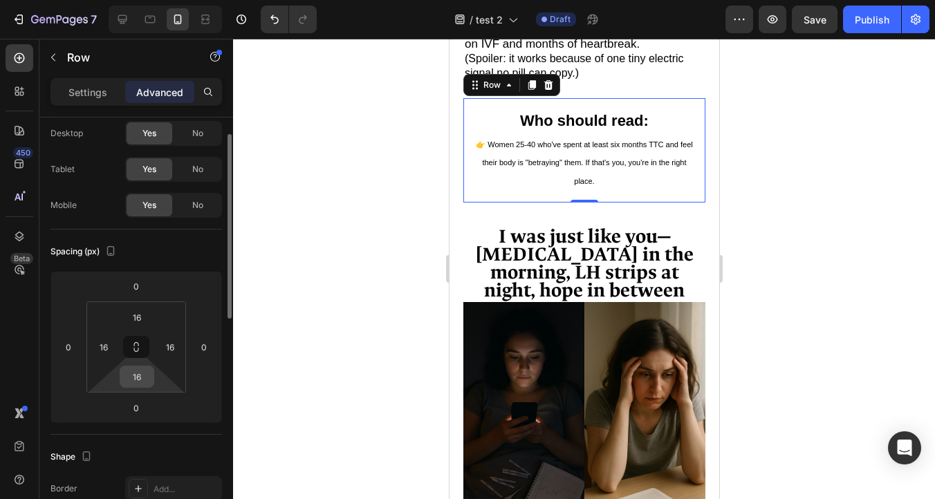
click at [147, 374] on input "16" at bounding box center [137, 377] width 28 height 21
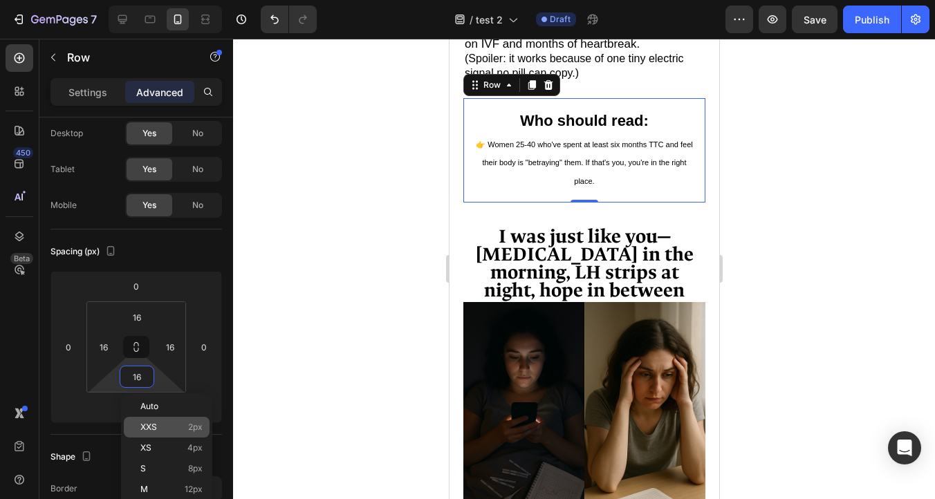
type input "0"
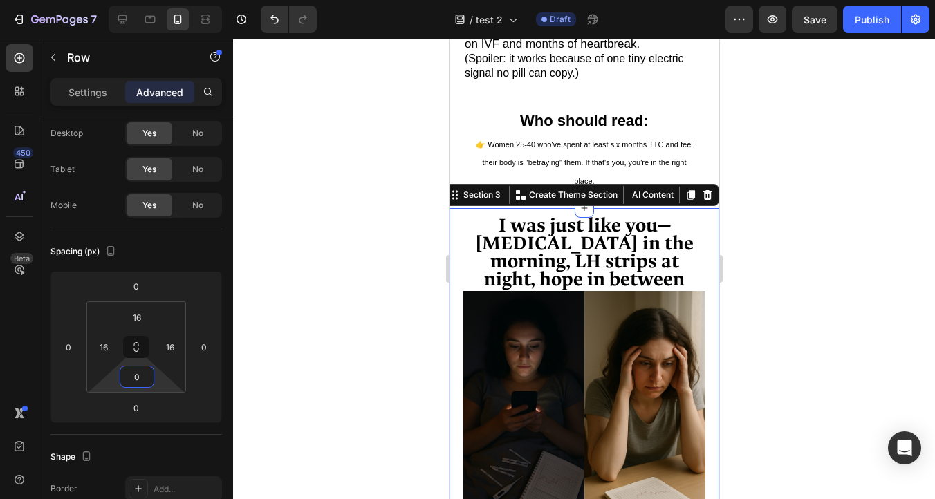
click at [611, 214] on div "I was just like you—[MEDICAL_DATA] in the morning, LH strips at night, hope in …" at bounding box center [584, 439] width 270 height 463
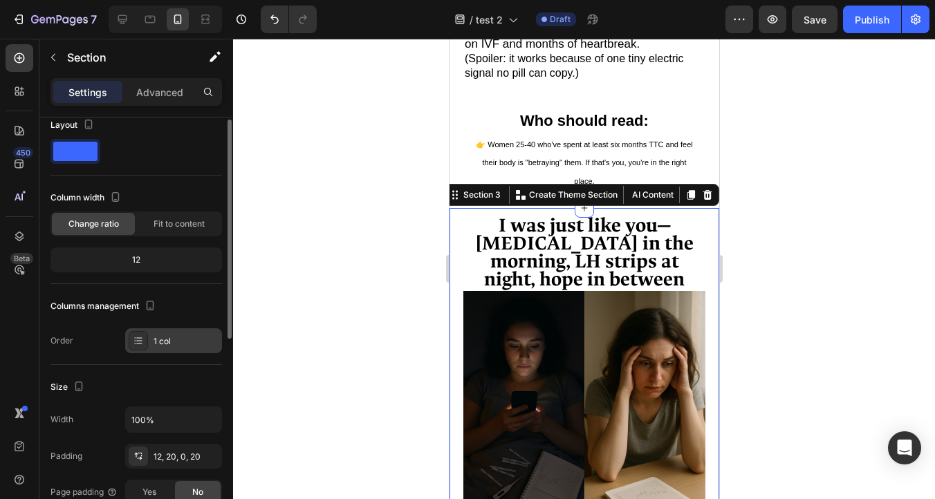
scroll to position [0, 0]
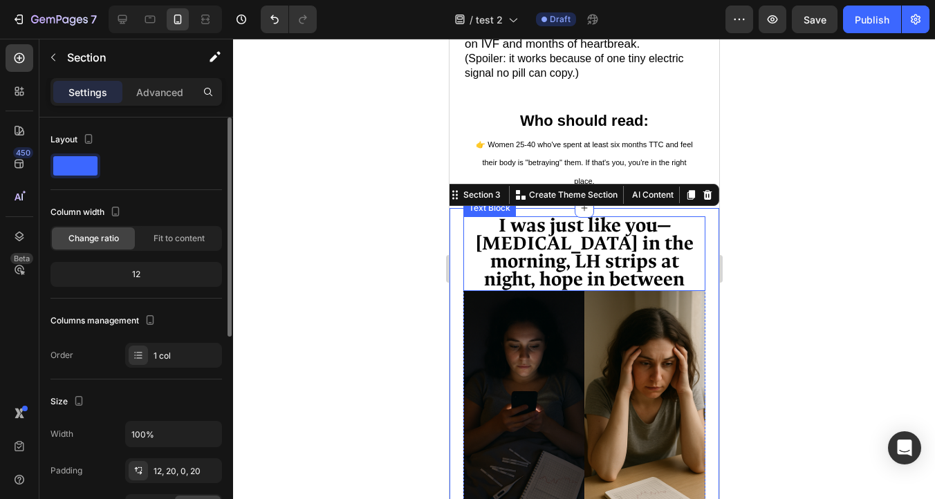
click at [804, 217] on div at bounding box center [584, 269] width 702 height 461
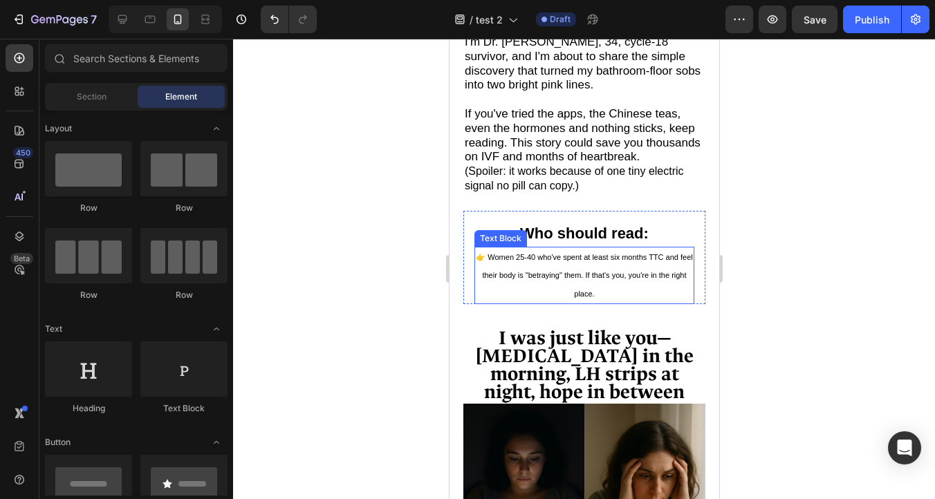
scroll to position [636, 0]
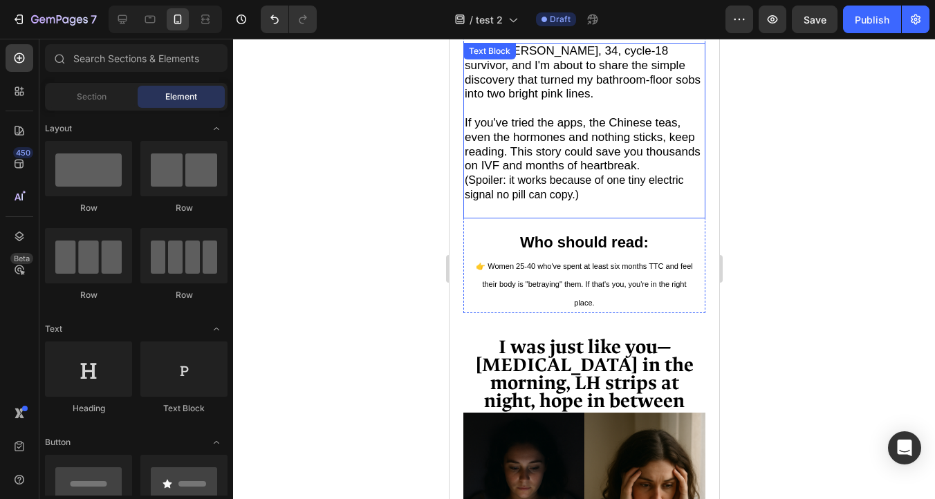
click at [817, 160] on div at bounding box center [584, 269] width 702 height 461
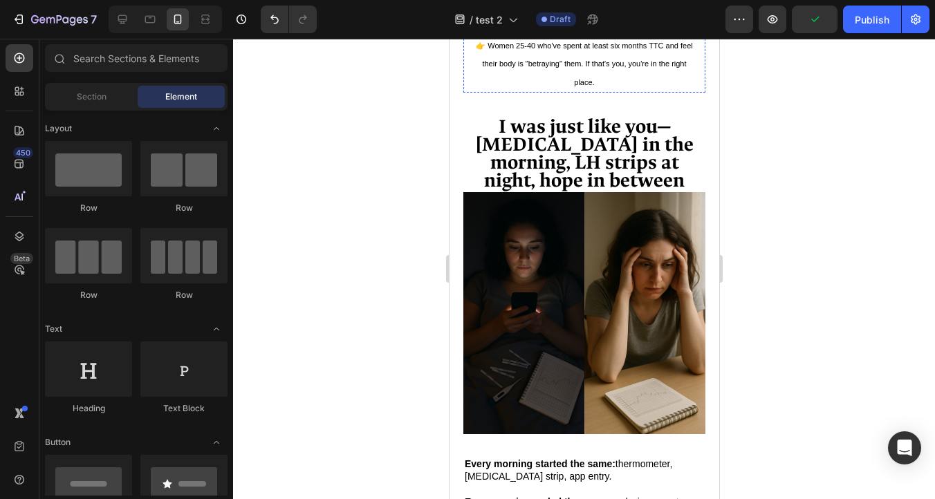
scroll to position [851, 0]
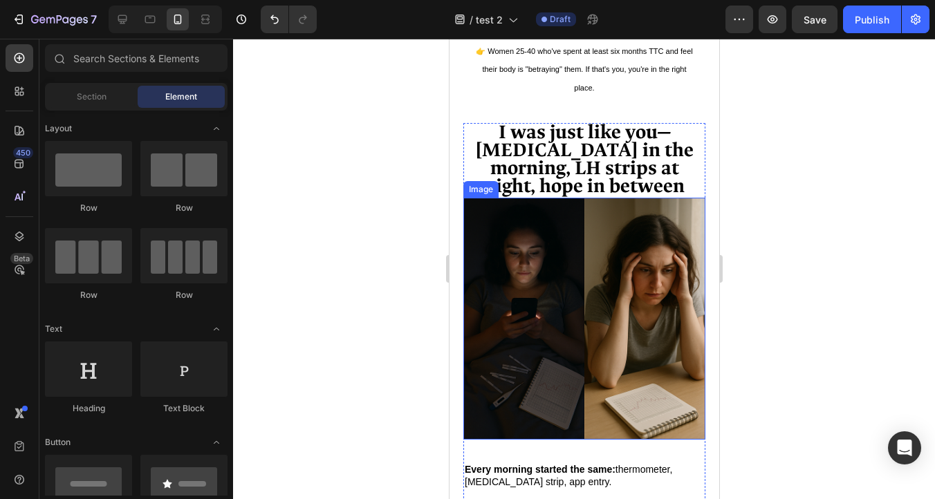
click at [582, 201] on img at bounding box center [584, 319] width 242 height 242
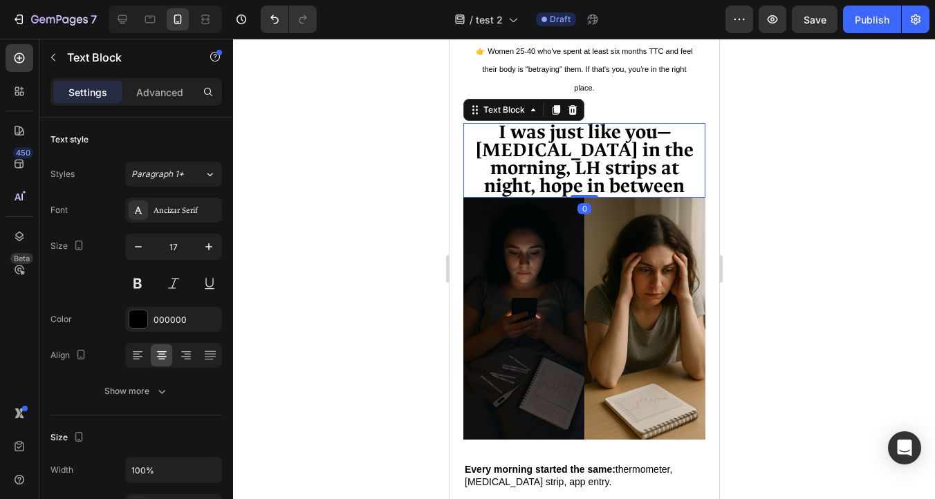
click at [582, 198] on strong "I was just like you—[MEDICAL_DATA] in the morning, LH strips at night, hope in …" at bounding box center [583, 159] width 219 height 79
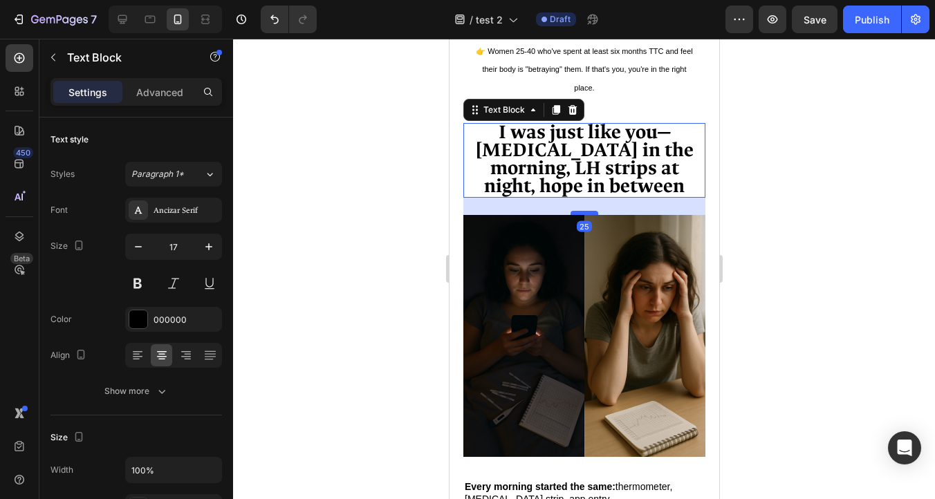
drag, startPoint x: 583, startPoint y: 200, endPoint x: 586, endPoint y: 217, distance: 17.6
click at [586, 215] on div at bounding box center [584, 213] width 28 height 4
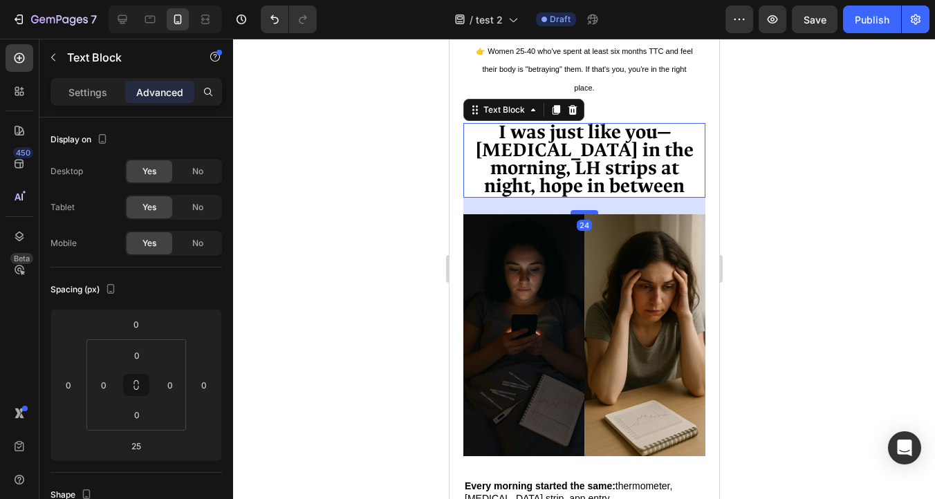
click at [586, 214] on div at bounding box center [584, 212] width 28 height 4
type input "24"
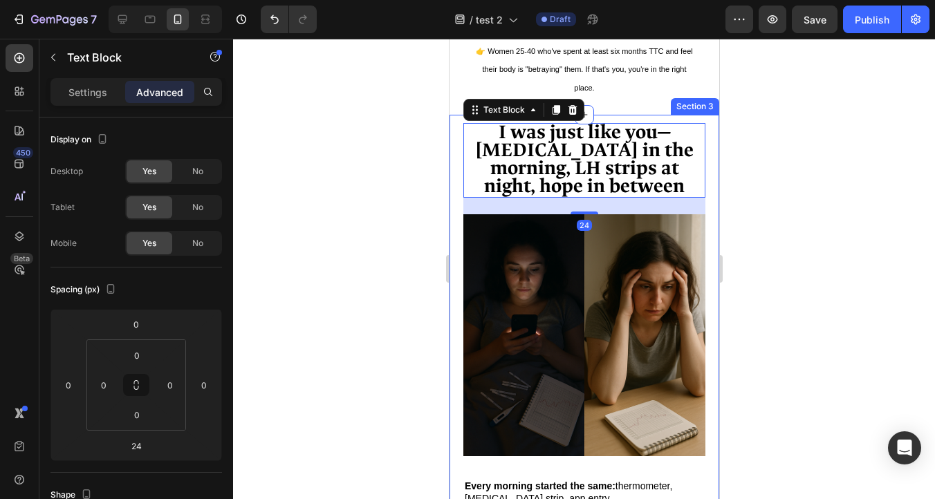
click at [769, 226] on div at bounding box center [584, 269] width 702 height 461
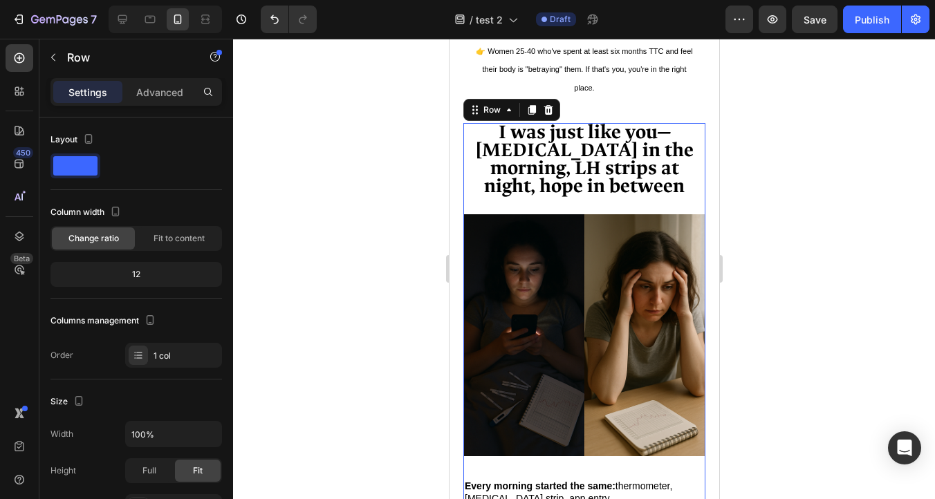
click at [584, 209] on div "I was just like you—[MEDICAL_DATA] in the morning, LH strips at night, hope in …" at bounding box center [584, 359] width 242 height 472
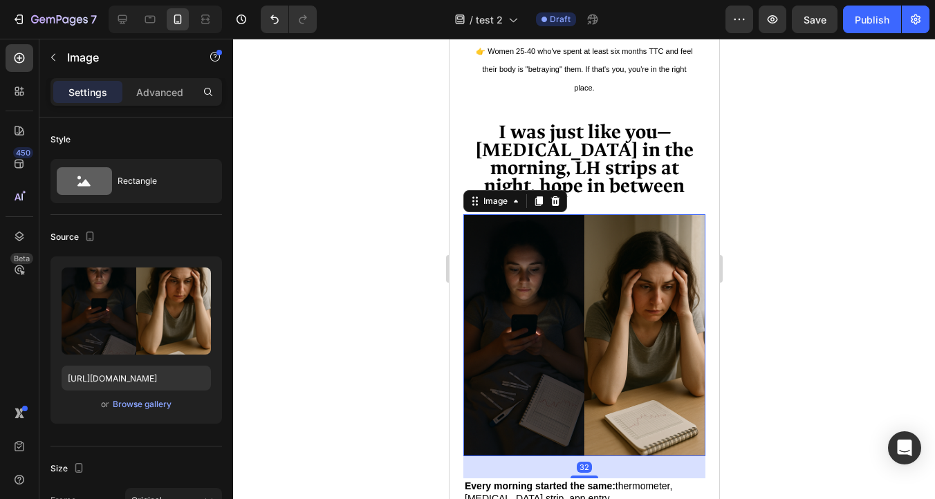
click at [584, 221] on img at bounding box center [584, 335] width 242 height 242
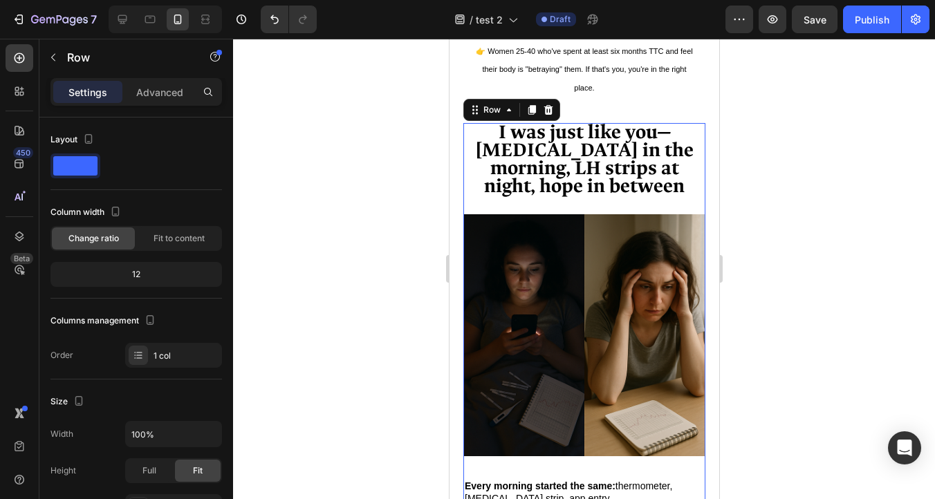
click at [582, 215] on div "I was just like you—[MEDICAL_DATA] in the morning, LH strips at night, hope in …" at bounding box center [584, 359] width 242 height 472
click at [583, 213] on div "I was just like you—[MEDICAL_DATA] in the morning, LH strips at night, hope in …" at bounding box center [584, 359] width 242 height 472
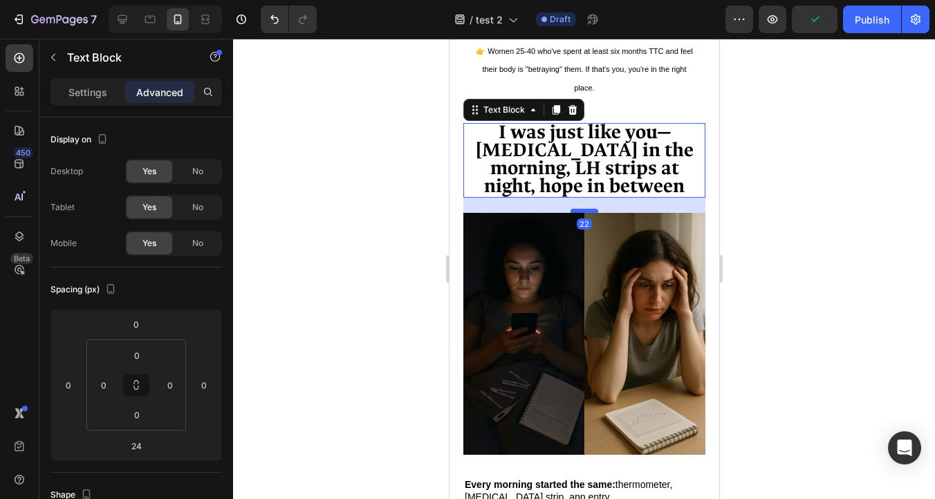
click at [587, 213] on div at bounding box center [584, 211] width 28 height 4
type input "22"
click at [740, 231] on div at bounding box center [584, 269] width 702 height 461
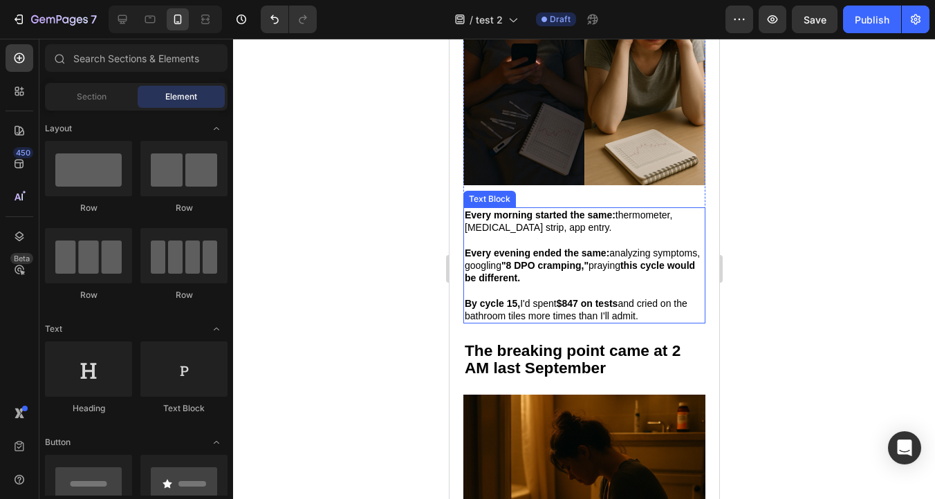
scroll to position [1131, 0]
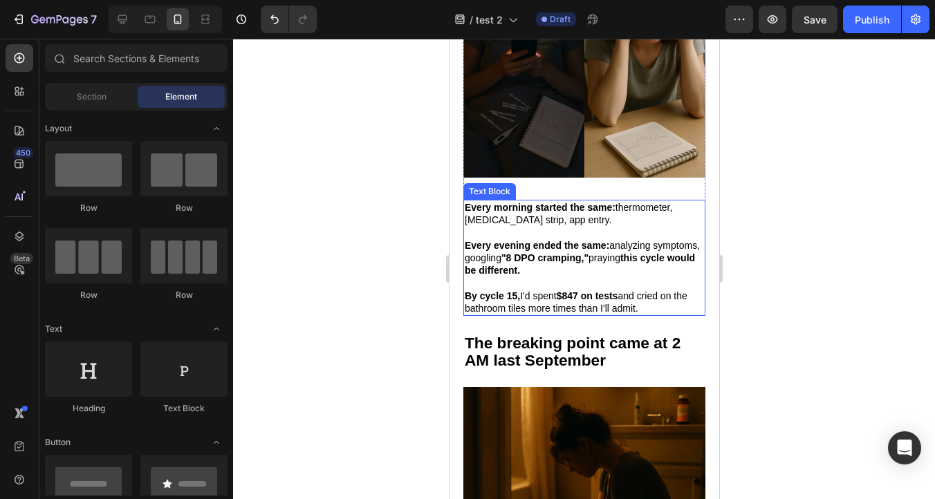
click at [512, 237] on p at bounding box center [583, 233] width 239 height 12
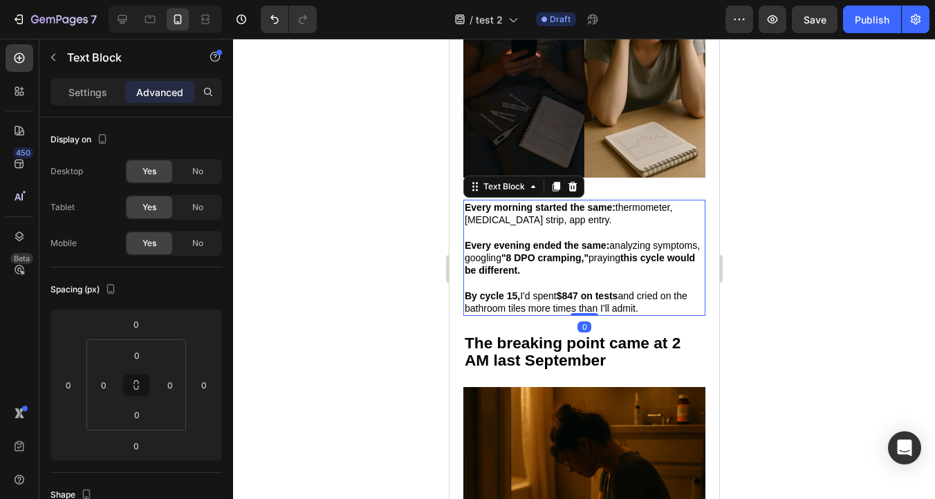
click at [467, 205] on strong "Every morning started the same:" at bounding box center [539, 207] width 151 height 11
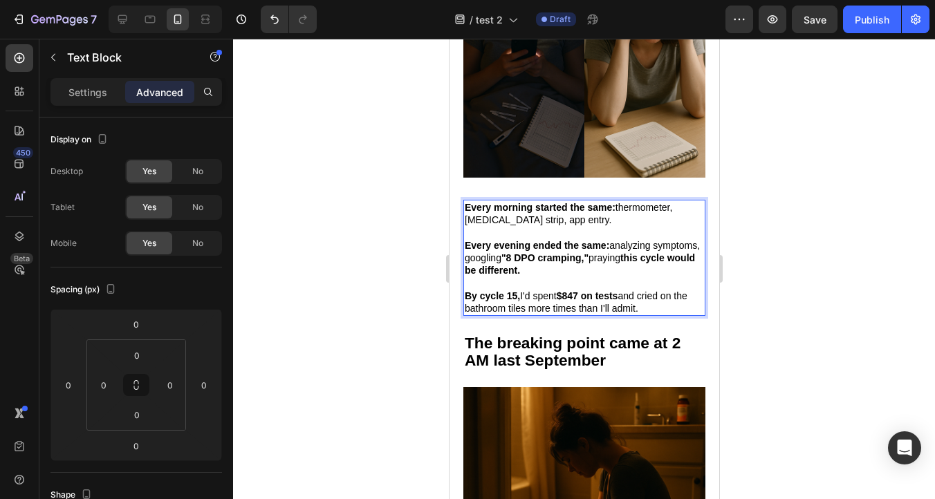
click at [464, 205] on strong "Every morning started the same:" at bounding box center [539, 207] width 151 height 11
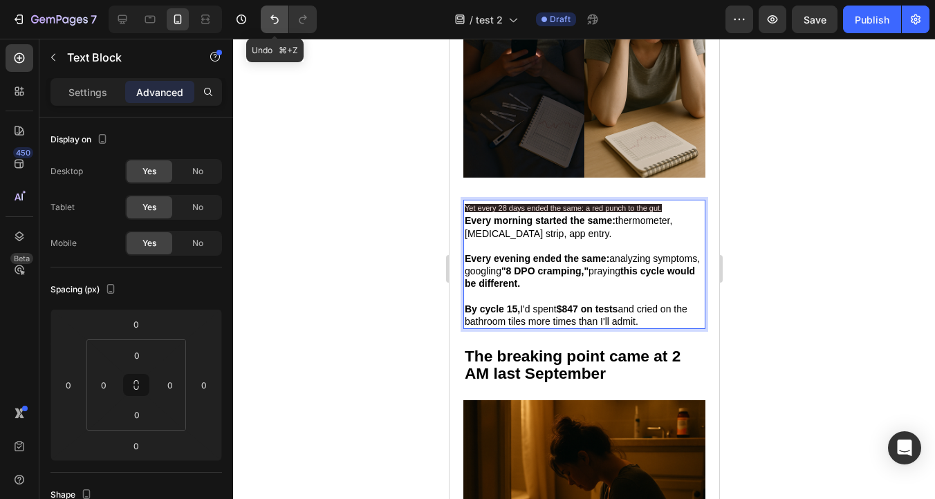
click at [272, 28] on button "Undo/Redo" at bounding box center [275, 20] width 28 height 28
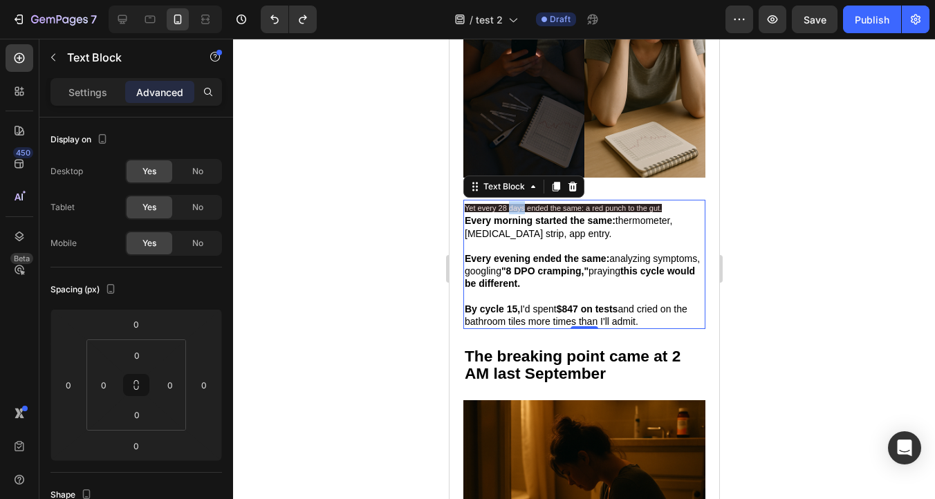
click at [509, 207] on span "Yet every 28 days ended the same: a red punch to the gut." at bounding box center [562, 208] width 197 height 8
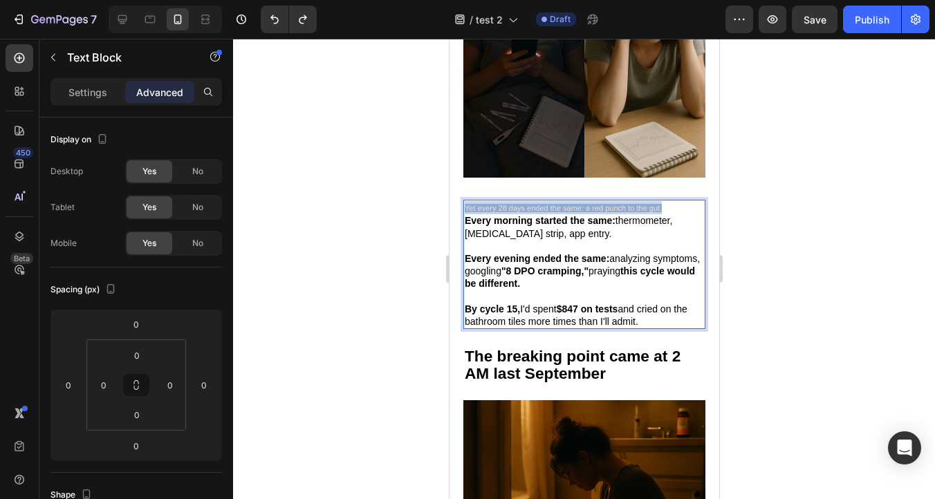
click at [509, 207] on span "Yet every 28 days ended the same: a red punch to the gut." at bounding box center [562, 208] width 197 height 8
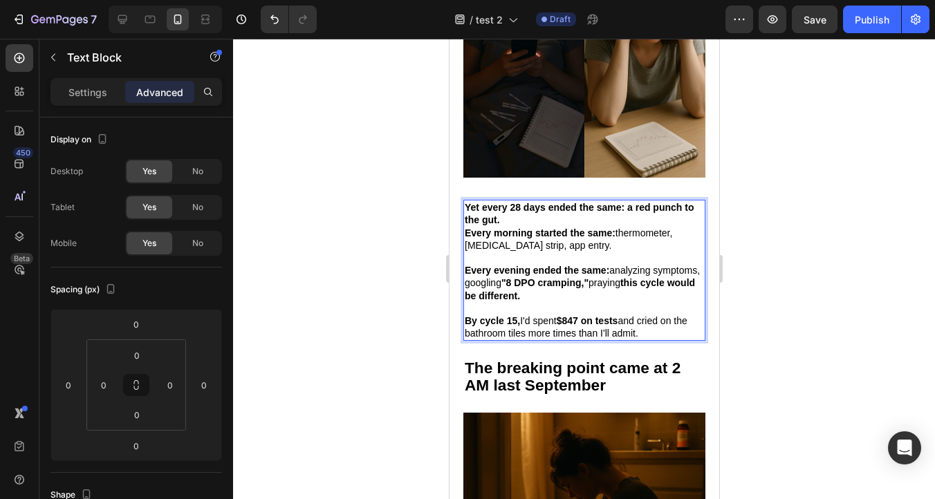
click at [503, 204] on strong "Yet every 28 days ended the same: a red punch to the gut." at bounding box center [578, 214] width 229 height 24
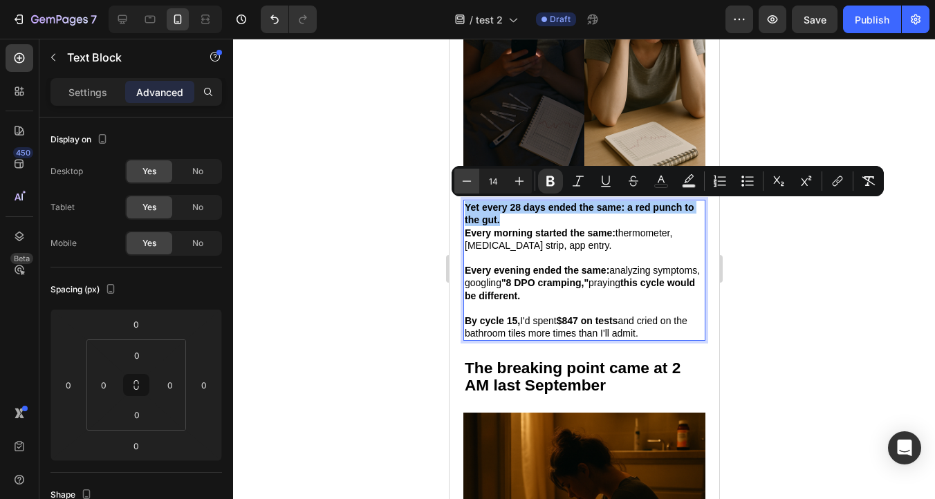
click at [468, 180] on icon "Editor contextual toolbar" at bounding box center [467, 181] width 14 height 14
type input "13"
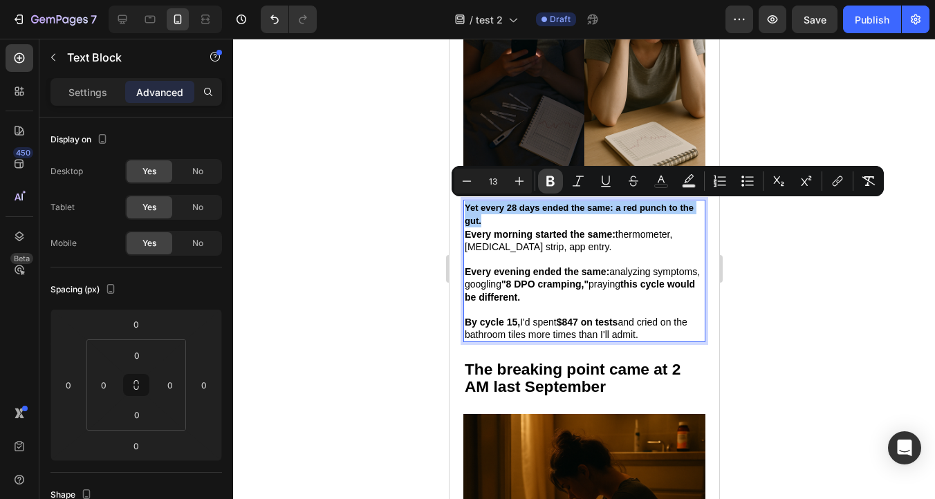
click at [549, 183] on icon "Editor contextual toolbar" at bounding box center [551, 181] width 14 height 14
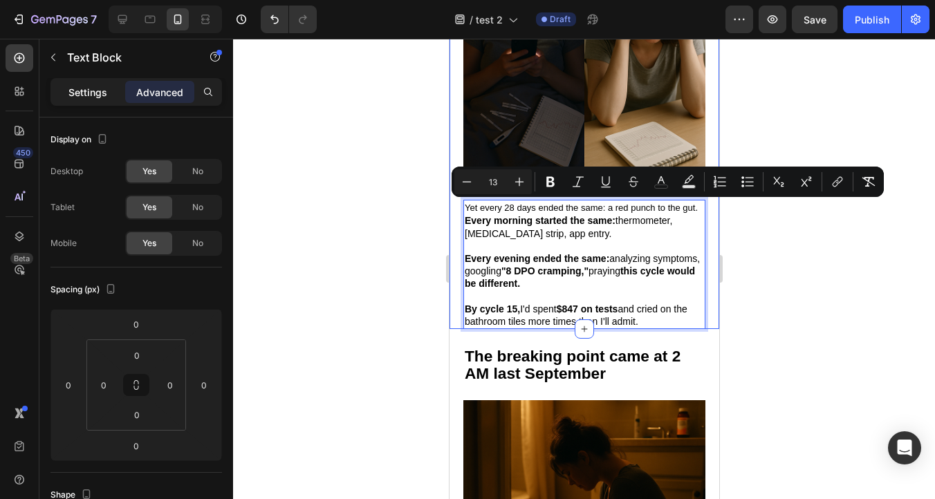
click at [85, 89] on p "Settings" at bounding box center [87, 92] width 39 height 15
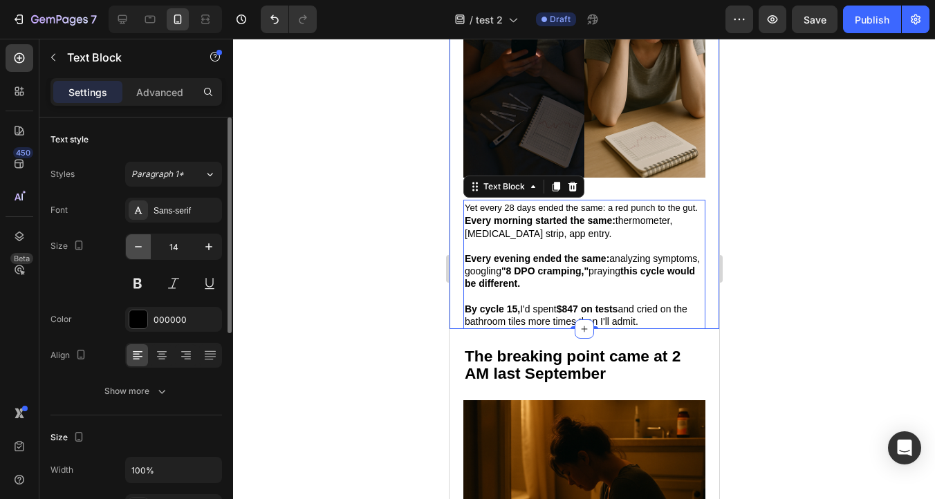
click at [142, 250] on icon "button" at bounding box center [138, 247] width 14 height 14
type input "13"
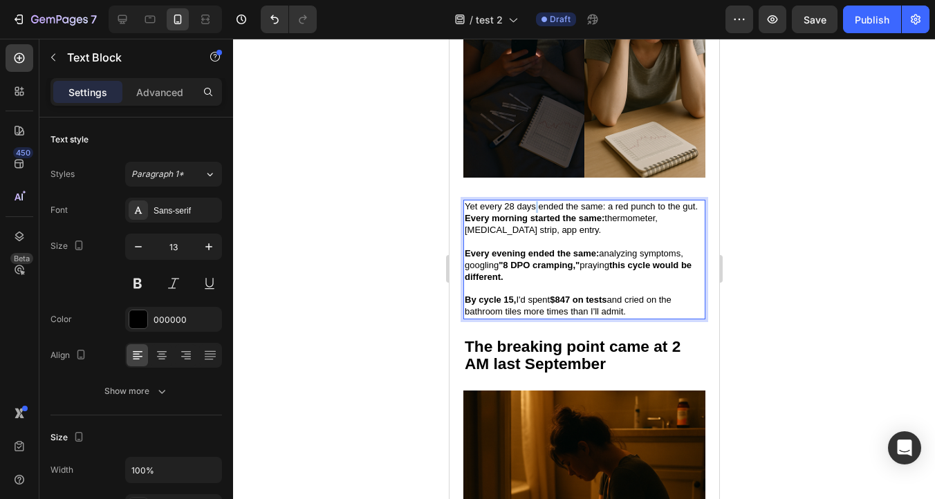
click at [533, 205] on span "Yet every 28 days ended the same: a red punch to the gut." at bounding box center [580, 206] width 233 height 10
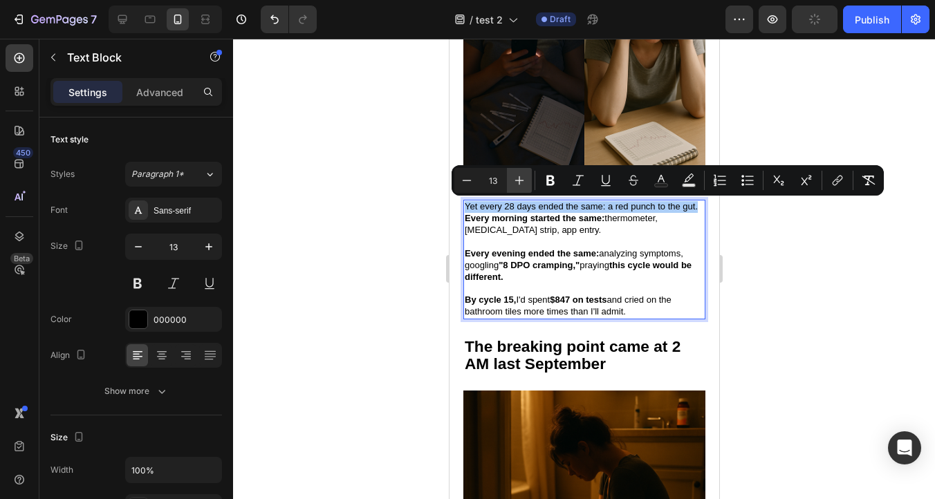
click at [515, 176] on icon "Editor contextual toolbar" at bounding box center [519, 181] width 14 height 14
type input "14"
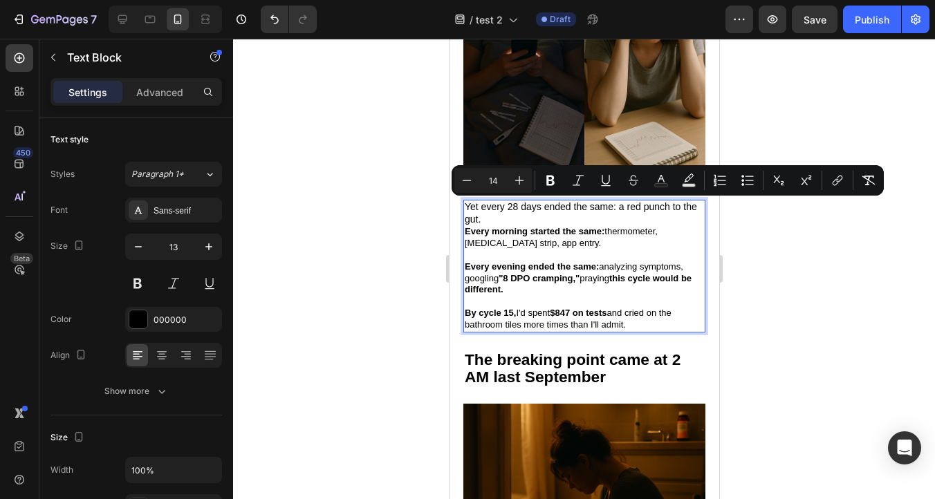
click at [495, 221] on p "Yet every 28 days ended the same: a red punch to the gut." at bounding box center [583, 213] width 239 height 25
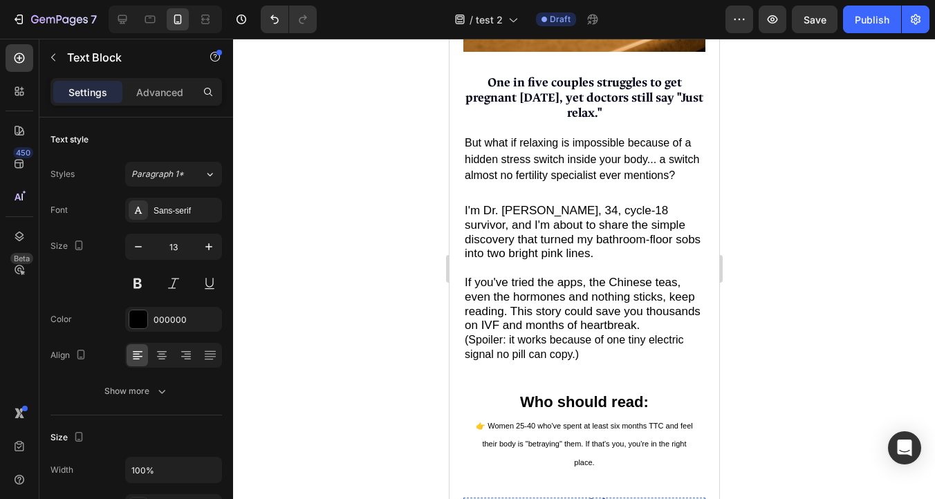
scroll to position [475, 0]
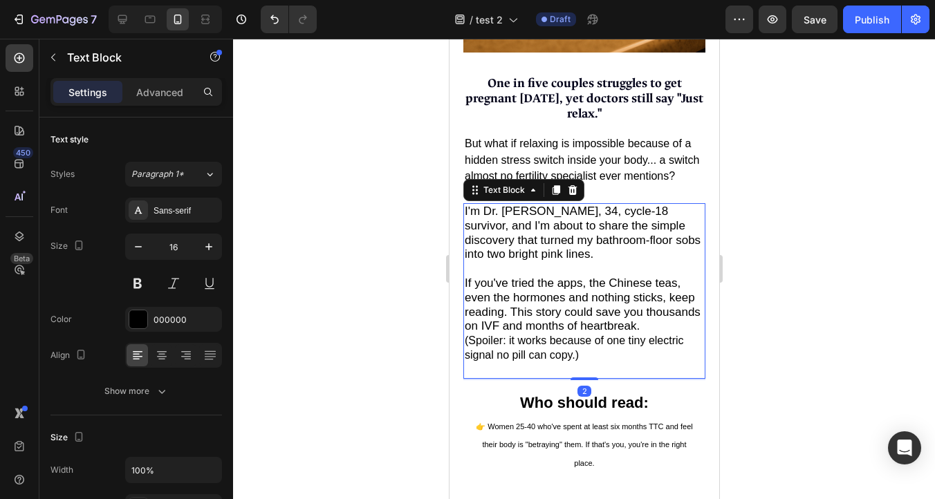
click at [573, 213] on span "I'm Dr. [PERSON_NAME], 34, cycle-18 survivor, and I'm about to share the simple…" at bounding box center [582, 233] width 236 height 56
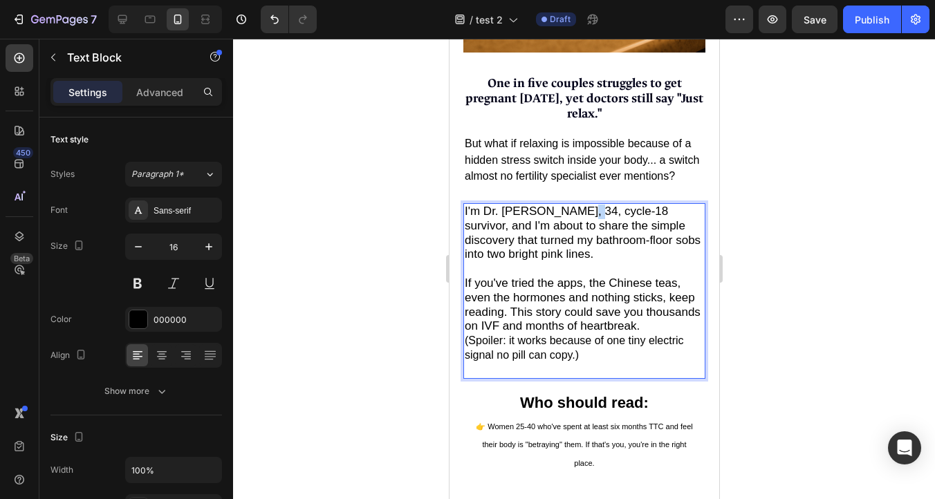
click at [573, 213] on span "I'm Dr. [PERSON_NAME], 34, cycle-18 survivor, and I'm about to share the simple…" at bounding box center [582, 233] width 236 height 56
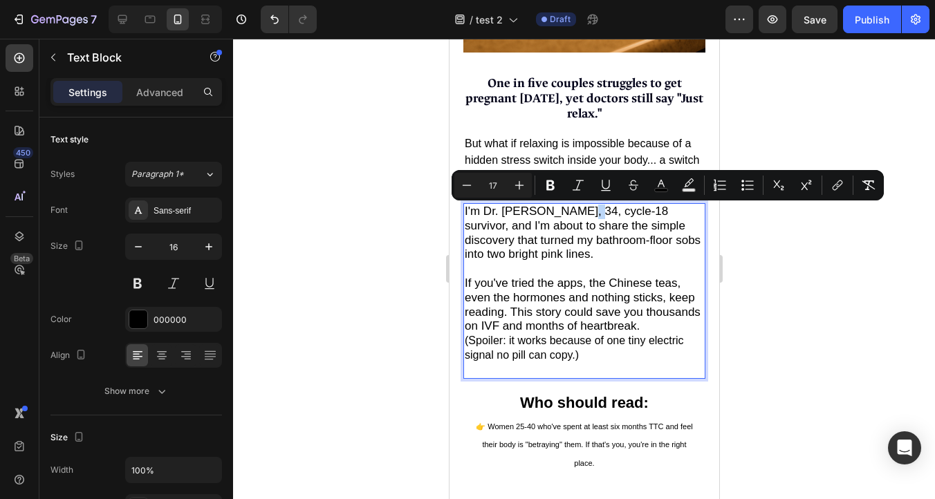
click at [582, 213] on span "I'm Dr. [PERSON_NAME], 34, cycle-18 survivor, and I'm about to share the simple…" at bounding box center [582, 233] width 236 height 56
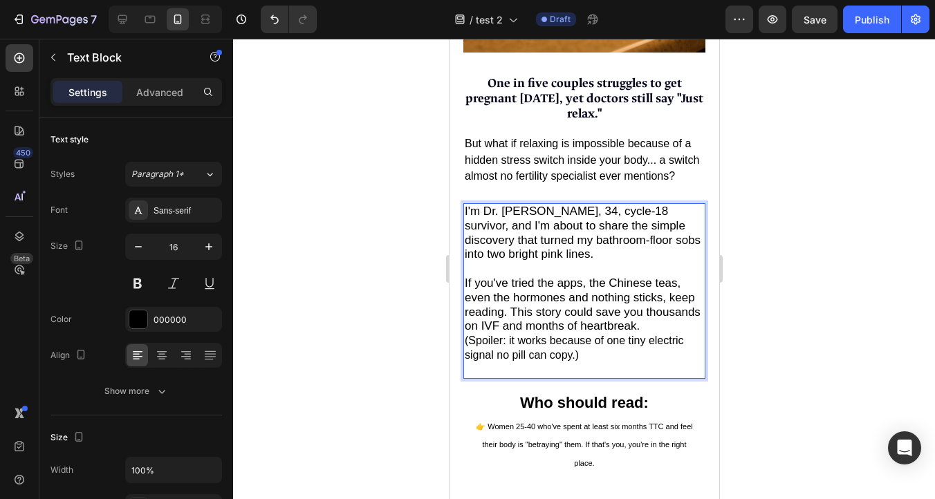
click at [582, 213] on span "I'm Dr. [PERSON_NAME], 34, cycle-18 survivor, and I'm about to share the simple…" at bounding box center [582, 233] width 236 height 56
click at [631, 214] on span "I'm Dr. [PERSON_NAME], 32, cycle-18 survivor, and I'm about to share the simple…" at bounding box center [582, 233] width 236 height 56
click at [633, 214] on span "I'm Dr. [PERSON_NAME], 32, cycle-18 survivor, and I'm about to share the simple…" at bounding box center [582, 233] width 236 height 56
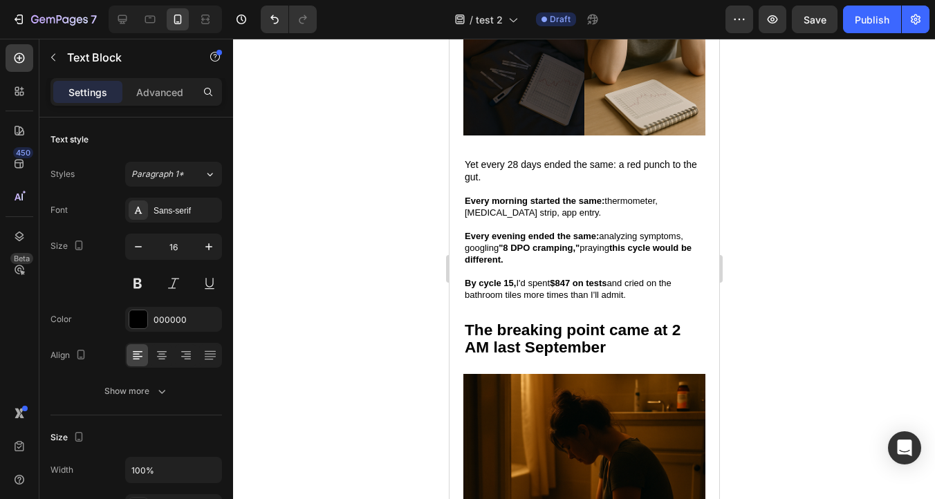
scroll to position [1169, 0]
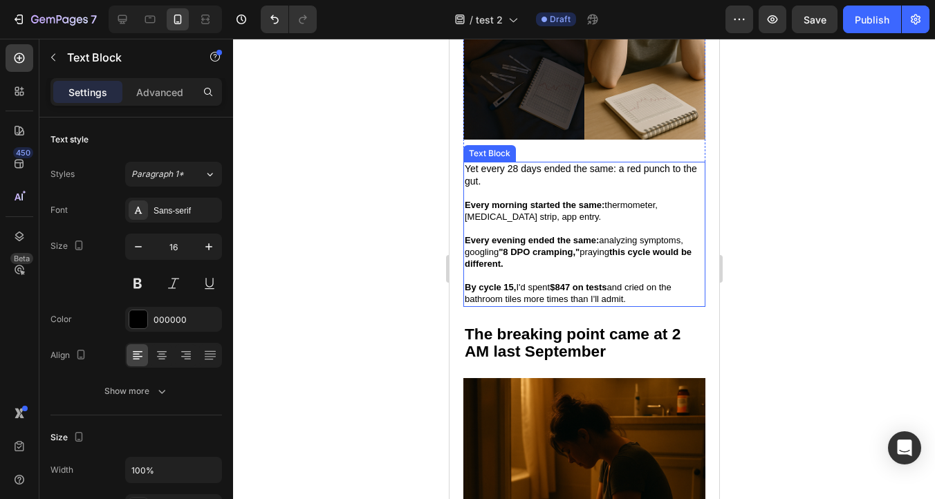
click at [502, 259] on p "Every evening ended the same: analyzing symptoms, googling "8 DPO cramping," pr…" at bounding box center [583, 252] width 239 height 35
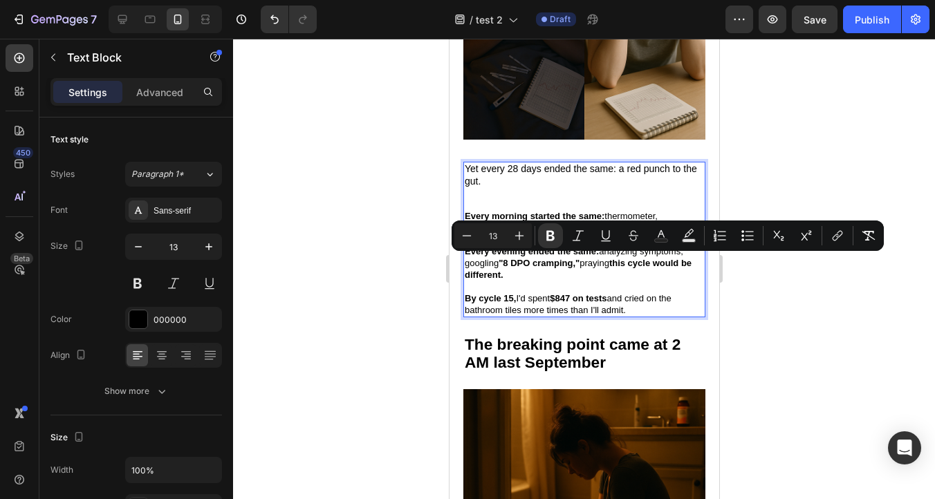
click at [510, 271] on p "Every evening ended the same: analyzing symptoms, googling "8 DPO cramping," pr…" at bounding box center [583, 263] width 239 height 35
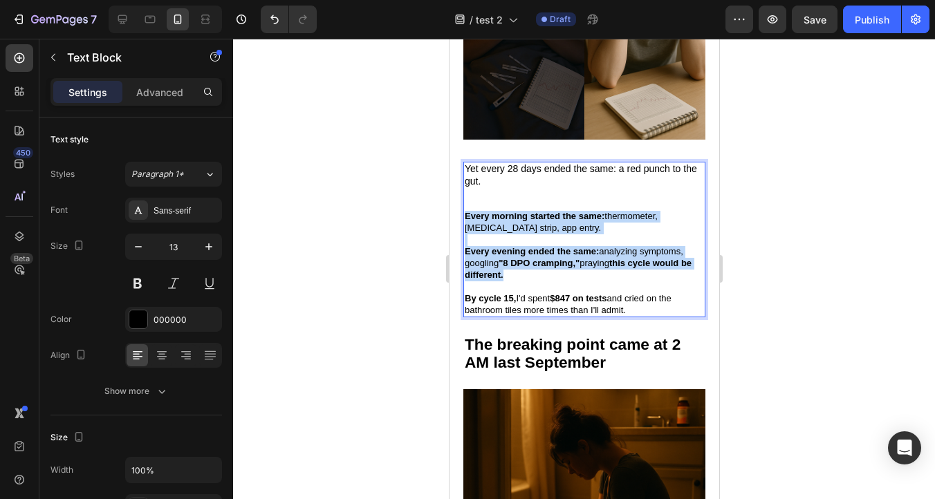
drag, startPoint x: 512, startPoint y: 275, endPoint x: 465, endPoint y: 216, distance: 74.7
click at [465, 216] on div "Yet every 28 days ended the same: a red punch to the gut. Every morning started…" at bounding box center [584, 240] width 242 height 156
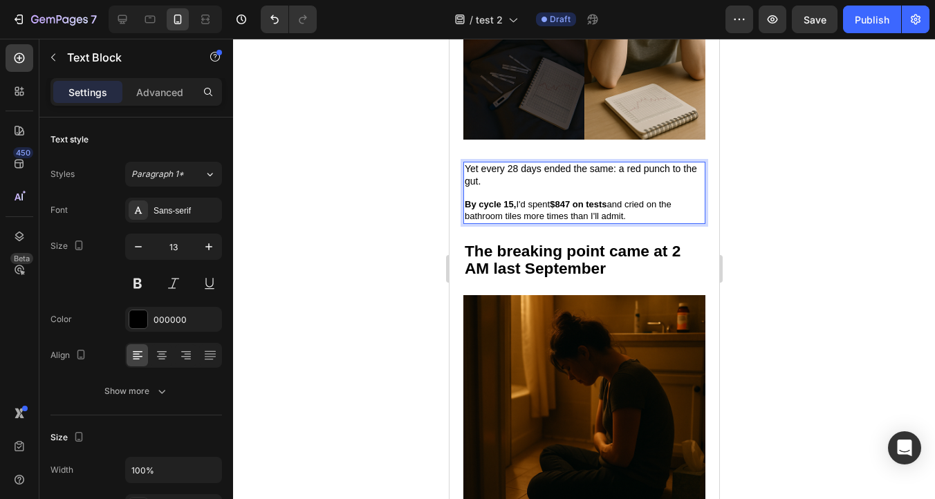
click at [475, 177] on span "Yet every 28 days ended the same: a red punch to the gut." at bounding box center [580, 175] width 232 height 24
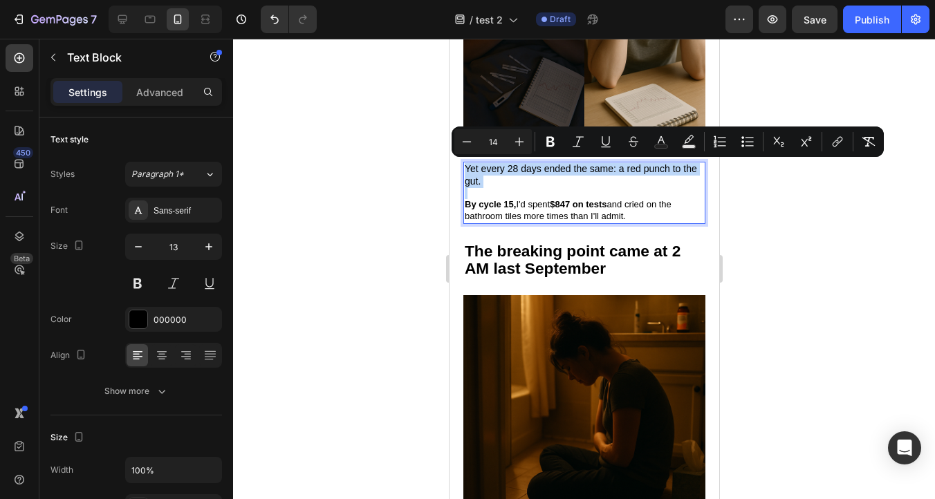
type input "13"
click at [489, 209] on p "By cycle 15, I'd spent $847 on tests and cried on the bathroom tiles more times…" at bounding box center [583, 211] width 239 height 24
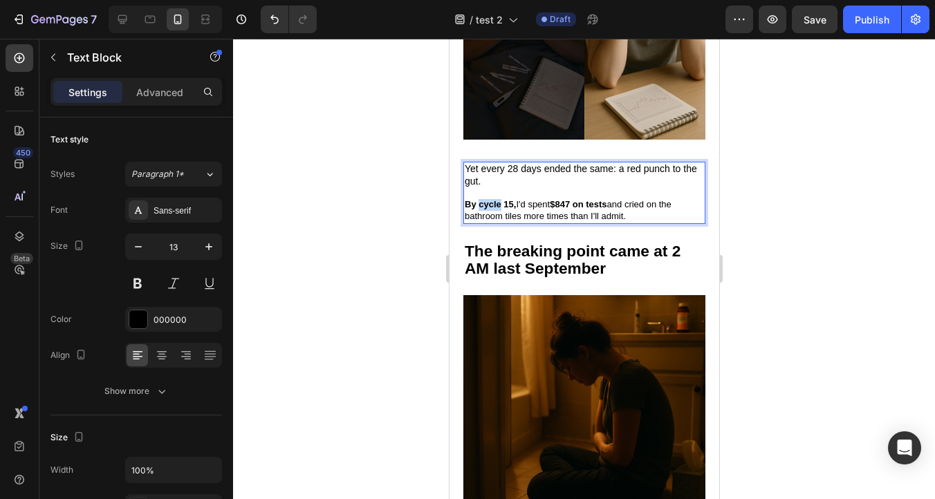
click at [490, 210] on p "By cycle 15, I'd spent $847 on tests and cried on the bathroom tiles more times…" at bounding box center [583, 211] width 239 height 24
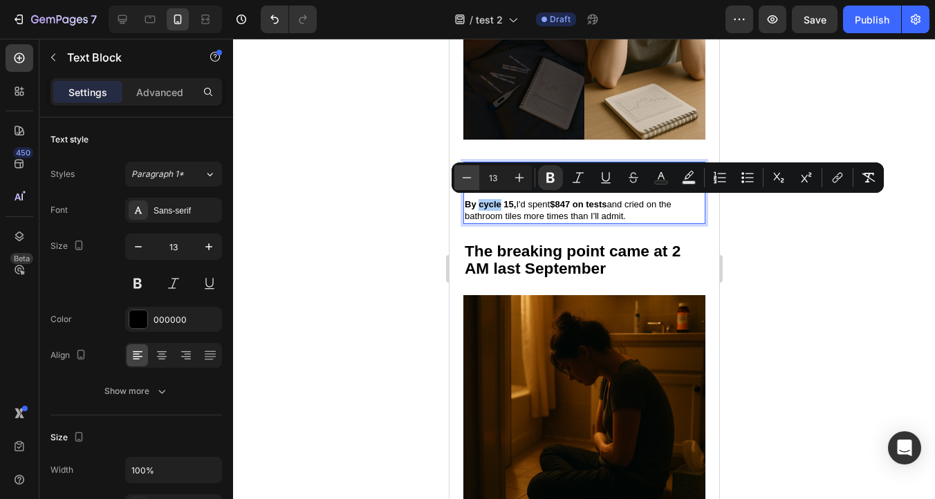
click at [468, 180] on icon "Editor contextual toolbar" at bounding box center [467, 178] width 14 height 14
click at [524, 175] on icon "Editor contextual toolbar" at bounding box center [519, 178] width 14 height 14
type input "13"
click at [518, 216] on span "By cycle 15, I'd spent $847 on tests and cried on the bathroom tiles more times…" at bounding box center [567, 210] width 207 height 22
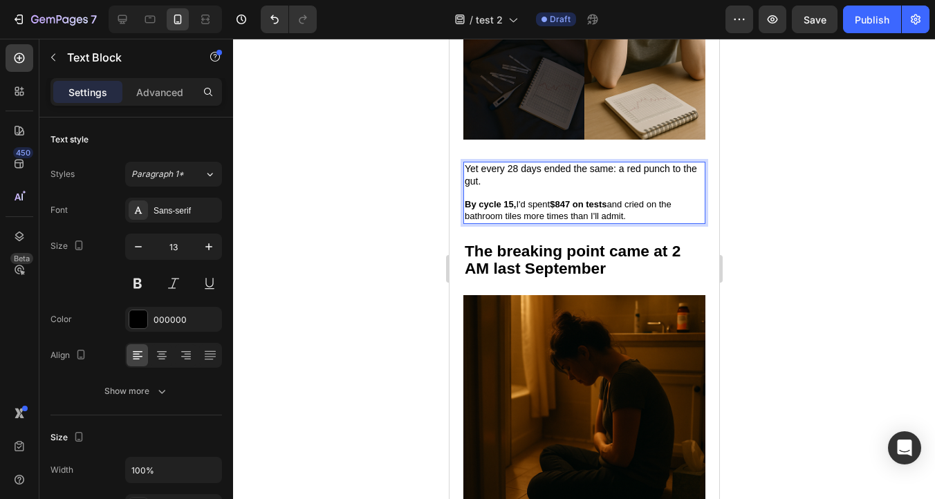
click at [481, 170] on span "Yet every 28 days ended the same: a red punch to the gut." at bounding box center [580, 175] width 232 height 24
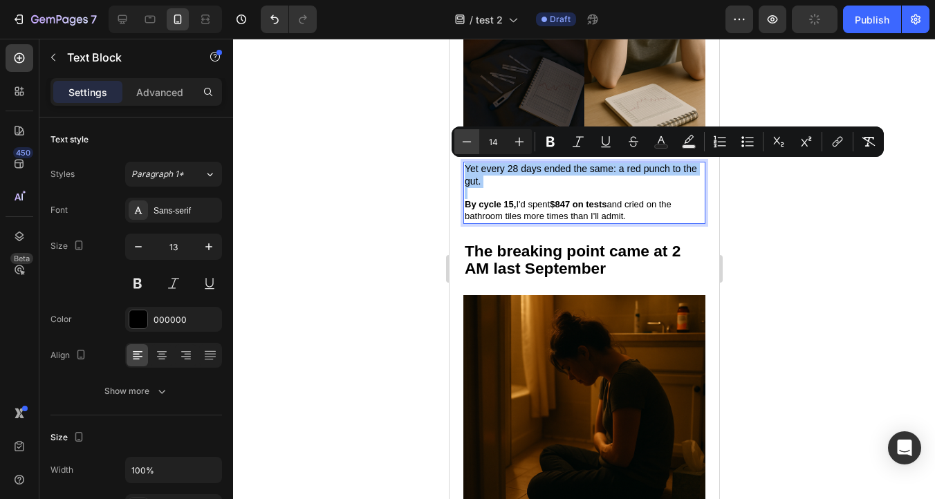
click at [468, 142] on icon "Editor contextual toolbar" at bounding box center [467, 141] width 9 height 1
type input "13"
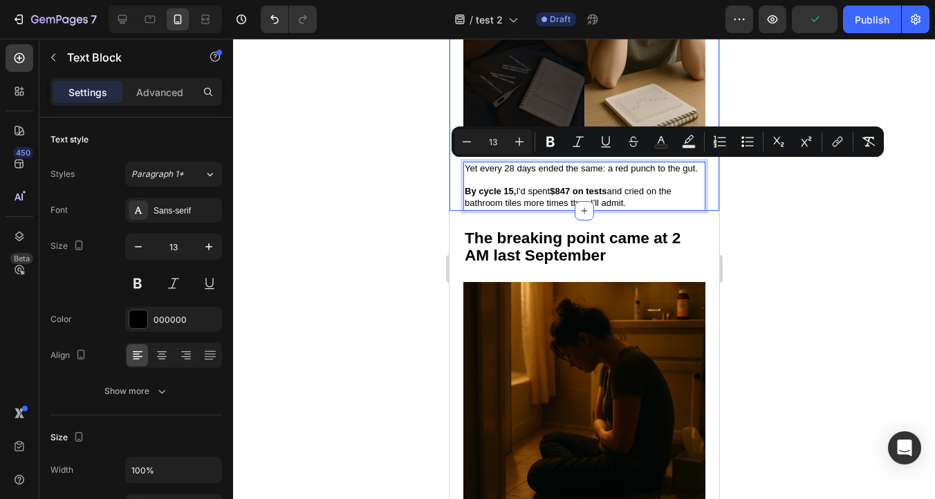
click at [748, 206] on div at bounding box center [584, 269] width 702 height 461
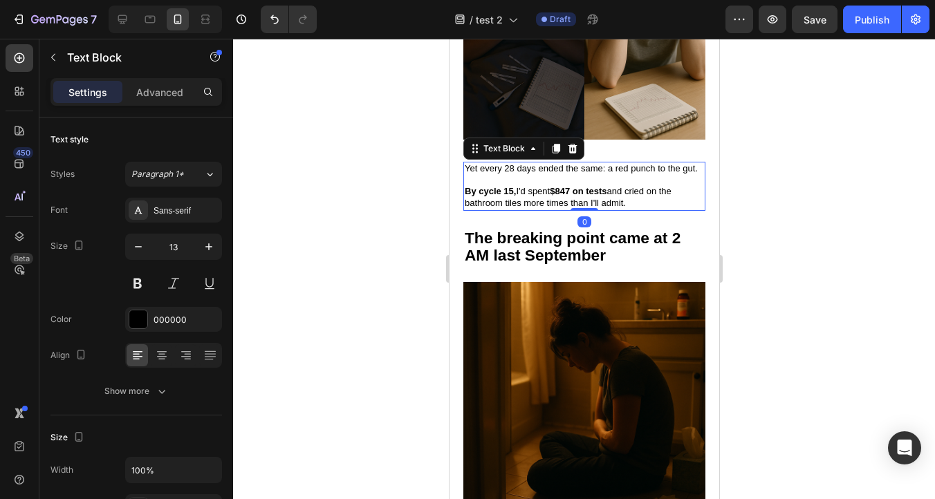
click at [632, 169] on span "Yet every 28 days ended the same: a red punch to the gut." at bounding box center [580, 168] width 233 height 10
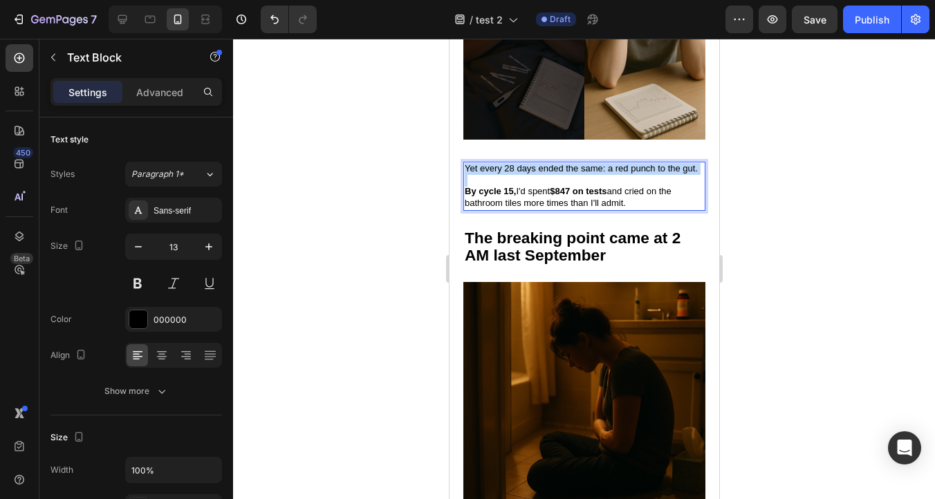
click at [632, 169] on span "Yet every 28 days ended the same: a red punch to the gut." at bounding box center [580, 168] width 233 height 10
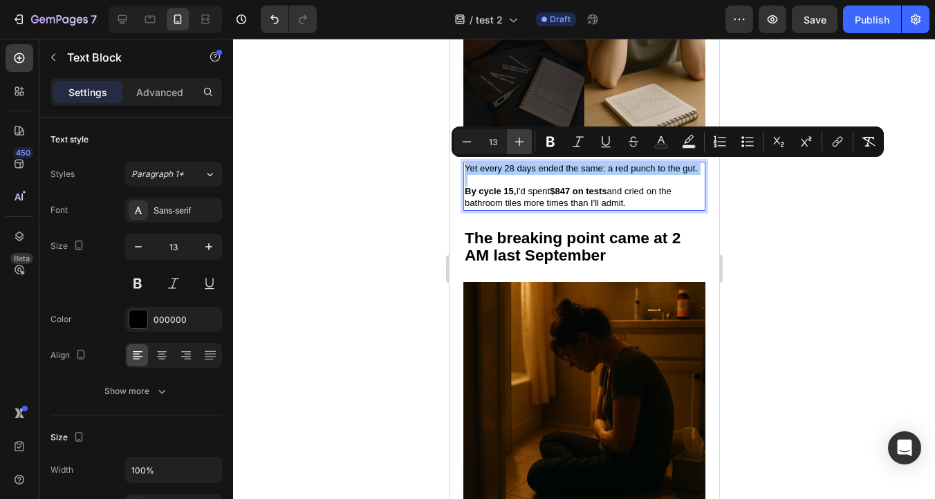
click at [515, 142] on icon "Editor contextual toolbar" at bounding box center [519, 142] width 14 height 14
type input "14"
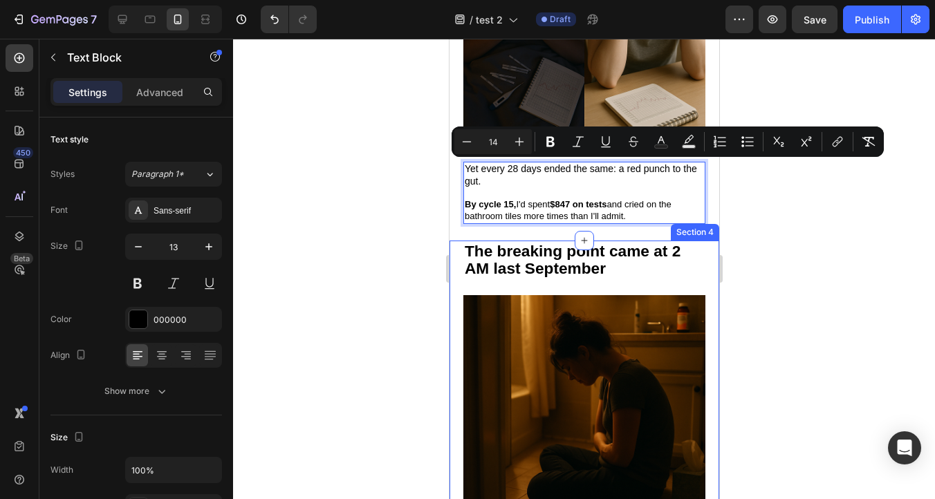
click at [748, 250] on div at bounding box center [584, 269] width 702 height 461
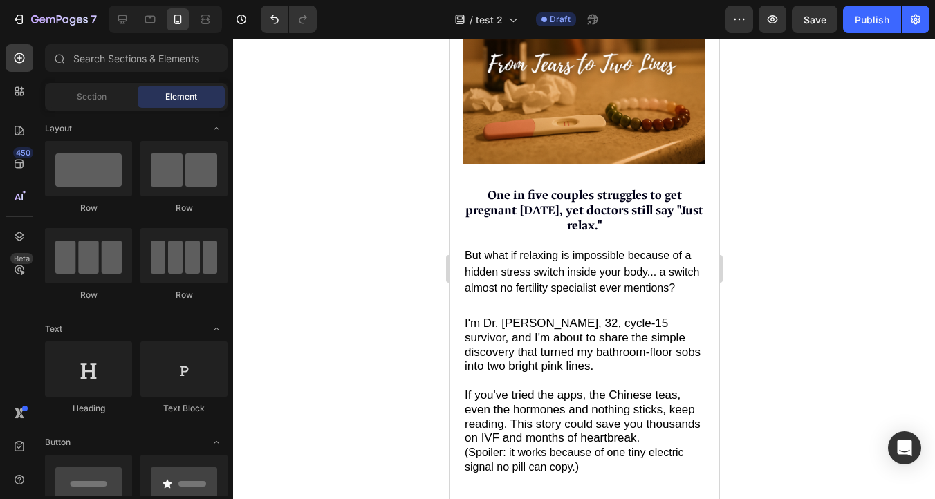
scroll to position [355, 0]
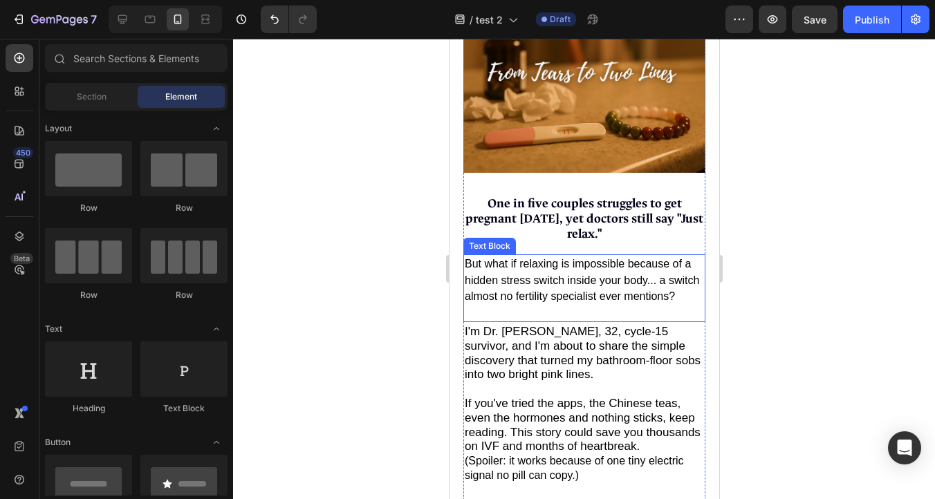
click at [595, 268] on span "But what if relaxing is impossible because of a hidden stress switch inside you…" at bounding box center [581, 280] width 234 height 44
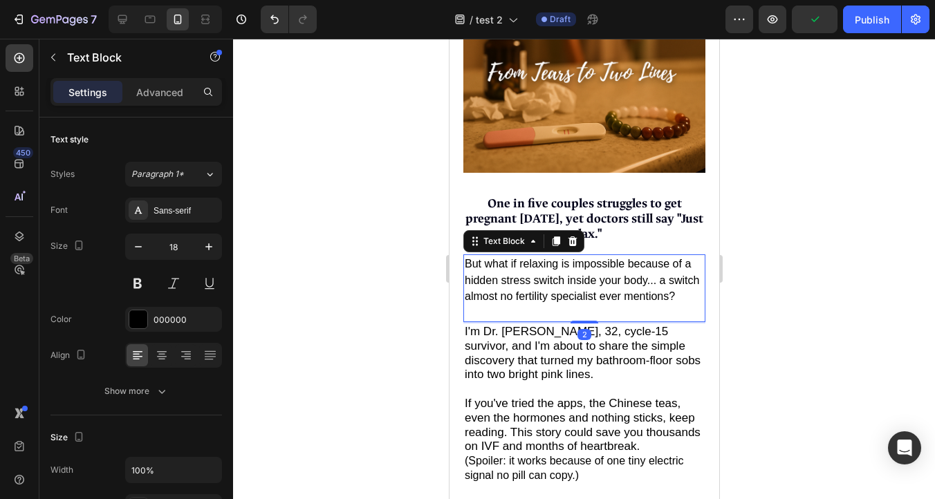
click at [595, 268] on span "But what if relaxing is impossible because of a hidden stress switch inside you…" at bounding box center [581, 280] width 234 height 44
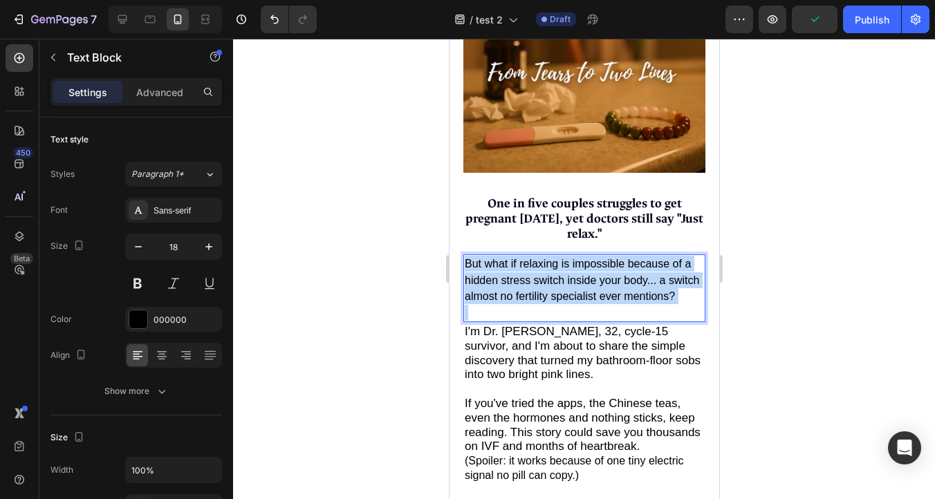
click at [595, 268] on span "But what if relaxing is impossible because of a hidden stress switch inside you…" at bounding box center [581, 280] width 234 height 44
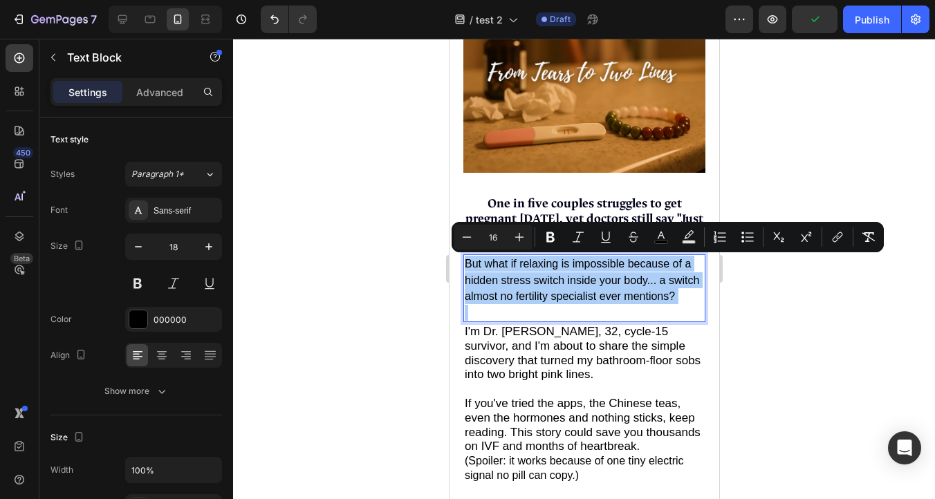
click at [756, 322] on div at bounding box center [584, 269] width 702 height 461
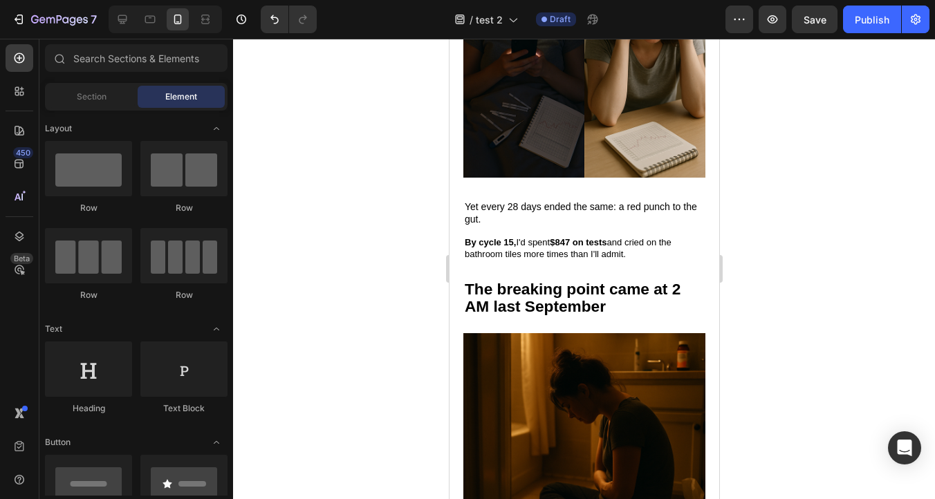
scroll to position [1160, 0]
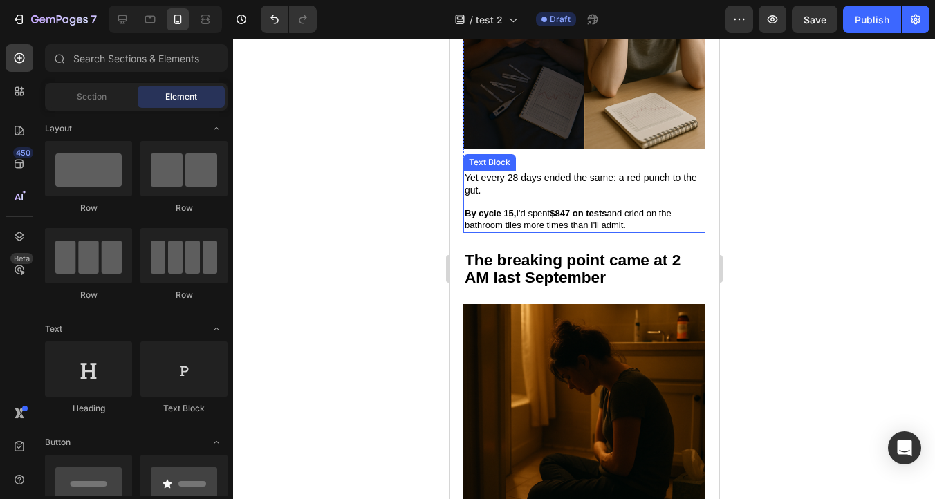
click at [505, 217] on strong "By cycle 15," at bounding box center [489, 213] width 51 height 10
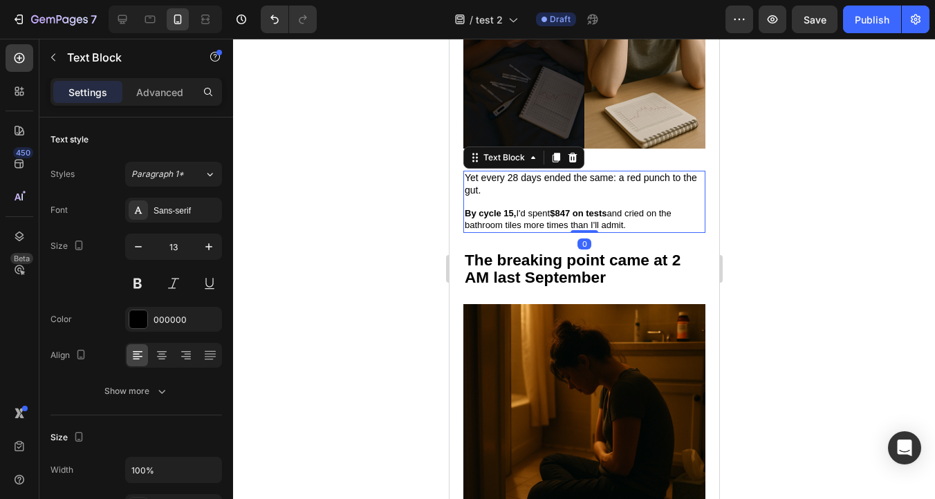
click at [505, 217] on strong "By cycle 15," at bounding box center [489, 213] width 51 height 10
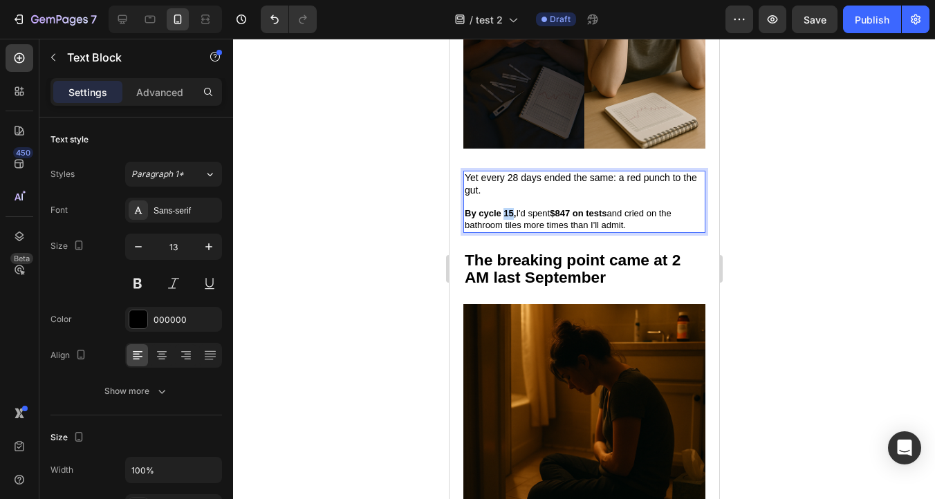
click at [505, 217] on strong "By cycle 15," at bounding box center [489, 213] width 51 height 10
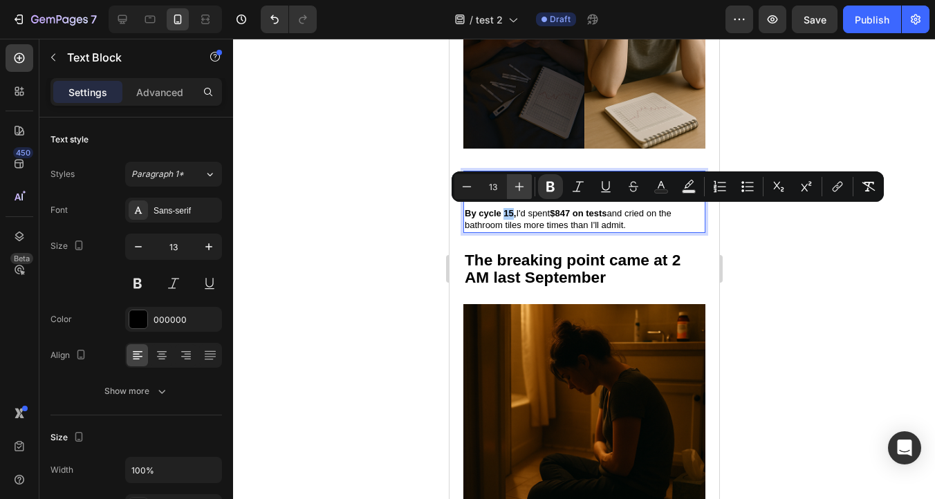
click at [519, 179] on button "Plus" at bounding box center [519, 186] width 25 height 25
type input "14"
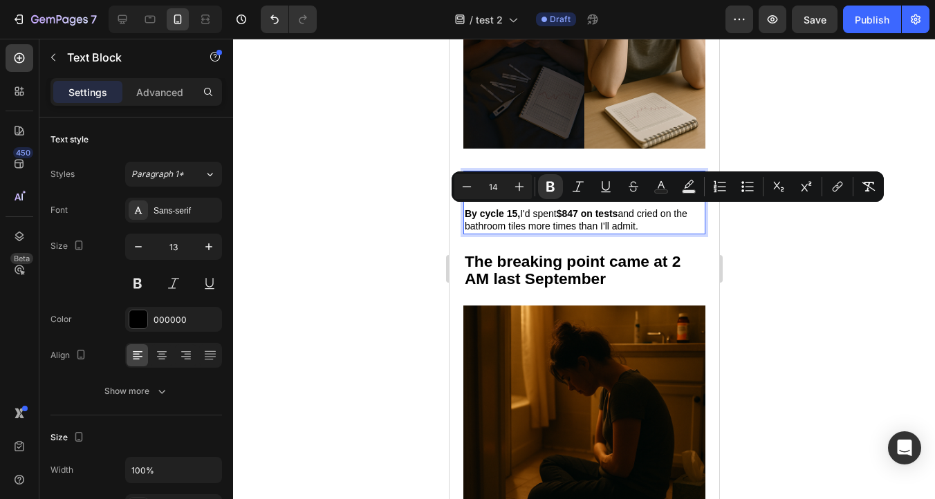
click at [759, 268] on div at bounding box center [584, 269] width 702 height 461
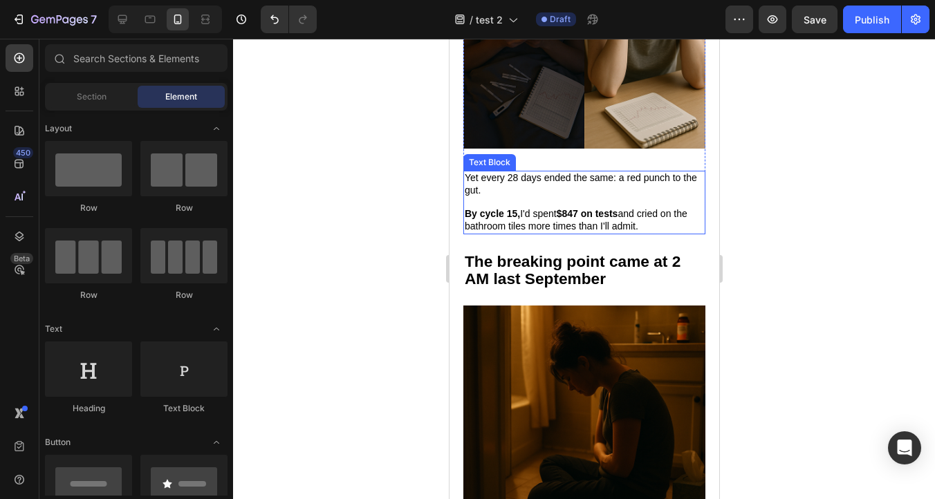
click at [532, 180] on span "Yet every 28 days ended the same: a red punch to the gut." at bounding box center [580, 184] width 232 height 24
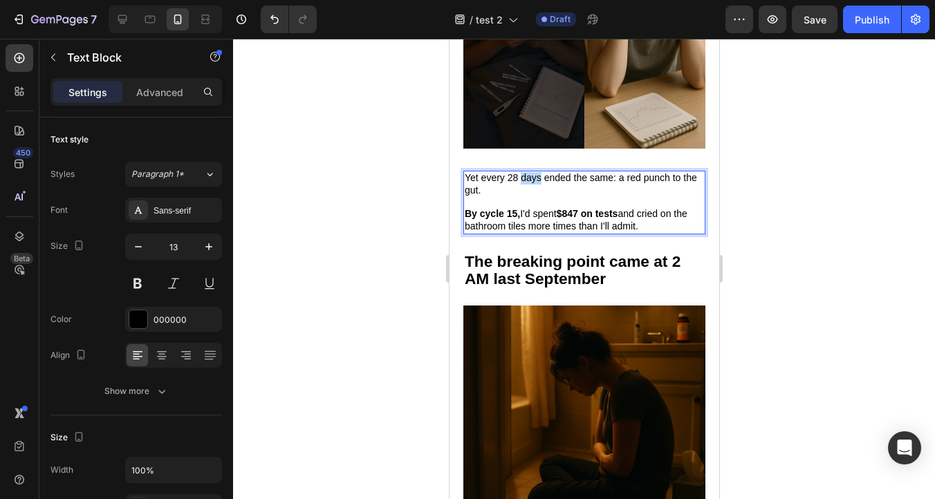
click at [528, 177] on span "Yet every 28 days ended the same: a red punch to the gut." at bounding box center [580, 184] width 232 height 24
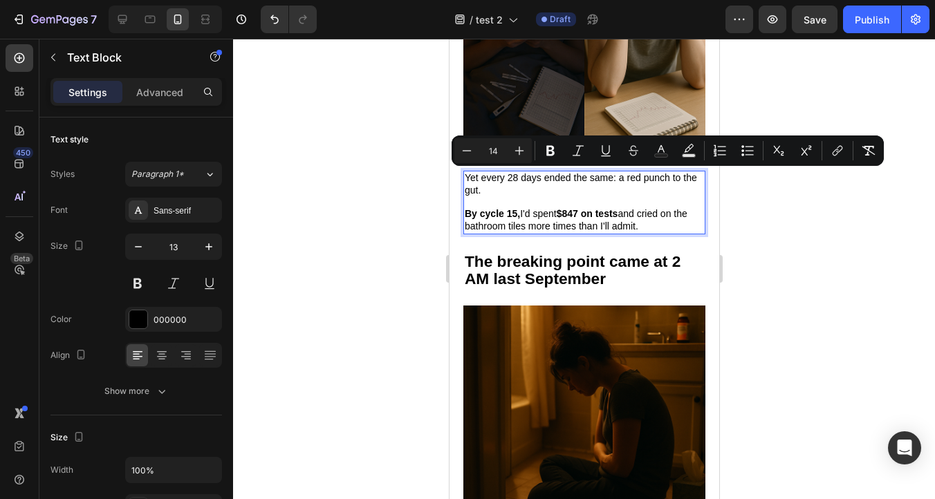
click at [530, 215] on span "By cycle 15, I'd spent $847 on tests and cried on the bathroom tiles more times…" at bounding box center [575, 220] width 223 height 24
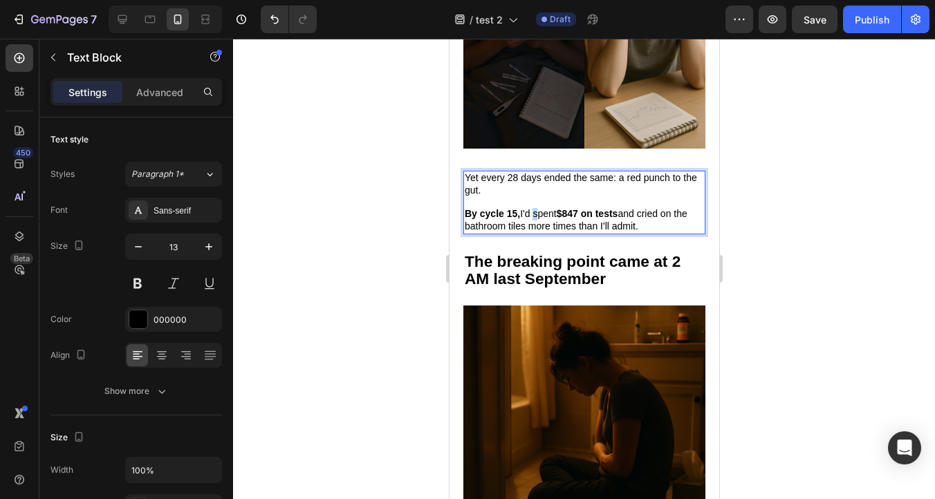
click at [530, 215] on span "By cycle 15, I'd spent $847 on tests and cried on the bathroom tiles more times…" at bounding box center [575, 220] width 223 height 24
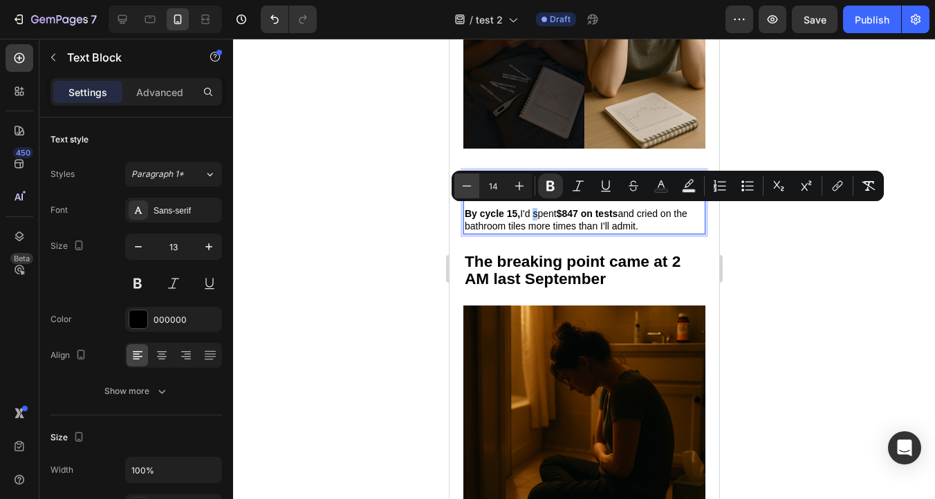
click at [468, 187] on icon "Editor contextual toolbar" at bounding box center [467, 186] width 14 height 14
type input "13"
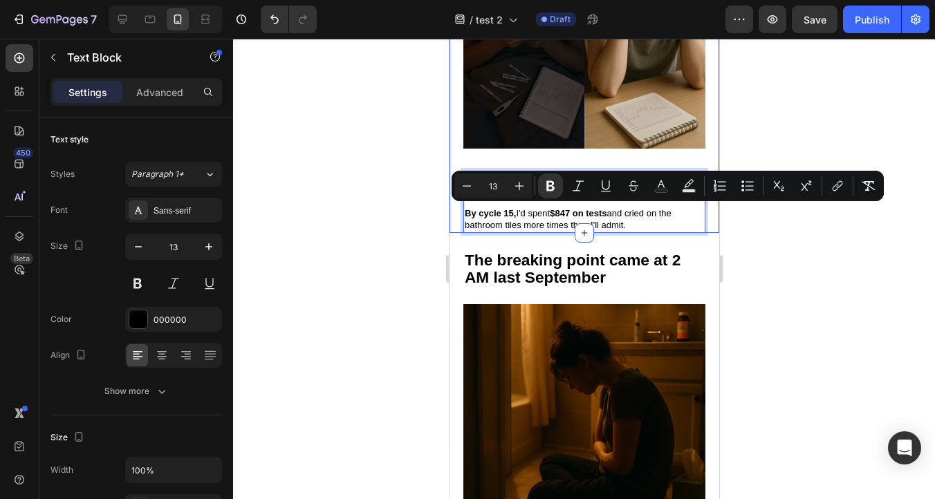
click at [793, 257] on div at bounding box center [584, 269] width 702 height 461
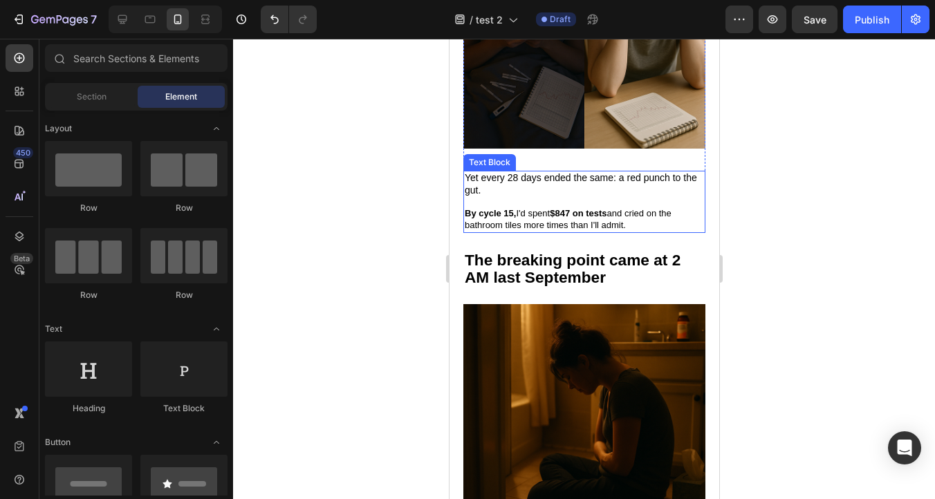
click at [527, 223] on span "By cycle 15, I'd spent $847 on tests and cried on the bathroom tiles more times…" at bounding box center [567, 219] width 207 height 22
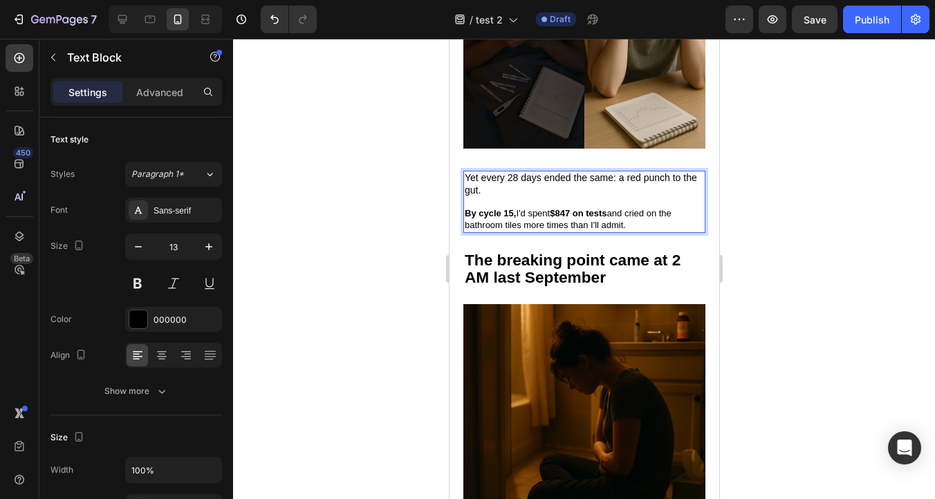
click at [527, 223] on span "By cycle 15, I'd spent $847 on tests and cried on the bathroom tiles more times…" at bounding box center [567, 219] width 207 height 22
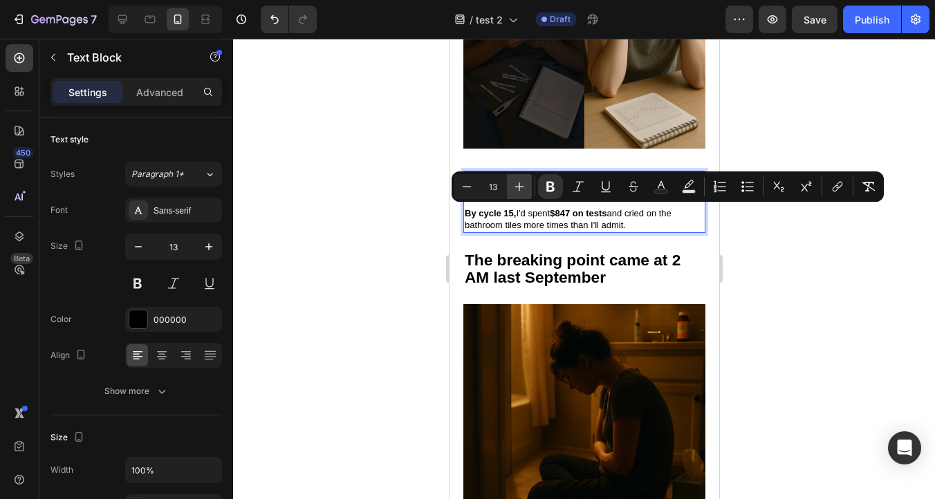
click at [519, 183] on icon "Editor contextual toolbar" at bounding box center [519, 187] width 9 height 9
type input "14"
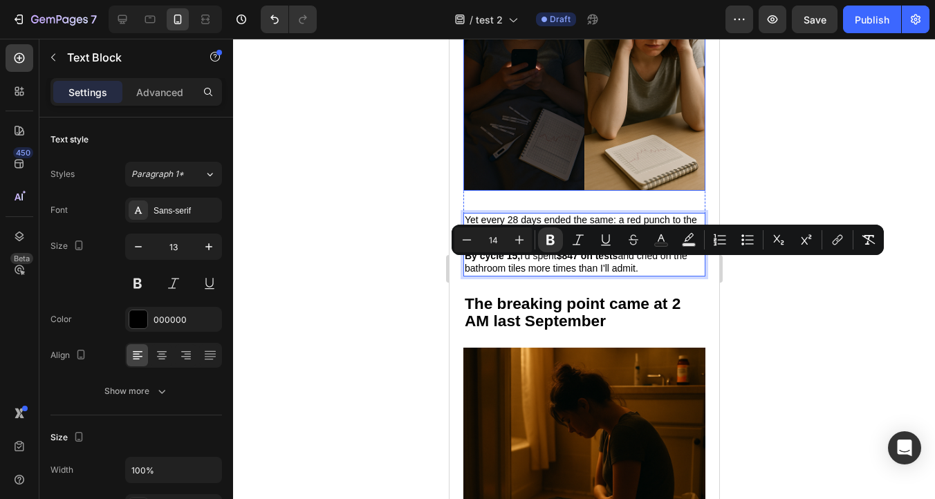
scroll to position [1120, 0]
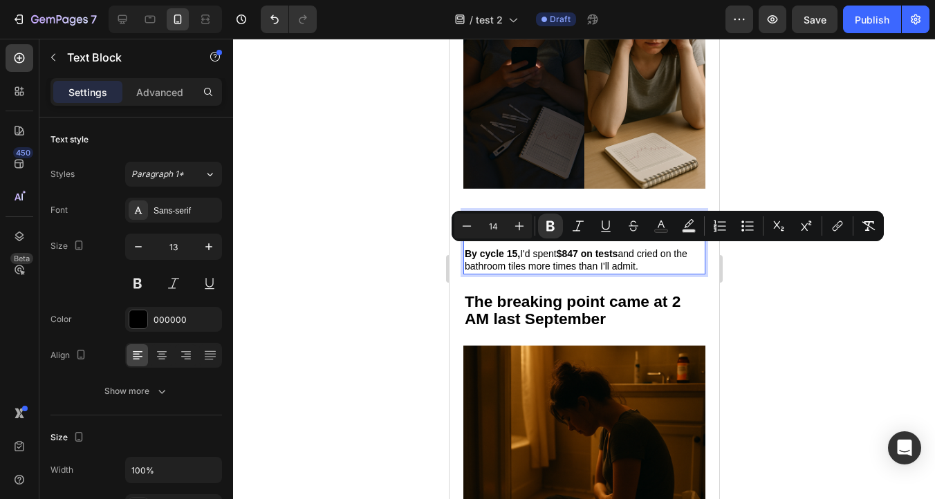
click at [513, 257] on strong "By cycle 15," at bounding box center [491, 253] width 55 height 11
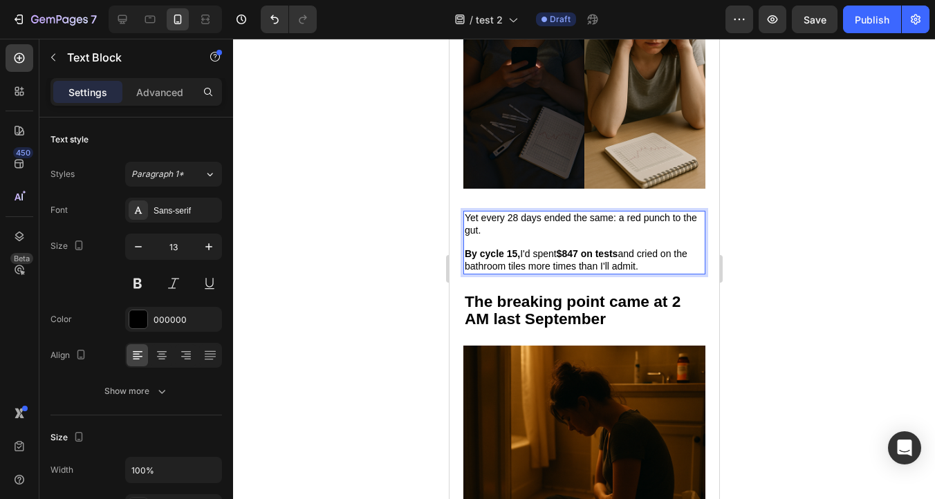
click at [514, 255] on strong "By cycle 15," at bounding box center [491, 253] width 55 height 11
click at [483, 254] on strong "By cycle 14," at bounding box center [491, 253] width 55 height 11
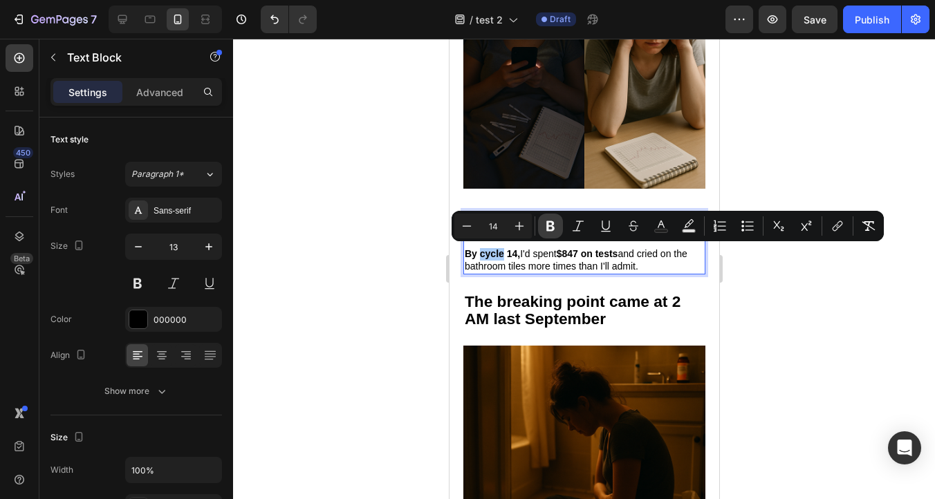
click at [544, 230] on icon "Editor contextual toolbar" at bounding box center [551, 226] width 14 height 14
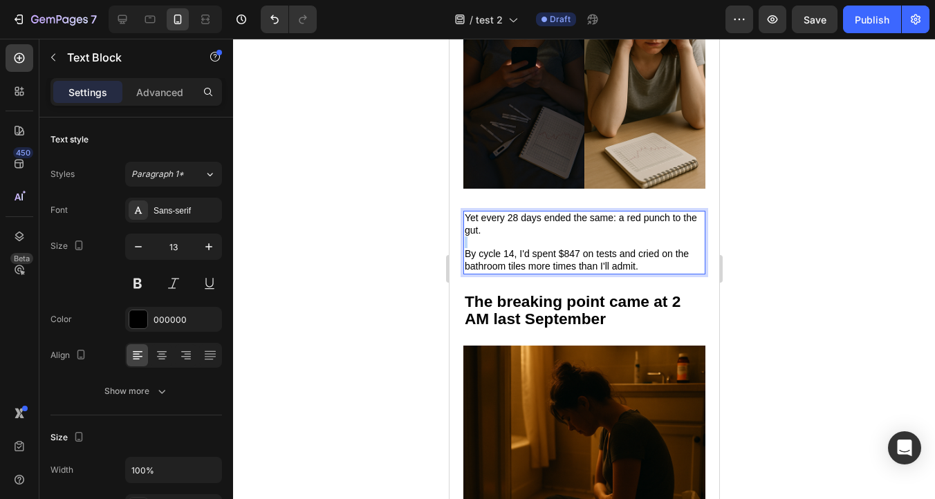
click at [544, 230] on p "Yet every 28 days ended the same: a red punch to the gut." at bounding box center [583, 224] width 239 height 25
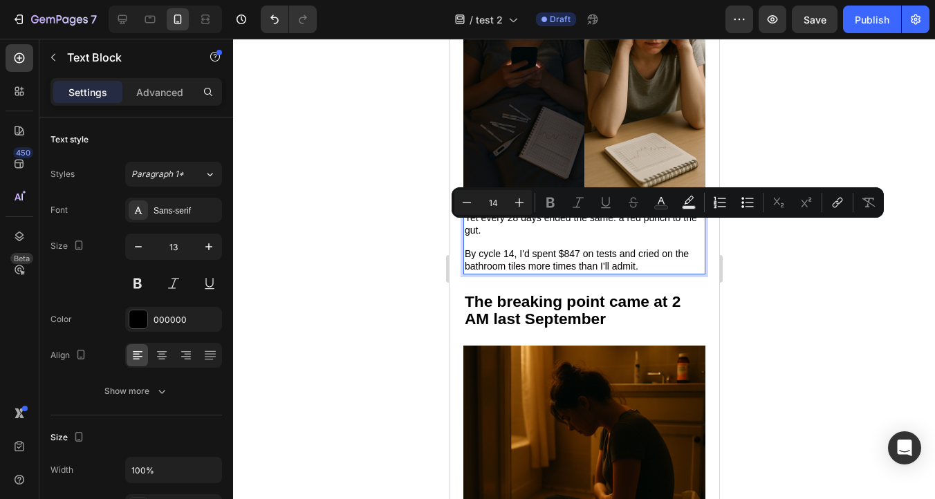
click at [566, 250] on span "By cycle 14, I'd spent $847 on tests and cried on the bathroom tiles more times…" at bounding box center [576, 260] width 224 height 24
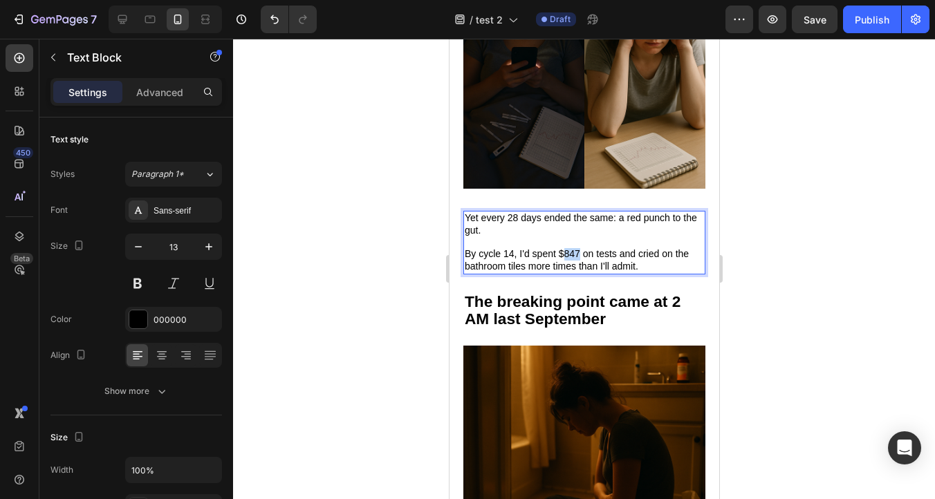
click at [566, 250] on span "By cycle 14, I'd spent $847 on tests and cried on the bathroom tiles more times…" at bounding box center [576, 260] width 224 height 24
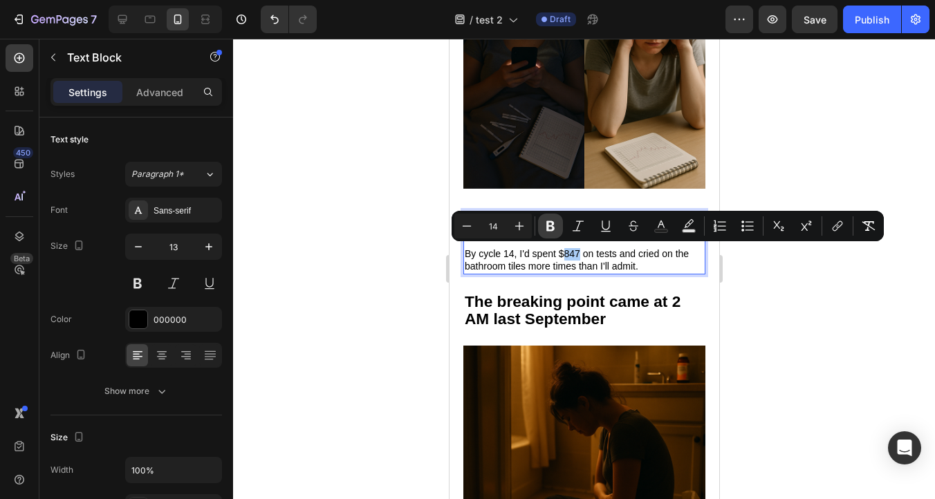
click at [549, 231] on icon "Editor contextual toolbar" at bounding box center [551, 226] width 14 height 14
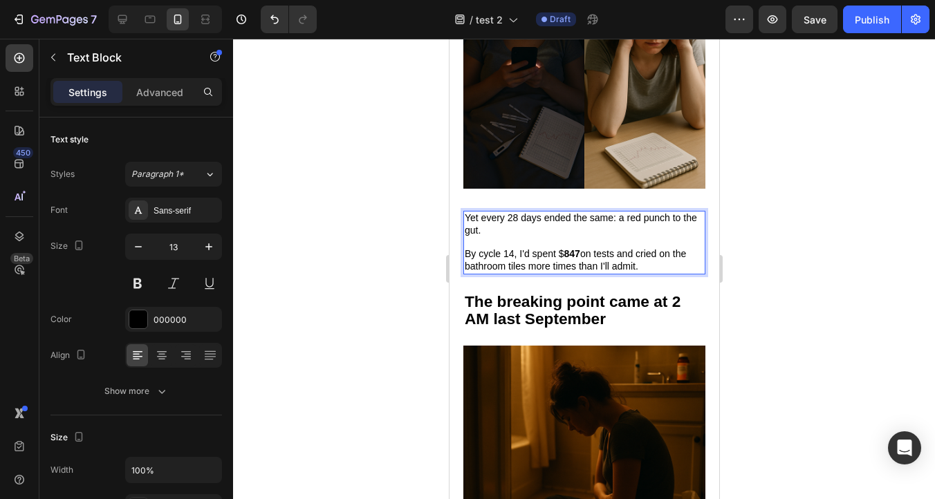
click at [561, 252] on span "By cycle 14, I'd spent $ 847 on tests and cried on the bathroom tiles more time…" at bounding box center [574, 260] width 221 height 24
click at [560, 252] on span "By cycle 14, I'd spent $ 847 on tests and cried on the bathroom tiles more time…" at bounding box center [574, 260] width 221 height 24
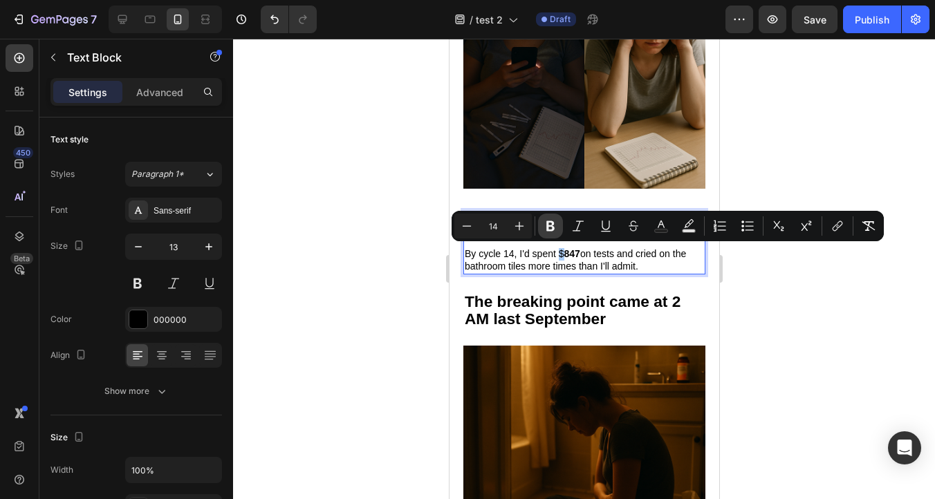
click at [552, 228] on icon "Editor contextual toolbar" at bounding box center [550, 226] width 8 height 10
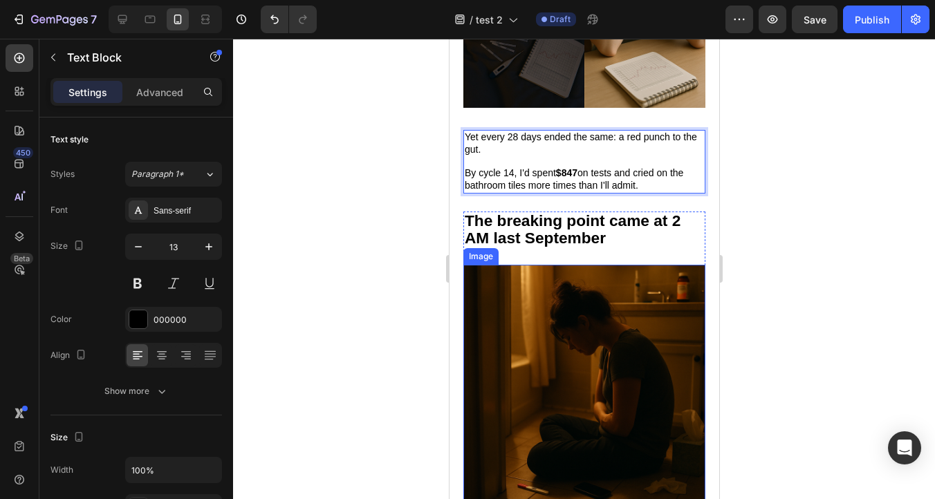
scroll to position [1206, 0]
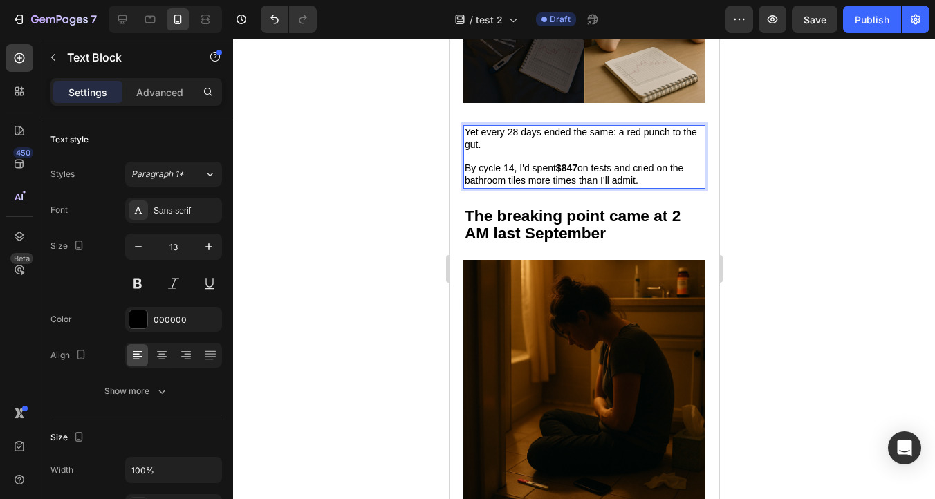
click at [844, 173] on div at bounding box center [584, 269] width 702 height 461
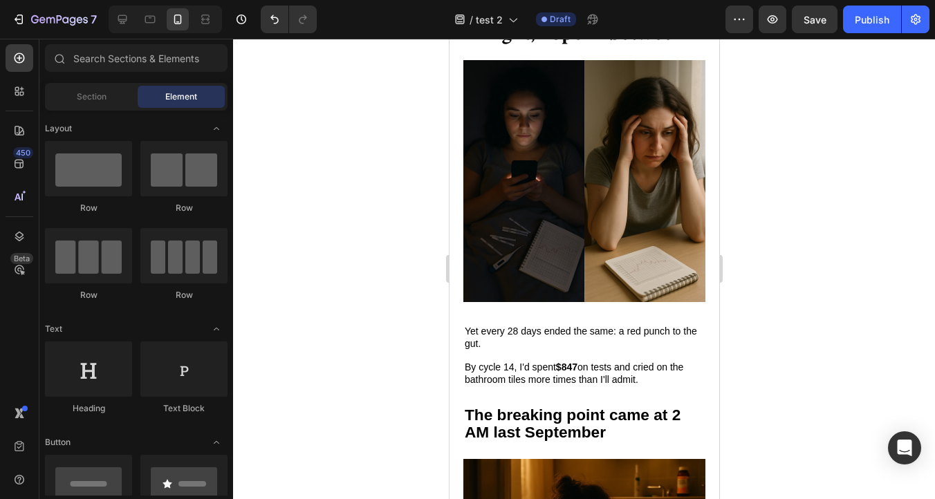
scroll to position [958, 0]
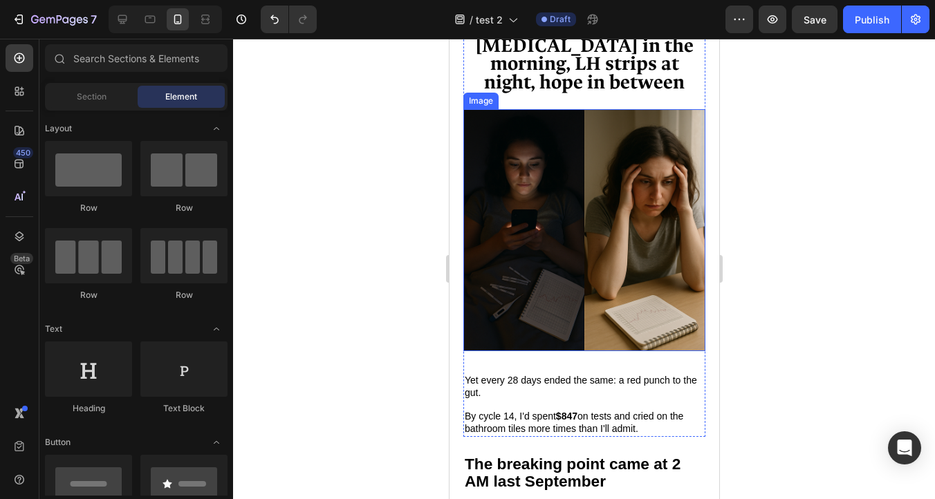
click at [575, 210] on img at bounding box center [584, 230] width 242 height 242
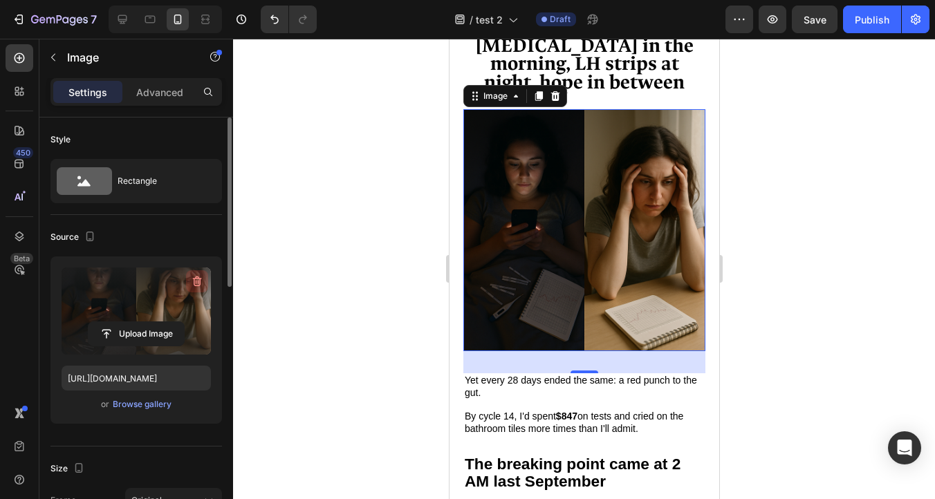
click at [192, 285] on icon "button" at bounding box center [197, 282] width 14 height 14
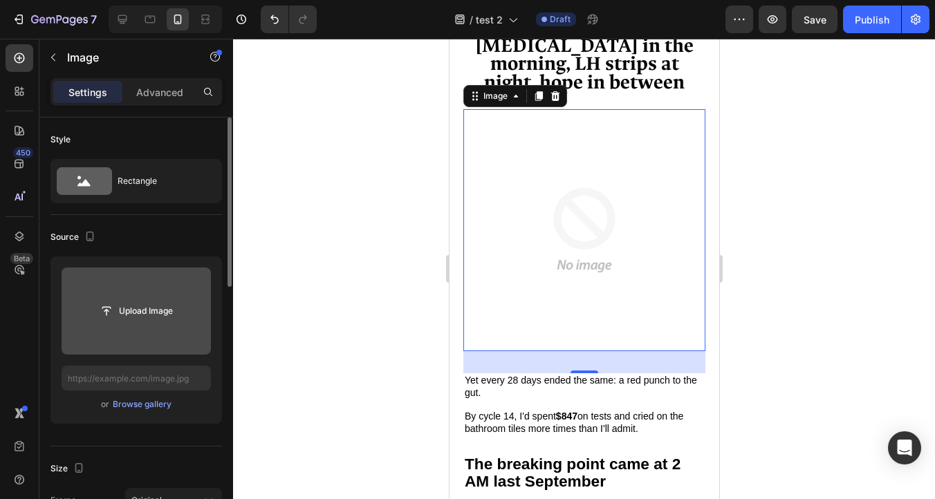
click at [120, 313] on input "file" at bounding box center [136, 311] width 95 height 24
click at [124, 312] on input "file" at bounding box center [136, 311] width 95 height 24
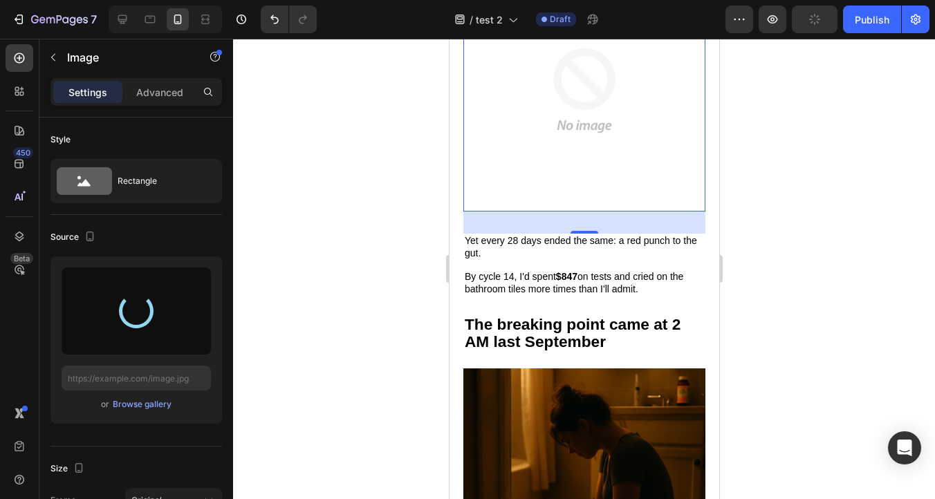
type input "[URL][DOMAIN_NAME]"
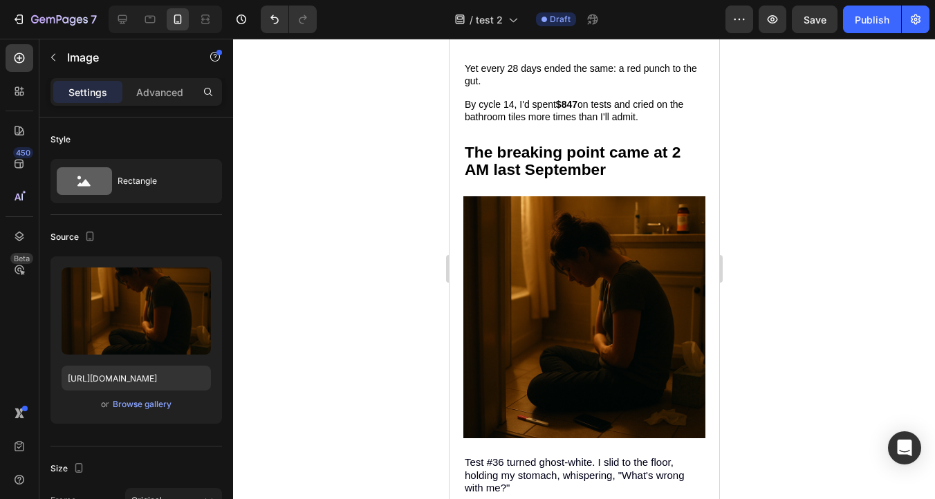
scroll to position [1260, 0]
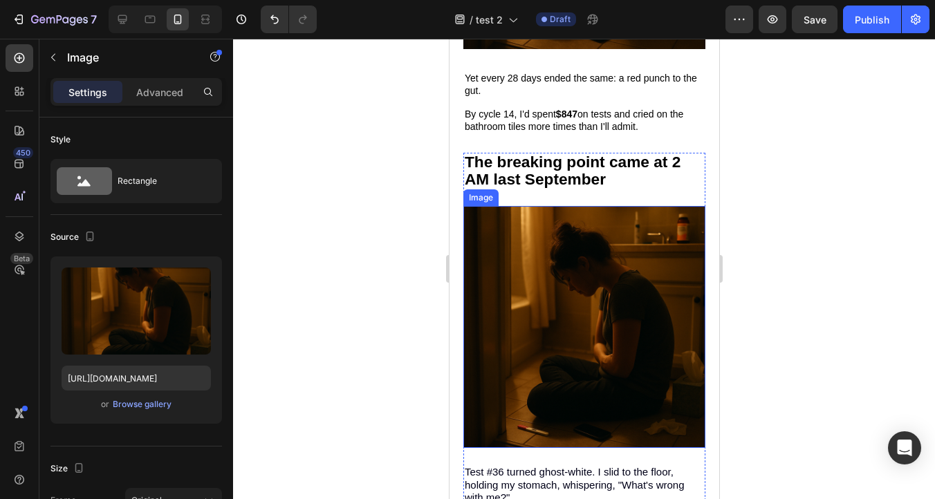
click at [611, 345] on img at bounding box center [584, 327] width 242 height 242
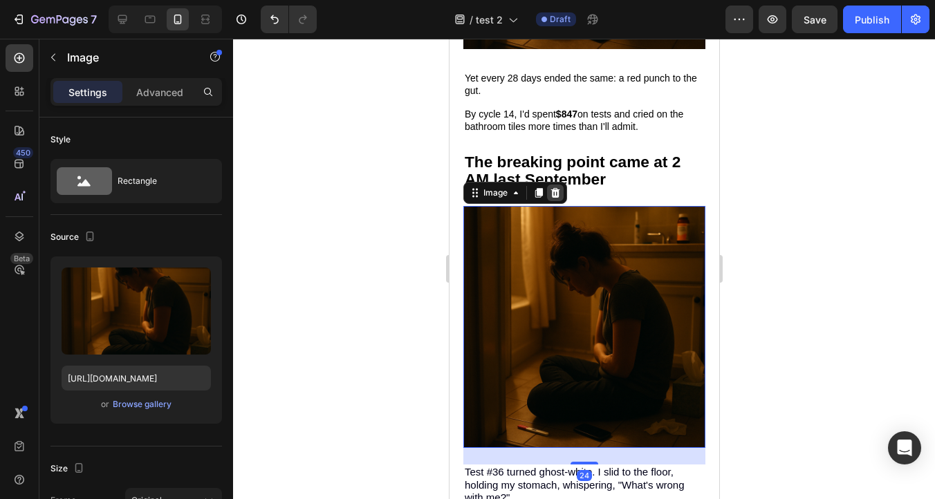
click at [553, 192] on icon at bounding box center [554, 193] width 9 height 10
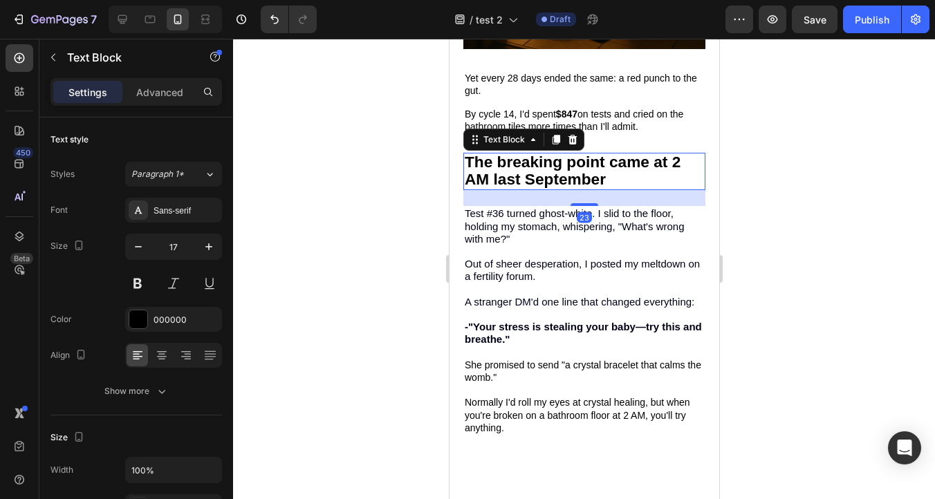
click at [540, 169] on strong "The breaking point came at 2 AM last September" at bounding box center [572, 170] width 216 height 35
click at [572, 140] on icon at bounding box center [572, 140] width 9 height 10
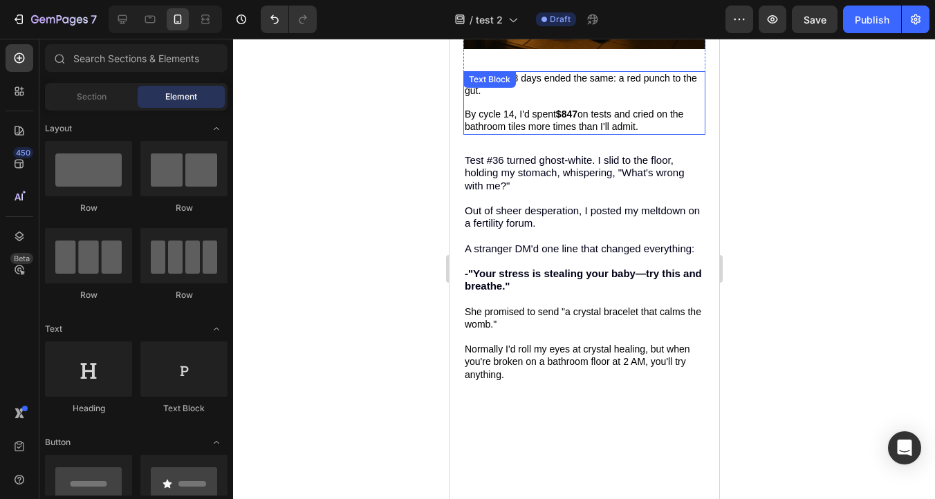
click at [520, 129] on span "By cycle 14, I'd spent $847 on tests and cried on the bathroom tiles more times…" at bounding box center [573, 121] width 219 height 24
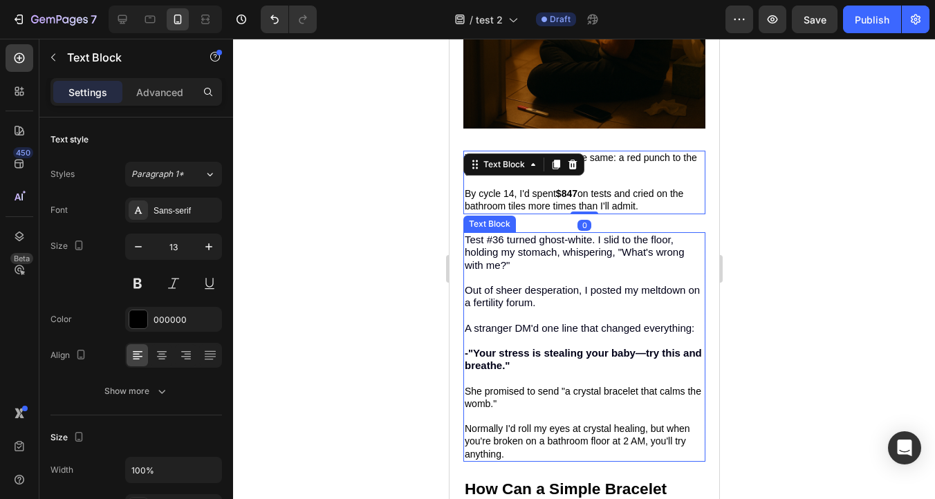
scroll to position [1173, 0]
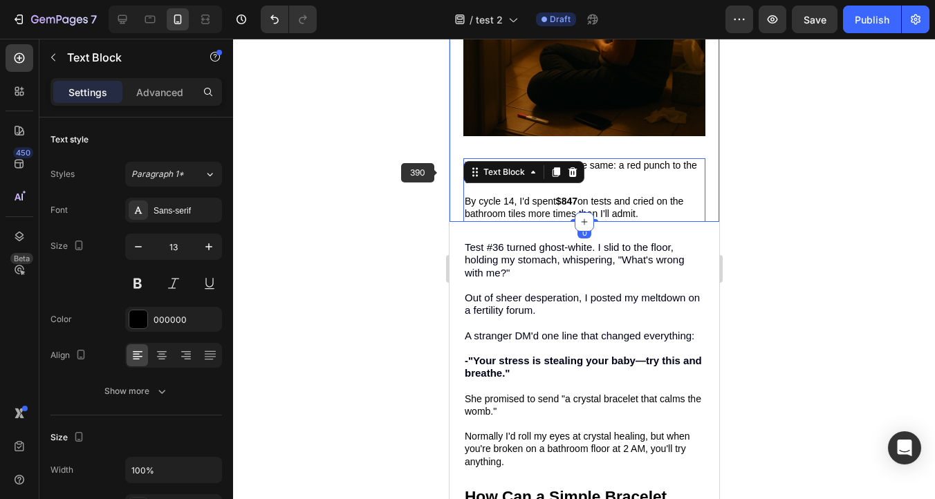
click at [358, 185] on div at bounding box center [584, 269] width 702 height 461
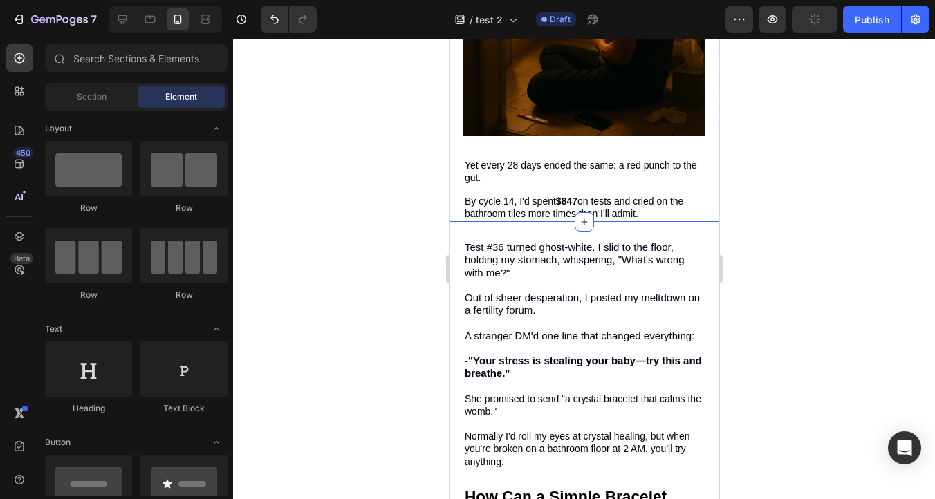
click at [737, 186] on div at bounding box center [584, 269] width 702 height 461
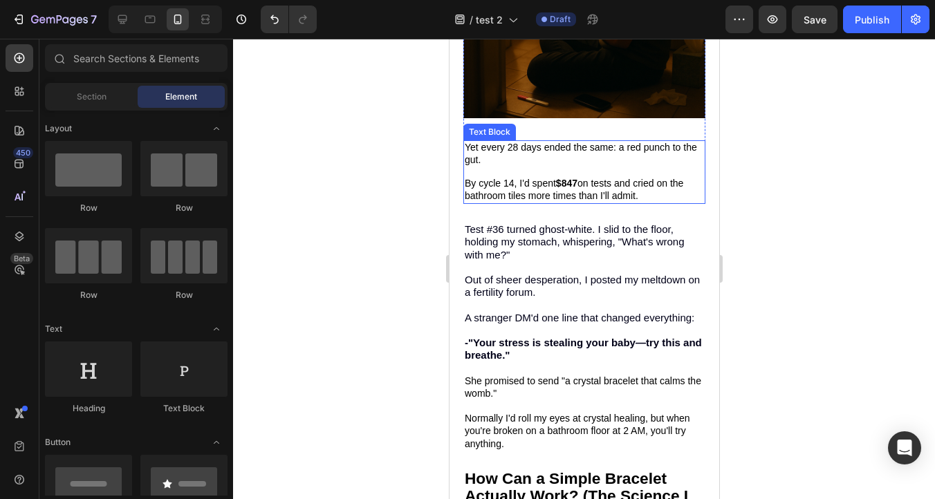
scroll to position [1193, 0]
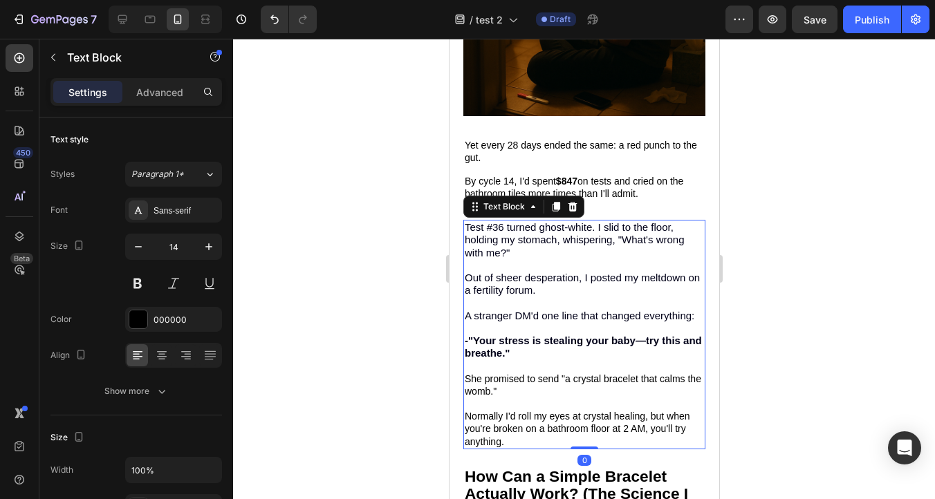
click at [516, 229] on span "Test #36 turned ghost-white. I slid to the floor, holding my stomach, whisperin…" at bounding box center [574, 239] width 220 height 37
click at [467, 223] on span "Test #36 turned ghost-white. I slid to the floor, holding my stomach, whisperin…" at bounding box center [574, 239] width 220 height 37
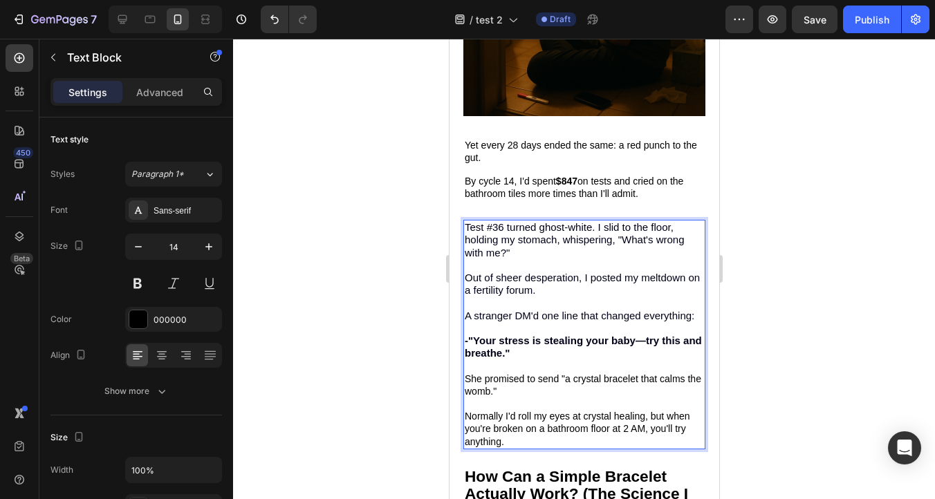
click at [467, 223] on span "Test #36 turned ghost-white. I slid to the floor, holding my stomach, whisperin…" at bounding box center [574, 239] width 220 height 37
click at [465, 223] on span "Test #36 turned ghost-white. I slid to the floor, holding my stomach, whisperin…" at bounding box center [574, 239] width 220 height 37
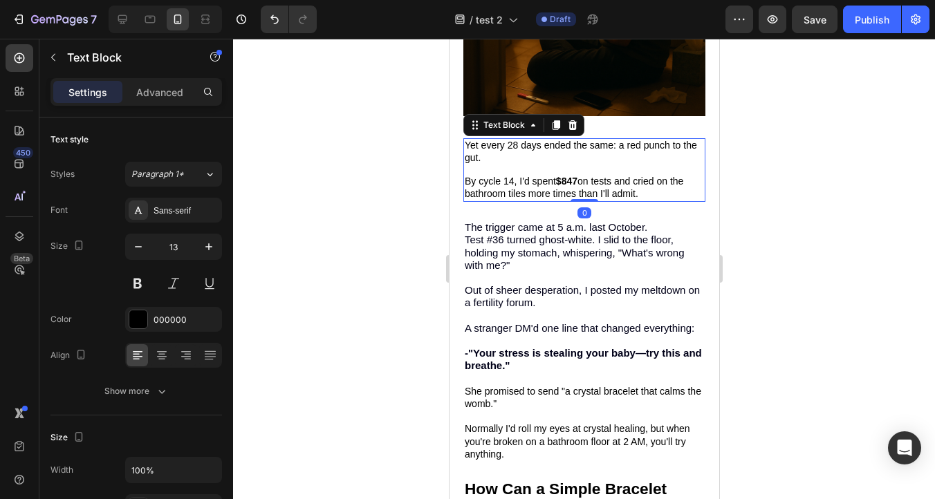
click at [596, 198] on div "Yet every 28 days ended the same: a red punch to the gut. By cycle 14, I'd spen…" at bounding box center [584, 170] width 242 height 64
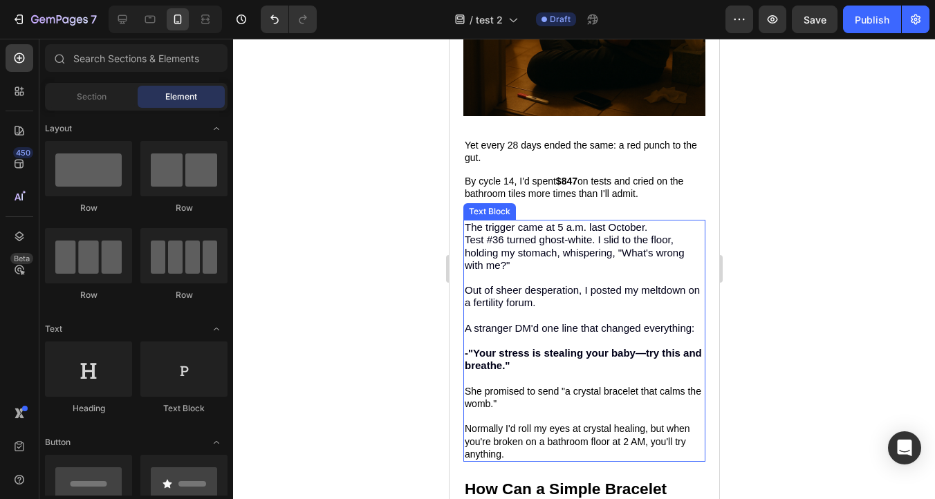
click at [555, 221] on span "The trigger came at 5 a.m. last October." at bounding box center [555, 227] width 183 height 12
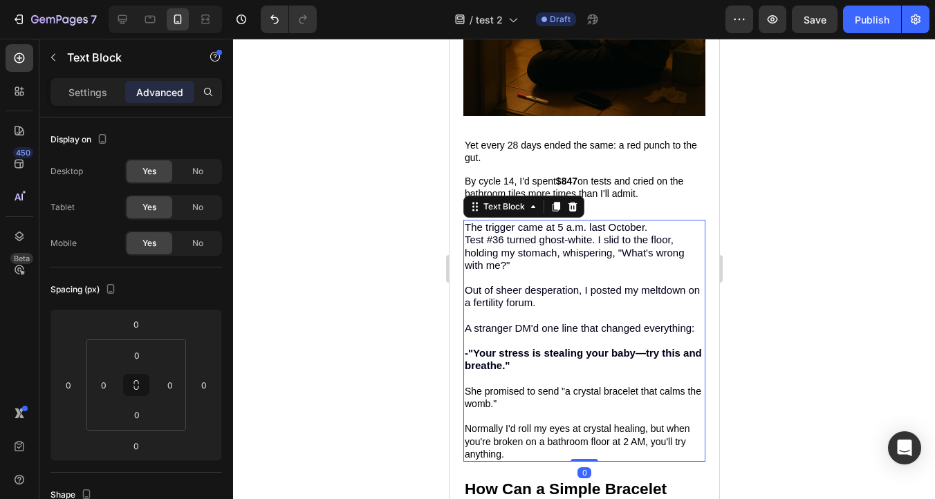
click at [785, 214] on div at bounding box center [584, 269] width 702 height 461
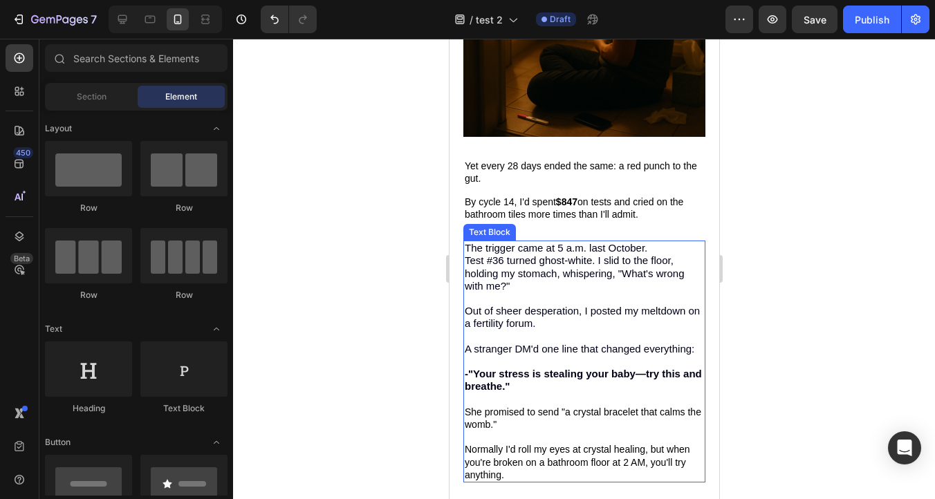
scroll to position [1170, 0]
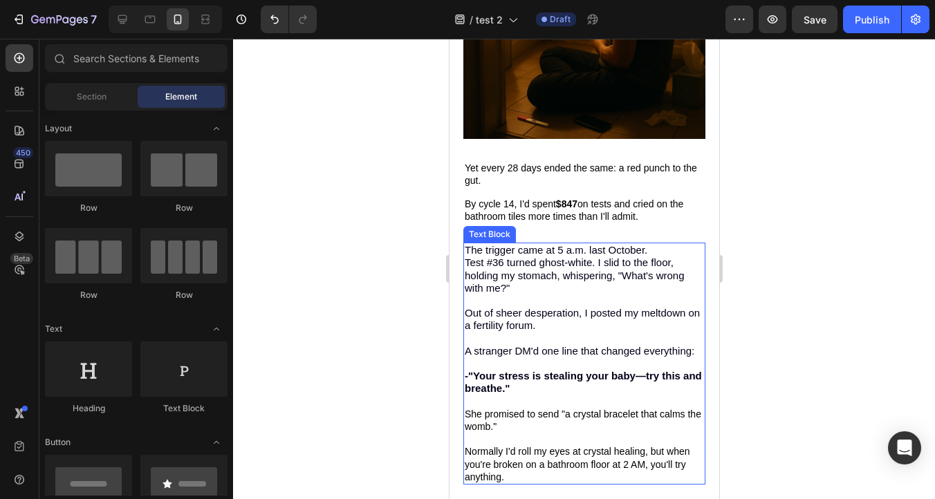
click at [596, 298] on p "Rich Text Editor. Editing area: main" at bounding box center [583, 301] width 239 height 12
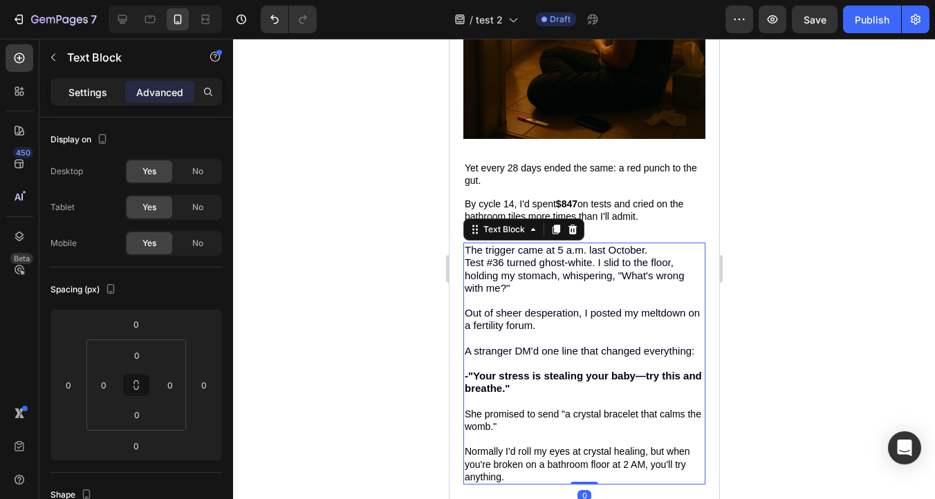
click at [75, 86] on p "Settings" at bounding box center [87, 92] width 39 height 15
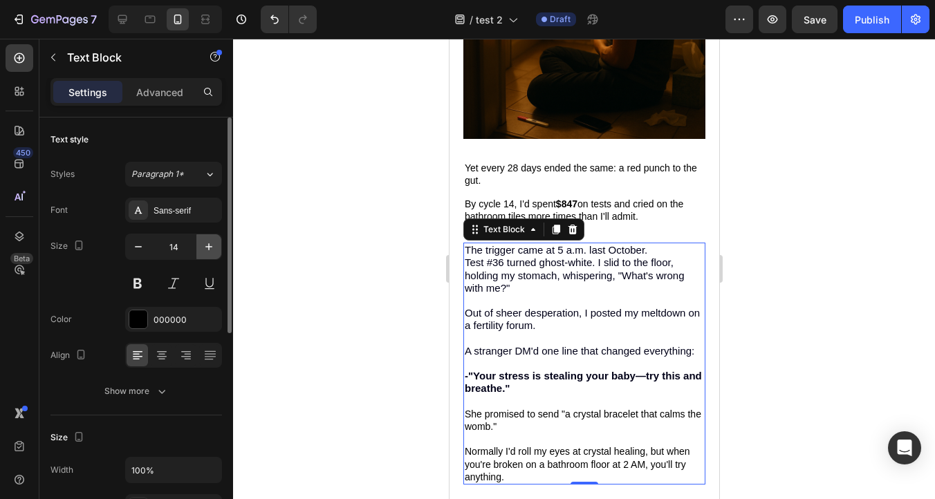
click at [206, 248] on icon "button" at bounding box center [209, 247] width 14 height 14
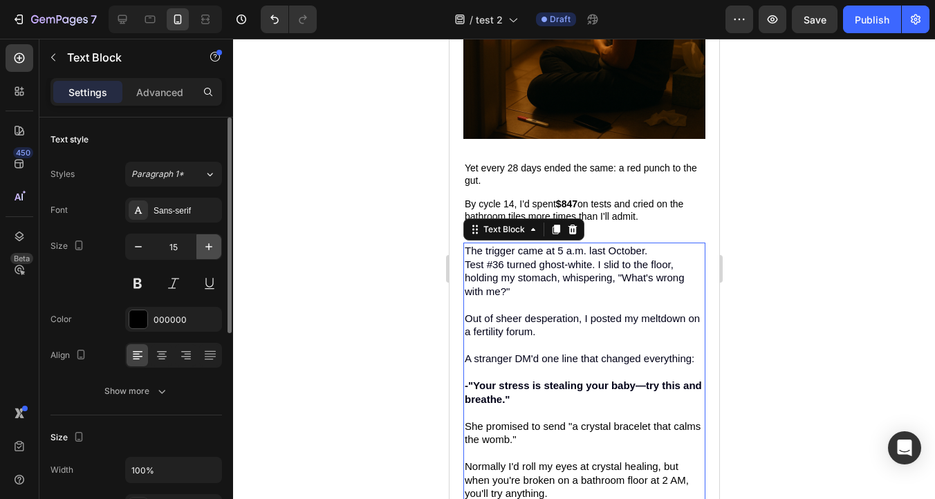
click at [207, 247] on icon "button" at bounding box center [208, 246] width 7 height 7
type input "16"
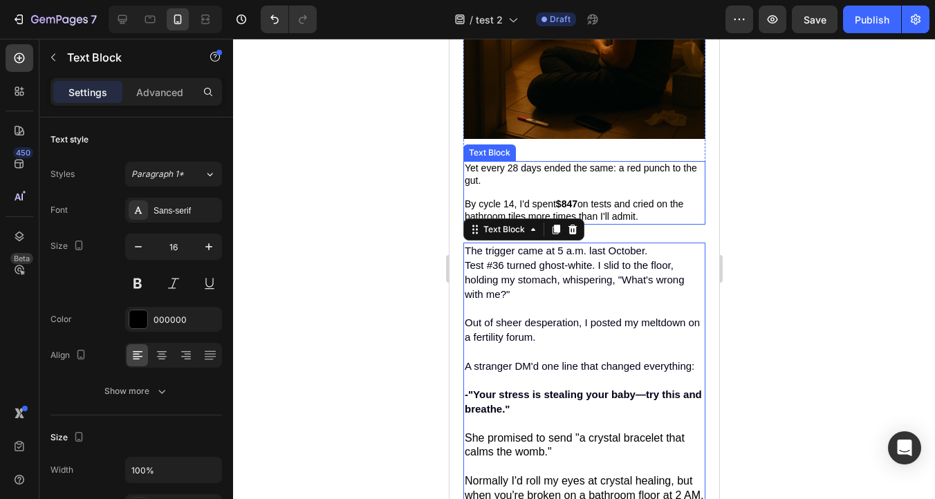
click at [497, 171] on span "Yet every 28 days ended the same: a red punch to the gut." at bounding box center [580, 175] width 232 height 24
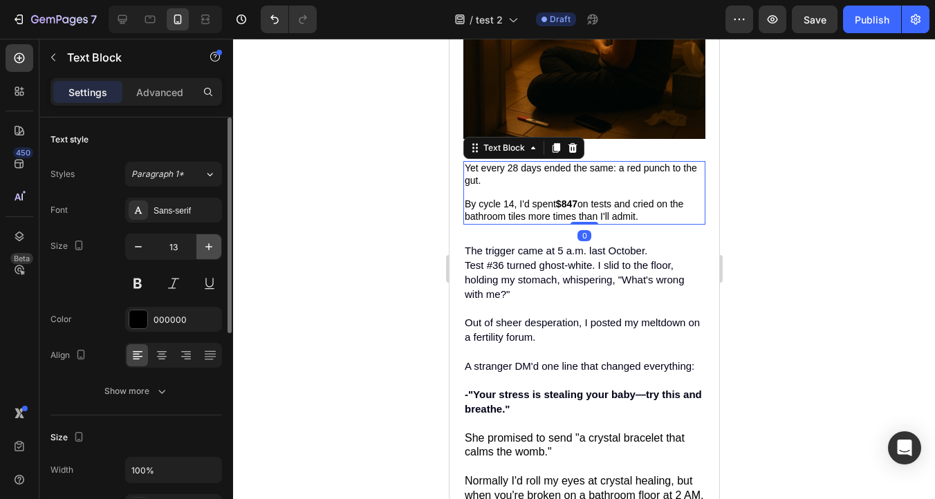
click at [205, 246] on icon "button" at bounding box center [208, 246] width 7 height 7
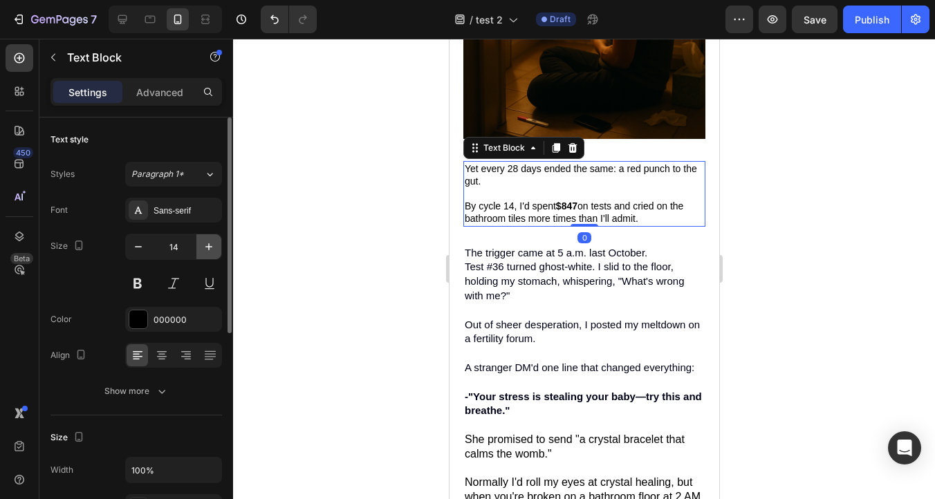
click at [205, 246] on icon "button" at bounding box center [208, 246] width 7 height 7
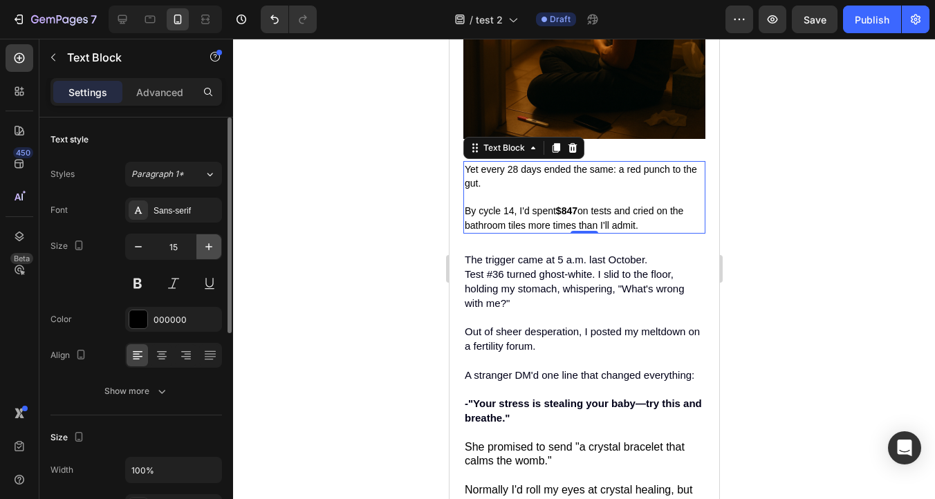
click at [205, 246] on icon "button" at bounding box center [208, 246] width 7 height 7
type input "16"
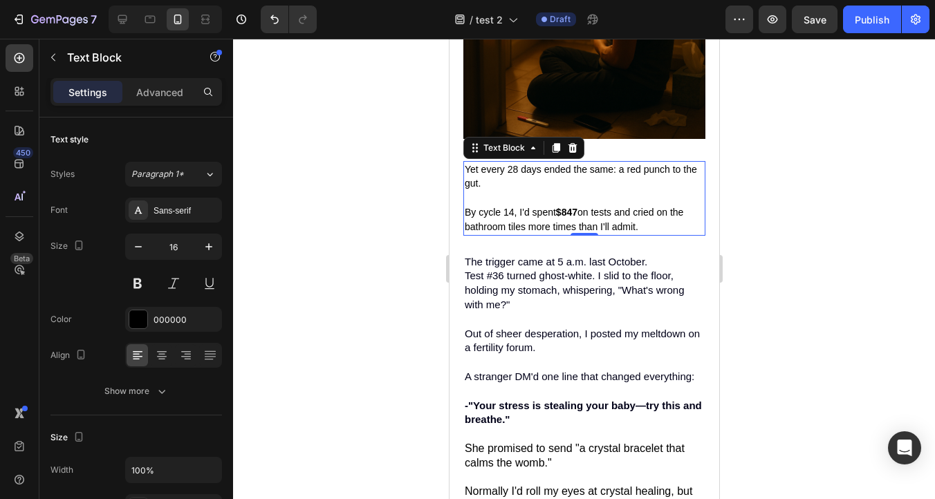
click at [562, 192] on div "Yet every 28 days ended the same: a red punch to the gut. By cycle 14, I'd spen…" at bounding box center [584, 198] width 242 height 75
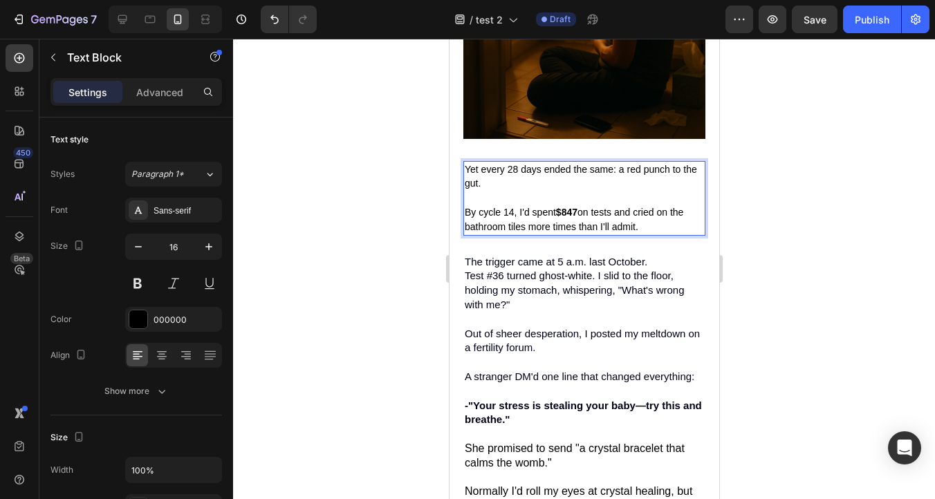
click at [477, 196] on p "Rich Text Editor. Editing area: main" at bounding box center [583, 198] width 239 height 15
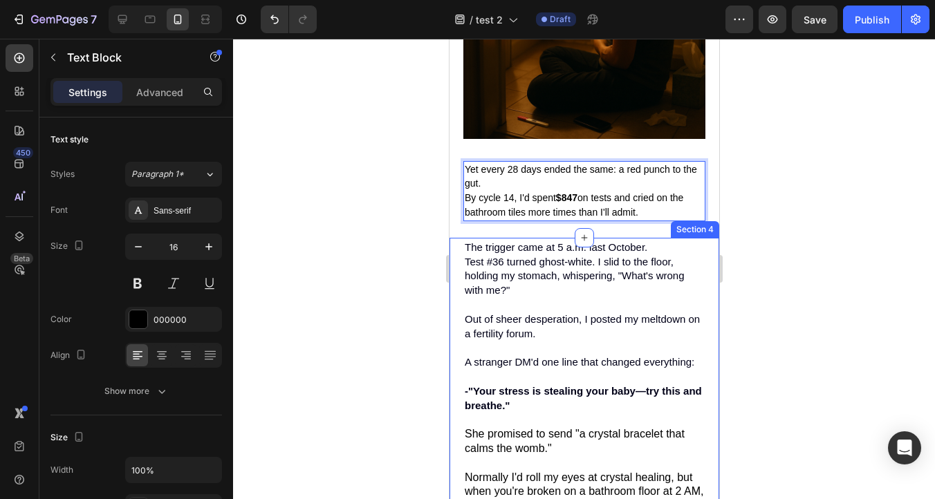
click at [783, 312] on div at bounding box center [584, 269] width 702 height 461
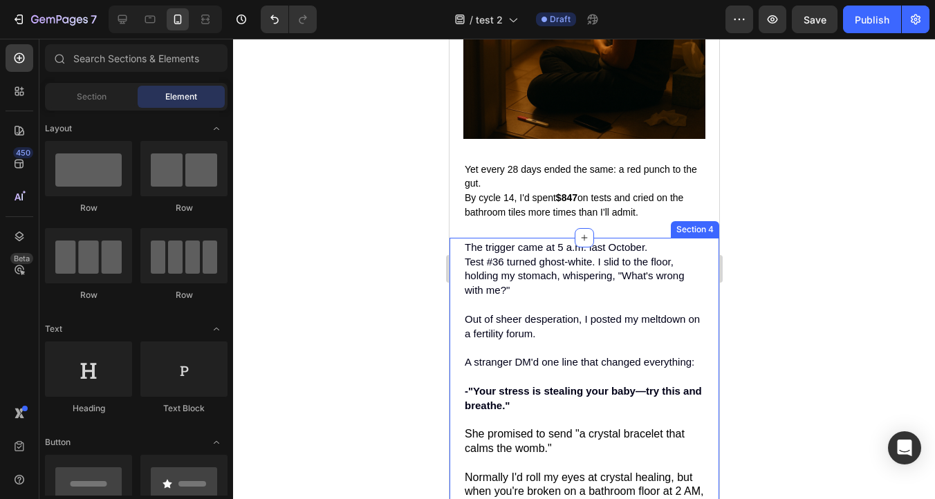
click at [788, 286] on div at bounding box center [584, 269] width 702 height 461
click at [797, 244] on div at bounding box center [584, 269] width 702 height 461
click at [796, 178] on div at bounding box center [584, 269] width 702 height 461
click at [328, 232] on div at bounding box center [584, 269] width 702 height 461
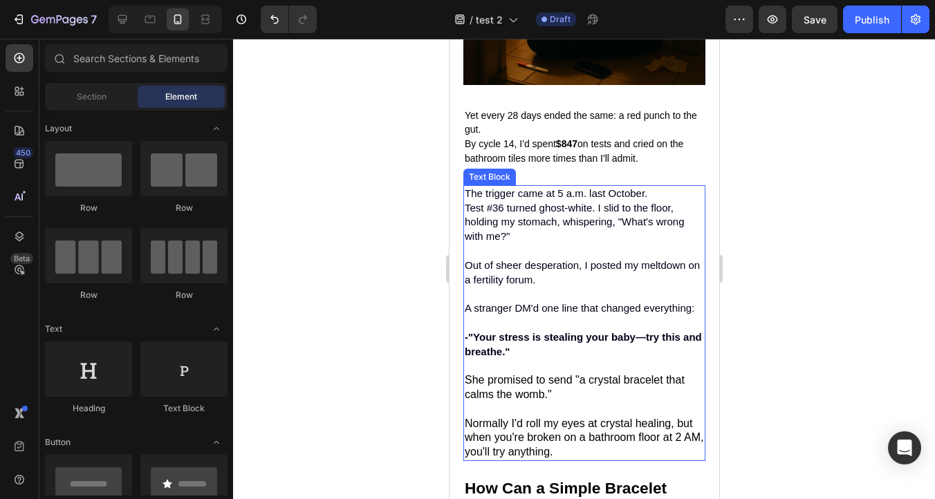
scroll to position [1223, 0]
click at [598, 211] on span "Test #36 turned ghost-white. I slid to the floor, holding my stomach, whisperin…" at bounding box center [574, 223] width 220 height 41
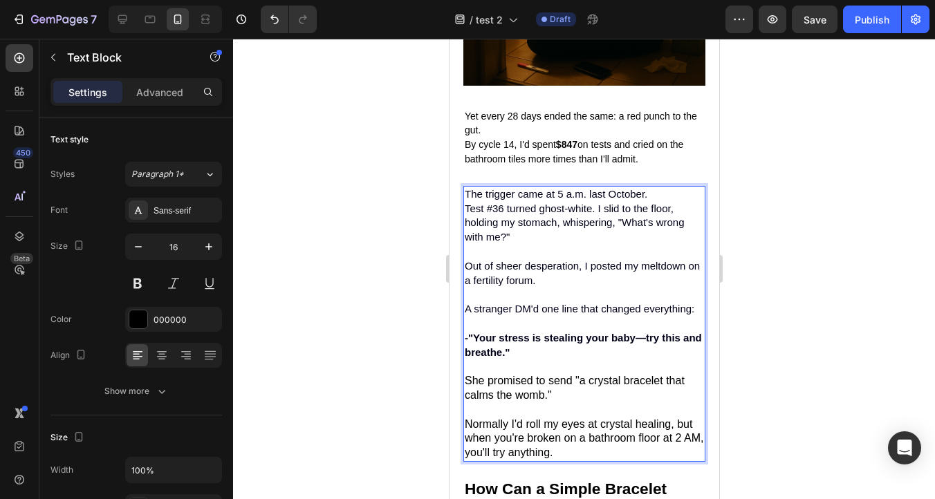
click at [602, 213] on span "Test #36 turned ghost-white. I slid to the floor, holding my stomach, whisperin…" at bounding box center [574, 223] width 220 height 41
click at [600, 213] on span "Test #36 turned ghost-white. I slid to the floor, holding my stomach, whisperin…" at bounding box center [574, 223] width 220 height 41
click at [597, 212] on span "Test #36 turned ghost-white. I slid to the floor, holding my stomach, whisperin…" at bounding box center [574, 223] width 220 height 41
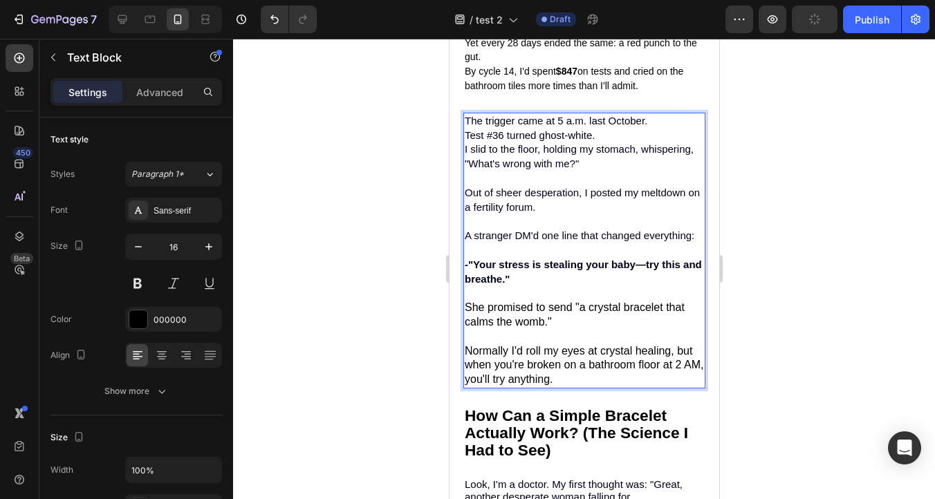
scroll to position [1305, 0]
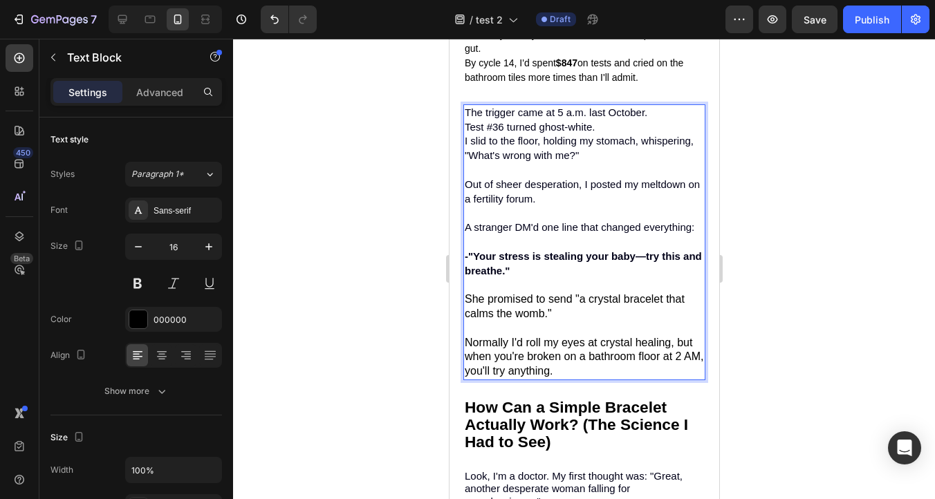
click at [476, 221] on p "Out of sheer desperation, I posted my meltdown on a fertility forum." at bounding box center [583, 199] width 239 height 43
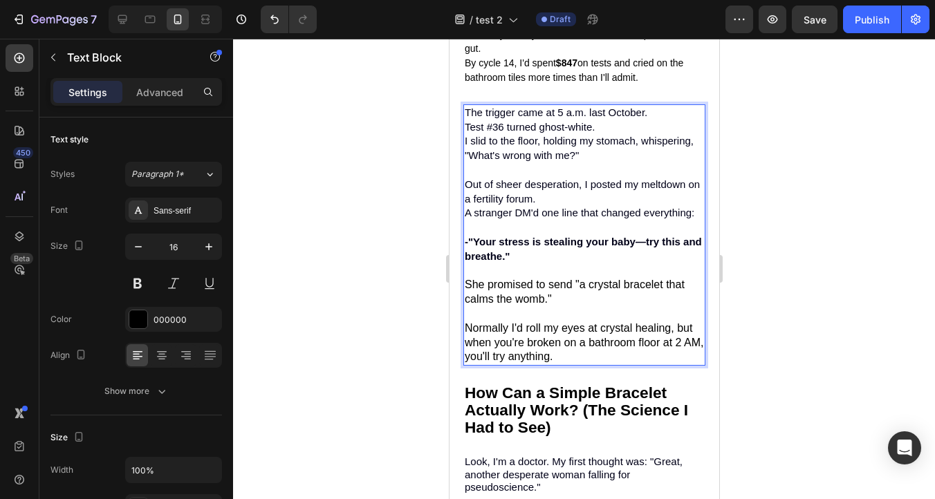
click at [651, 248] on strong "-"Your stress is stealing your baby—try this and breathe."" at bounding box center [582, 249] width 237 height 26
click at [526, 251] on strong "-"Your stress is stealing your baby—wear this and breathe."" at bounding box center [577, 249] width 226 height 26
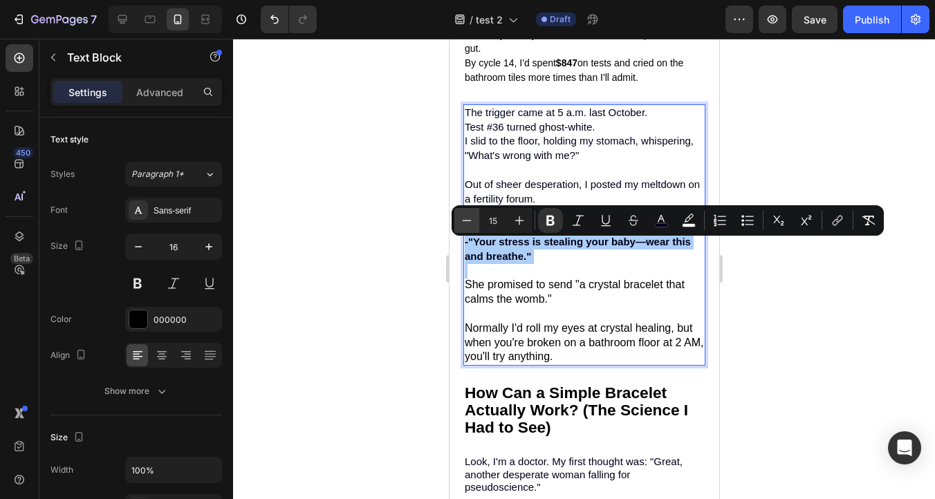
click at [467, 221] on icon "Editor contextual toolbar" at bounding box center [467, 220] width 9 height 1
type input "14"
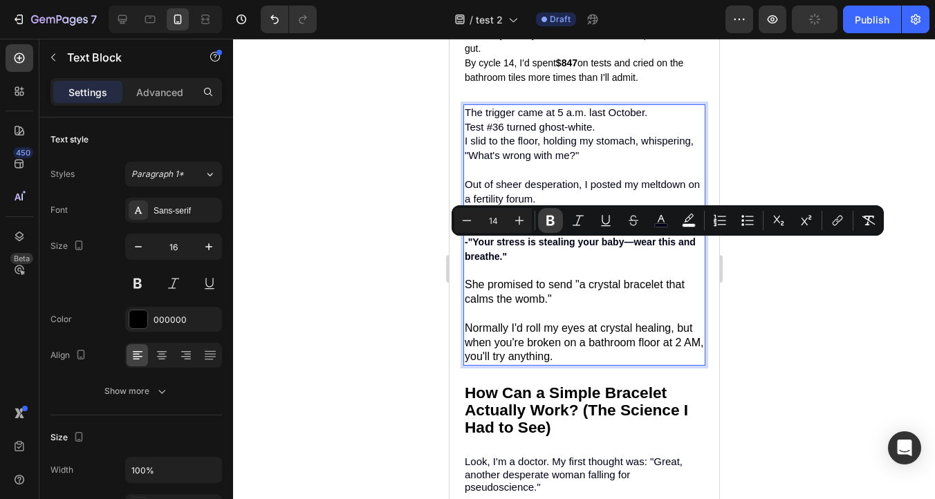
click at [555, 221] on icon "Editor contextual toolbar" at bounding box center [551, 221] width 14 height 14
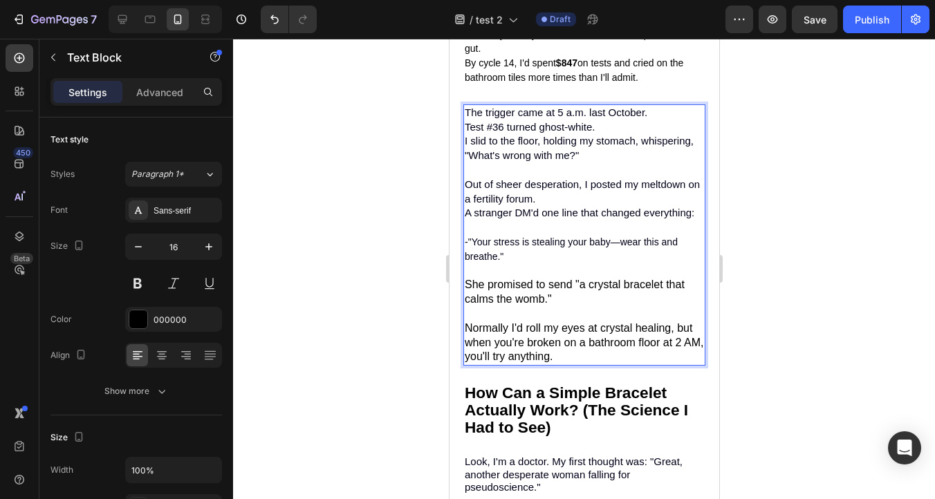
click at [530, 218] on span "A stranger DM'd one line that changed everything:" at bounding box center [579, 213] width 230 height 12
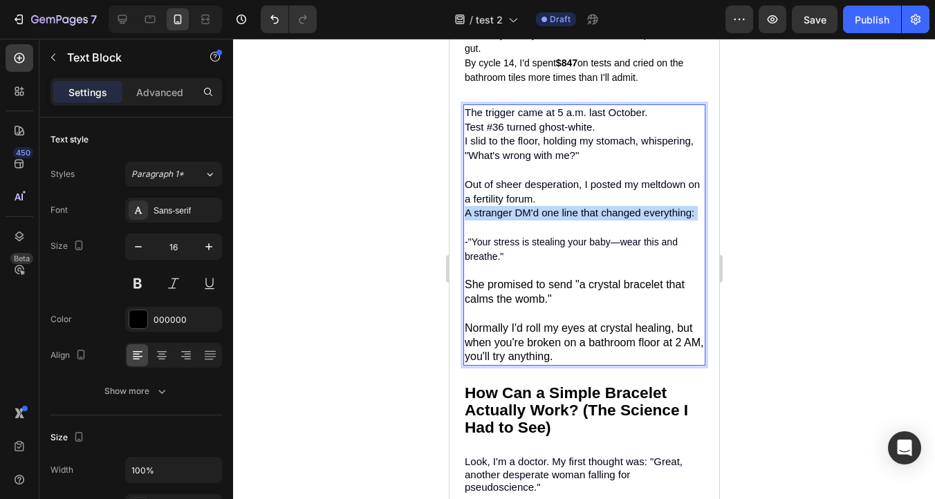
click at [530, 218] on span "A stranger DM'd one line that changed everything:" at bounding box center [579, 213] width 230 height 12
click at [521, 218] on span "A stranger DM'd one line that changed everything:" at bounding box center [579, 213] width 230 height 12
click at [510, 248] on span "-"Your stress is stealing your baby—wear this and breathe."" at bounding box center [570, 250] width 213 height 26
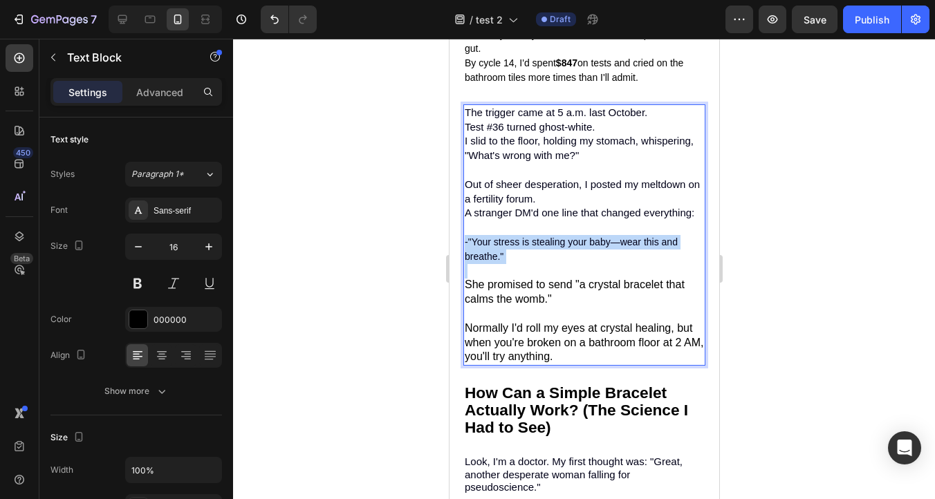
click at [510, 248] on span "-"Your stress is stealing your baby—wear this and breathe."" at bounding box center [570, 250] width 213 height 26
click at [802, 235] on div at bounding box center [584, 269] width 702 height 461
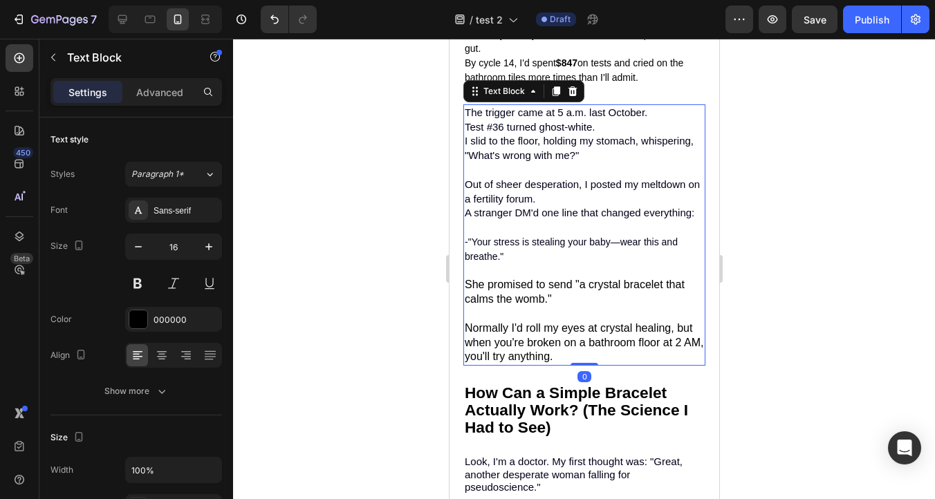
click at [565, 248] on span "-"Your stress is stealing your baby—wear this and breathe."" at bounding box center [570, 250] width 213 height 26
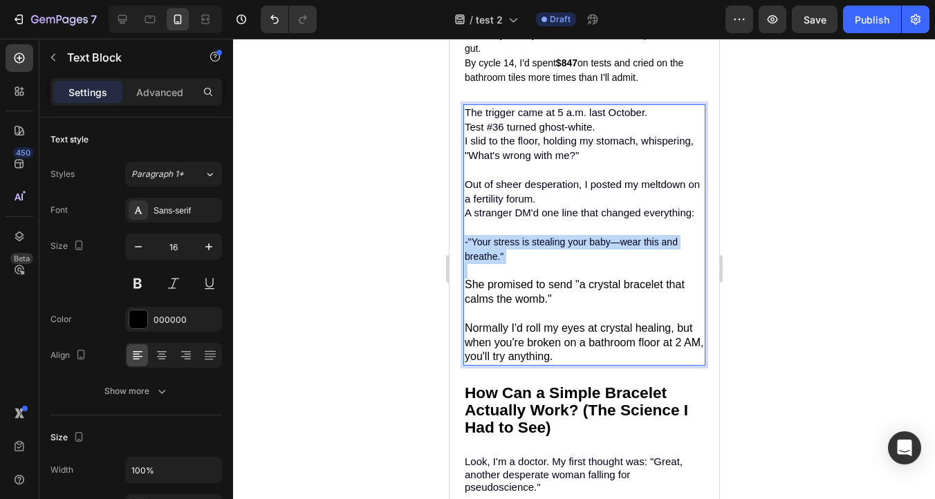
click at [565, 248] on span "-"Your stress is stealing your baby—wear this and breathe."" at bounding box center [570, 250] width 213 height 26
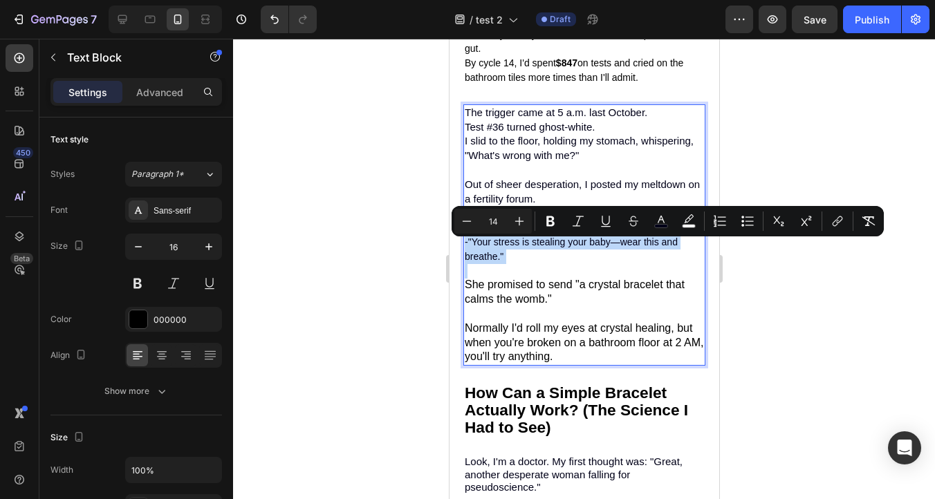
type input "15"
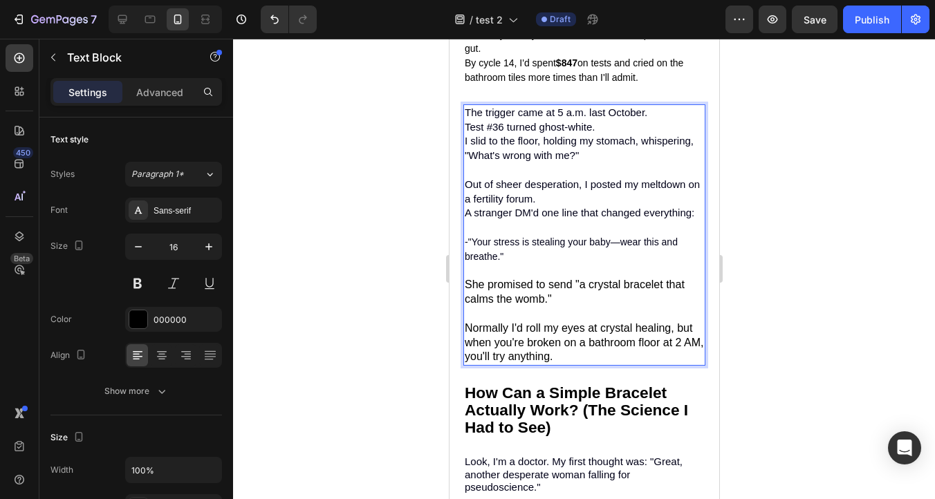
click at [521, 190] on span "Out of sheer desperation, I posted my meltdown on a fertility forum." at bounding box center [581, 191] width 235 height 26
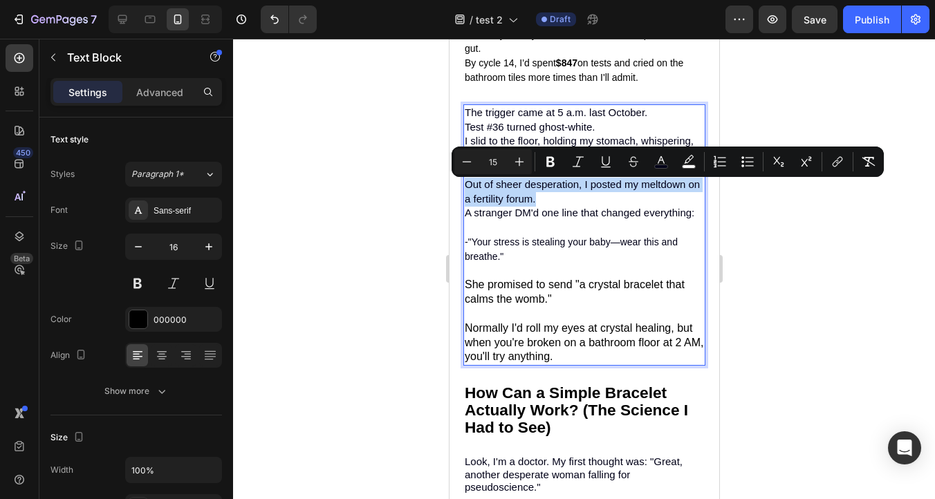
type input "14"
click at [520, 250] on span "-"Your stress is stealing your baby—wear this and breathe."" at bounding box center [570, 250] width 213 height 26
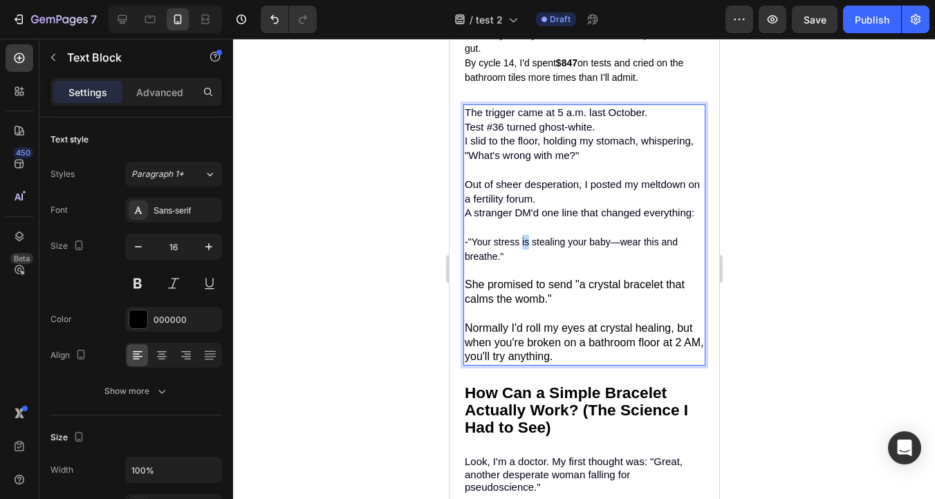
click at [520, 250] on span "-"Your stress is stealing your baby—wear this and breathe."" at bounding box center [570, 250] width 213 height 26
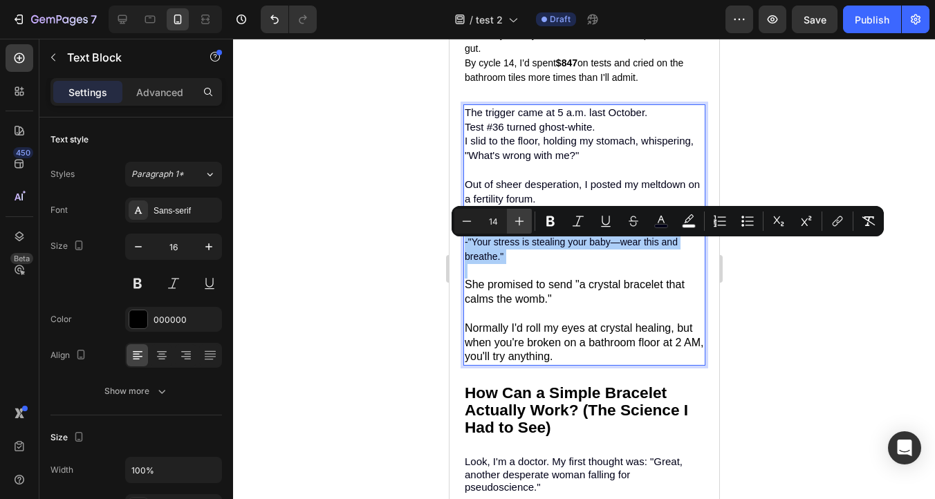
click at [519, 229] on button "Plus" at bounding box center [519, 221] width 25 height 25
type input "16"
click at [526, 293] on p "She promised to send "a crystal bracelet that calms the womb."" at bounding box center [583, 292] width 239 height 29
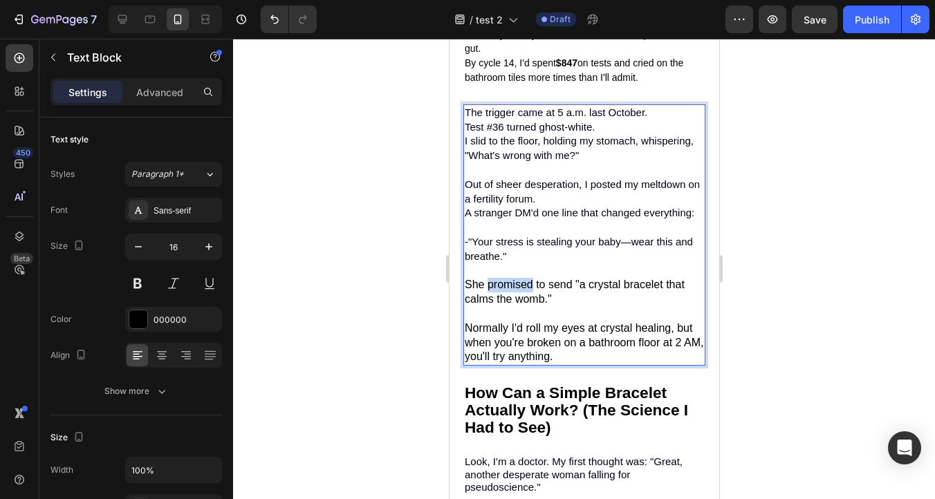
click at [526, 293] on p "She promised to send "a crystal bracelet that calms the womb."" at bounding box center [583, 292] width 239 height 29
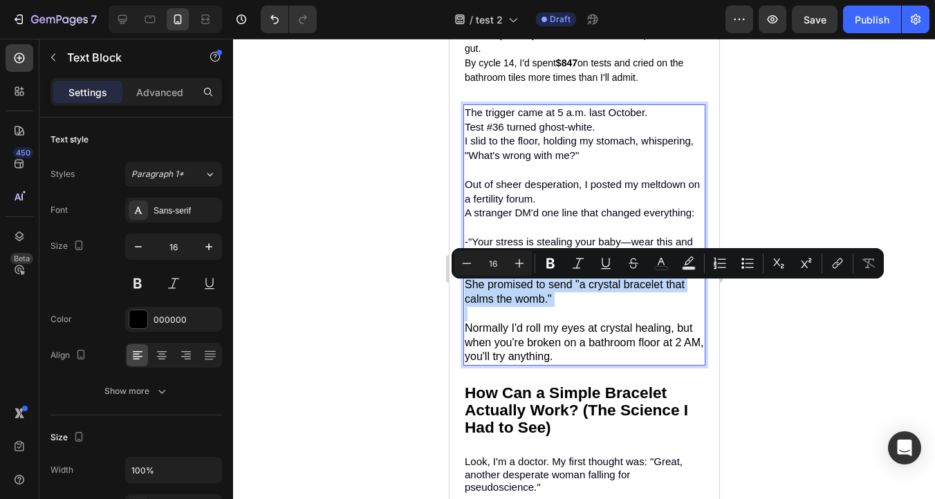
click at [526, 293] on p "She promised to send "a crystal bracelet that calms the womb."" at bounding box center [583, 292] width 239 height 29
click at [468, 265] on icon "Editor contextual toolbar" at bounding box center [467, 264] width 14 height 14
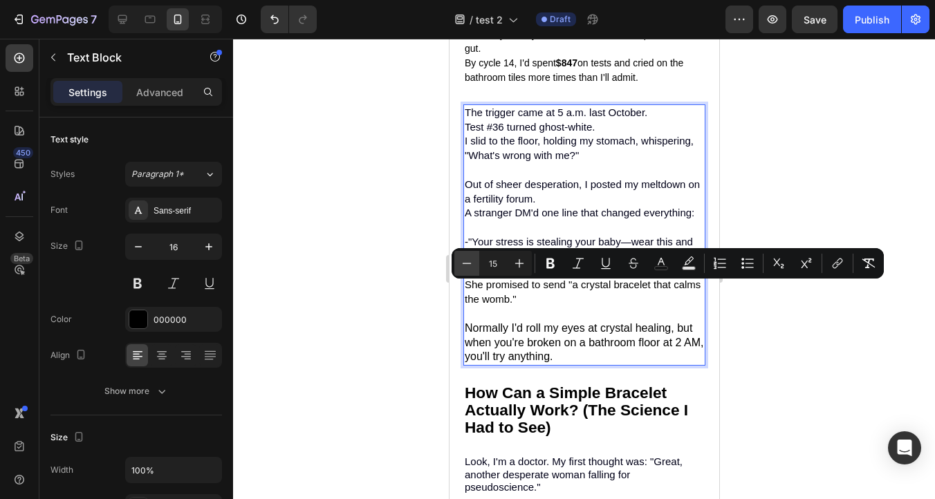
click at [468, 265] on icon "Editor contextual toolbar" at bounding box center [467, 264] width 14 height 14
type input "14"
click at [575, 234] on p "A stranger DM'd one line that changed everything:" at bounding box center [583, 220] width 239 height 29
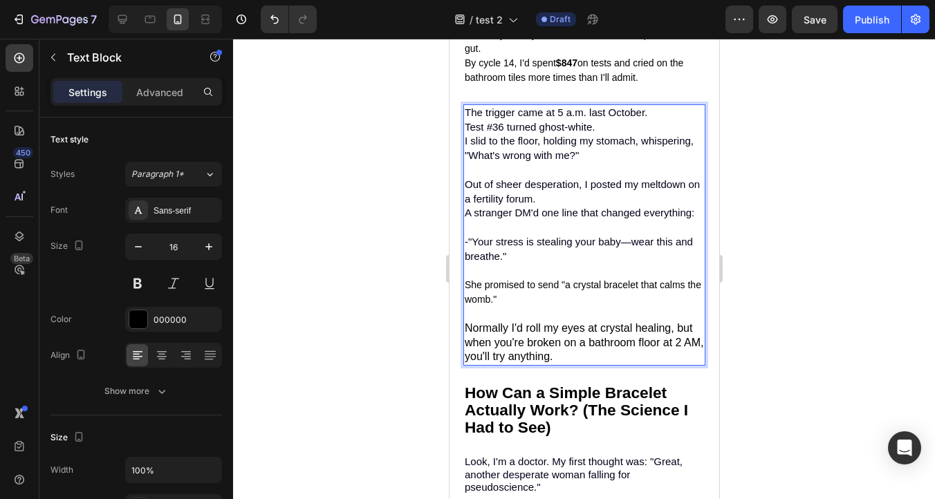
click at [569, 245] on span "-"Your stress is stealing your baby—wear this and breathe."" at bounding box center [578, 249] width 228 height 26
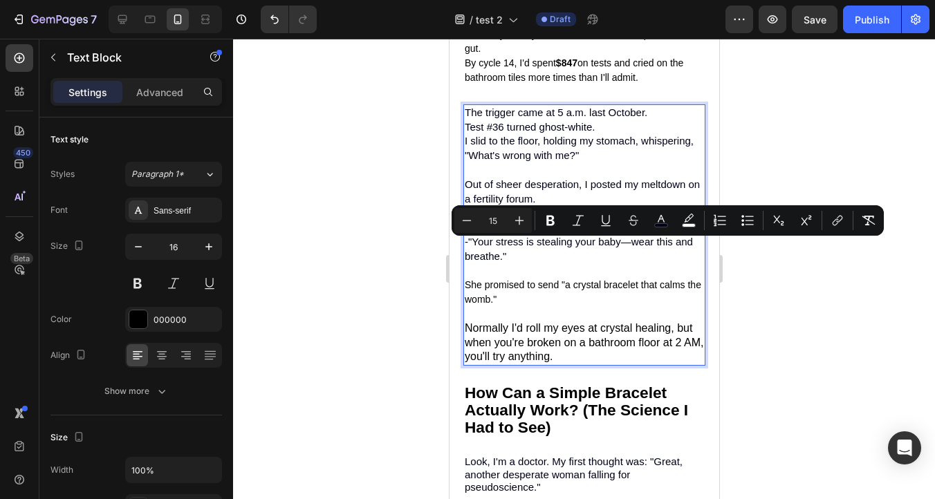
click at [513, 204] on span "Out of sheer desperation, I posted my meltdown on a fertility forum." at bounding box center [581, 191] width 235 height 26
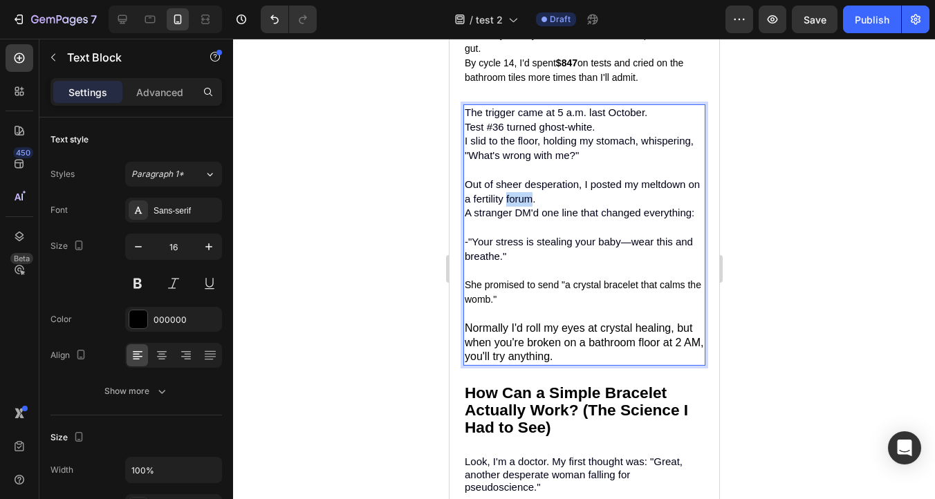
click at [513, 204] on span "Out of sheer desperation, I posted my meltdown on a fertility forum." at bounding box center [581, 191] width 235 height 26
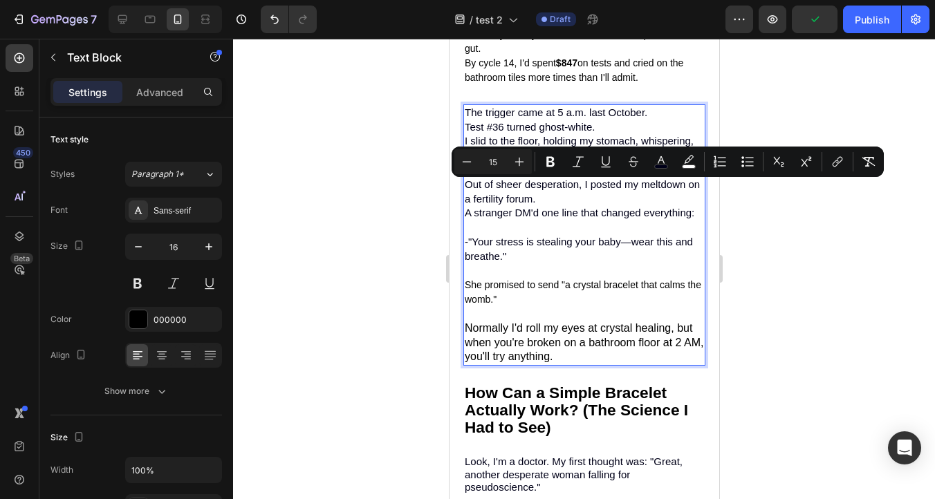
click at [485, 129] on span "Test #36 turned ghost-white." at bounding box center [529, 127] width 130 height 12
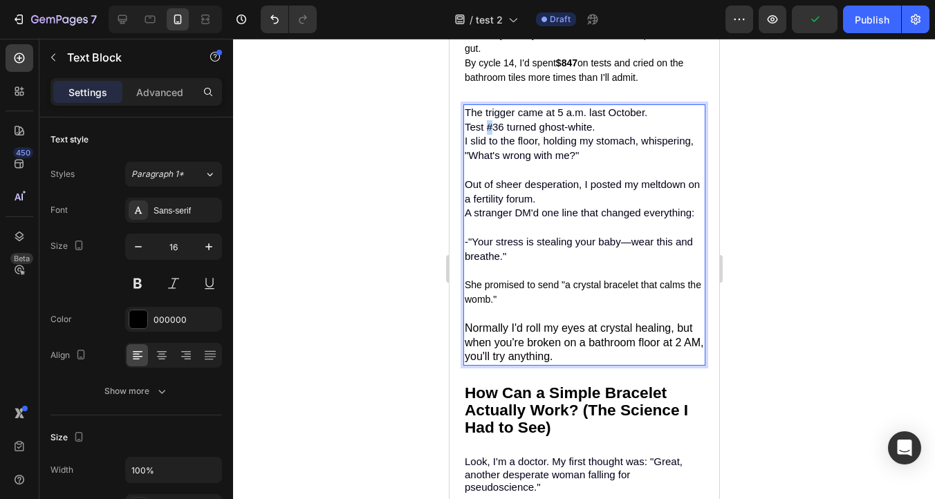
click at [485, 129] on span "Test #36 turned ghost-white." at bounding box center [529, 127] width 130 height 12
click at [494, 154] on span "I slid to the floor, holding my stomach, whispering, "What's wrong with me?"" at bounding box center [578, 148] width 229 height 26
click at [494, 118] on span "The trigger came at 5 a.m. last October." at bounding box center [555, 113] width 183 height 12
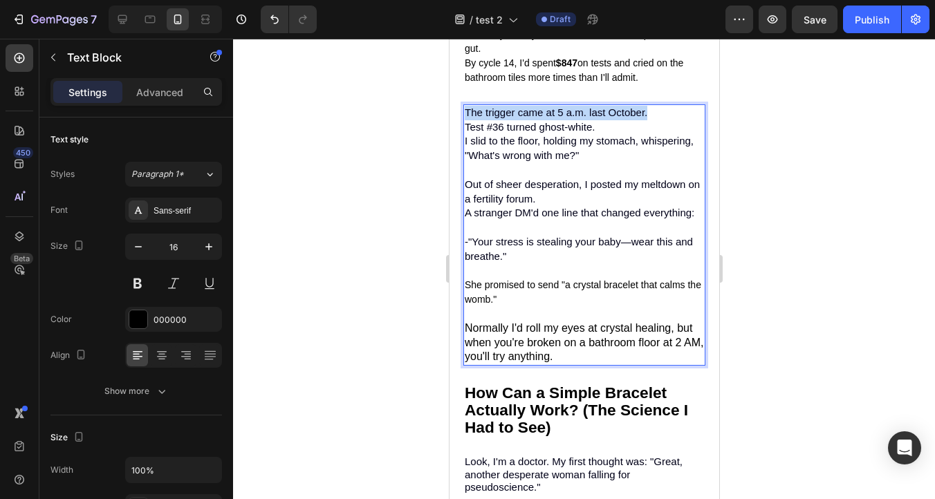
click at [494, 118] on span "The trigger came at 5 a.m. last October." at bounding box center [555, 113] width 183 height 12
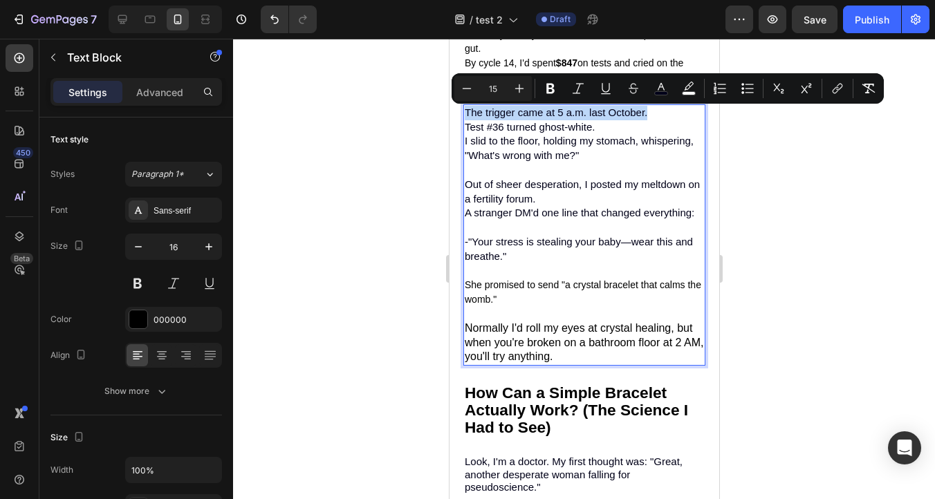
type input "16"
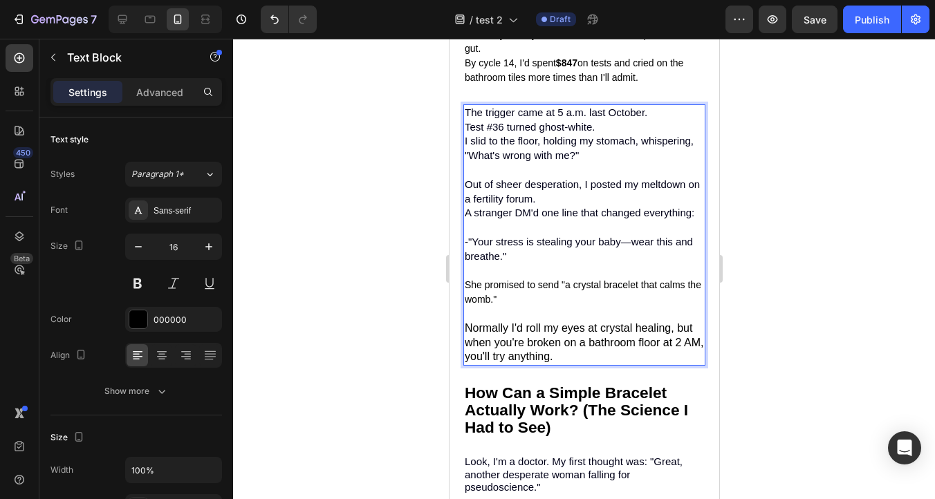
click at [508, 178] on p "Rich Text Editor. Editing area: main" at bounding box center [583, 170] width 239 height 15
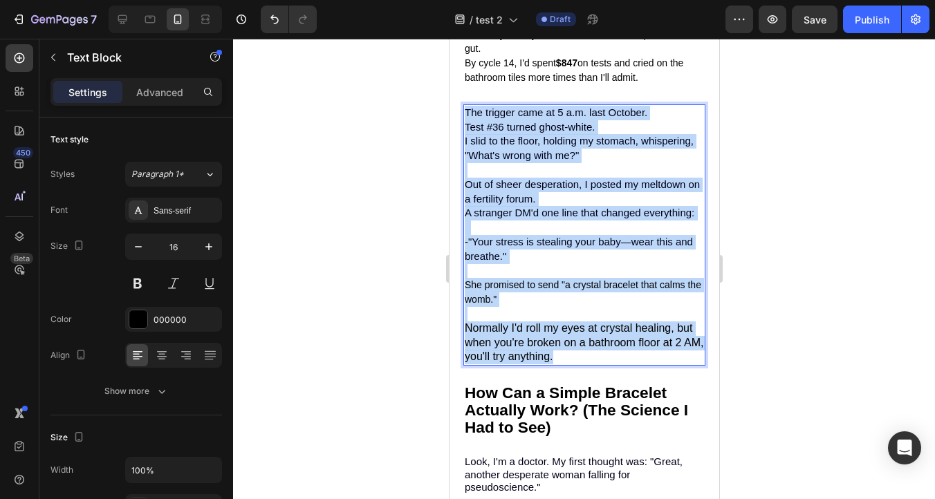
drag, startPoint x: 555, startPoint y: 367, endPoint x: 466, endPoint y: 121, distance: 261.2
click at [466, 121] on div "The trigger came at 5 a.m. last October. Test #36 turned ghost-white. I slid to…" at bounding box center [584, 234] width 242 height 261
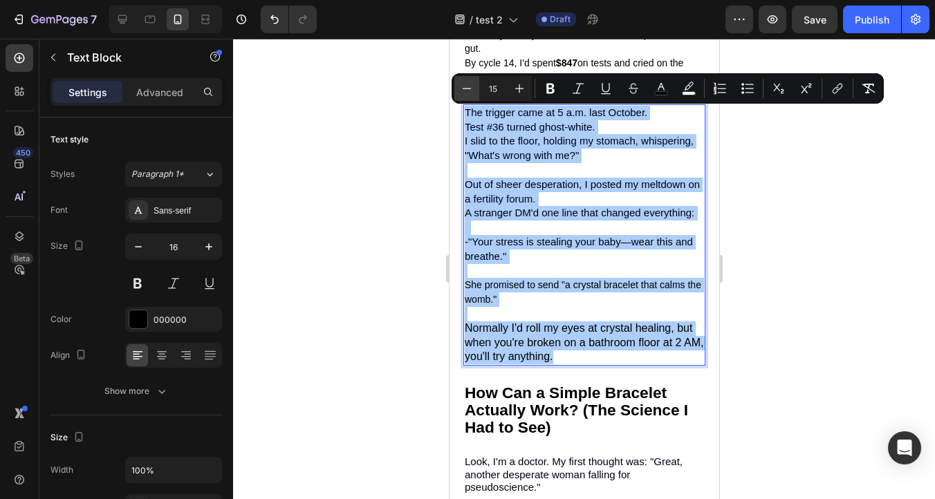
click at [465, 91] on icon "Editor contextual toolbar" at bounding box center [467, 89] width 14 height 14
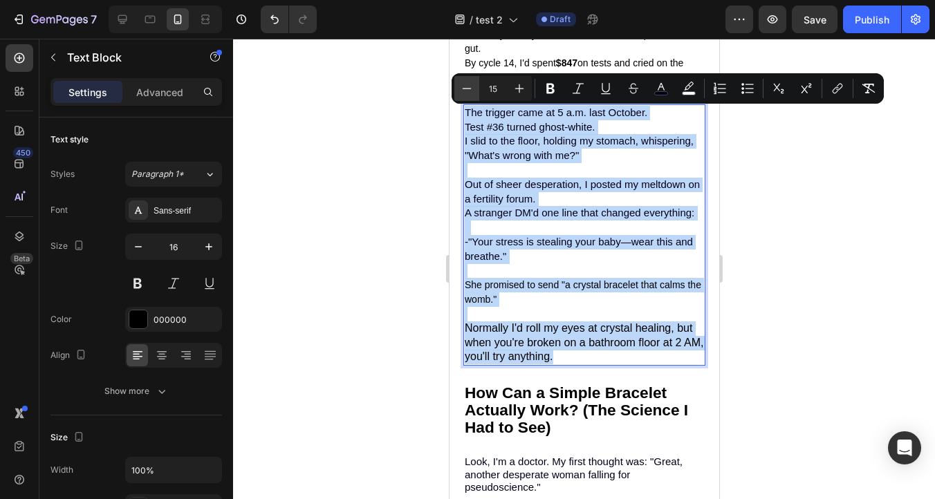
type input "14"
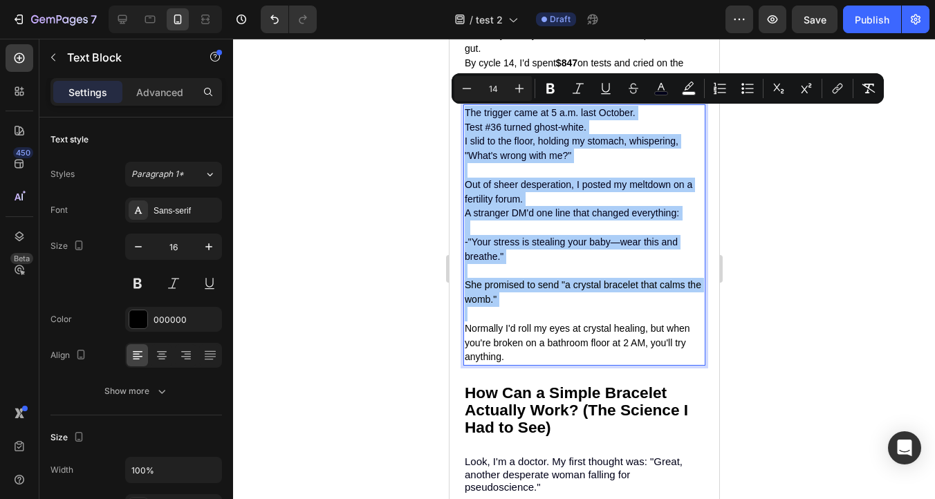
click at [804, 151] on div at bounding box center [584, 269] width 702 height 461
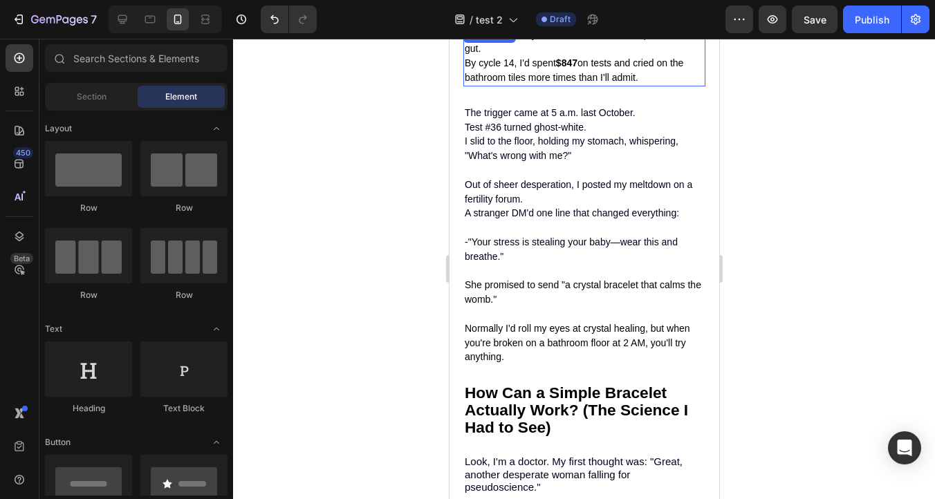
click at [545, 76] on span "By cycle 14, I'd spent $847 on tests and cried on the bathroom tiles more times…" at bounding box center [573, 70] width 219 height 26
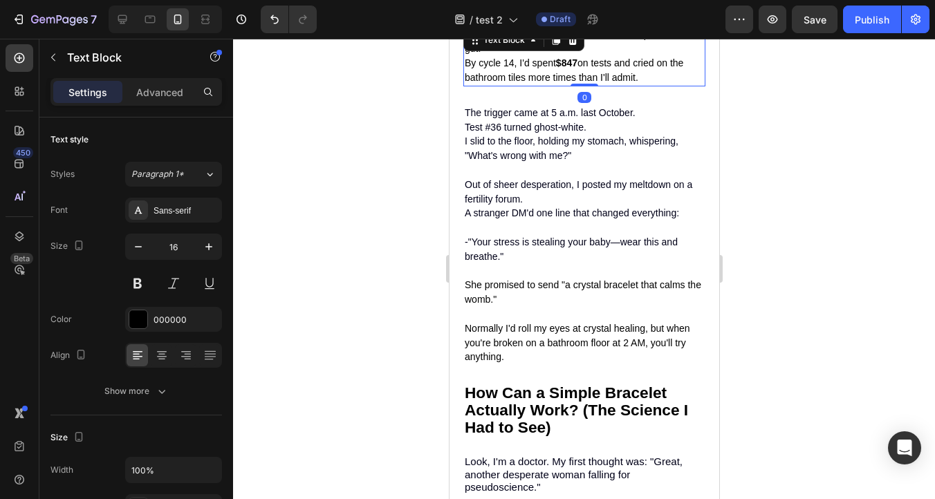
scroll to position [1295, 0]
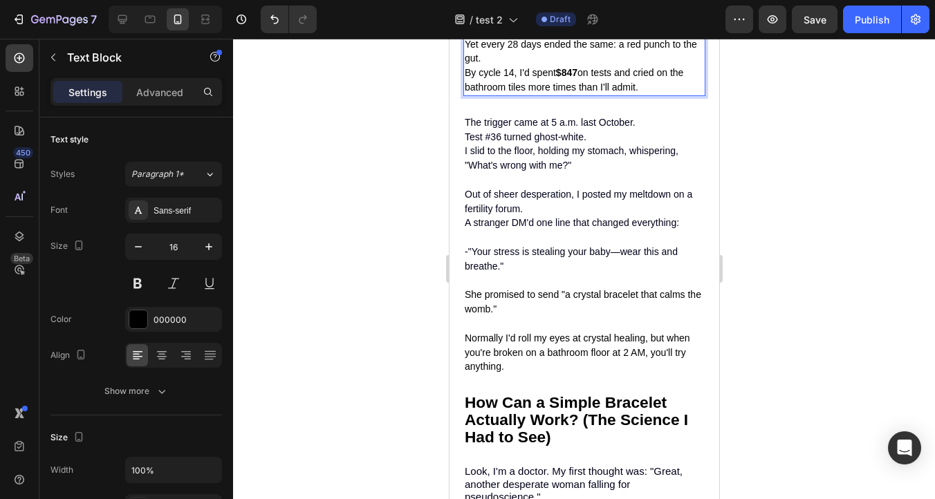
click at [545, 76] on span "By cycle 14, I'd spent $847 on tests and cried on the bathroom tiles more times…" at bounding box center [573, 80] width 219 height 26
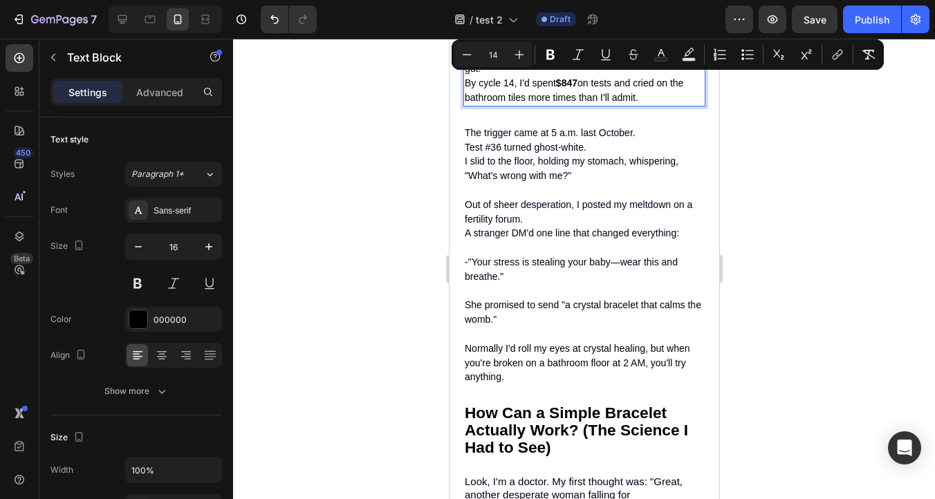
scroll to position [1279, 0]
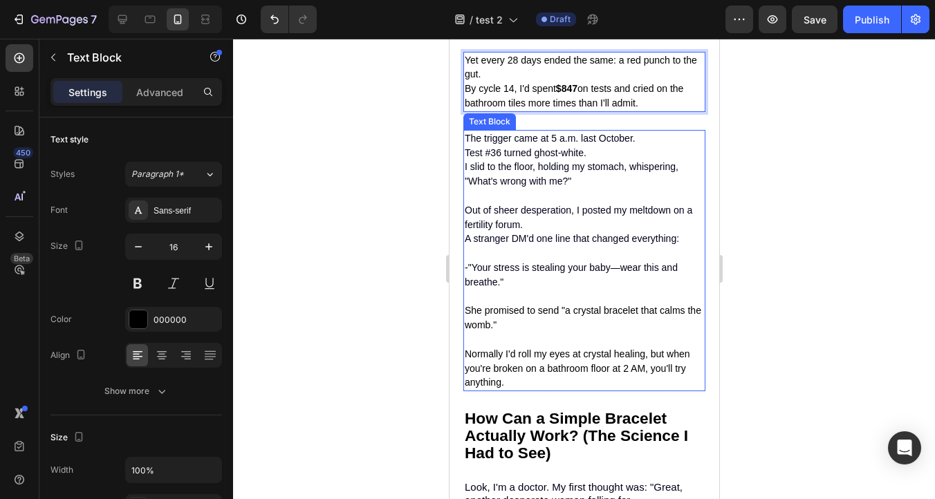
click at [532, 232] on p "Out of sheer desperation, I posted my meltdown on a fertility forum." at bounding box center [583, 217] width 239 height 29
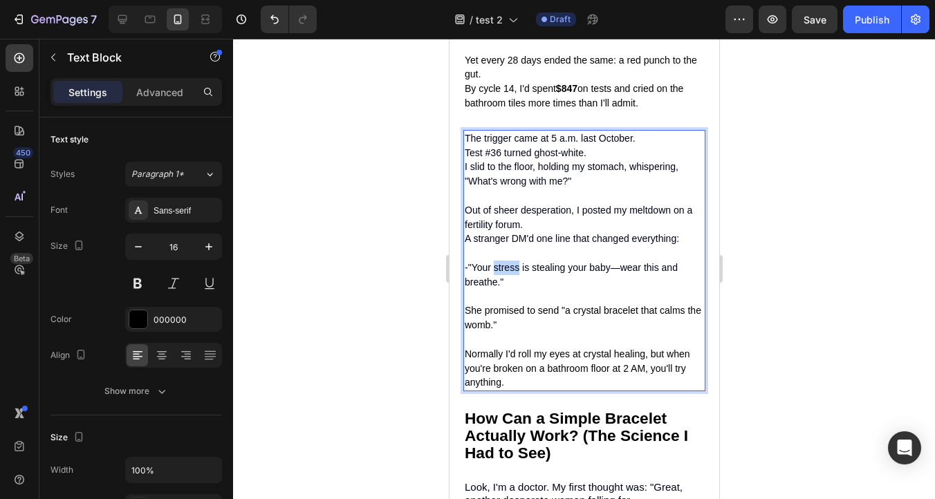
click at [497, 279] on span "-"Your stress is stealing your baby—wear this and breathe."" at bounding box center [570, 275] width 213 height 26
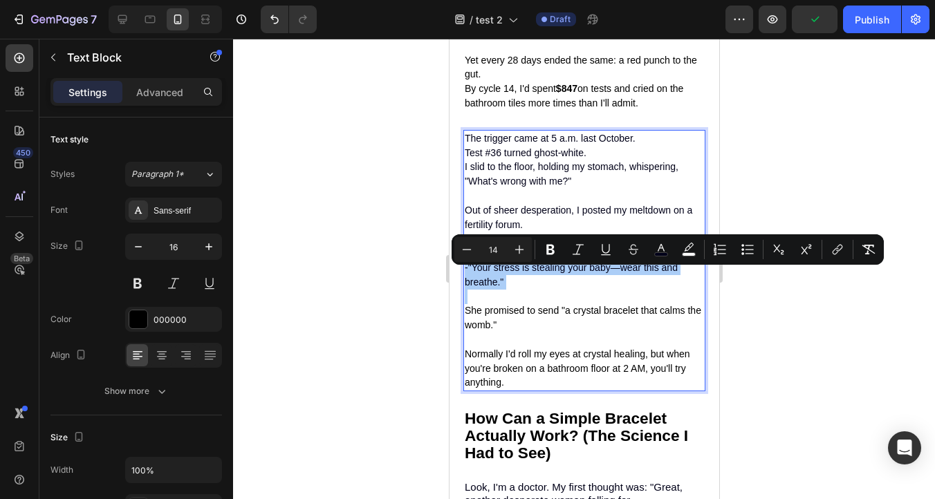
click at [790, 190] on div at bounding box center [584, 269] width 702 height 461
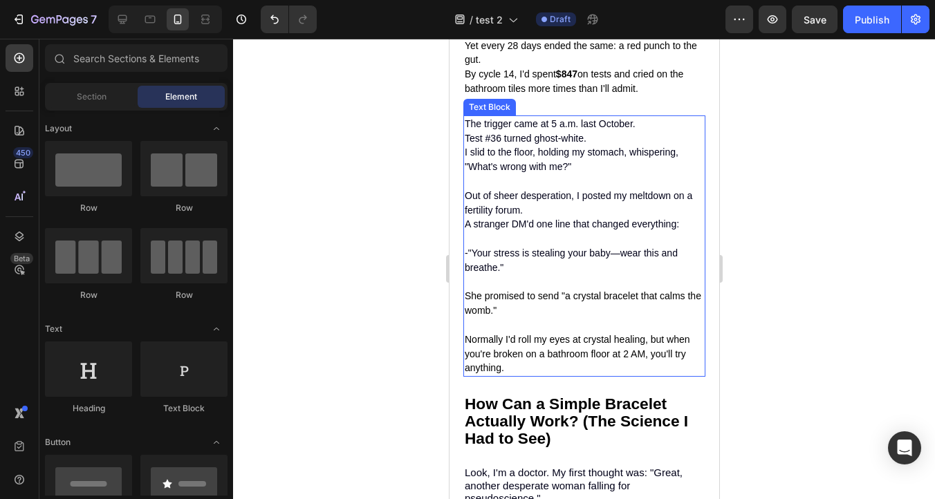
scroll to position [1293, 0]
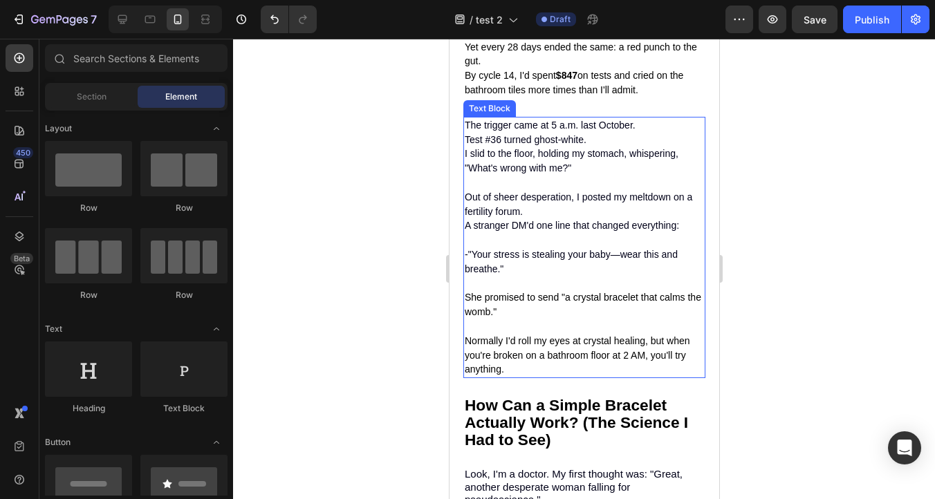
click at [502, 366] on span "Normally I'd roll my eyes at crystal healing, but when you're broken on a bathr…" at bounding box center [576, 355] width 225 height 40
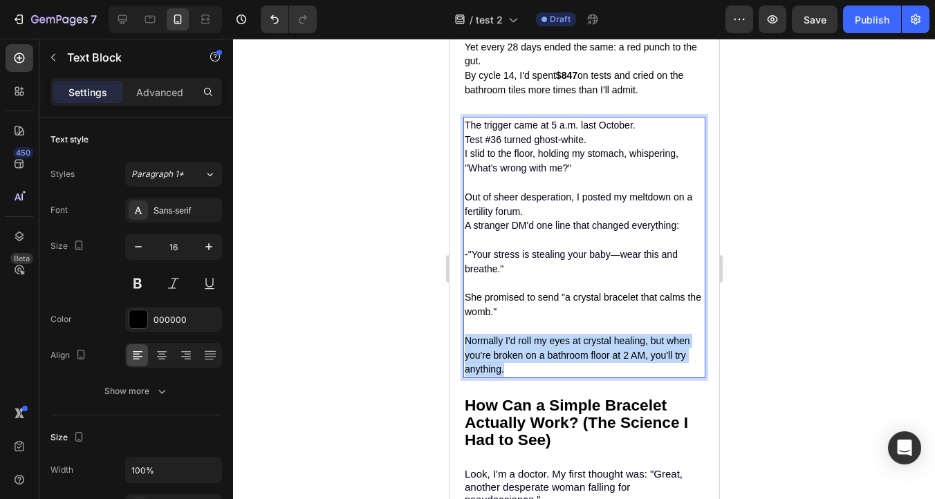
click at [502, 366] on span "Normally I'd roll my eyes at crystal healing, but when you're broken on a bathr…" at bounding box center [576, 355] width 225 height 40
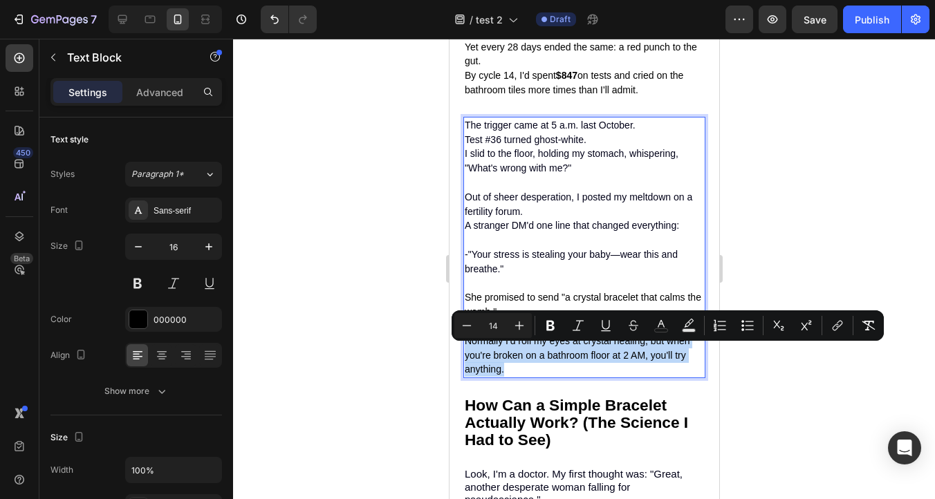
click at [509, 377] on p "Normally I'd roll my eyes at crystal healing, but when you're broken on a bathr…" at bounding box center [583, 355] width 239 height 43
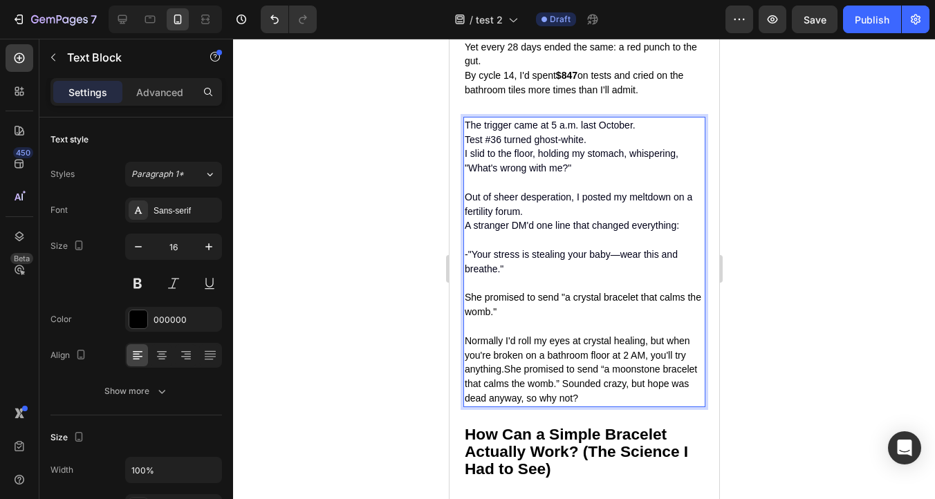
click at [508, 380] on span "Normally I'd roll my eyes at crystal healing, but when you're broken on a bathr…" at bounding box center [580, 369] width 232 height 68
click at [627, 384] on span "Normally I'd roll my eyes at crystal healing, but when you're broken on a bathr…" at bounding box center [580, 369] width 232 height 68
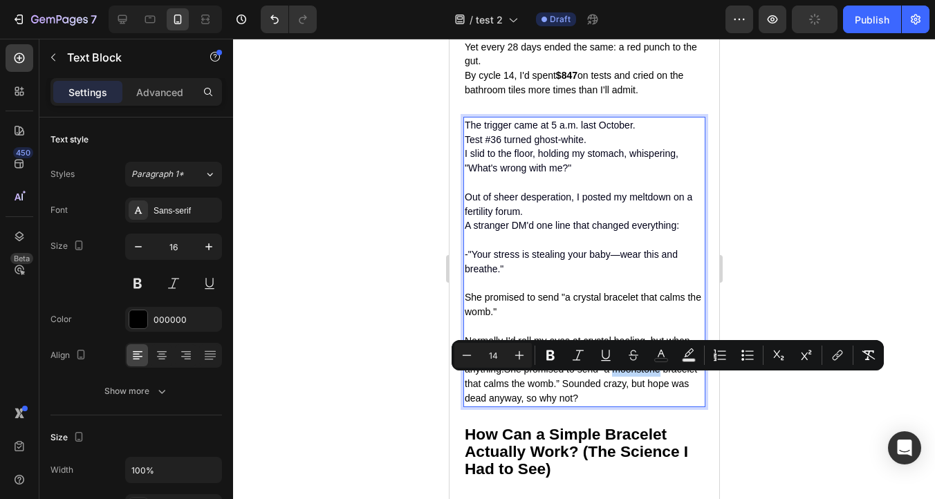
copy span "moonstone"
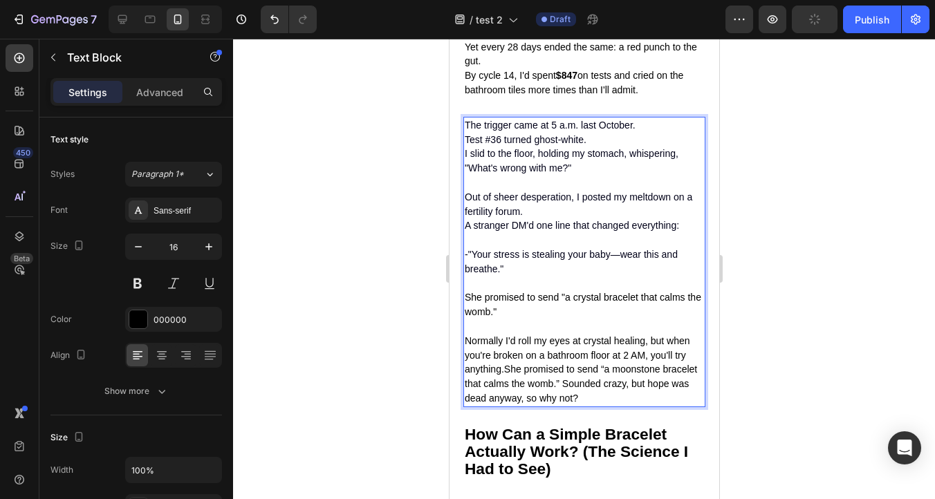
click at [591, 306] on span "She promised to send "a crystal bracelet that calms the womb."" at bounding box center [582, 305] width 237 height 26
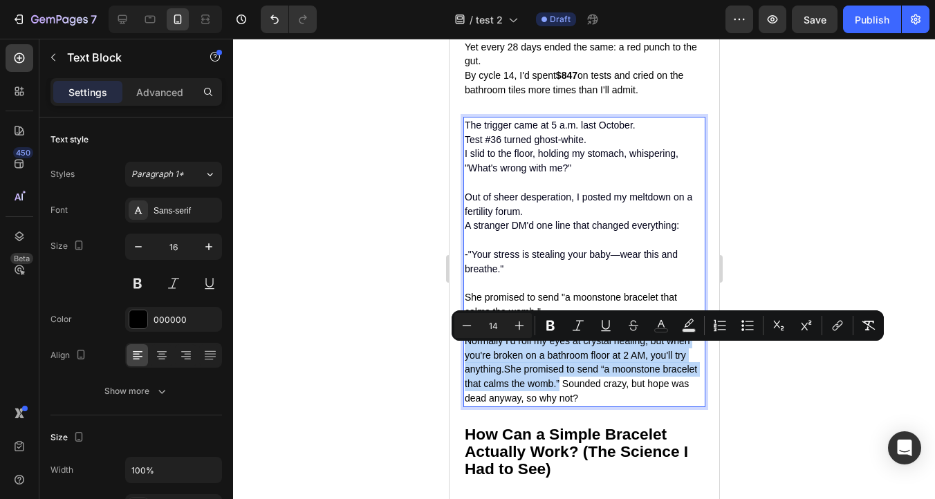
drag, startPoint x: 559, startPoint y: 397, endPoint x: 463, endPoint y: 355, distance: 104.7
click at [463, 355] on div "The trigger came at 5 a.m. last October. Test #36 turned ghost-white. I slid to…" at bounding box center [584, 262] width 242 height 290
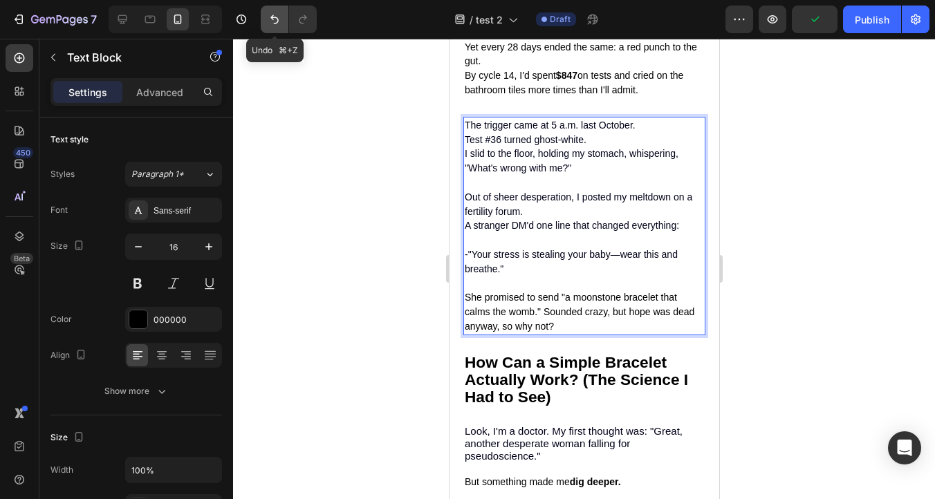
click at [262, 22] on button "Undo/Redo" at bounding box center [275, 20] width 28 height 28
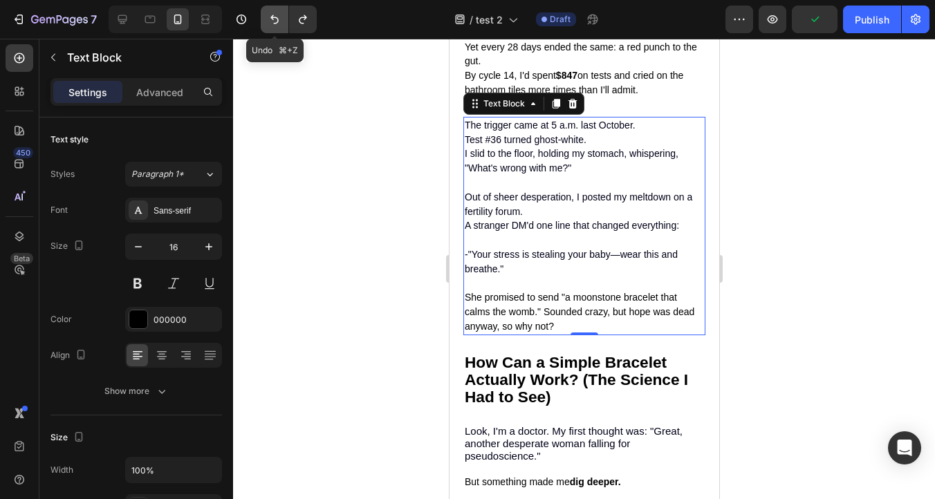
click at [267, 19] on button "Undo/Redo" at bounding box center [275, 20] width 28 height 28
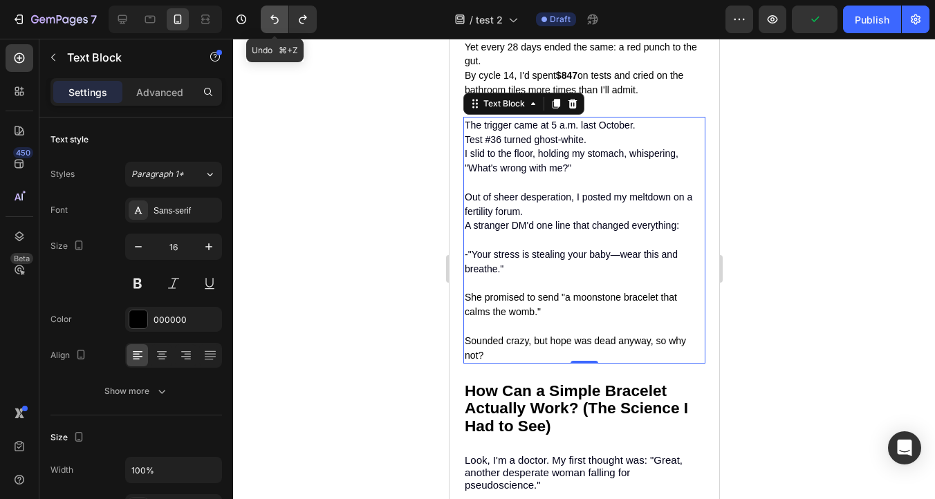
click at [267, 19] on button "Undo/Redo" at bounding box center [275, 20] width 28 height 28
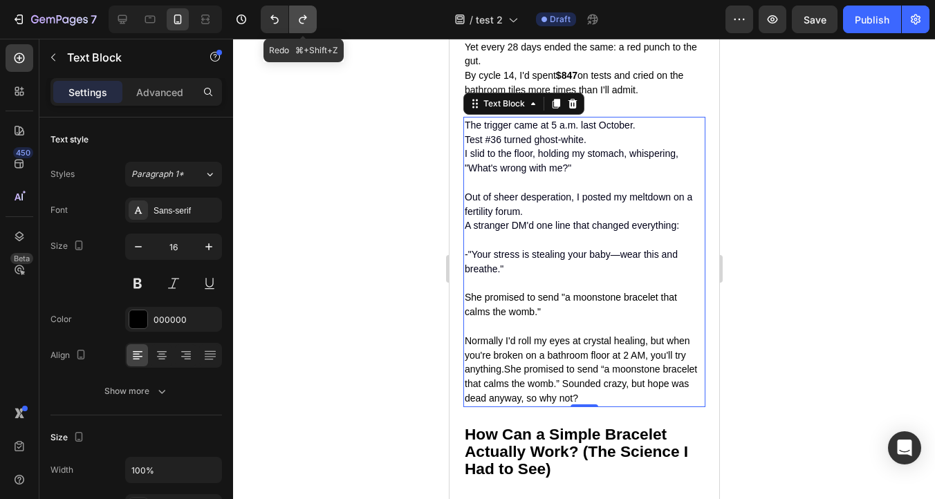
click at [298, 19] on icon "Undo/Redo" at bounding box center [303, 19] width 14 height 14
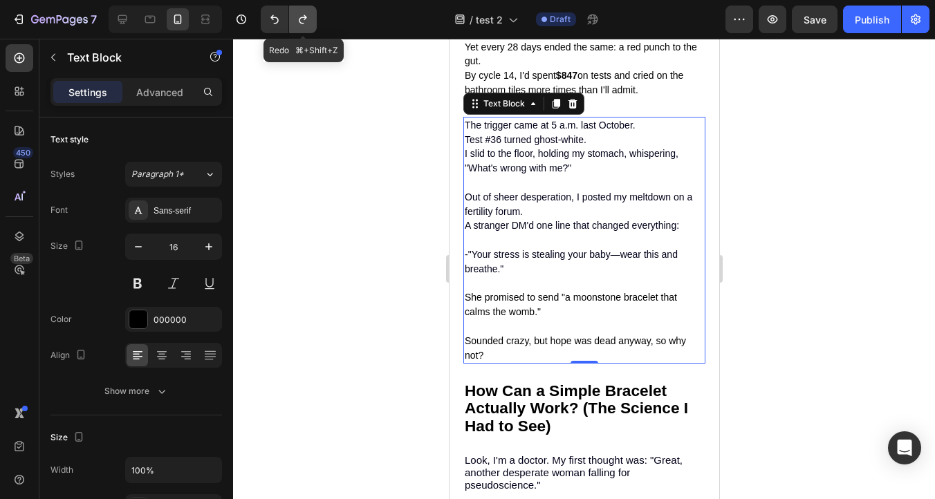
click at [298, 19] on icon "Undo/Redo" at bounding box center [303, 19] width 14 height 14
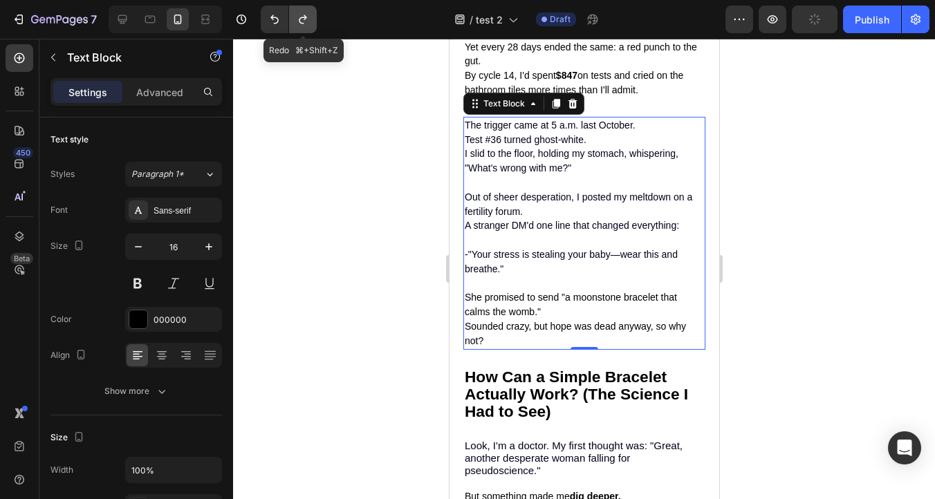
click at [298, 19] on icon "Undo/Redo" at bounding box center [303, 19] width 14 height 14
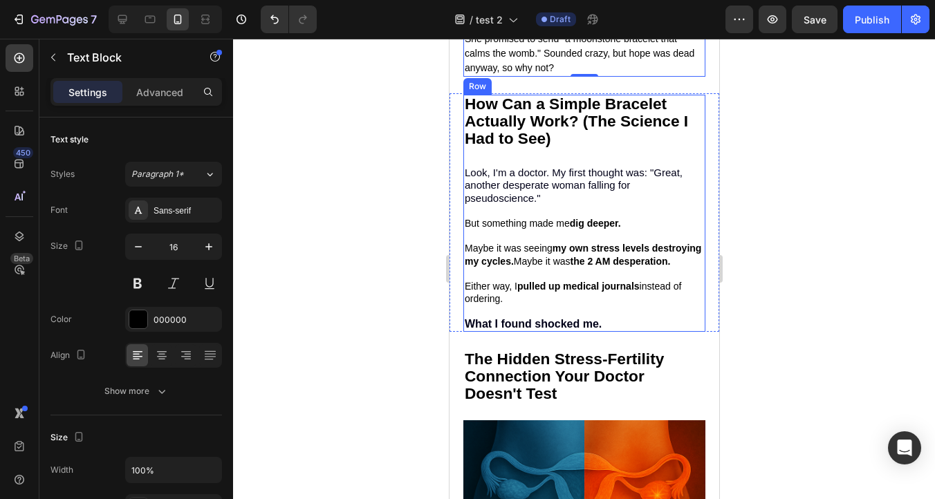
scroll to position [1557, 0]
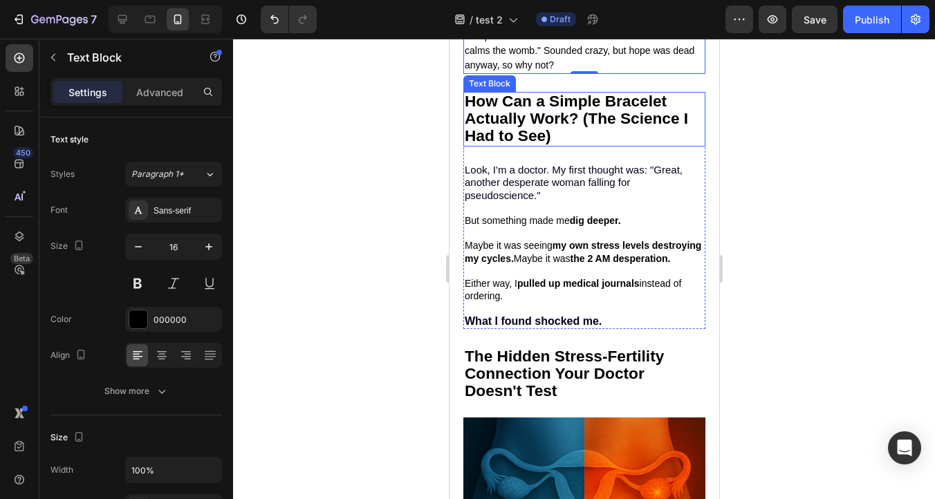
click at [700, 116] on p "How Can a Simple Bracelet Actually Work? (The Science I Had to See)" at bounding box center [583, 119] width 239 height 52
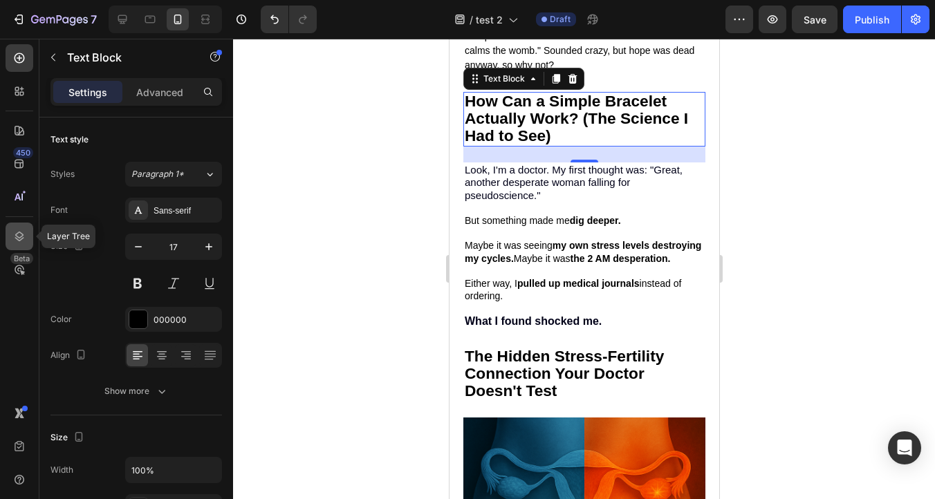
click at [19, 239] on icon at bounding box center [19, 237] width 14 height 14
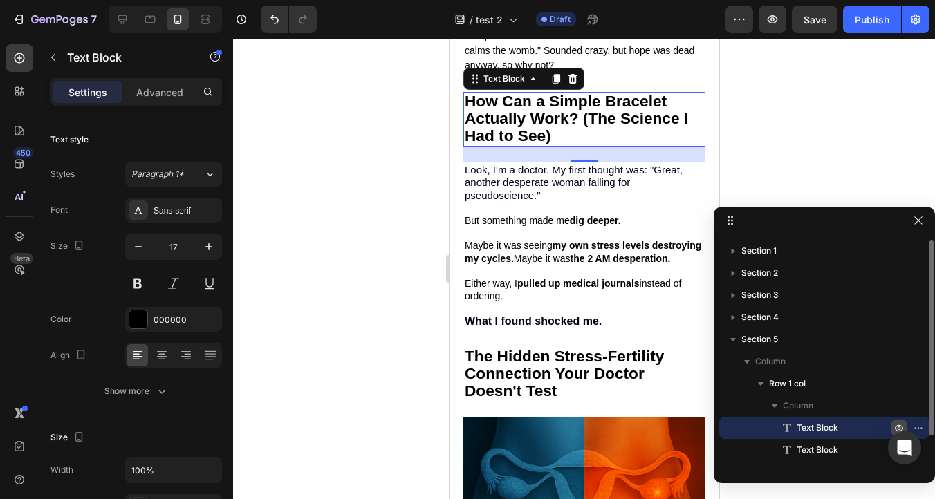
click at [898, 427] on icon "button" at bounding box center [898, 428] width 11 height 11
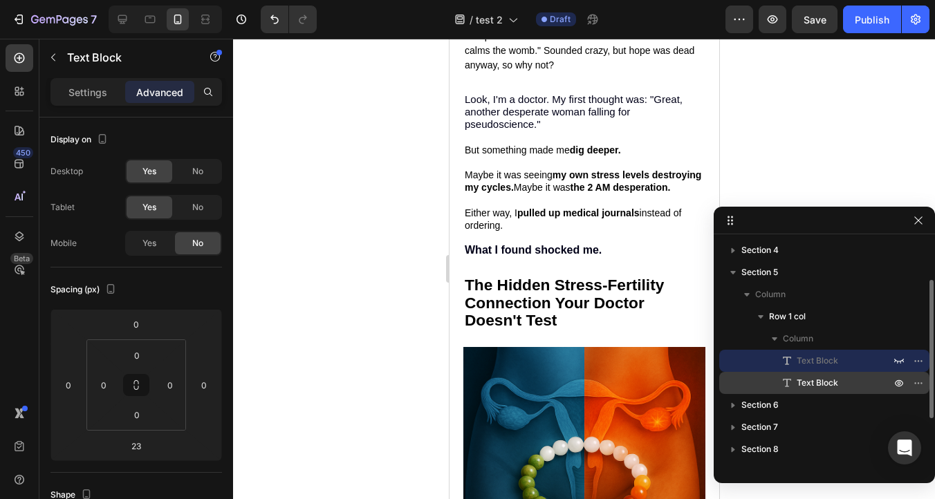
scroll to position [68, 0]
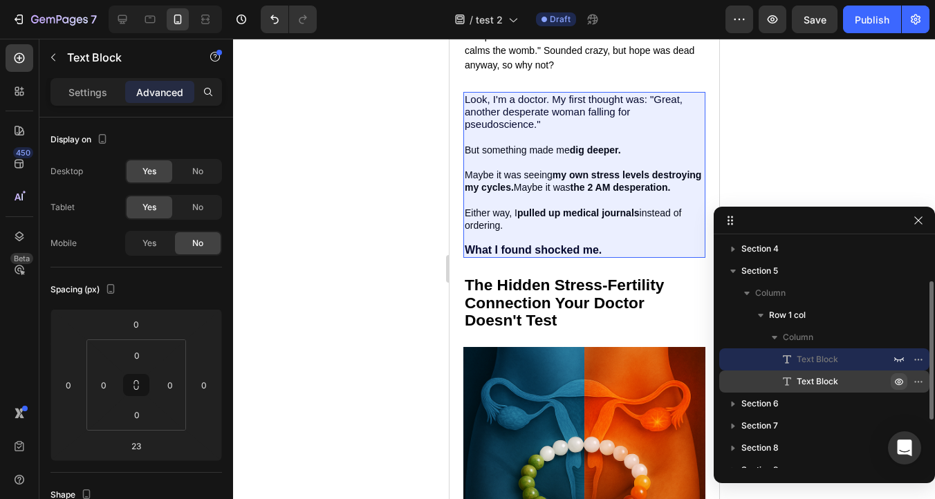
click at [920, 382] on icon "button" at bounding box center [920, 381] width 1 height 1
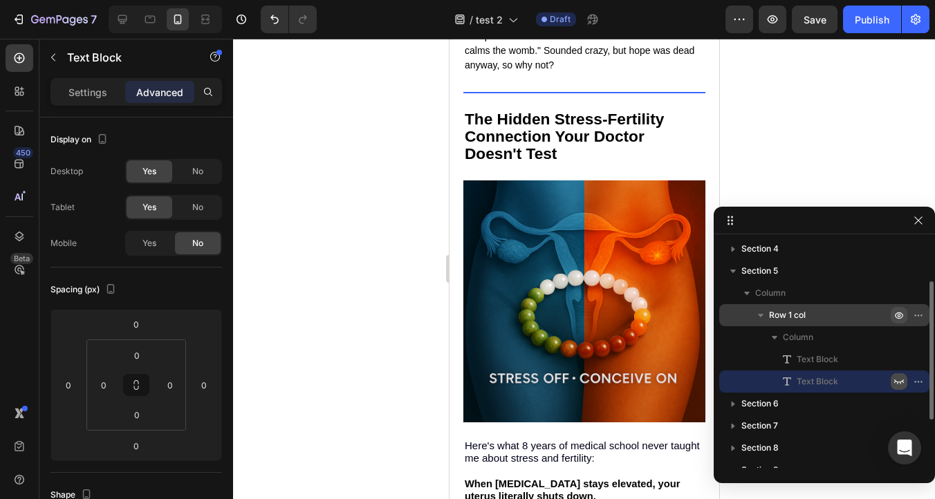
click at [891, 314] on button "button" at bounding box center [899, 315] width 17 height 17
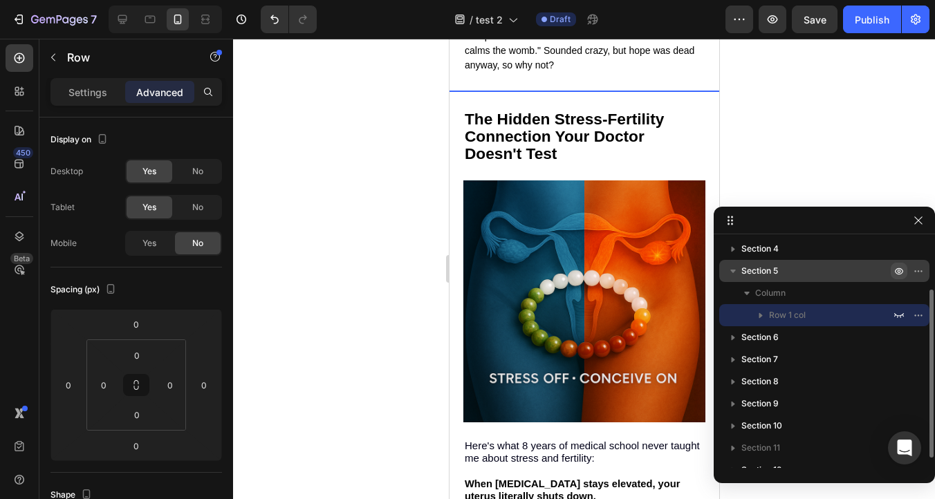
click at [900, 266] on icon "button" at bounding box center [898, 271] width 11 height 11
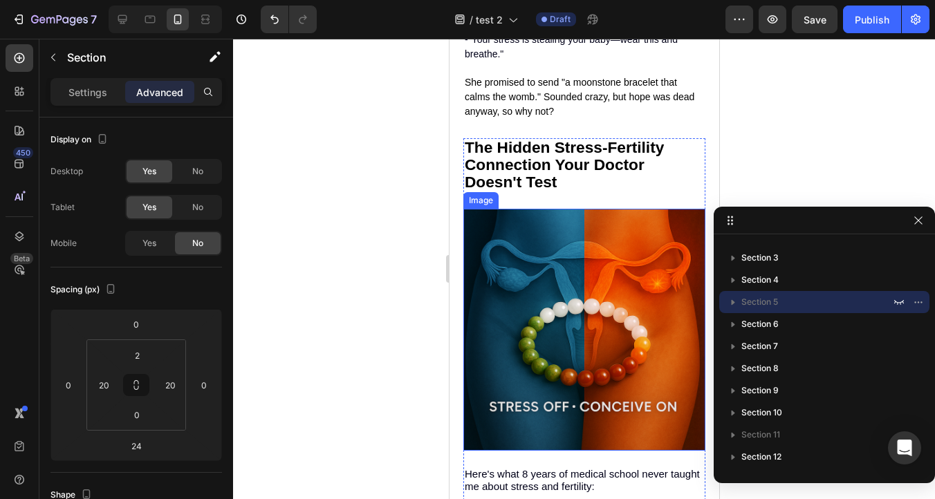
scroll to position [1491, 0]
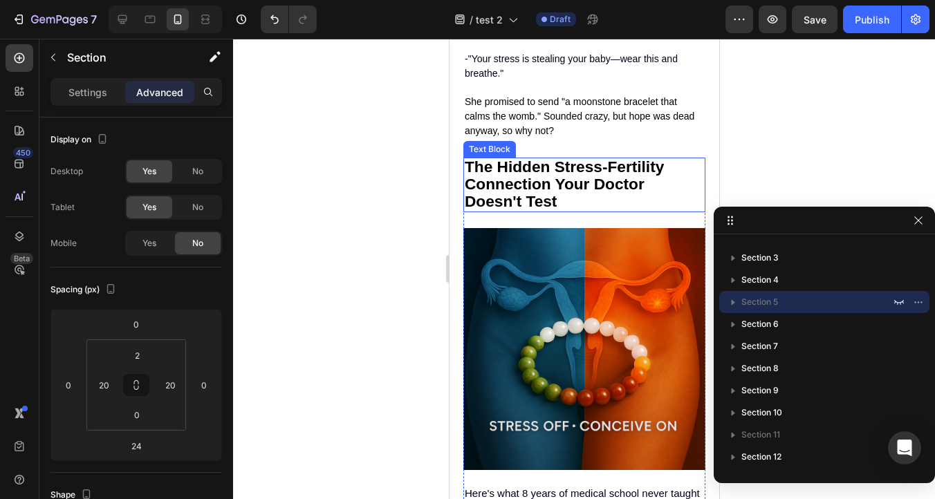
click at [550, 195] on strong "The Hidden Stress-Fertility Connection Your Doctor Doesn't Test" at bounding box center [563, 184] width 199 height 53
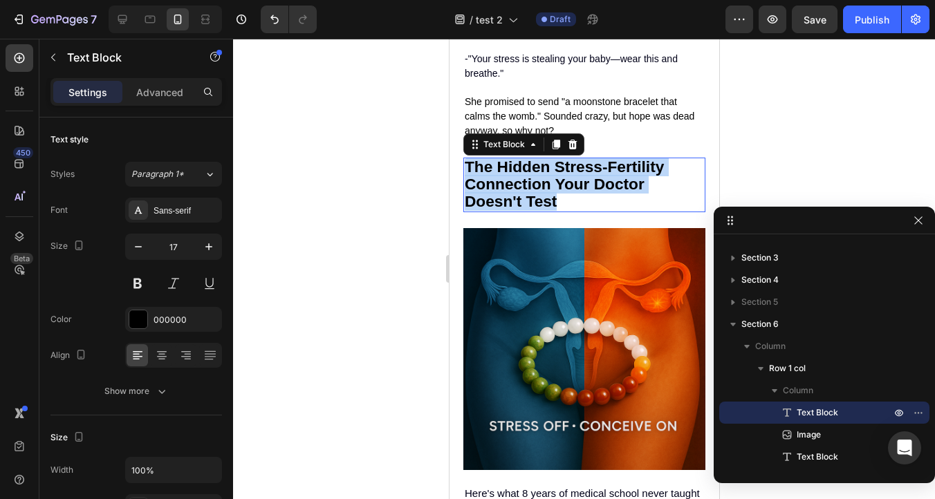
click at [550, 195] on strong "The Hidden Stress-Fertility Connection Your Doctor Doesn't Test" at bounding box center [563, 184] width 199 height 53
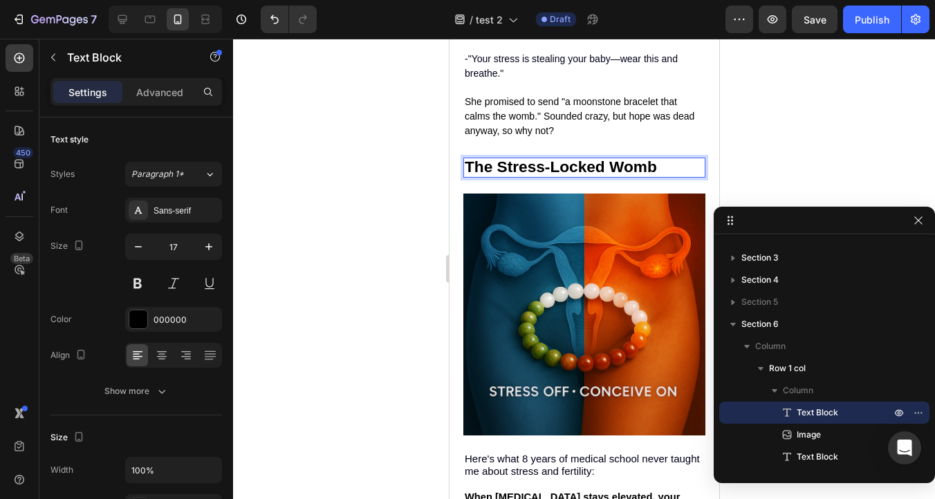
click at [513, 176] on strong "The Stress-Locked Womb" at bounding box center [560, 167] width 192 height 18
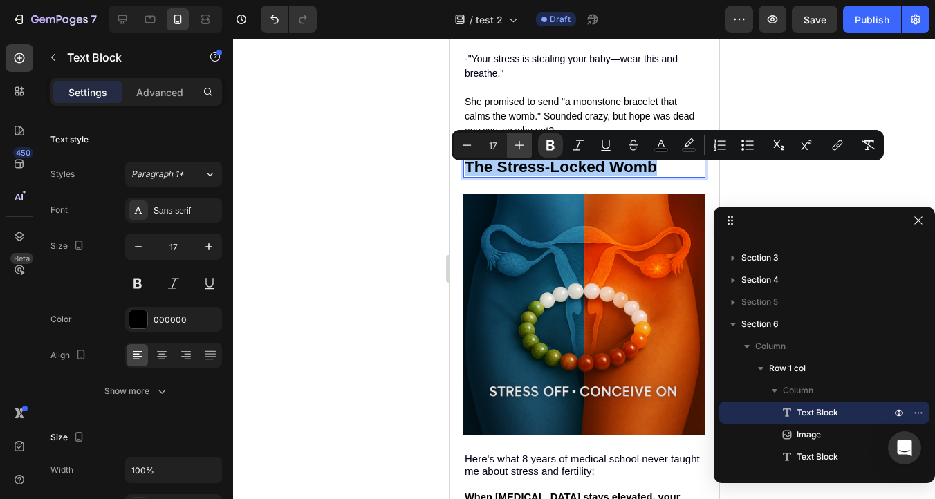
click at [522, 142] on icon "Editor contextual toolbar" at bounding box center [519, 145] width 14 height 14
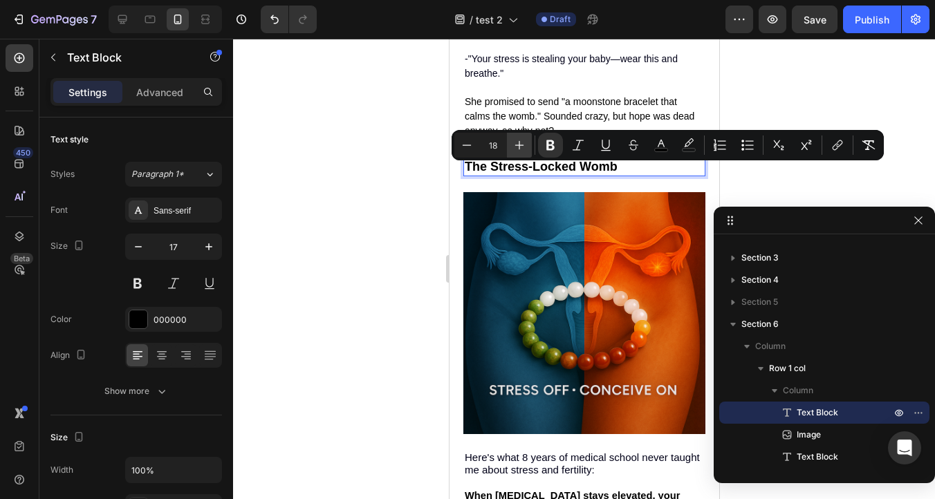
click at [522, 142] on icon "Editor contextual toolbar" at bounding box center [519, 145] width 14 height 14
type input "20"
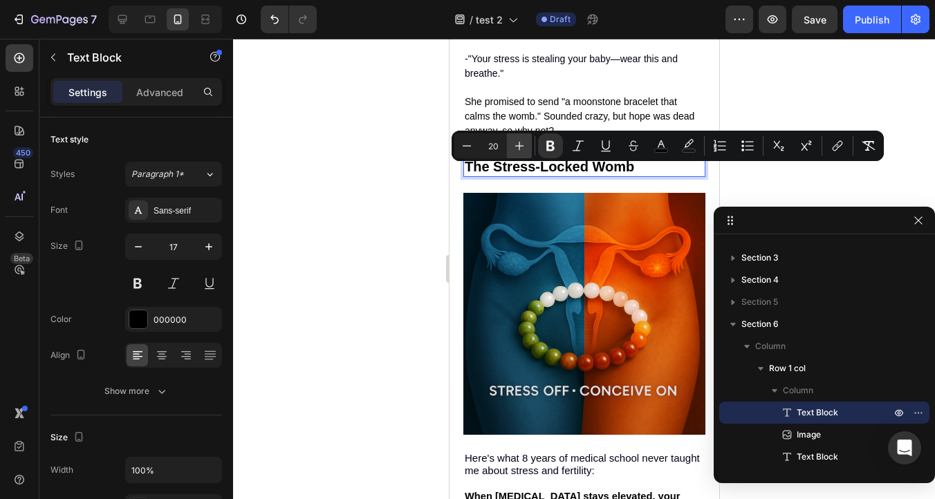
click at [524, 149] on icon "Editor contextual toolbar" at bounding box center [519, 146] width 14 height 14
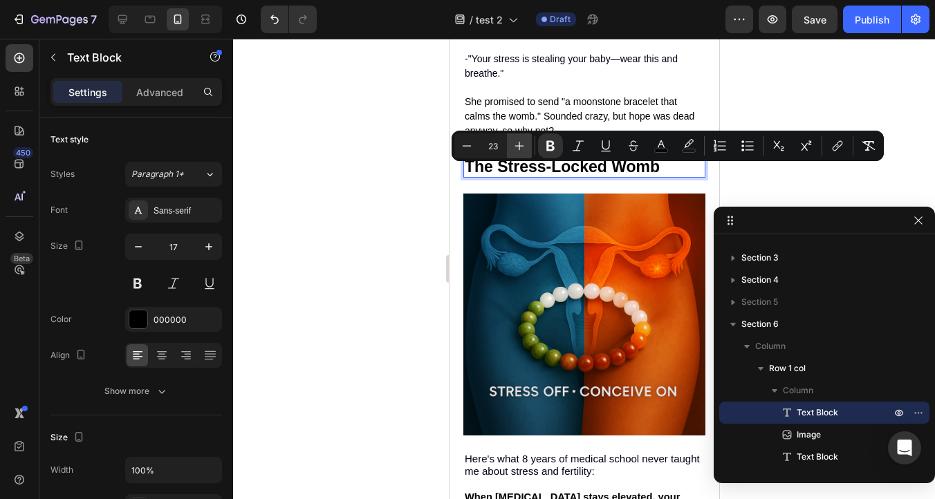
click at [524, 149] on icon "Editor contextual toolbar" at bounding box center [519, 146] width 14 height 14
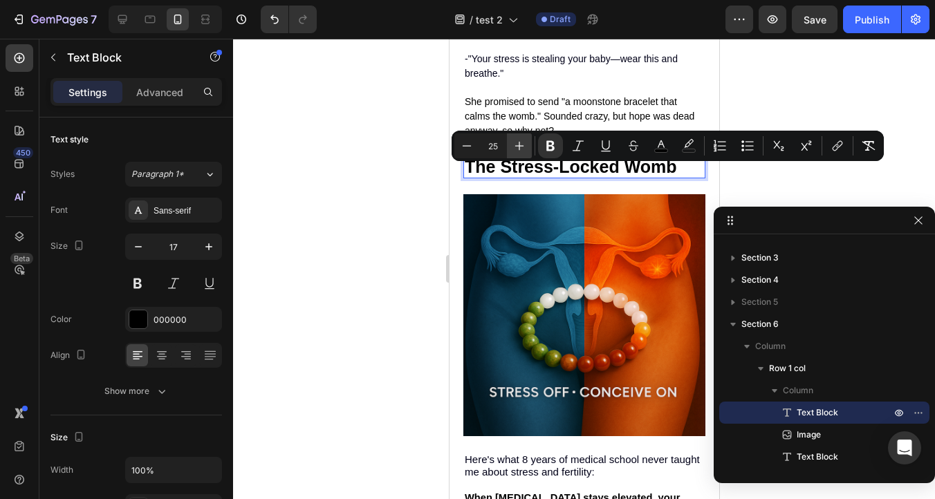
click at [524, 149] on icon "Editor contextual toolbar" at bounding box center [519, 146] width 14 height 14
type input "29"
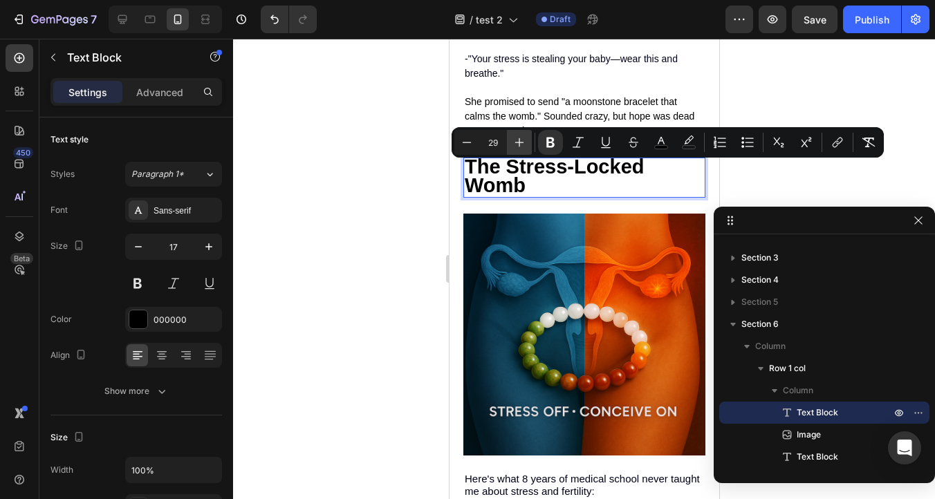
click at [523, 146] on icon "Editor contextual toolbar" at bounding box center [519, 143] width 14 height 14
type input "32"
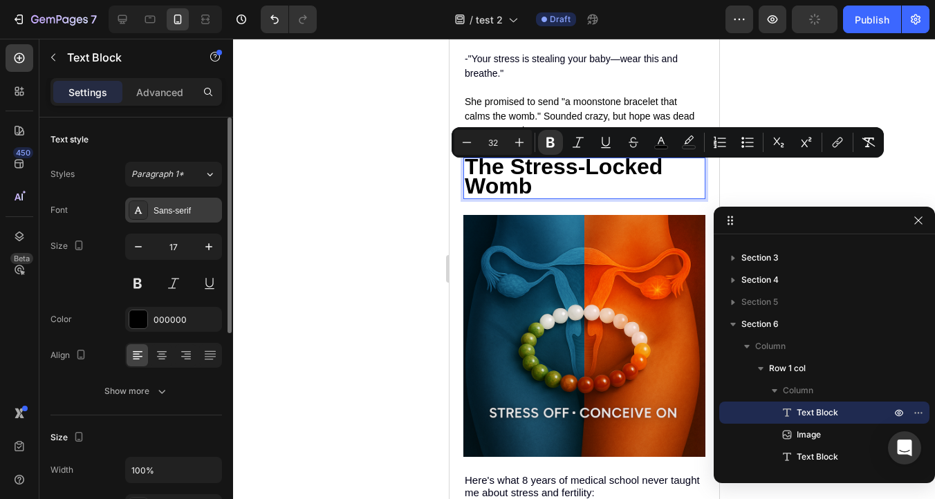
click at [157, 214] on div "Sans-serif" at bounding box center [186, 211] width 65 height 12
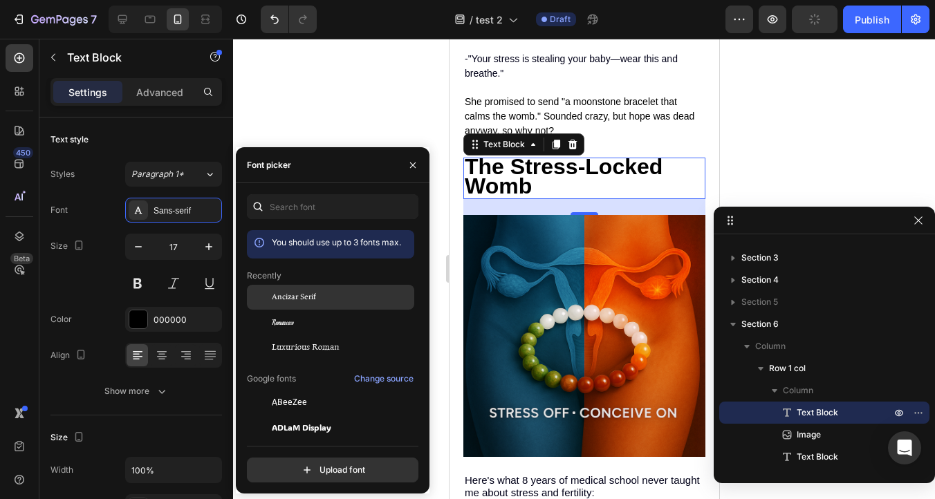
click at [297, 302] on span "Ancizar Serif" at bounding box center [294, 297] width 44 height 12
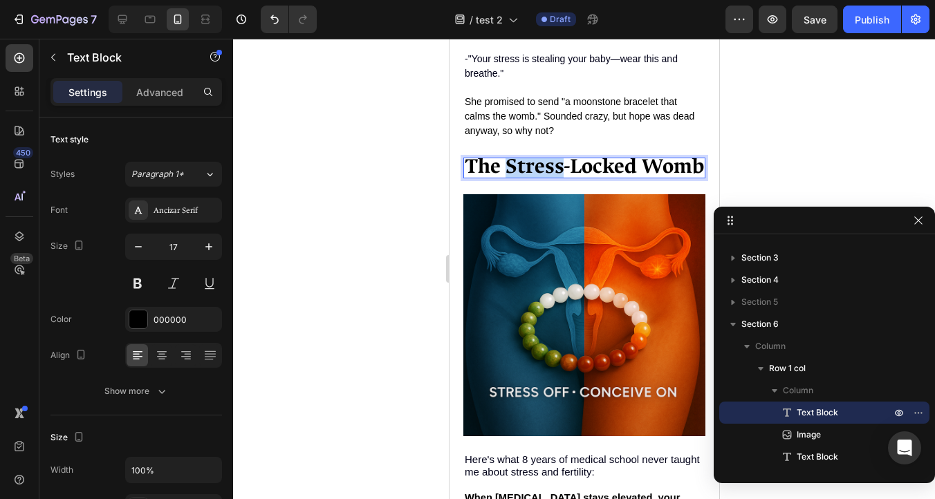
click at [550, 173] on strong "The Stress-Locked Womb" at bounding box center [583, 166] width 239 height 27
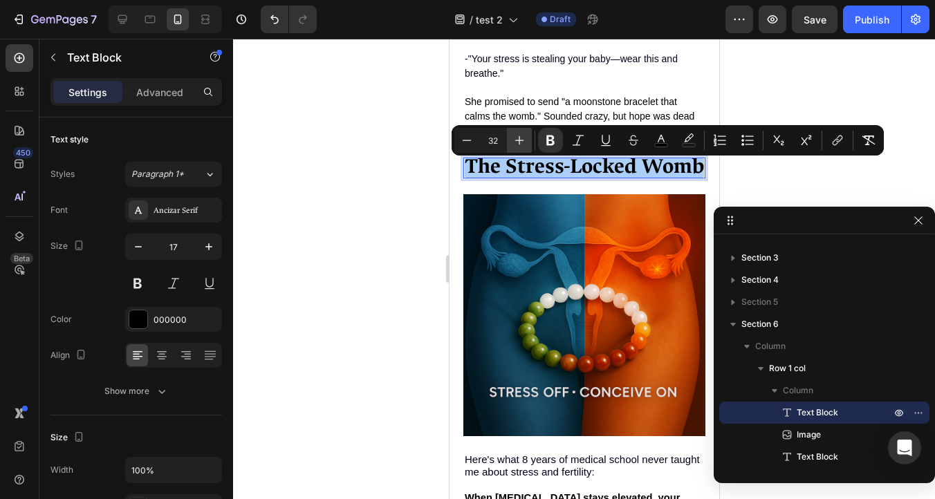
click at [523, 136] on icon "Editor contextual toolbar" at bounding box center [519, 140] width 14 height 14
type input "33"
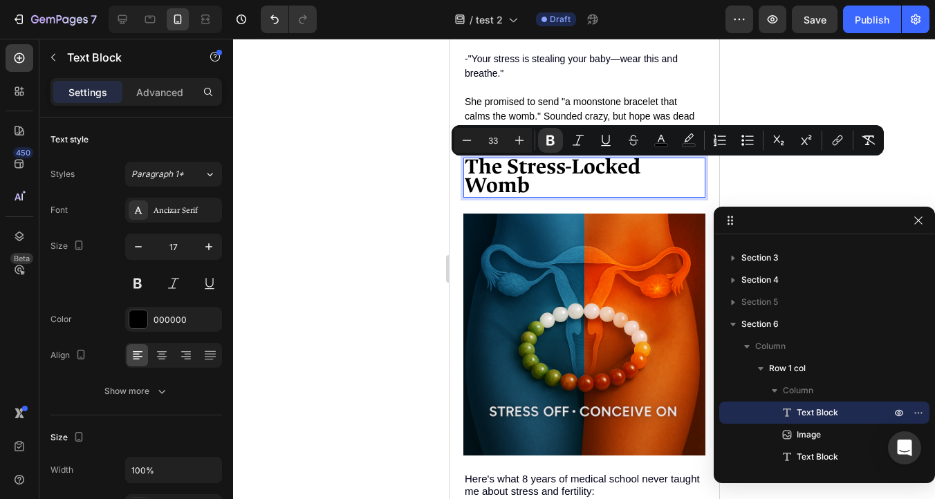
click at [394, 172] on div at bounding box center [584, 269] width 702 height 461
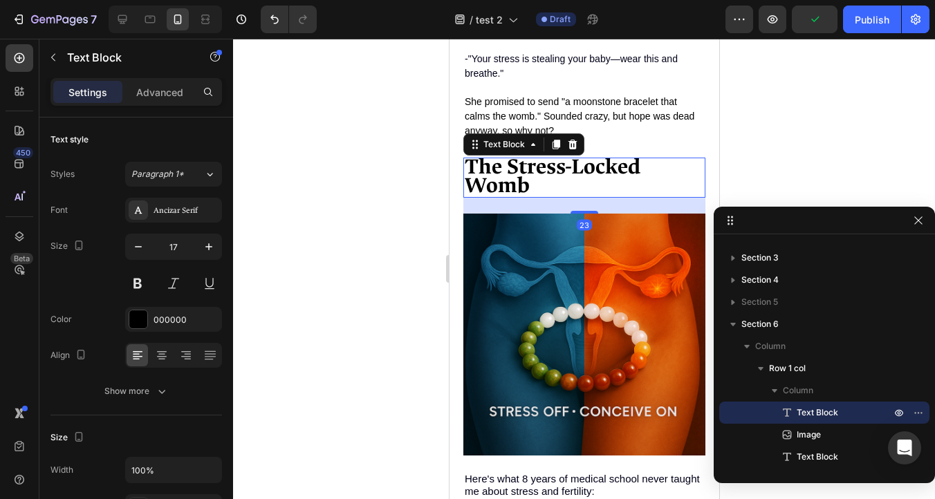
click at [545, 185] on strong "The Stress-Locked Womb" at bounding box center [552, 176] width 176 height 46
click at [211, 245] on icon "button" at bounding box center [209, 247] width 14 height 14
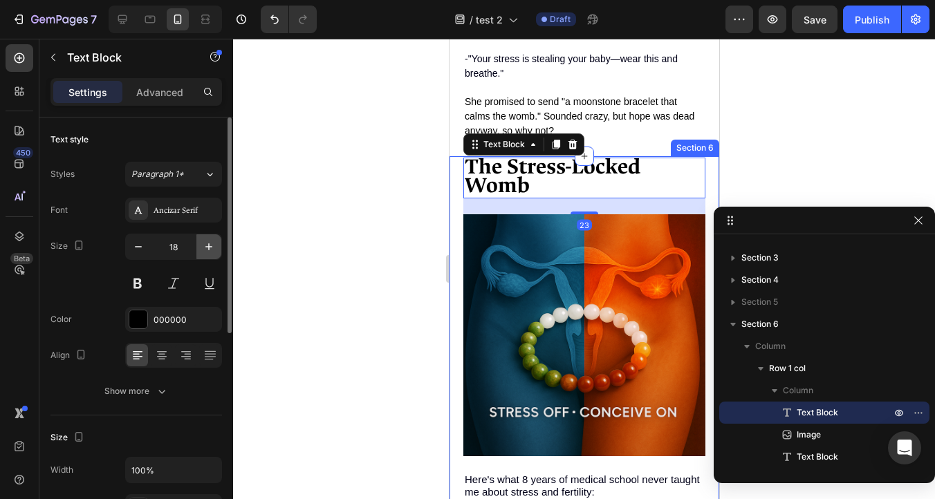
click at [211, 245] on icon "button" at bounding box center [209, 247] width 14 height 14
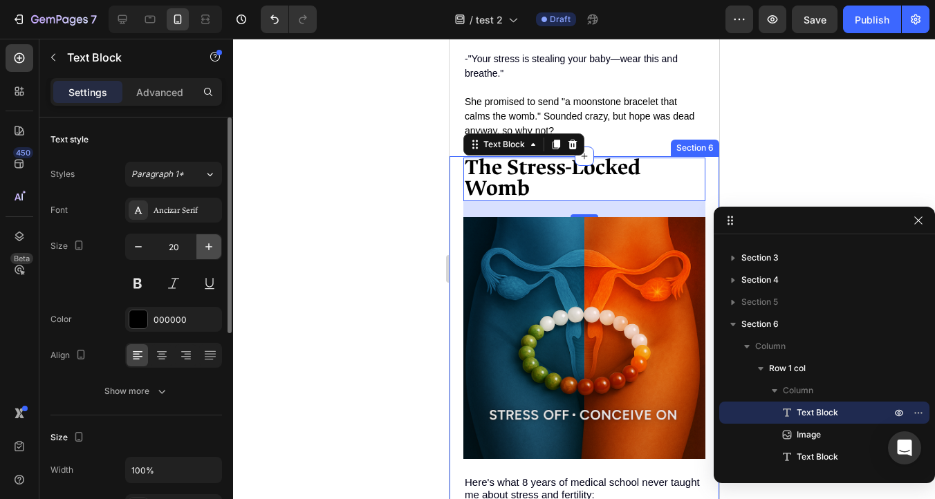
click at [211, 245] on icon "button" at bounding box center [209, 247] width 14 height 14
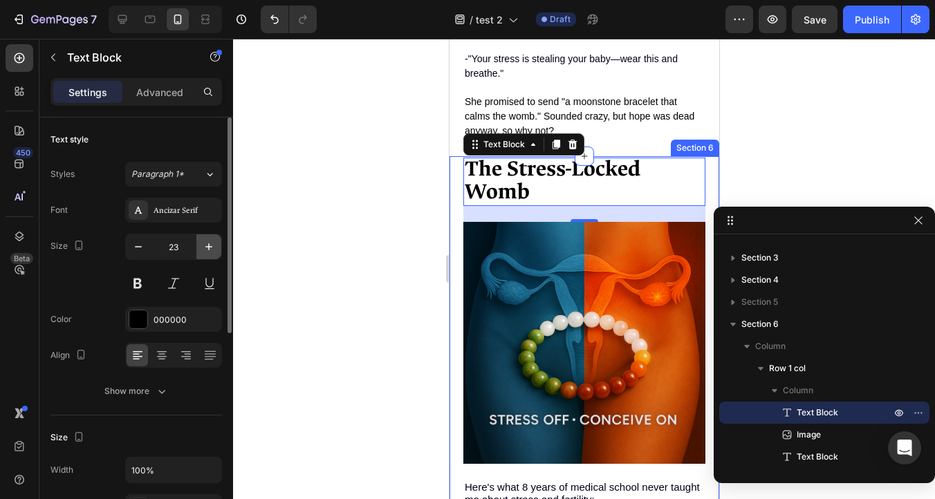
click at [211, 245] on icon "button" at bounding box center [209, 247] width 14 height 14
type input "24"
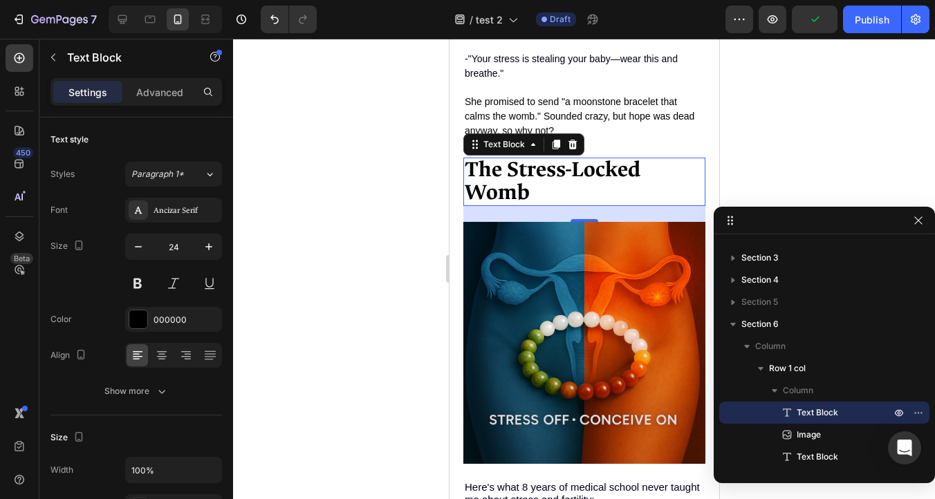
click at [785, 146] on div at bounding box center [584, 269] width 702 height 461
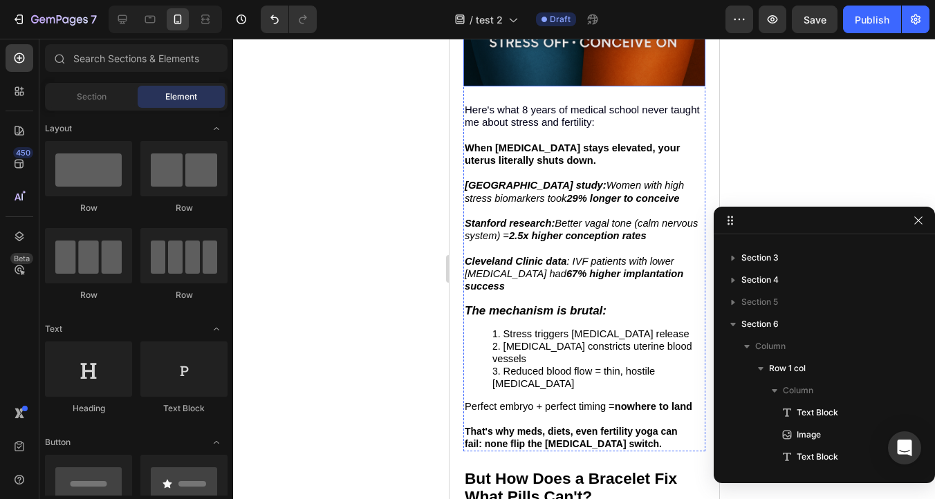
scroll to position [1849, 0]
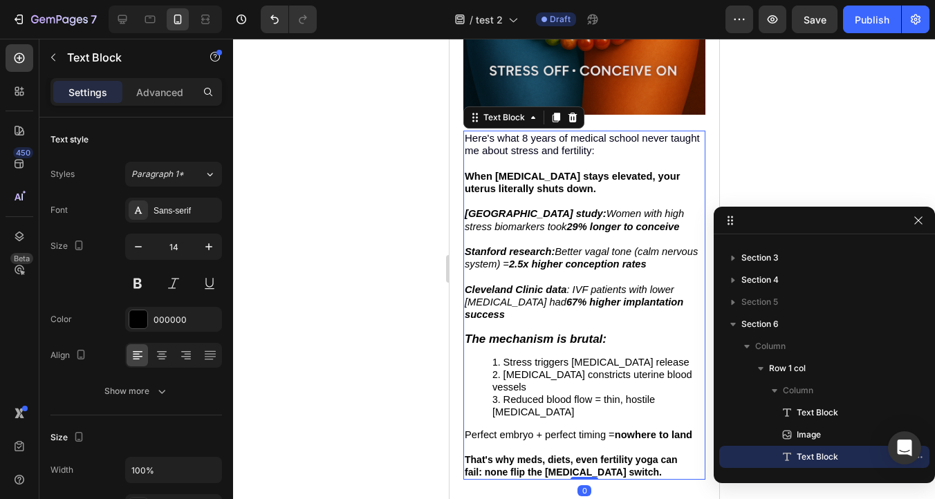
click at [477, 143] on span "Here's what 8 years of medical school never taught me about stress and fertilit…" at bounding box center [581, 144] width 235 height 24
click at [547, 149] on span "Here's what 8 years of medical school never taught me about stress and fertilit…" at bounding box center [581, 144] width 235 height 24
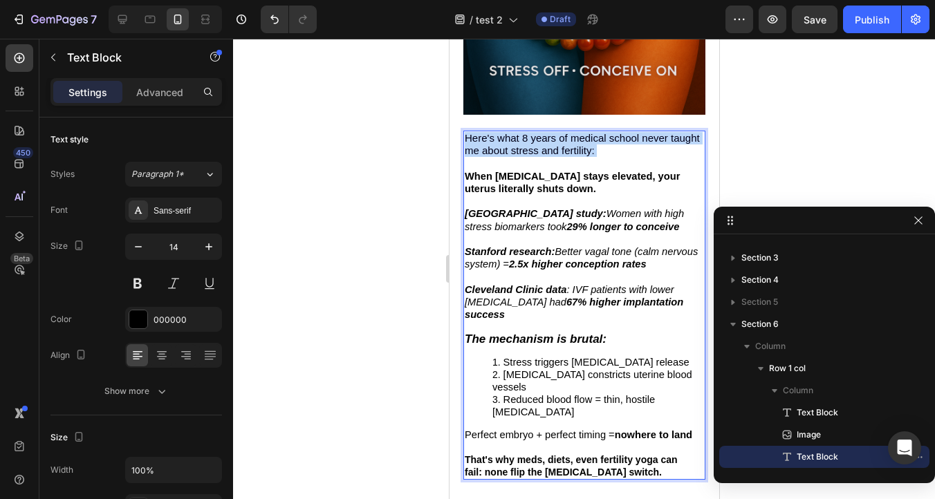
click at [547, 149] on span "Here's what 8 years of medical school never taught me about stress and fertilit…" at bounding box center [581, 144] width 235 height 24
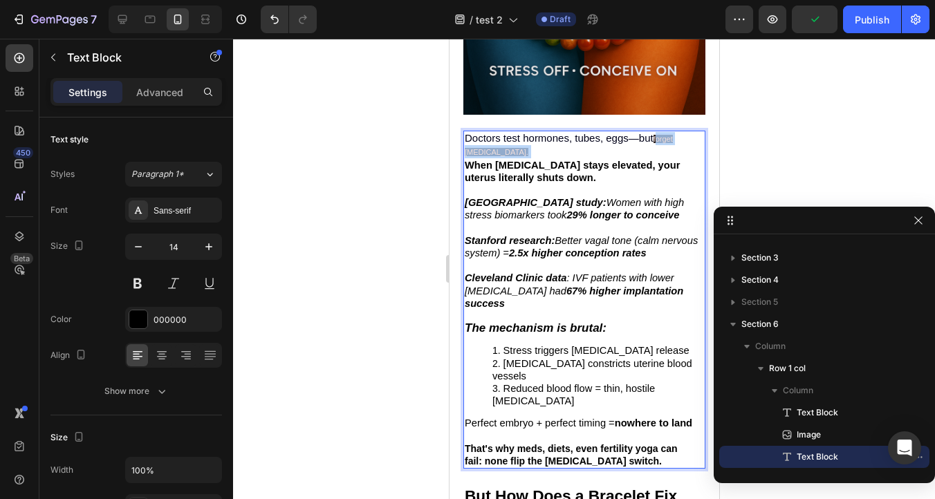
drag, startPoint x: 536, startPoint y: 156, endPoint x: 658, endPoint y: 142, distance: 122.5
click at [658, 142] on p "Doctors test hormones, tubes, eggs—but forget [MEDICAL_DATA]." at bounding box center [583, 145] width 239 height 26
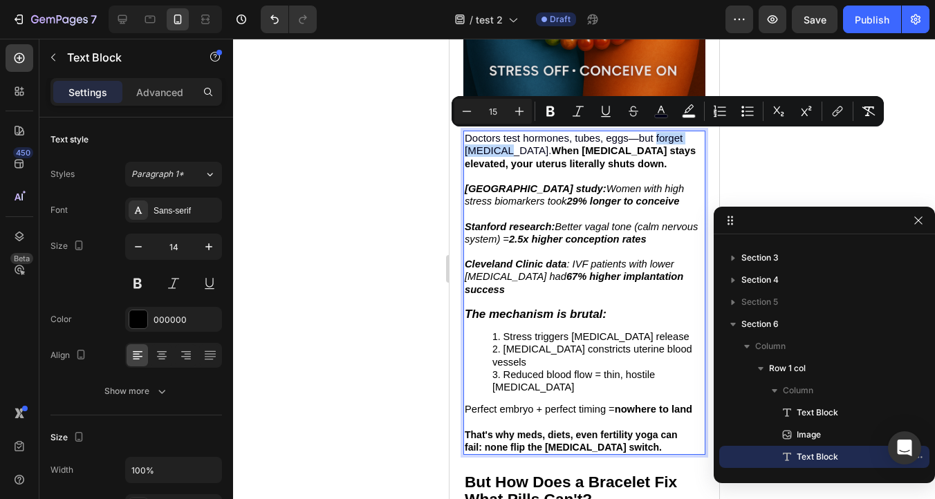
drag, startPoint x: 656, startPoint y: 138, endPoint x: 497, endPoint y: 153, distance: 159.8
click at [497, 153] on span "Doctors test hormones, tubes, eggs—but forget [MEDICAL_DATA]." at bounding box center [573, 144] width 218 height 24
click at [555, 113] on icon "Editor contextual toolbar" at bounding box center [551, 111] width 14 height 14
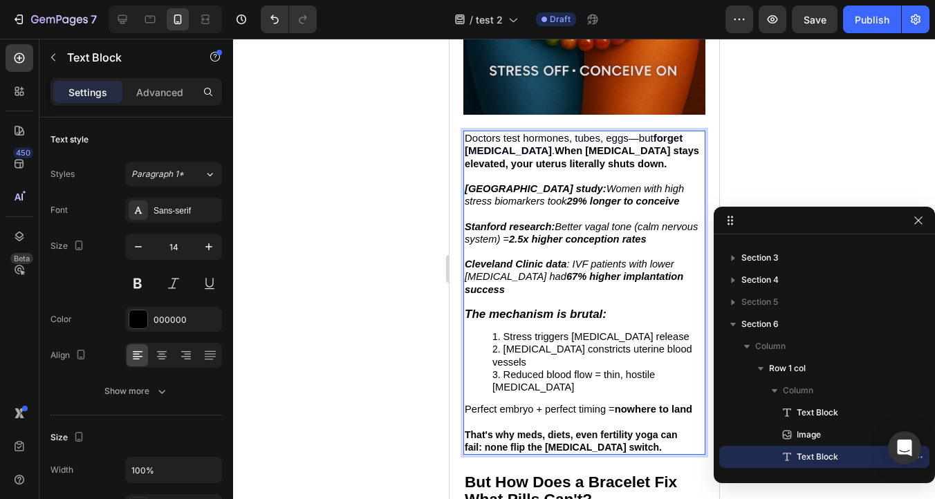
click at [501, 149] on span "Doctors test hormones, tubes, eggs—but forget [MEDICAL_DATA] ." at bounding box center [573, 144] width 218 height 24
click at [503, 149] on span "Doctors test hormones, tubes, eggs—but forget [MEDICAL_DATA] ." at bounding box center [573, 144] width 218 height 24
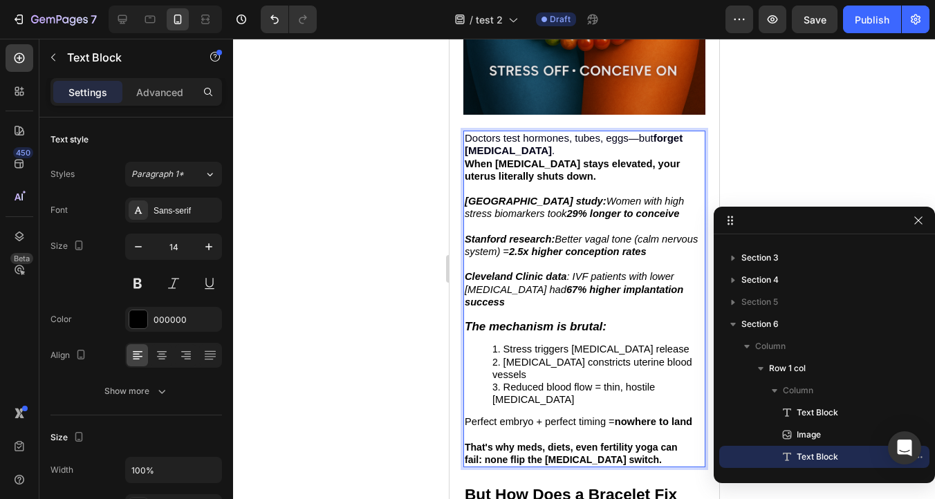
click at [477, 151] on strong "forget [MEDICAL_DATA]" at bounding box center [573, 144] width 218 height 24
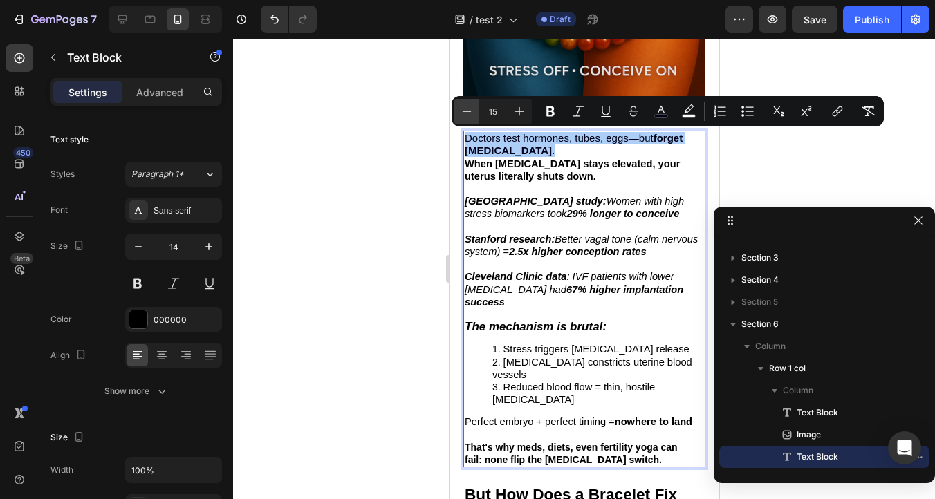
click at [466, 116] on icon "Editor contextual toolbar" at bounding box center [467, 111] width 14 height 14
type input "14"
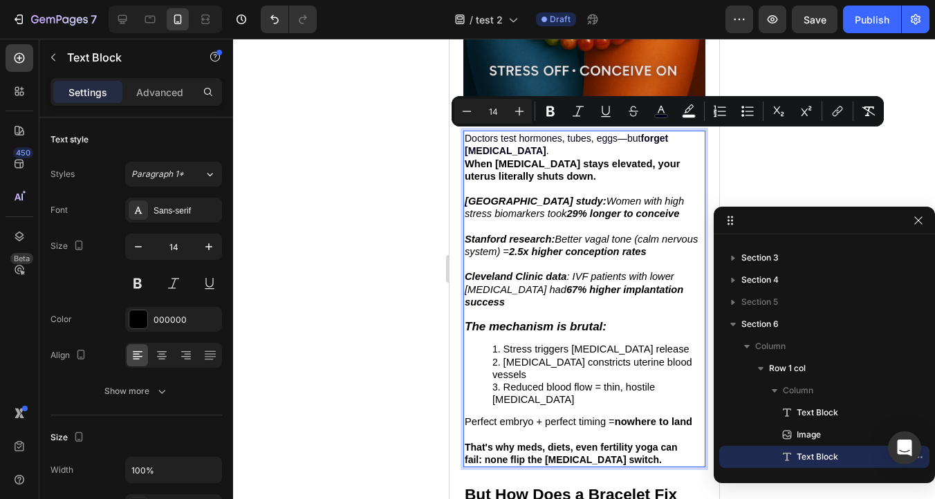
click at [517, 152] on p "Doctors test hormones, tubes, eggs—but forget [MEDICAL_DATA] ." at bounding box center [583, 144] width 239 height 25
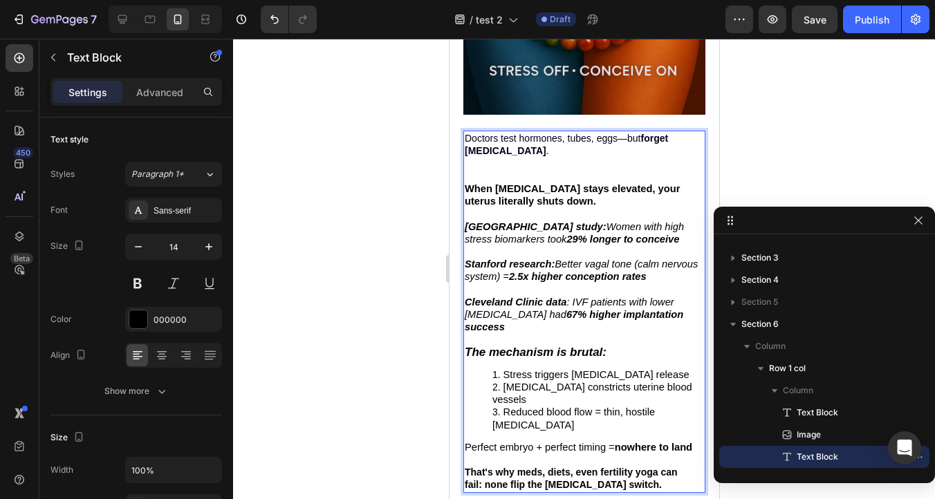
click at [483, 179] on p "Rich Text Editor. Editing area: main" at bounding box center [583, 176] width 239 height 12
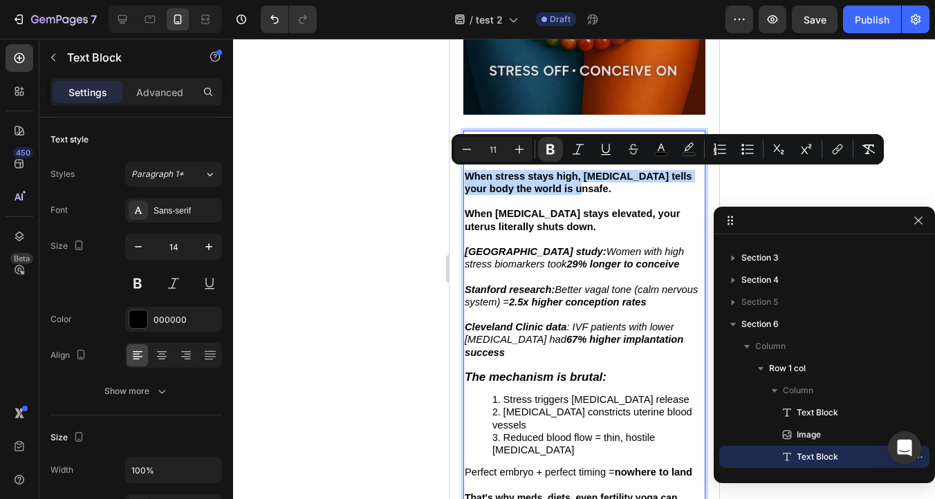
drag, startPoint x: 560, startPoint y: 192, endPoint x: 463, endPoint y: 178, distance: 98.4
click at [463, 178] on div "Doctors test hormones, tubes, eggs—but forget [MEDICAL_DATA] . When stress stay…" at bounding box center [584, 324] width 242 height 387
click at [514, 148] on icon "Editor contextual toolbar" at bounding box center [519, 149] width 14 height 14
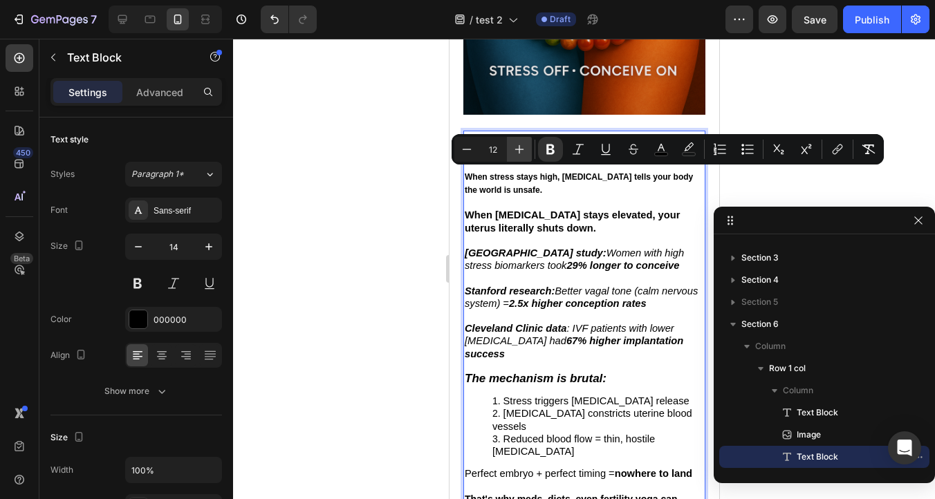
click at [519, 152] on icon "Editor contextual toolbar" at bounding box center [519, 149] width 14 height 14
type input "13"
click at [546, 150] on icon "Editor contextual toolbar" at bounding box center [551, 149] width 14 height 14
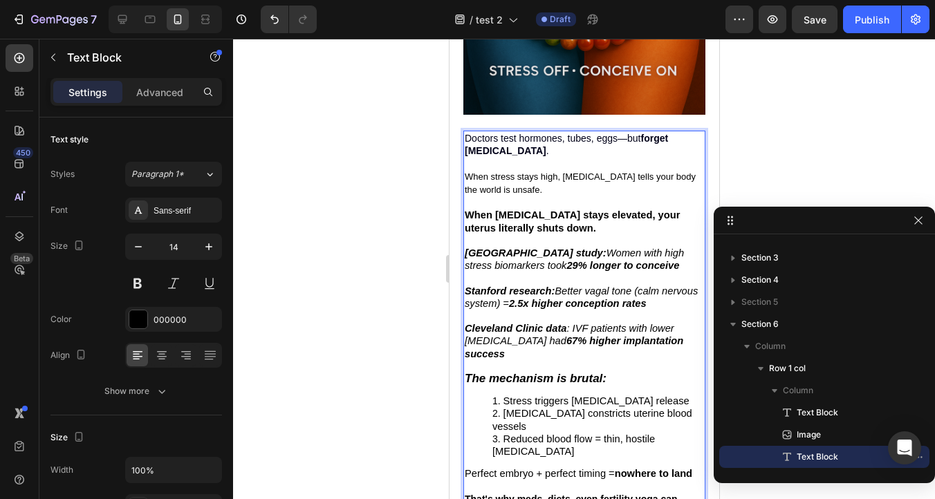
click at [526, 151] on p "Doctors test hormones, tubes, eggs—but forget [MEDICAL_DATA] ." at bounding box center [583, 144] width 239 height 25
click at [488, 139] on span "Doctors test hormones, tubes, eggs—but forget [MEDICAL_DATA] ." at bounding box center [565, 145] width 203 height 24
click at [490, 143] on span "Doctors test hormones, tubes, eggs—but forget [MEDICAL_DATA] ." at bounding box center [565, 145] width 203 height 24
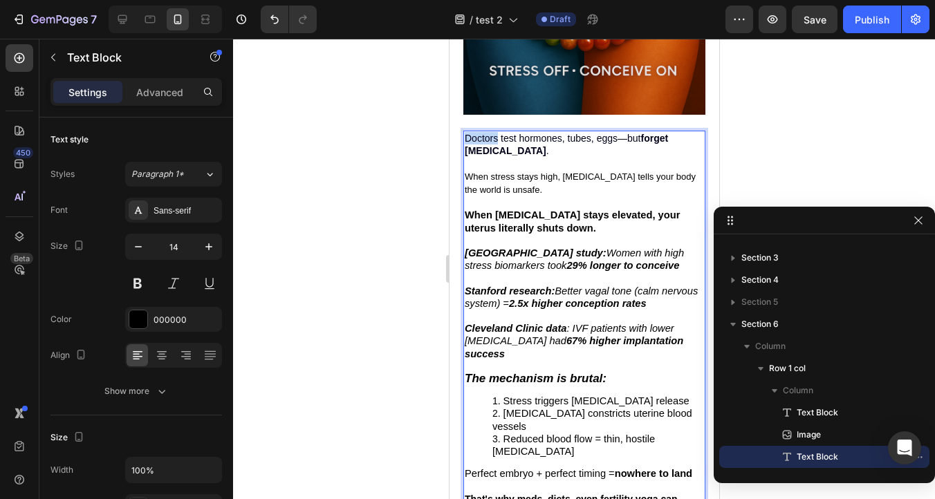
click at [490, 143] on span "Doctors test hormones, tubes, eggs—but forget [MEDICAL_DATA] ." at bounding box center [565, 145] width 203 height 24
click at [469, 164] on p "Rich Text Editor. Editing area: main" at bounding box center [583, 164] width 239 height 12
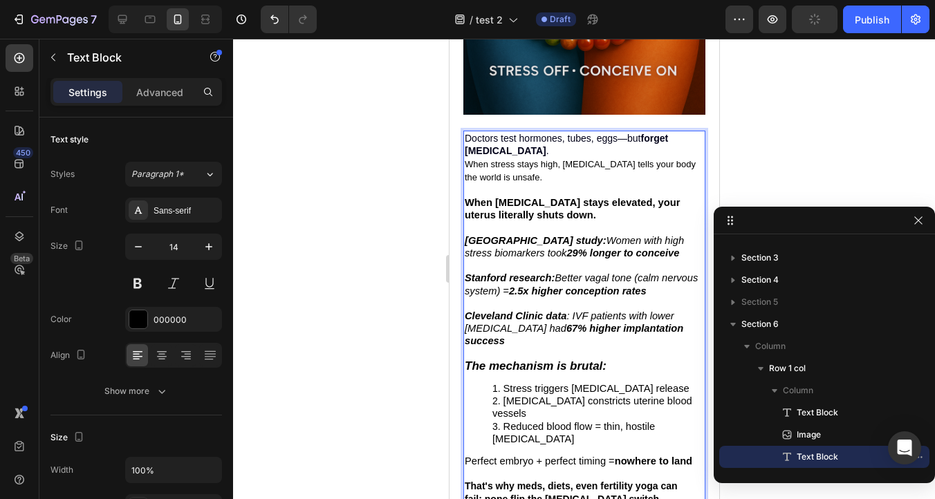
click at [479, 142] on span "Doctors test hormones, tubes, eggs—but forget [MEDICAL_DATA] ." at bounding box center [565, 145] width 203 height 24
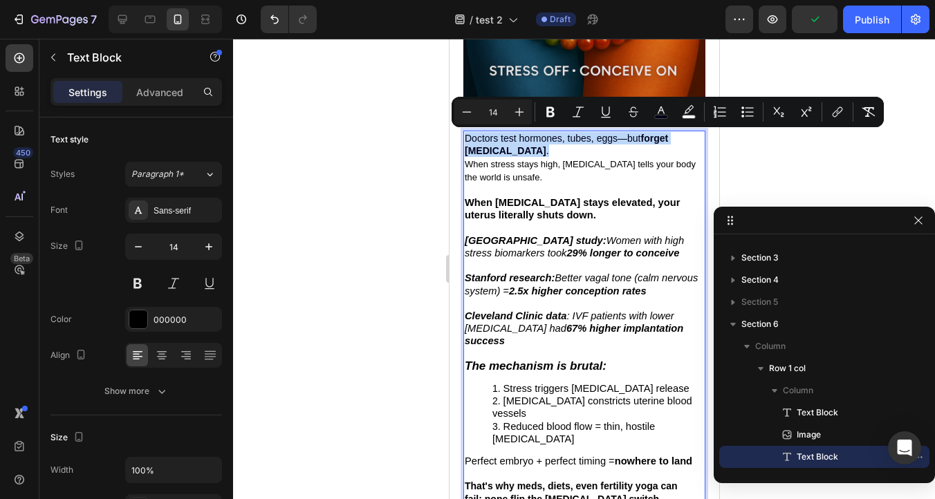
type input "13"
click at [482, 162] on span "When stress stays high, [MEDICAL_DATA] tells your body the world is unsafe." at bounding box center [579, 171] width 231 height 24
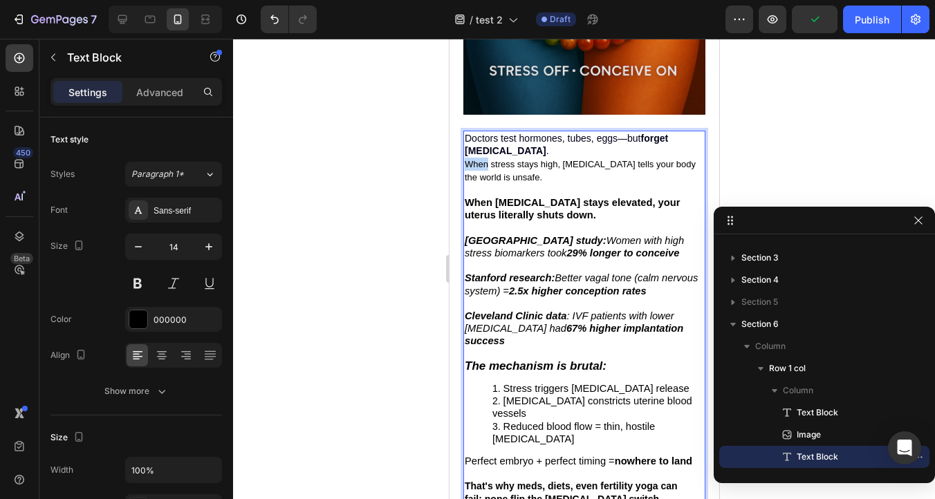
click at [482, 162] on span "When stress stays high, [MEDICAL_DATA] tells your body the world is unsafe." at bounding box center [579, 171] width 231 height 24
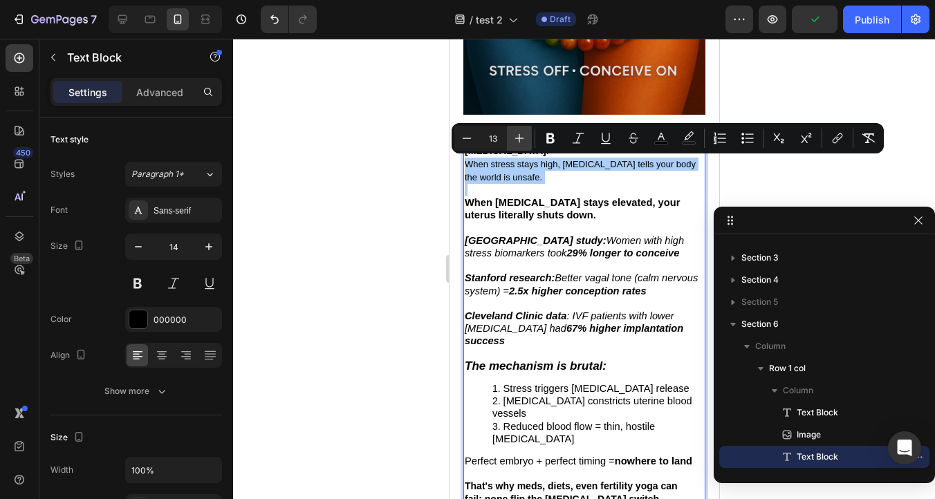
click at [519, 141] on icon "Editor contextual toolbar" at bounding box center [519, 138] width 9 height 9
type input "14"
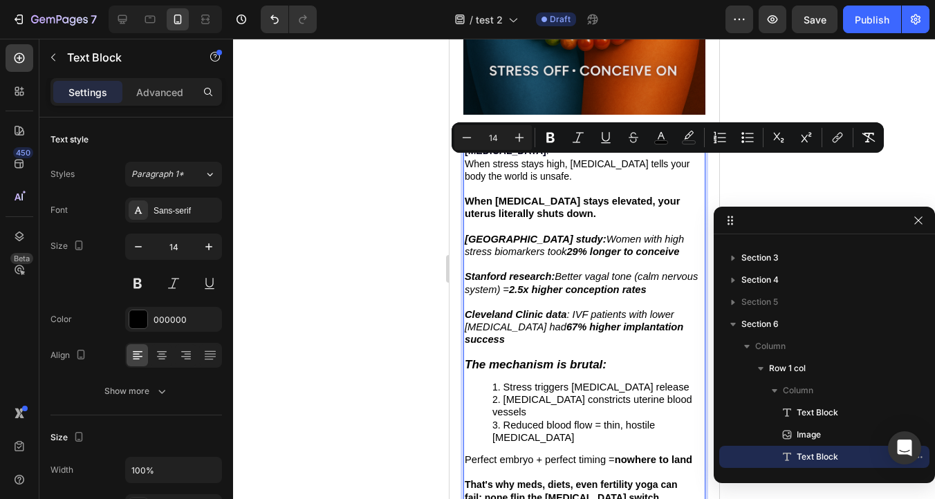
click at [537, 181] on p "When stress stays high, [MEDICAL_DATA] tells your body the world is unsafe." at bounding box center [583, 170] width 239 height 25
click at [537, 178] on p "When stress stays high, [MEDICAL_DATA] tells your body the world is unsafe." at bounding box center [583, 170] width 239 height 25
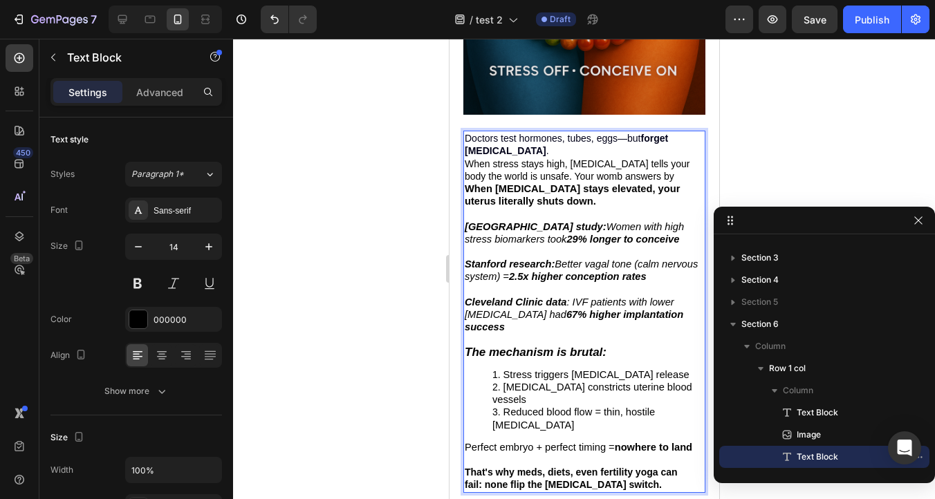
click at [534, 172] on span "When stress stays high, [MEDICAL_DATA] tells your body the world is unsafe. You…" at bounding box center [576, 170] width 225 height 24
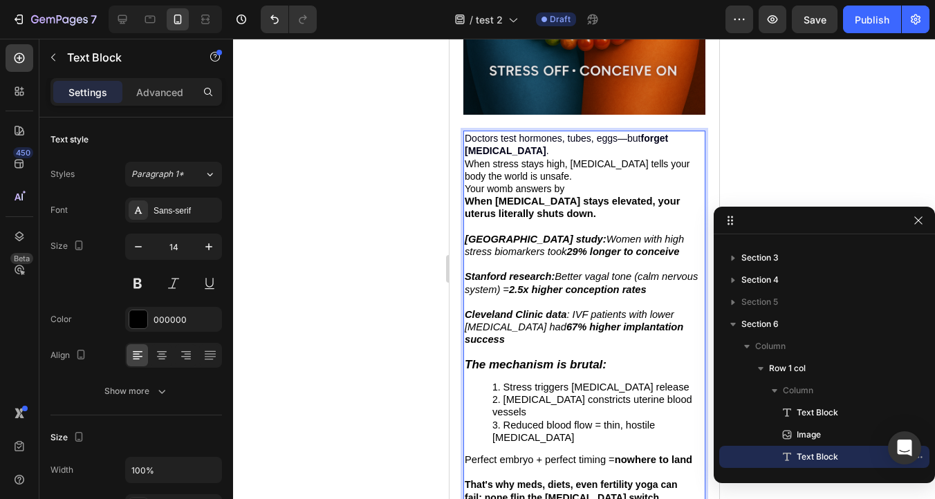
click at [577, 189] on p "Your womb answers by" at bounding box center [583, 189] width 239 height 12
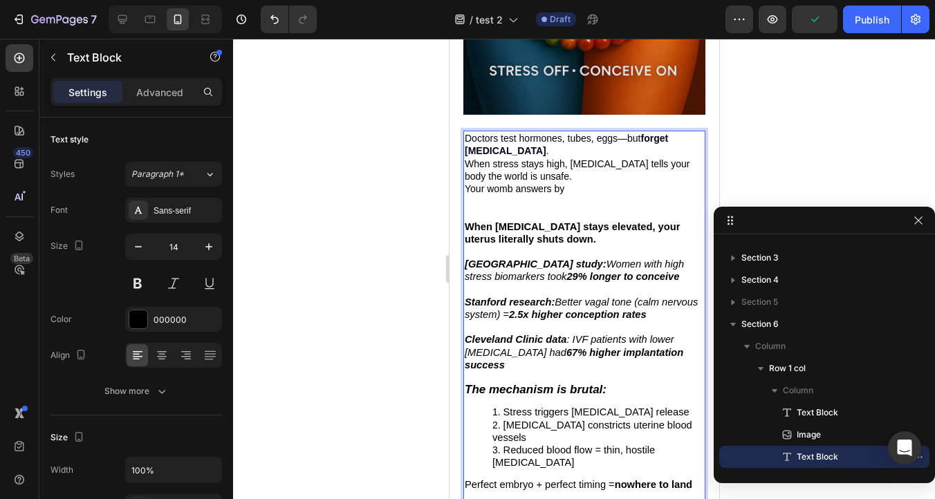
click at [568, 189] on p "Your womb answers by" at bounding box center [583, 189] width 239 height 12
drag, startPoint x: 646, startPoint y: 191, endPoint x: 568, endPoint y: 191, distance: 78.1
click at [568, 191] on p "Your womb answers by tightening tiny arteries" at bounding box center [583, 189] width 239 height 13
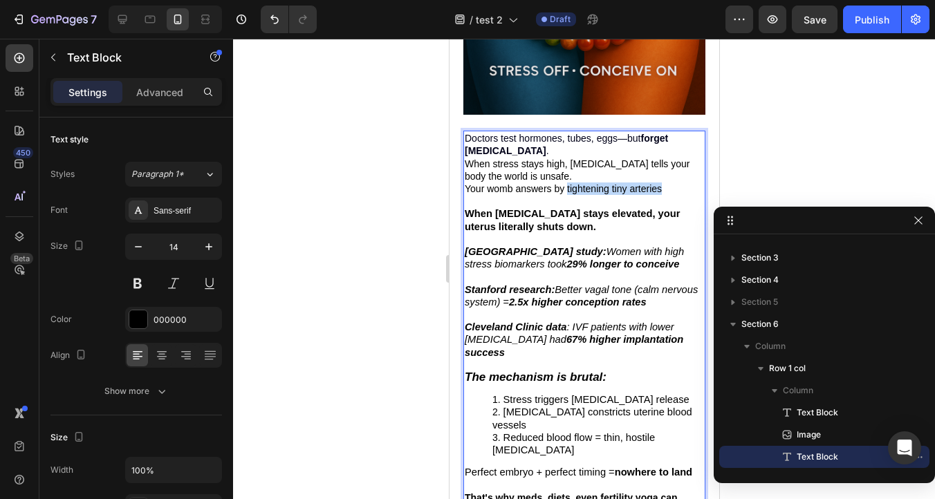
drag, startPoint x: 664, startPoint y: 189, endPoint x: 567, endPoint y: 189, distance: 96.8
click at [567, 189] on p "Your womb answers by tightening tiny arteries" at bounding box center [583, 189] width 239 height 12
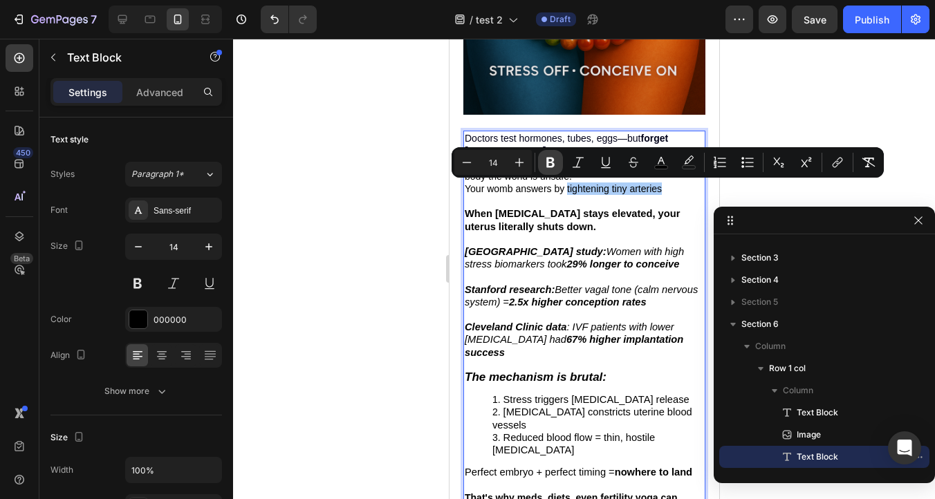
click at [552, 163] on icon "Editor contextual toolbar" at bounding box center [550, 163] width 8 height 10
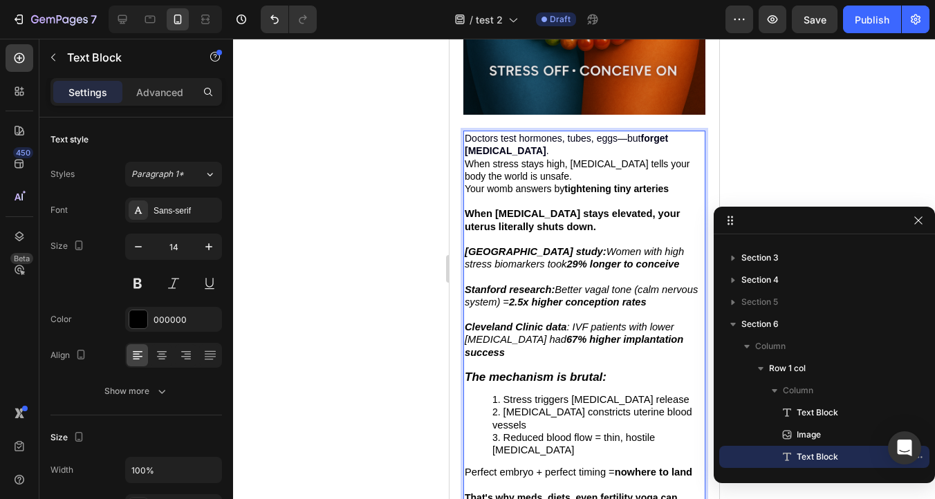
click at [678, 189] on p "Your womb answers by tightening tiny arteries" at bounding box center [583, 189] width 239 height 12
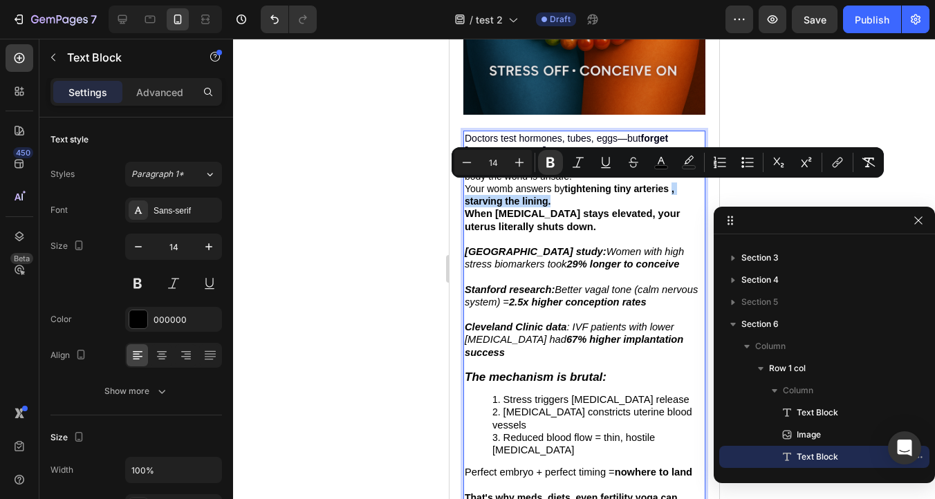
drag, startPoint x: 674, startPoint y: 191, endPoint x: 674, endPoint y: 198, distance: 7.6
click at [674, 198] on p "Your womb answers by tightening tiny arteries , starving the lining." at bounding box center [583, 195] width 239 height 25
click at [550, 163] on icon "Editor contextual toolbar" at bounding box center [550, 163] width 8 height 10
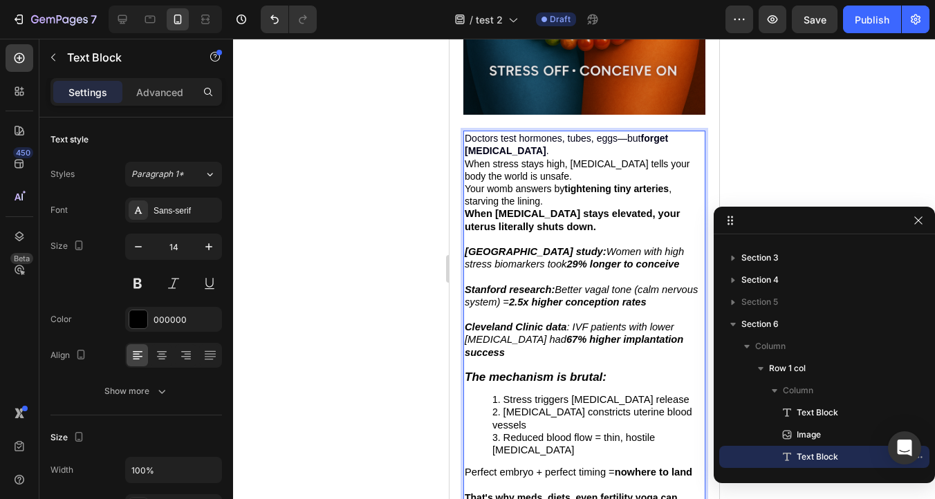
click at [546, 203] on p "Your womb answers by tightening tiny arteries , starving the lining." at bounding box center [583, 195] width 239 height 25
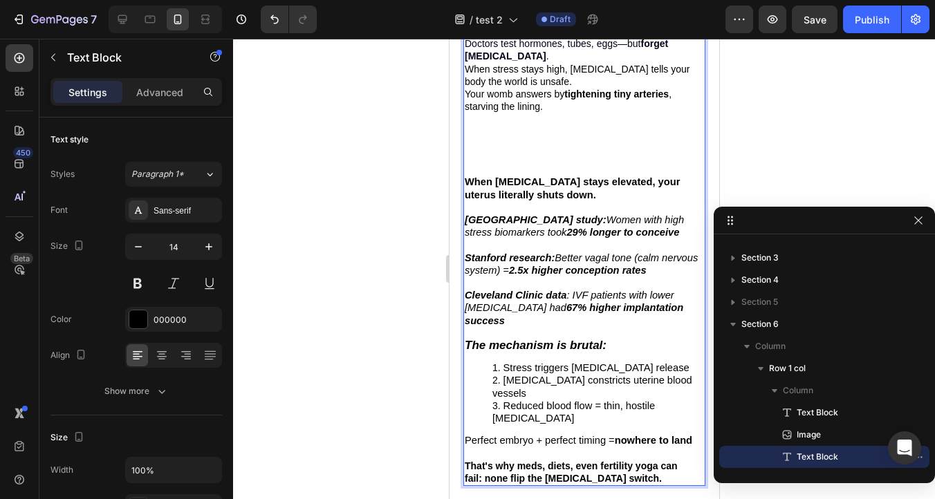
scroll to position [1941, 0]
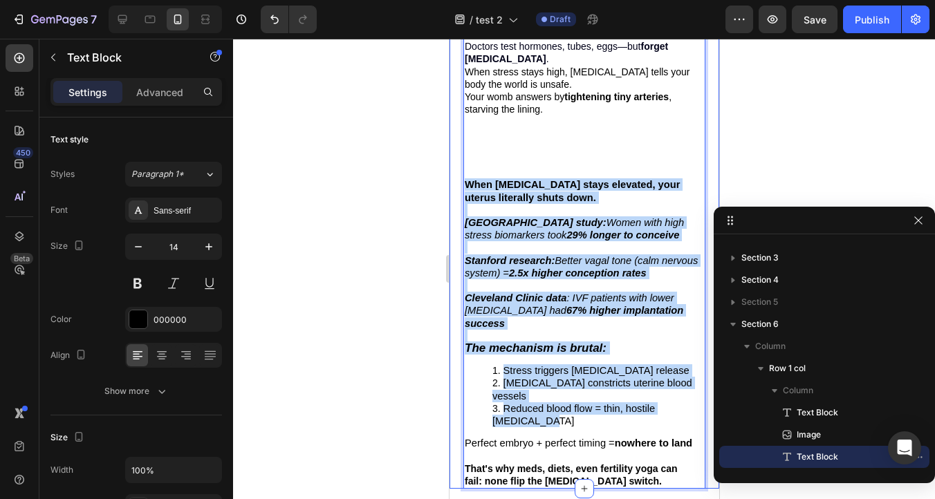
drag, startPoint x: 570, startPoint y: 400, endPoint x: 457, endPoint y: 187, distance: 241.0
click at [457, 187] on div "The Stress-Locked Womb Text Block Image Doctors test hormones, tubes, eggs—but …" at bounding box center [584, 102] width 270 height 774
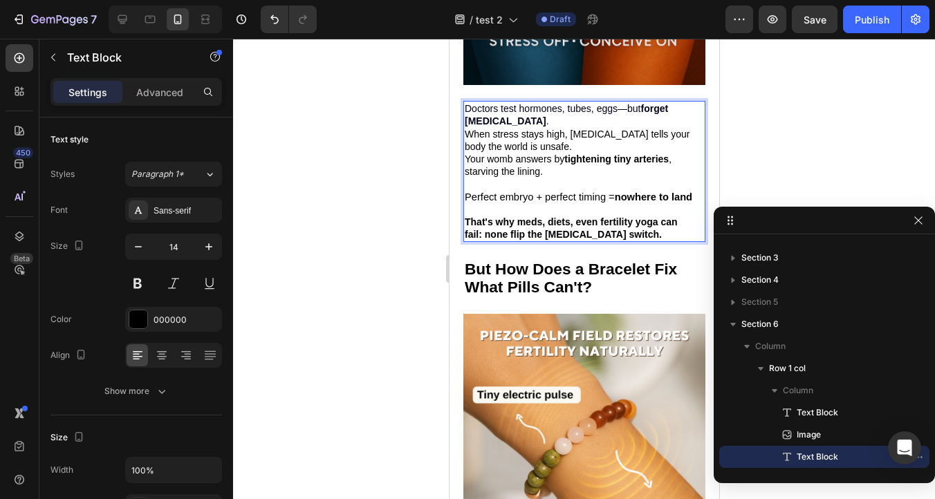
scroll to position [1878, 0]
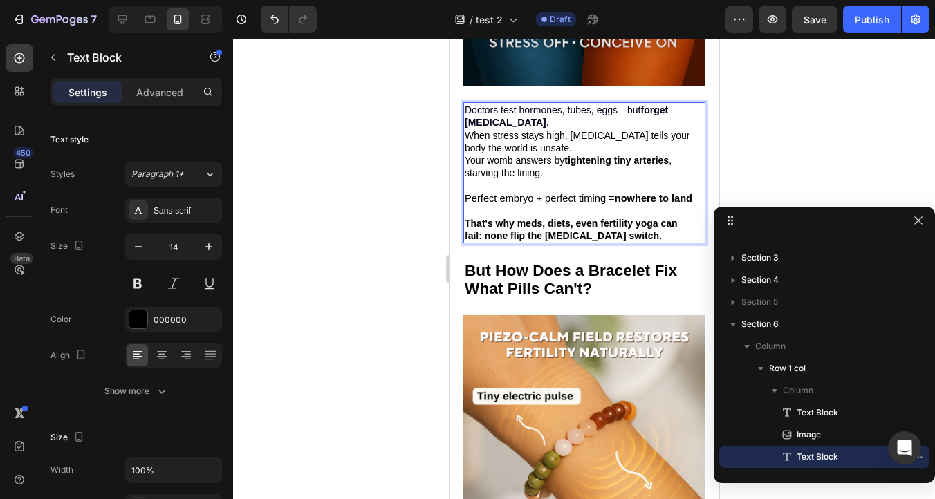
click at [497, 165] on span "Your womb answers by tightening tiny arteries , starving the lining." at bounding box center [567, 167] width 207 height 24
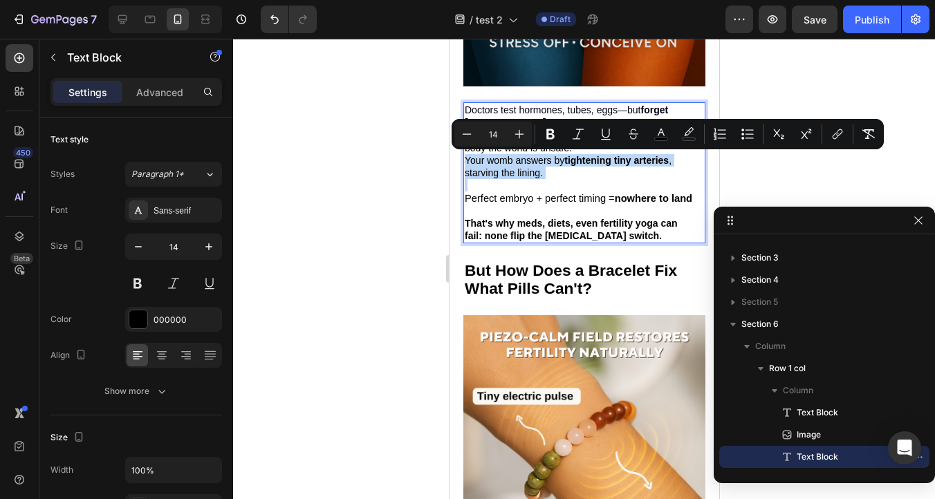
type input "11"
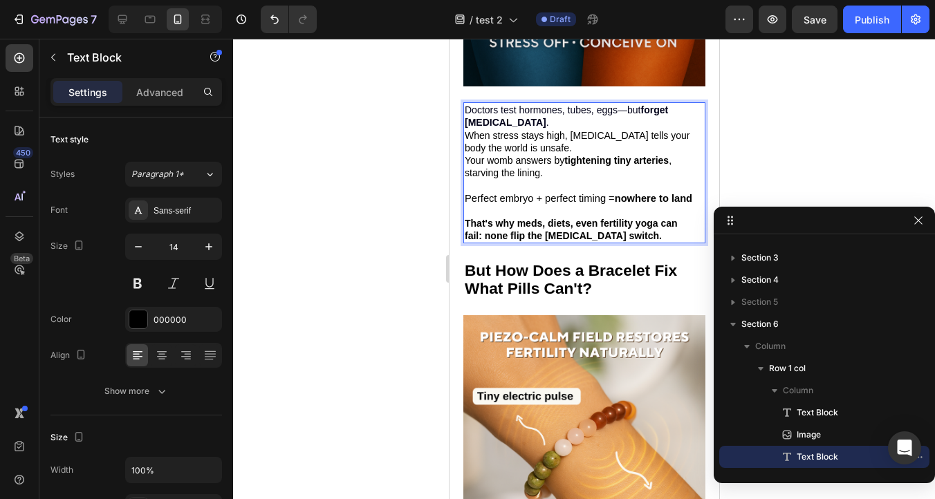
click at [498, 200] on span "Perfect embryo + perfect timing = nowhere to land" at bounding box center [578, 198] width 228 height 11
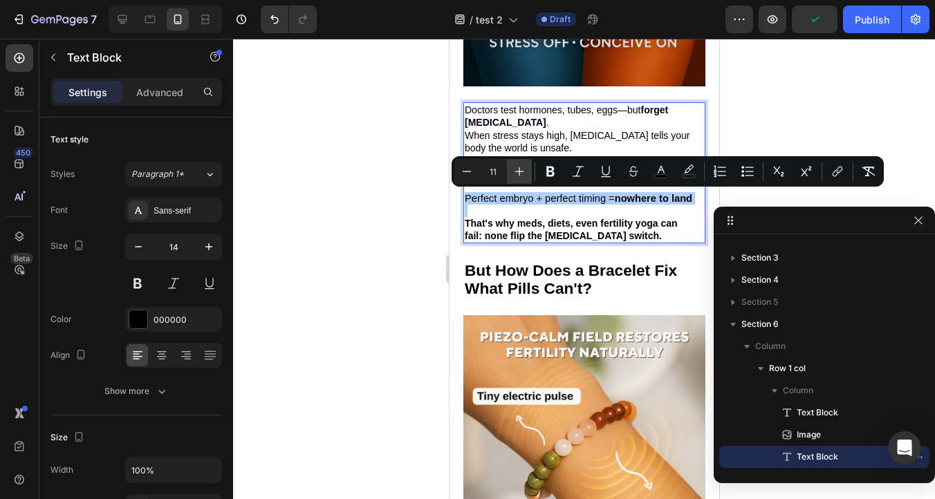
click at [516, 172] on icon "Editor contextual toolbar" at bounding box center [519, 172] width 14 height 14
type input "14"
click at [522, 201] on span "Perfect embryo + perfect timing = nowhere to land" at bounding box center [572, 198] width 217 height 11
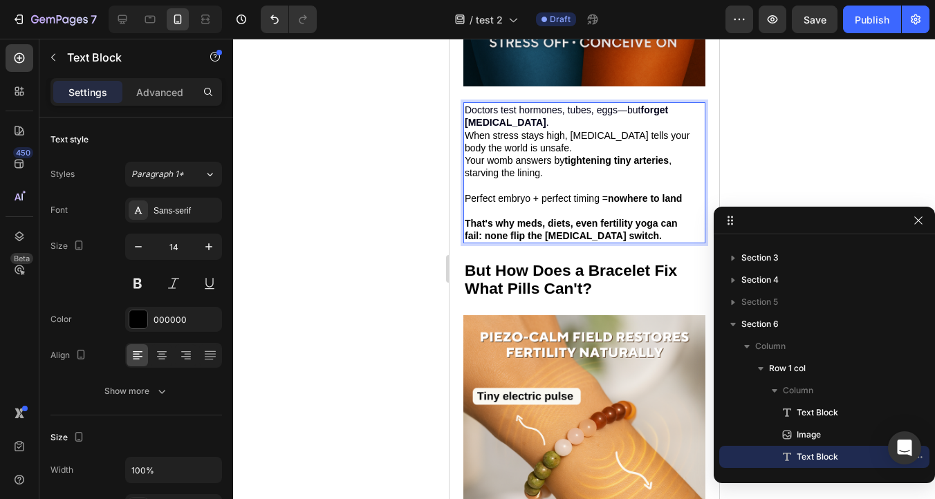
click at [495, 187] on p "Rich Text Editor. Editing area: main" at bounding box center [583, 185] width 239 height 12
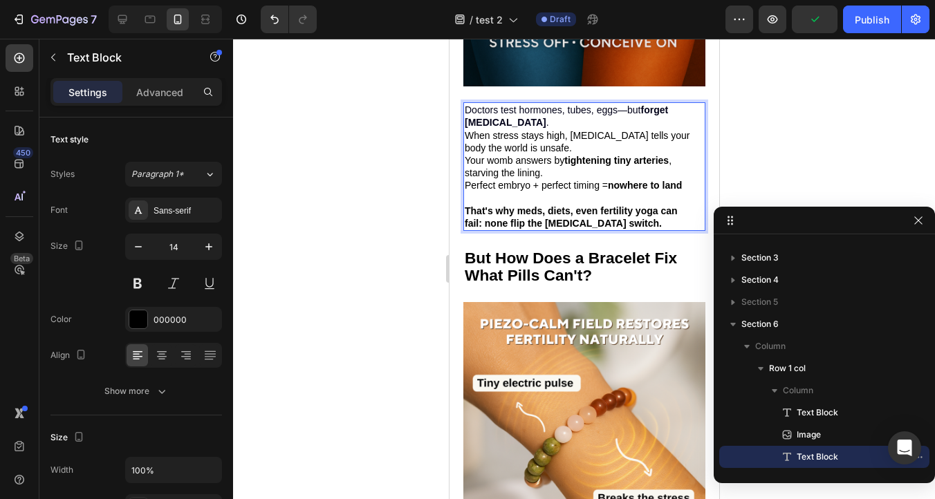
click at [515, 216] on strong "That's why meds, diets, even fertility yoga can fail: none flip the [MEDICAL_DA…" at bounding box center [570, 217] width 213 height 24
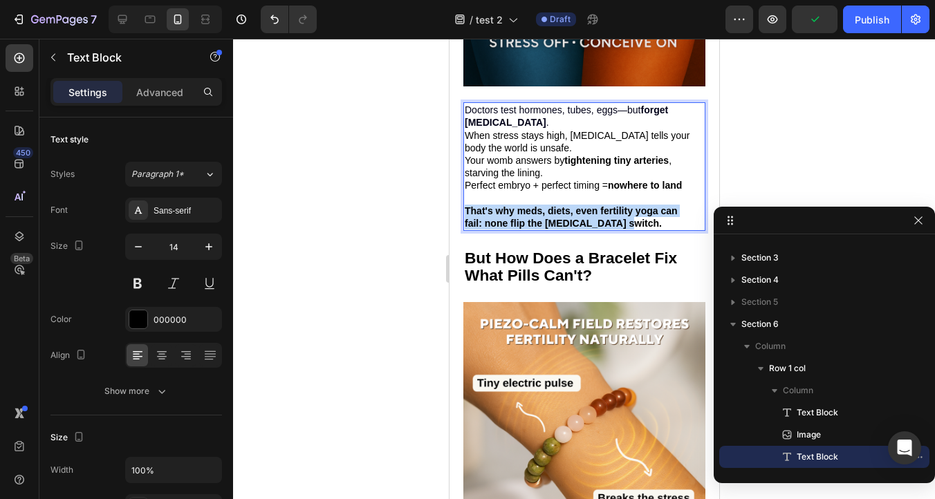
click at [515, 216] on strong "That's why meds, diets, even fertility yoga can fail: none flip the [MEDICAL_DA…" at bounding box center [570, 217] width 213 height 24
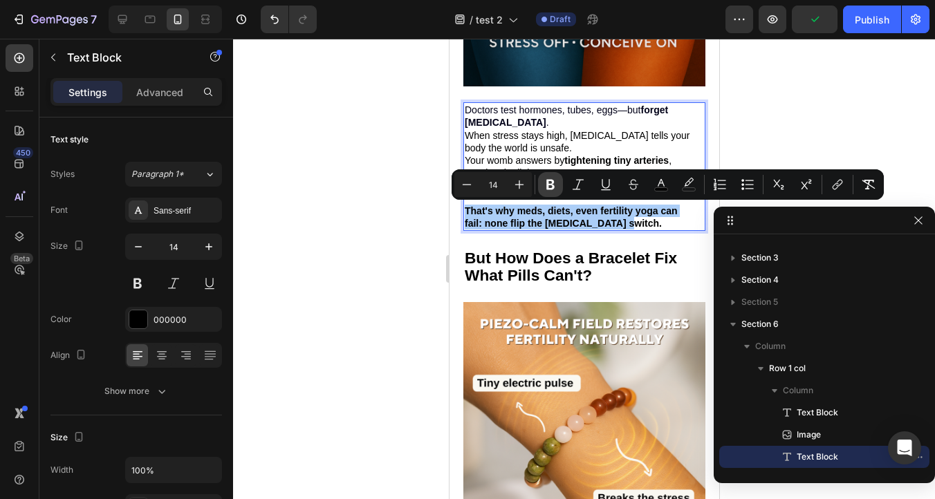
click at [541, 185] on button "Bold" at bounding box center [550, 184] width 25 height 25
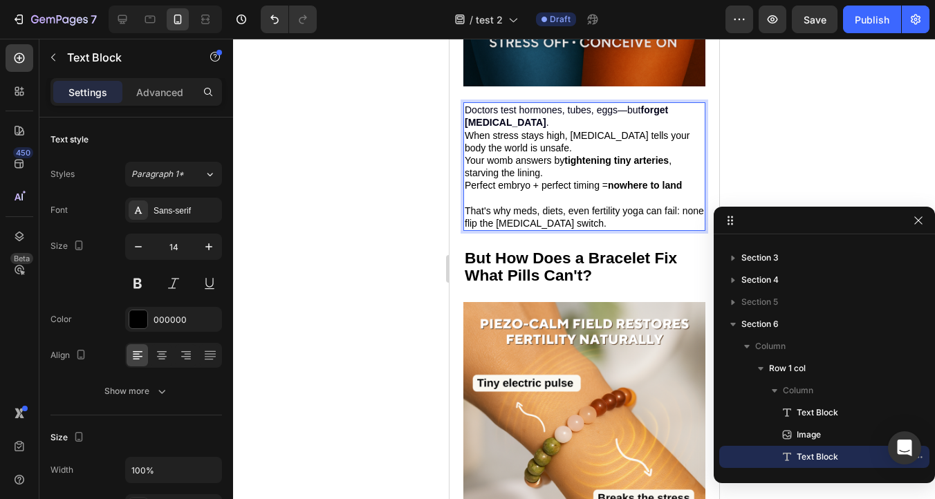
click at [368, 169] on div at bounding box center [584, 269] width 702 height 461
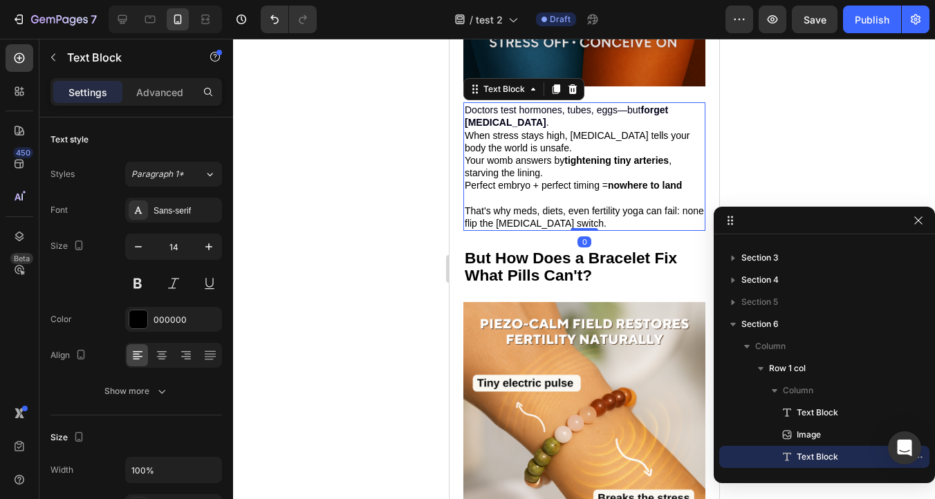
click at [539, 182] on span "Perfect embryo + perfect timing = nowhere to land" at bounding box center [572, 185] width 217 height 11
click at [208, 248] on icon "button" at bounding box center [208, 246] width 7 height 7
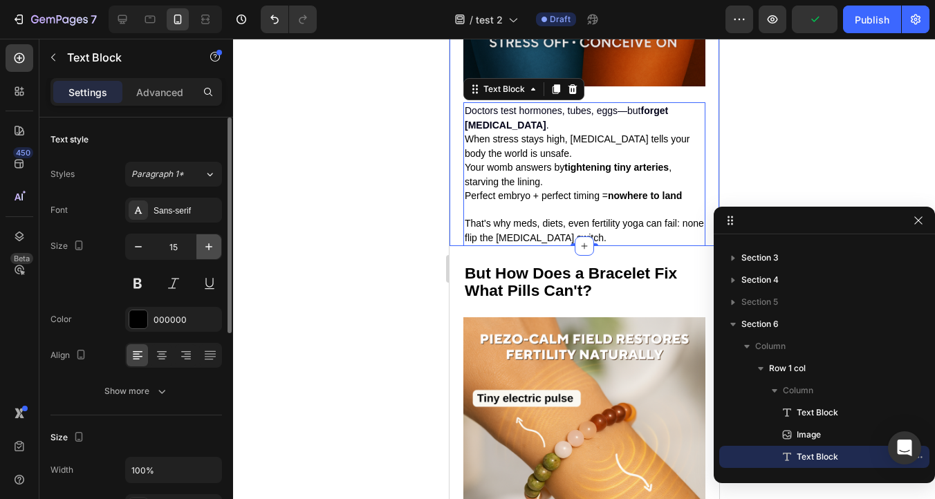
click at [201, 248] on button "button" at bounding box center [208, 246] width 25 height 25
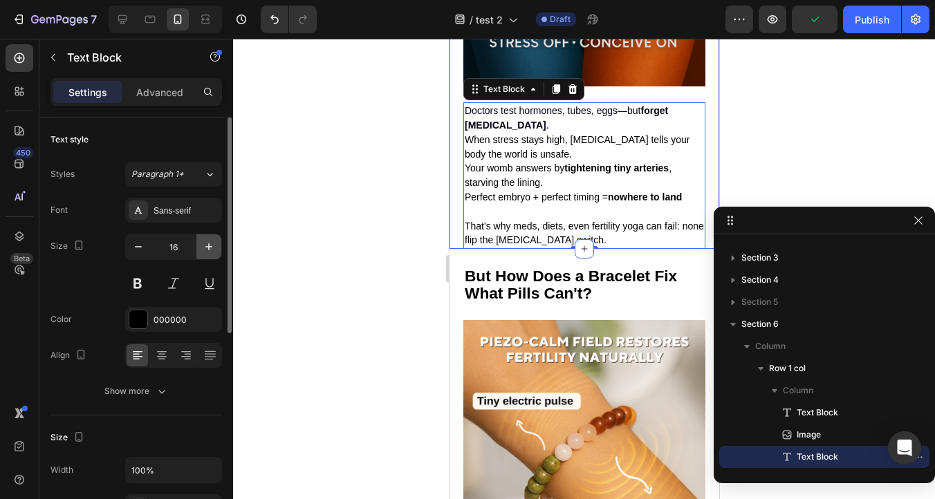
click at [201, 248] on button "button" at bounding box center [208, 246] width 25 height 25
type input "17"
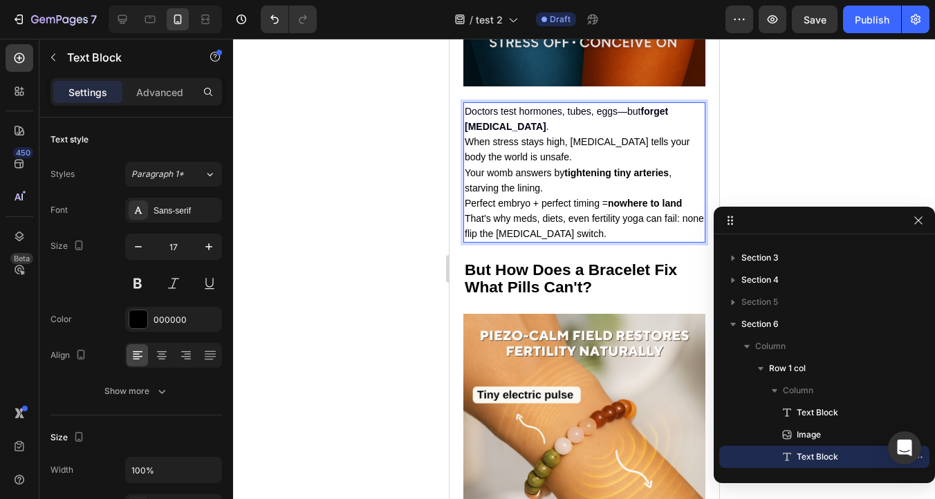
click at [362, 180] on div at bounding box center [584, 269] width 702 height 461
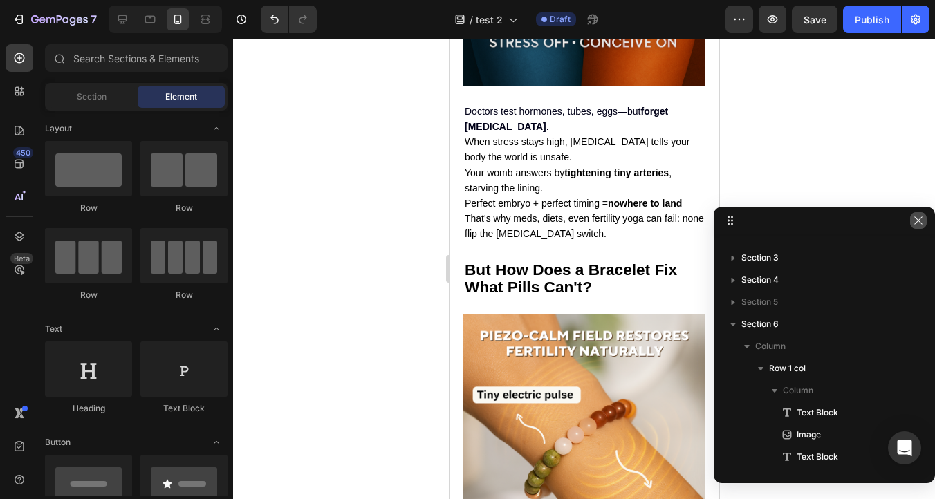
click at [925, 225] on button "button" at bounding box center [918, 220] width 17 height 17
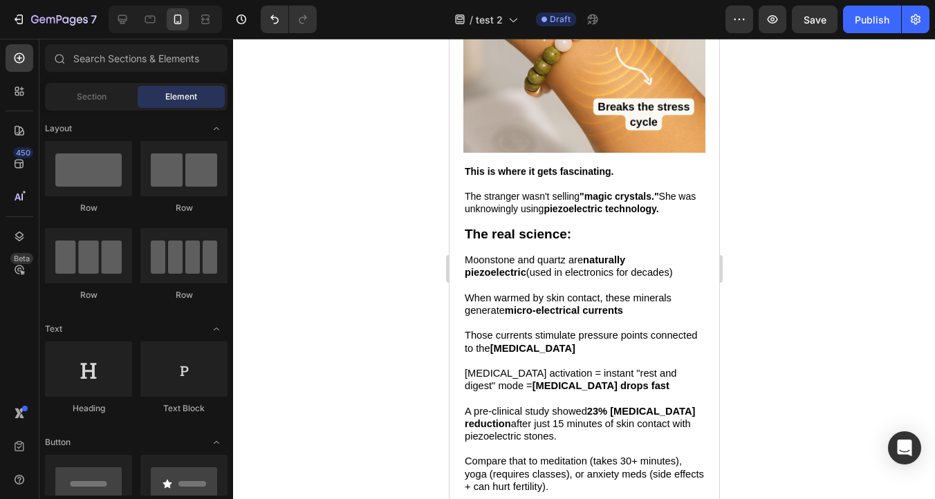
scroll to position [2295, 0]
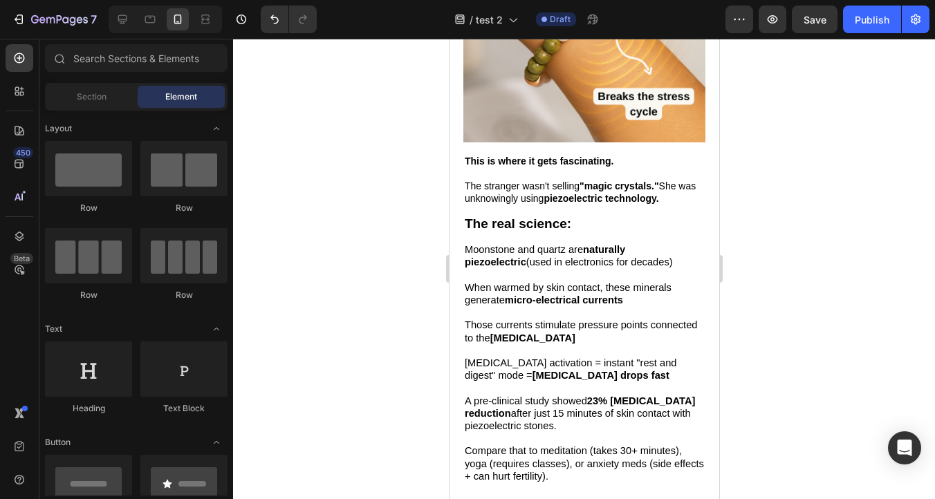
click at [515, 156] on strong "This is where it gets fascinating." at bounding box center [538, 161] width 149 height 11
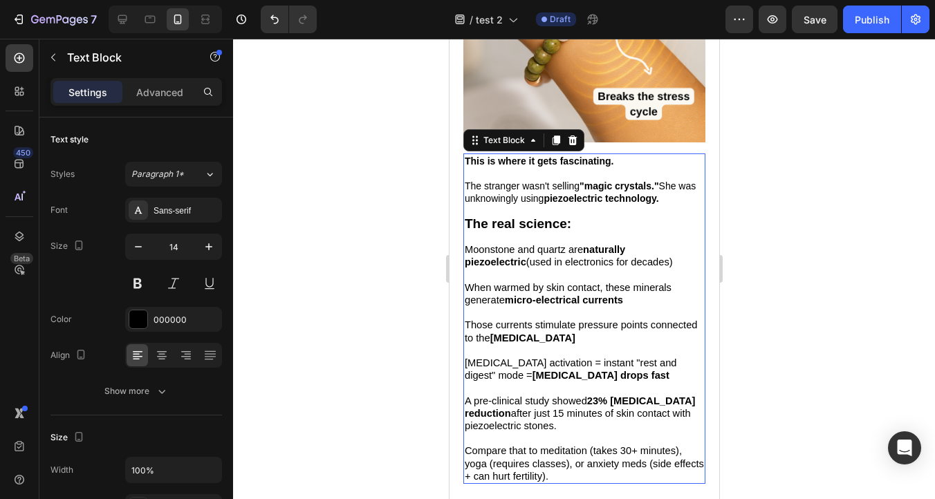
scroll to position [2336, 0]
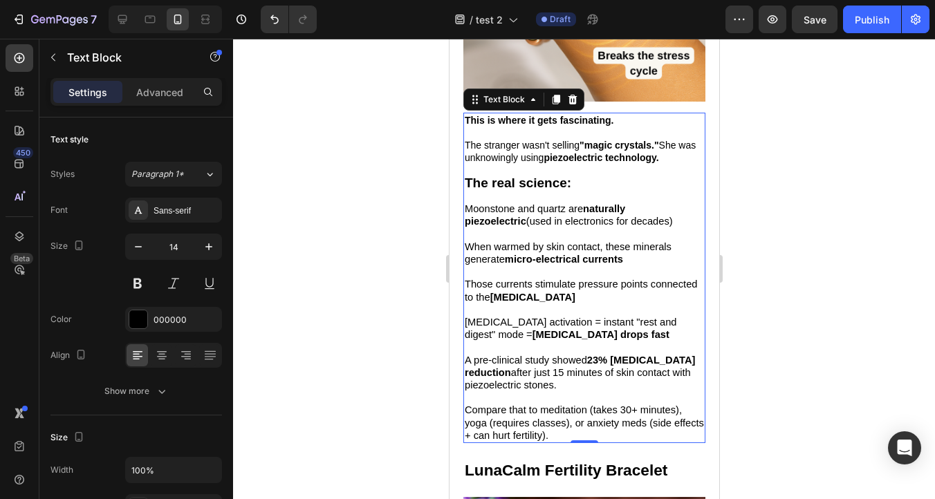
click at [573, 411] on span "Compare that to meditation (takes 30+ minutes), yoga (requires classes), or anx…" at bounding box center [583, 423] width 239 height 36
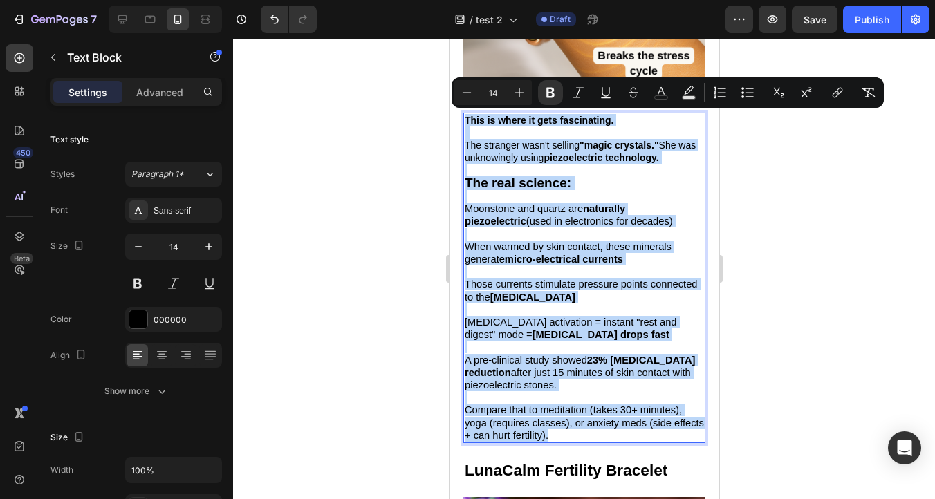
drag, startPoint x: 589, startPoint y: 433, endPoint x: 466, endPoint y: 116, distance: 339.6
click at [466, 116] on div "This is where it gets fascinating. The stranger wasn't selling "magic crystals.…" at bounding box center [584, 278] width 242 height 331
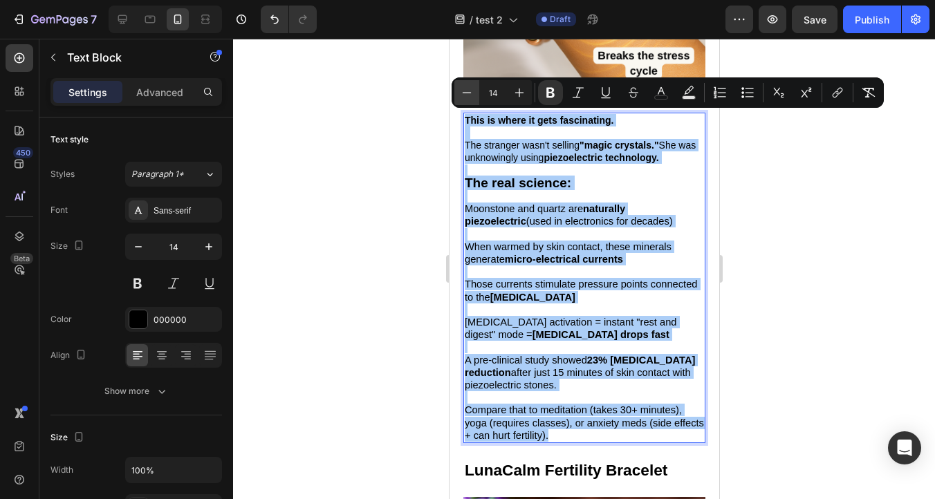
click at [473, 92] on icon "Editor contextual toolbar" at bounding box center [467, 93] width 14 height 14
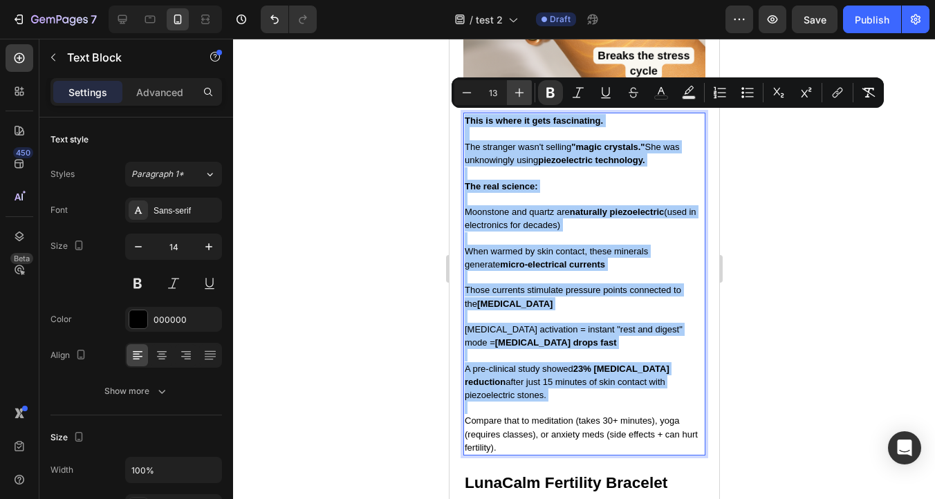
click at [515, 94] on icon "Editor contextual toolbar" at bounding box center [519, 93] width 14 height 14
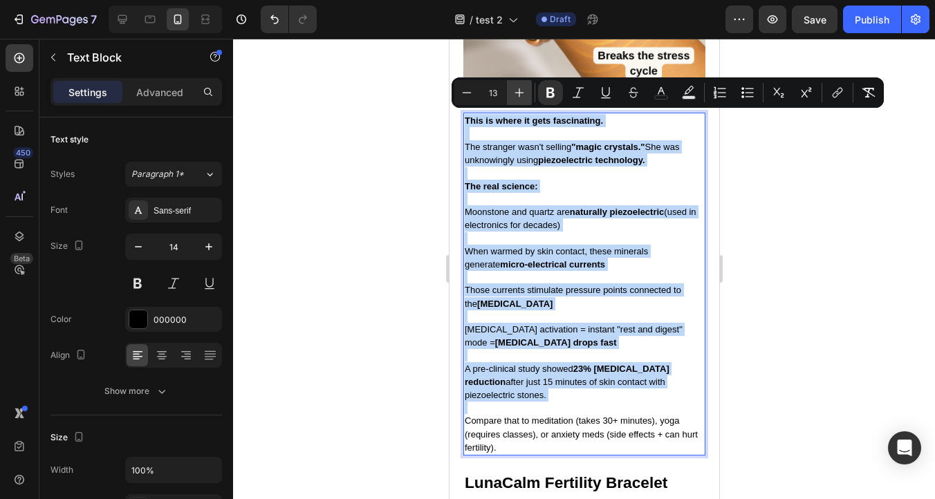
type input "14"
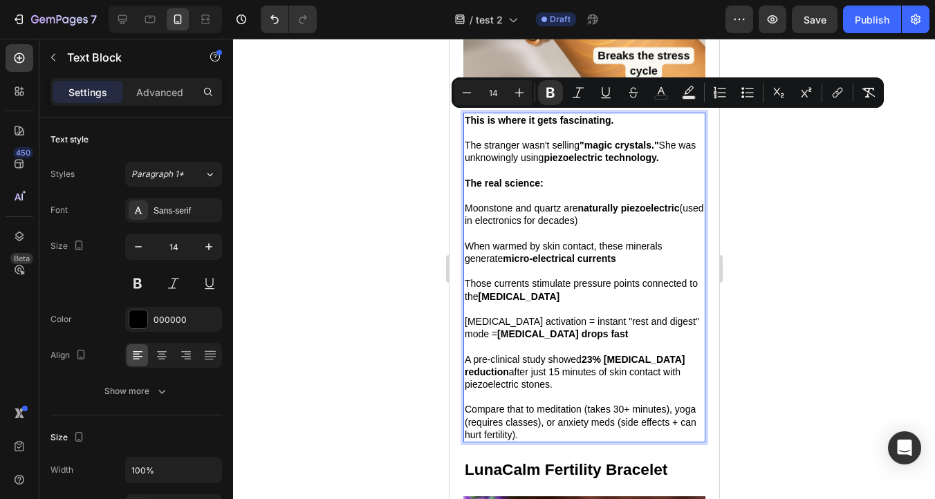
click at [399, 173] on div at bounding box center [584, 269] width 702 height 461
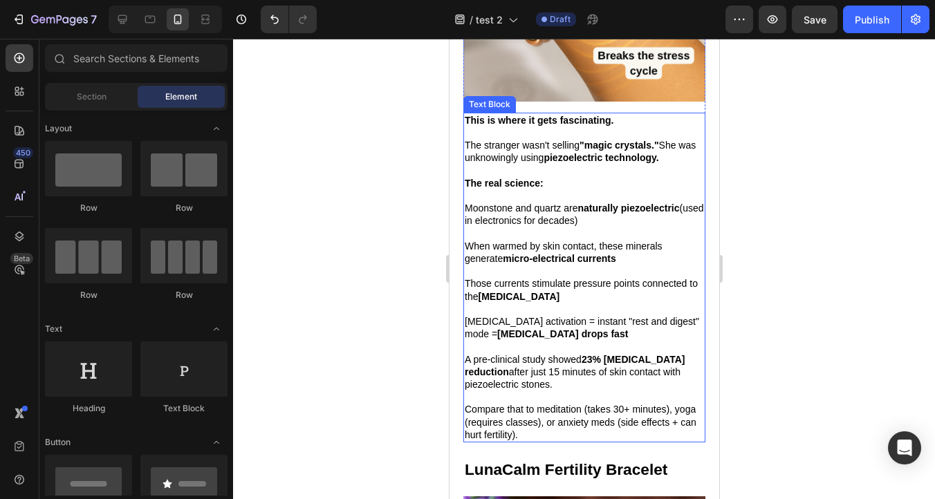
scroll to position [2347, 0]
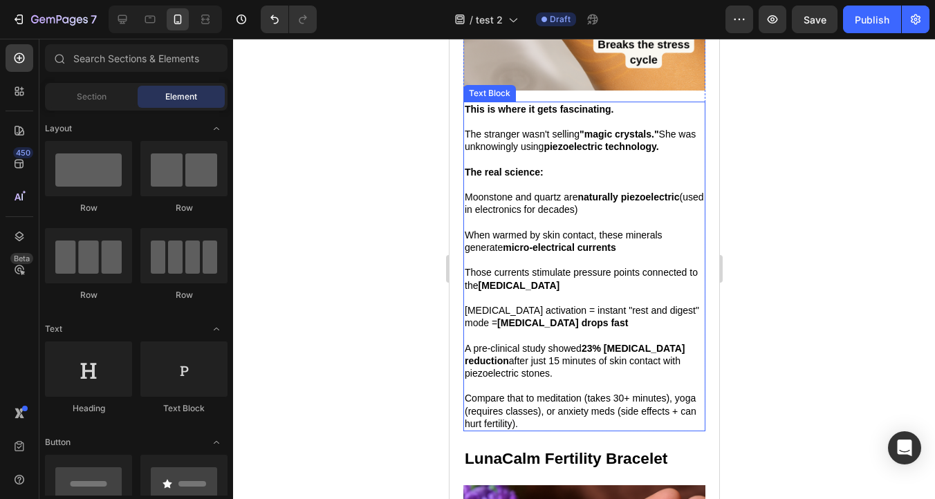
click at [546, 111] on strong "This is where it gets fascinating." at bounding box center [538, 109] width 149 height 11
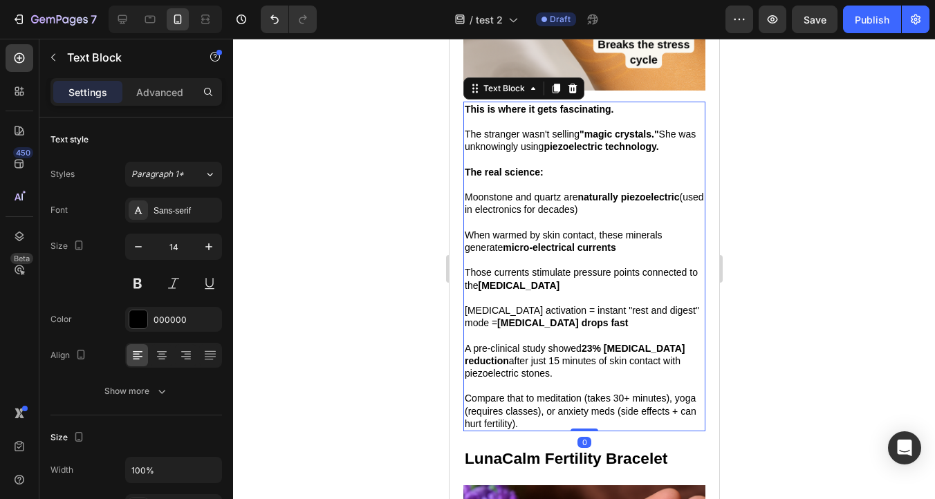
click at [546, 111] on strong "This is where it gets fascinating." at bounding box center [538, 109] width 149 height 11
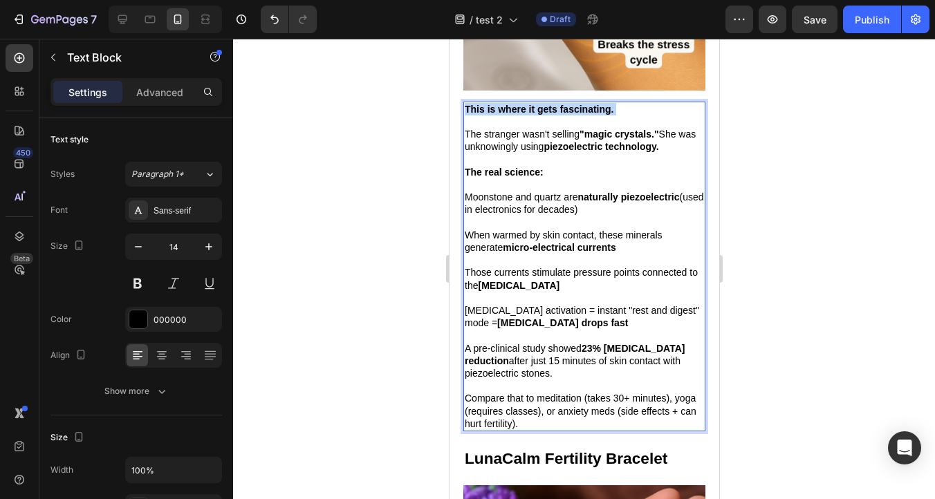
click at [546, 111] on strong "This is where it gets fascinating." at bounding box center [538, 109] width 149 height 11
click at [528, 145] on span "The stranger wasn't selling "magic crystals." She was unknowingly using piezoel…" at bounding box center [579, 141] width 231 height 24
click at [497, 172] on strong "The real science:" at bounding box center [503, 172] width 79 height 11
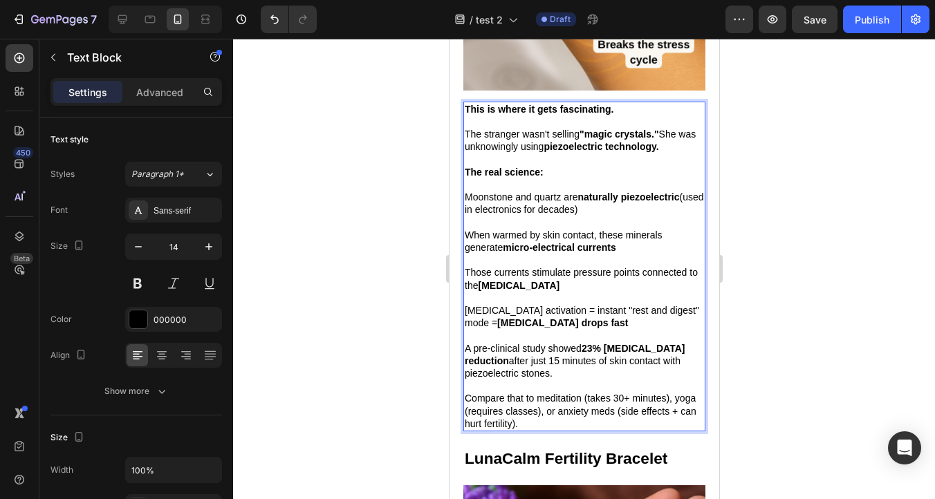
click at [500, 221] on p "Rich Text Editor. Editing area: main" at bounding box center [583, 222] width 239 height 12
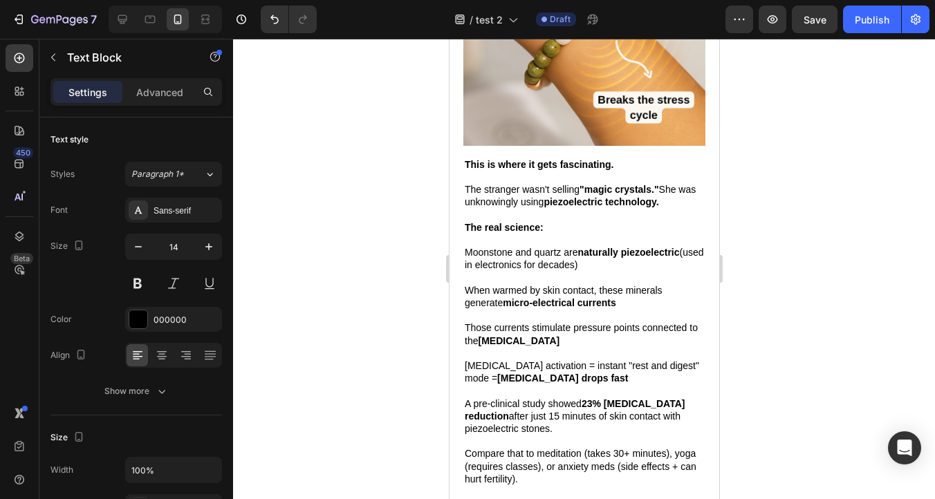
scroll to position [2313, 0]
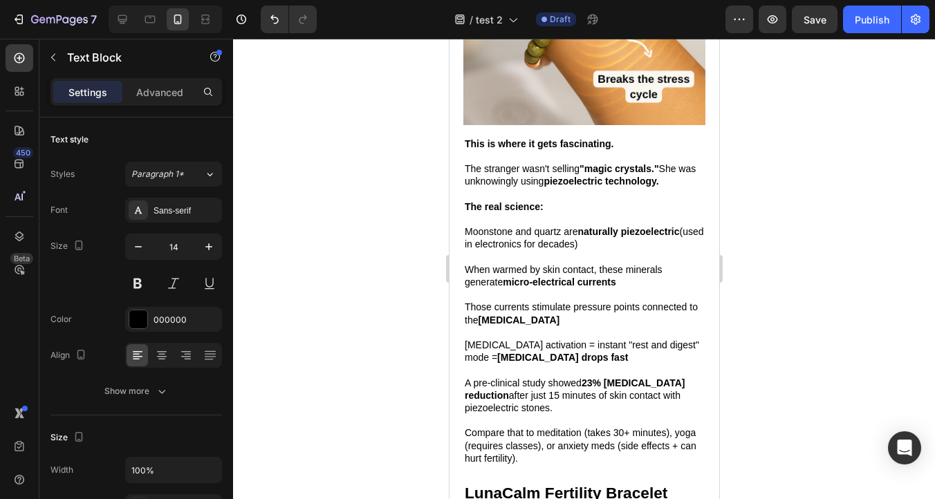
click at [522, 165] on span "The stranger wasn't selling "magic crystals." She was unknowingly using piezoel…" at bounding box center [579, 175] width 231 height 24
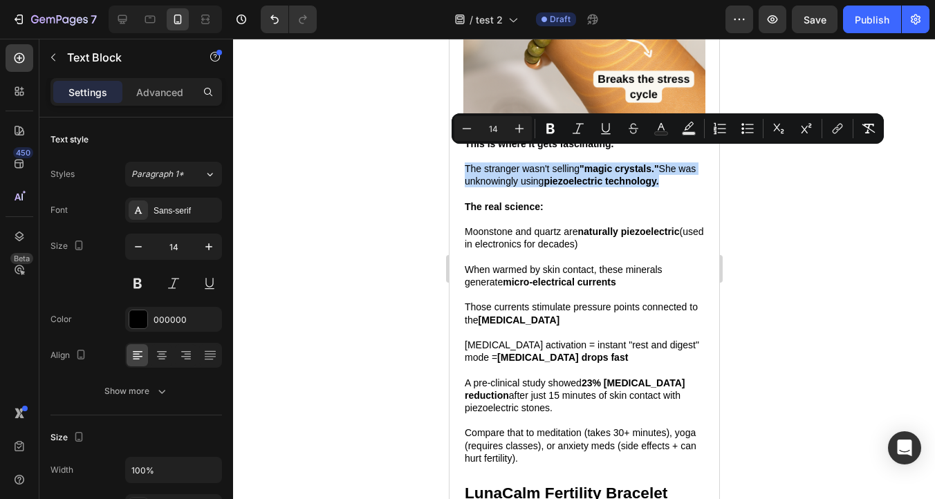
drag, startPoint x: 662, startPoint y: 177, endPoint x: 469, endPoint y: 149, distance: 194.9
click at [469, 149] on div "This is where it gets fascinating. The stranger wasn't selling "magic crystals.…" at bounding box center [584, 301] width 242 height 330
click at [481, 156] on p "This is where it gets fascinating." at bounding box center [583, 150] width 239 height 25
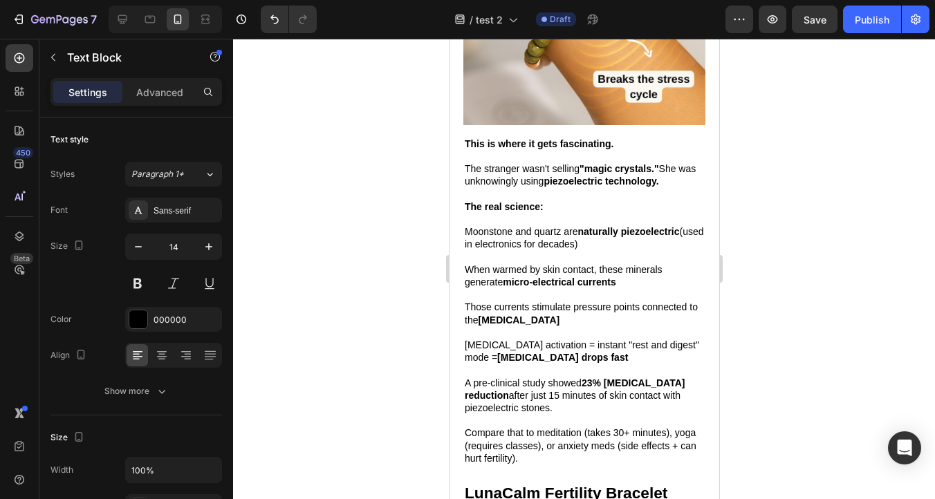
click at [663, 185] on p "The stranger wasn't selling "magic crystals." She was unknowingly using piezoel…" at bounding box center [583, 175] width 239 height 25
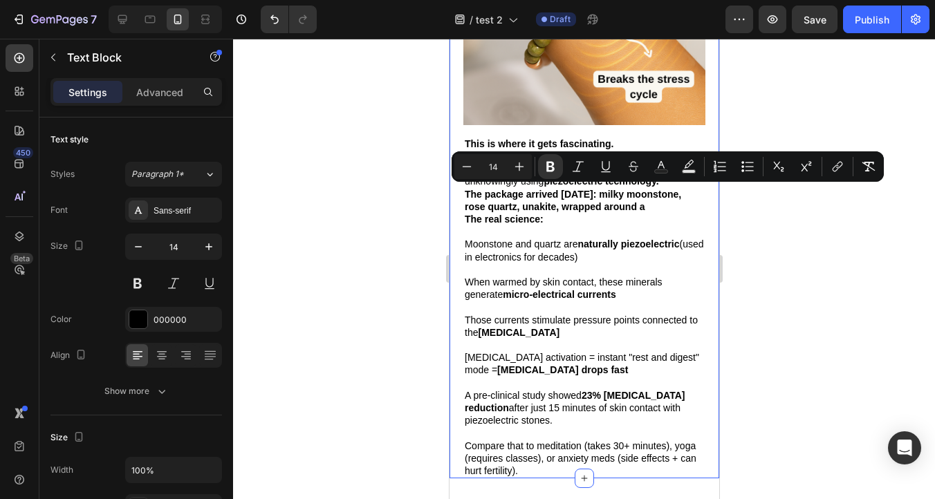
drag, startPoint x: 479, startPoint y: 216, endPoint x: 461, endPoint y: 198, distance: 25.9
click at [461, 198] on div "But How Does a Bracelet Fix What Pills Can't? Text Block Image This is where it…" at bounding box center [584, 153] width 270 height 651
click at [546, 163] on icon "Editor contextual toolbar" at bounding box center [550, 167] width 8 height 10
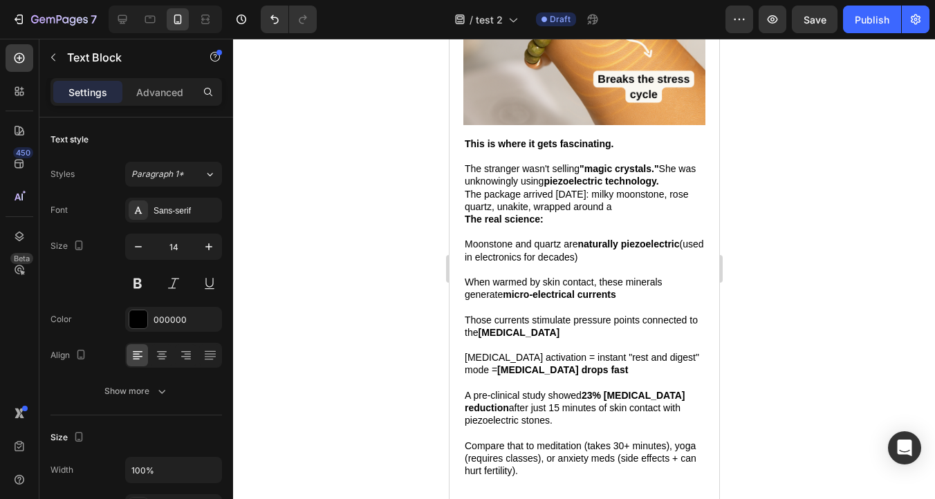
click at [653, 205] on p "The package arrived [DATE]: milky moonstone, rose quartz, unakite, wrapped arou…" at bounding box center [583, 200] width 239 height 25
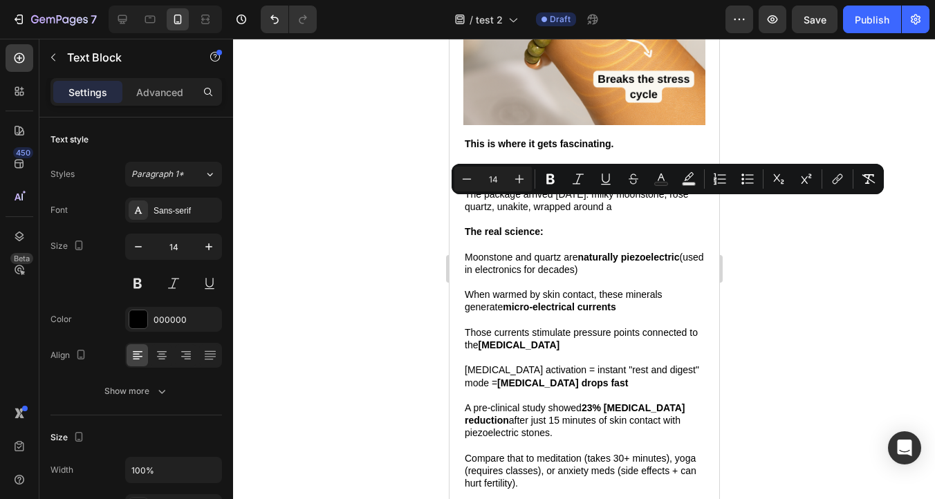
drag, startPoint x: 553, startPoint y: 207, endPoint x: 636, endPoint y: 205, distance: 82.3
click at [636, 205] on p "The package arrived [DATE]: milky moonstone, rose quartz, unakite, wrapped arou…" at bounding box center [583, 200] width 239 height 25
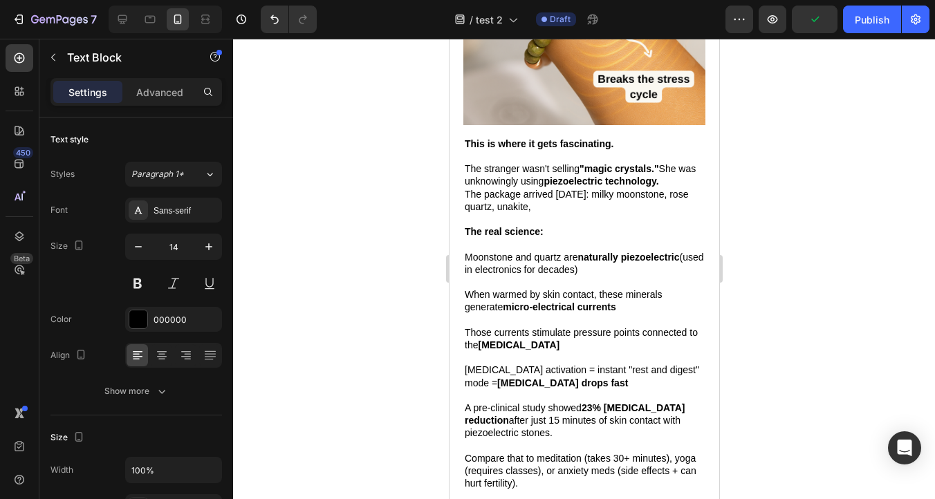
click at [665, 181] on p "The stranger wasn't selling "magic crystals." She was unknowingly using piezoel…" at bounding box center [583, 175] width 239 height 25
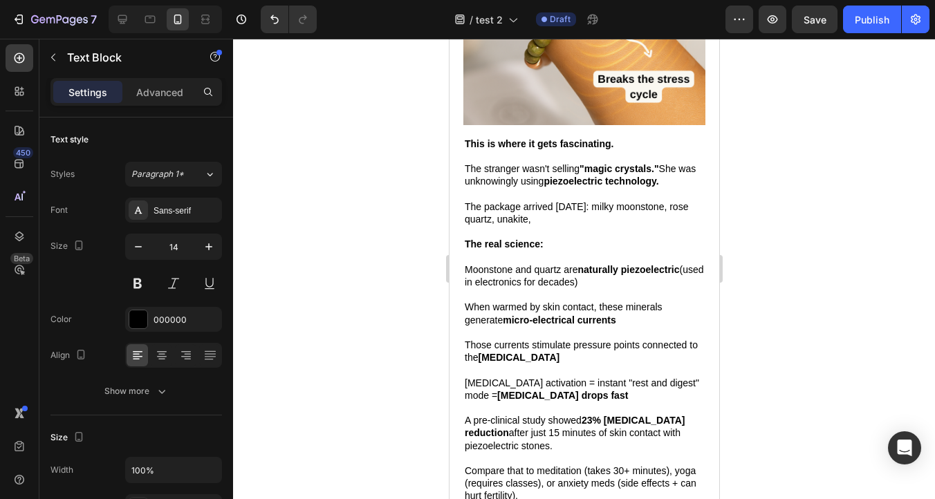
click at [557, 219] on p "The package arrived [DATE]: milky moonstone, rose quartz, unakite," at bounding box center [583, 213] width 239 height 25
